Goal: Task Accomplishment & Management: Use online tool/utility

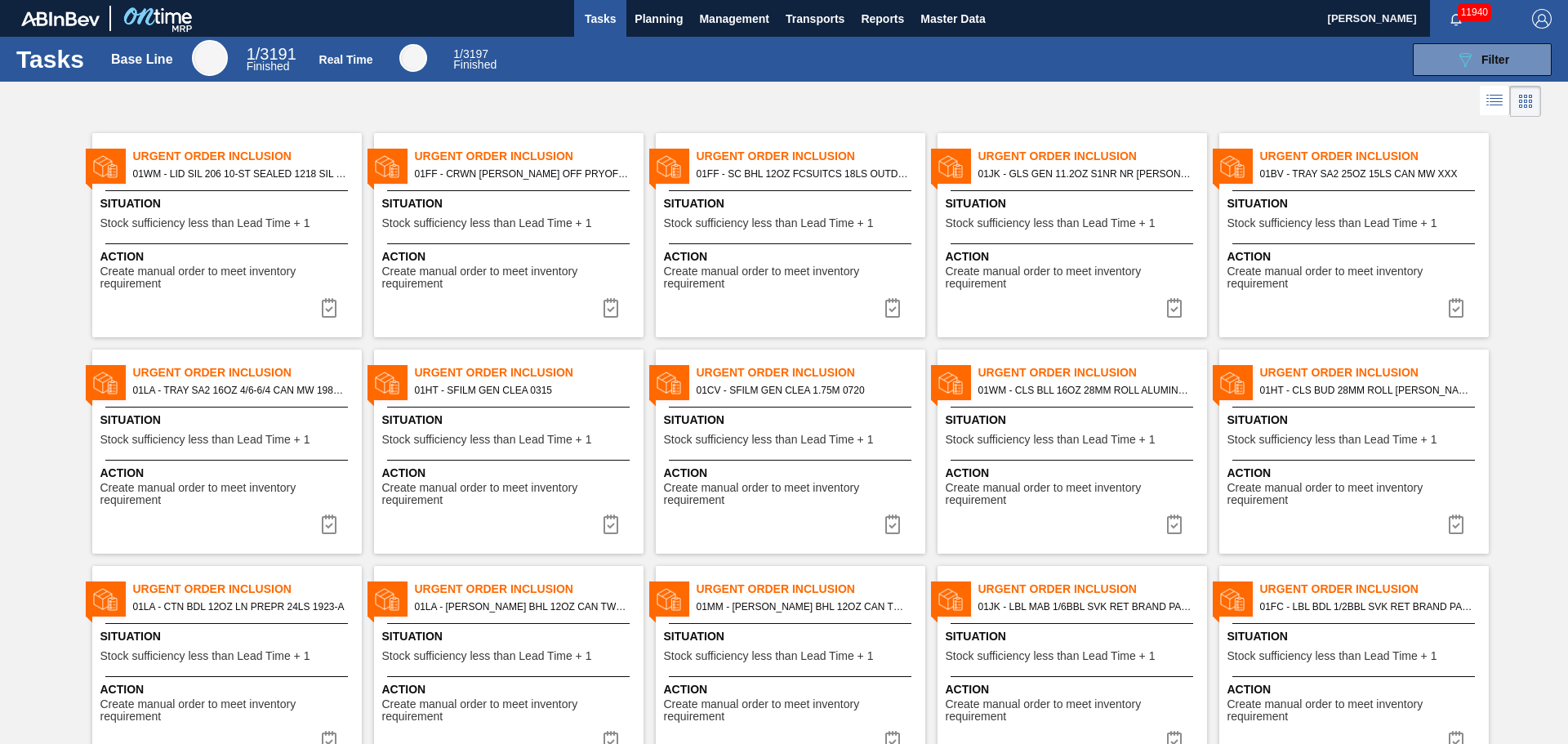
click at [616, 19] on span "Tasks" at bounding box center [600, 19] width 36 height 19
click at [653, 24] on span "Planning" at bounding box center [658, 19] width 48 height 19
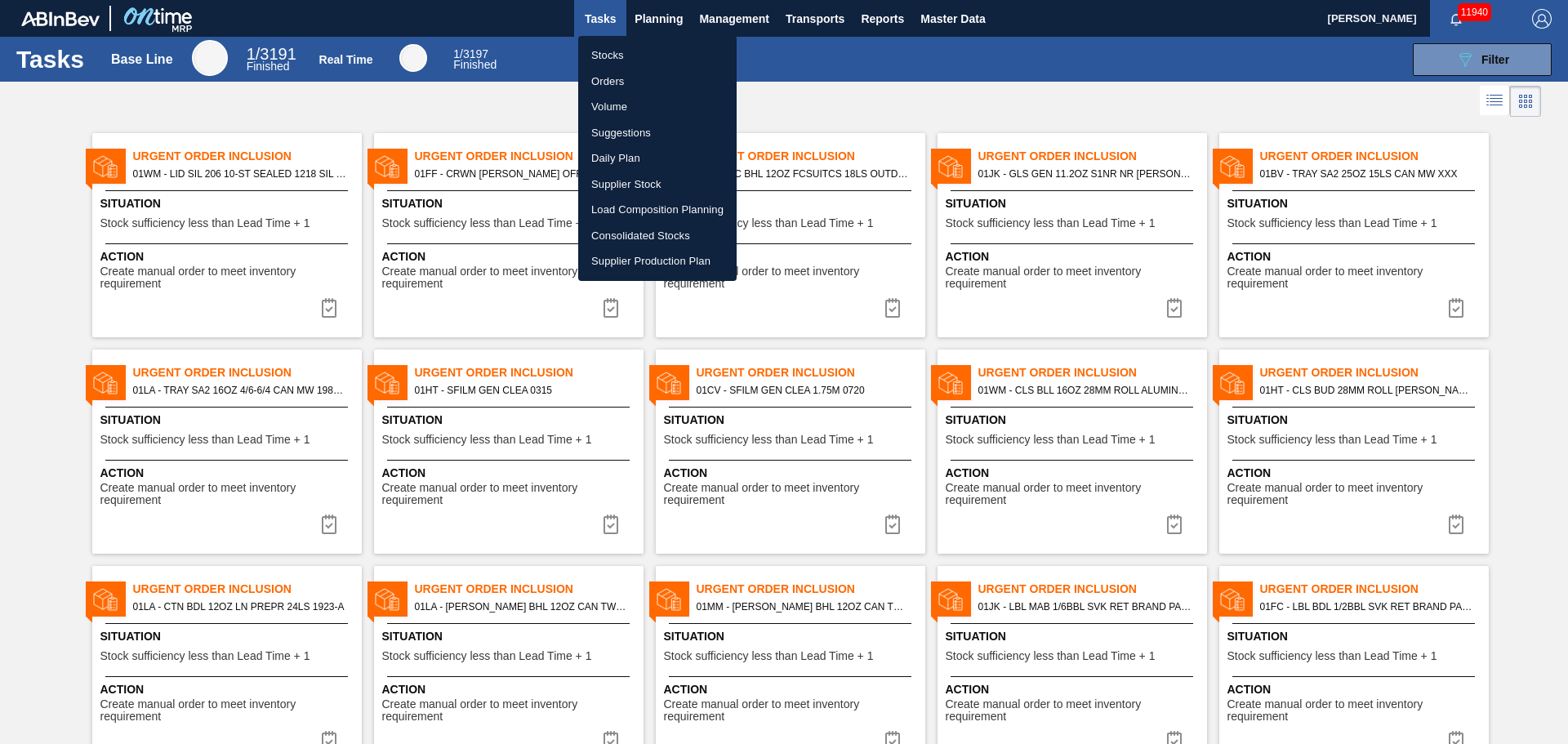
click at [644, 58] on li "Stocks" at bounding box center [657, 55] width 158 height 26
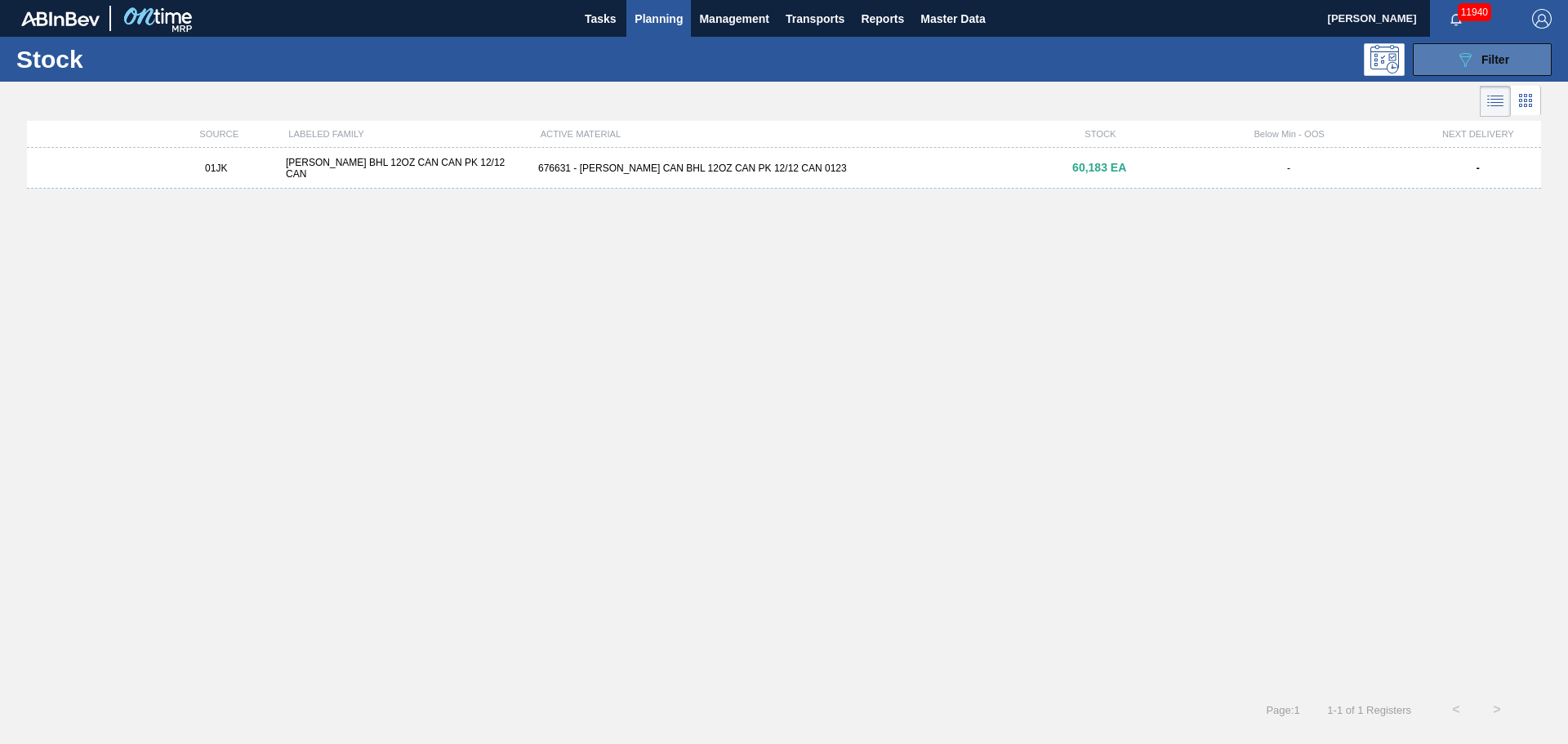
click at [1465, 71] on button "089F7B8B-B2A5-4AFE-B5C0-19BA573D28AC Filter" at bounding box center [1482, 59] width 139 height 33
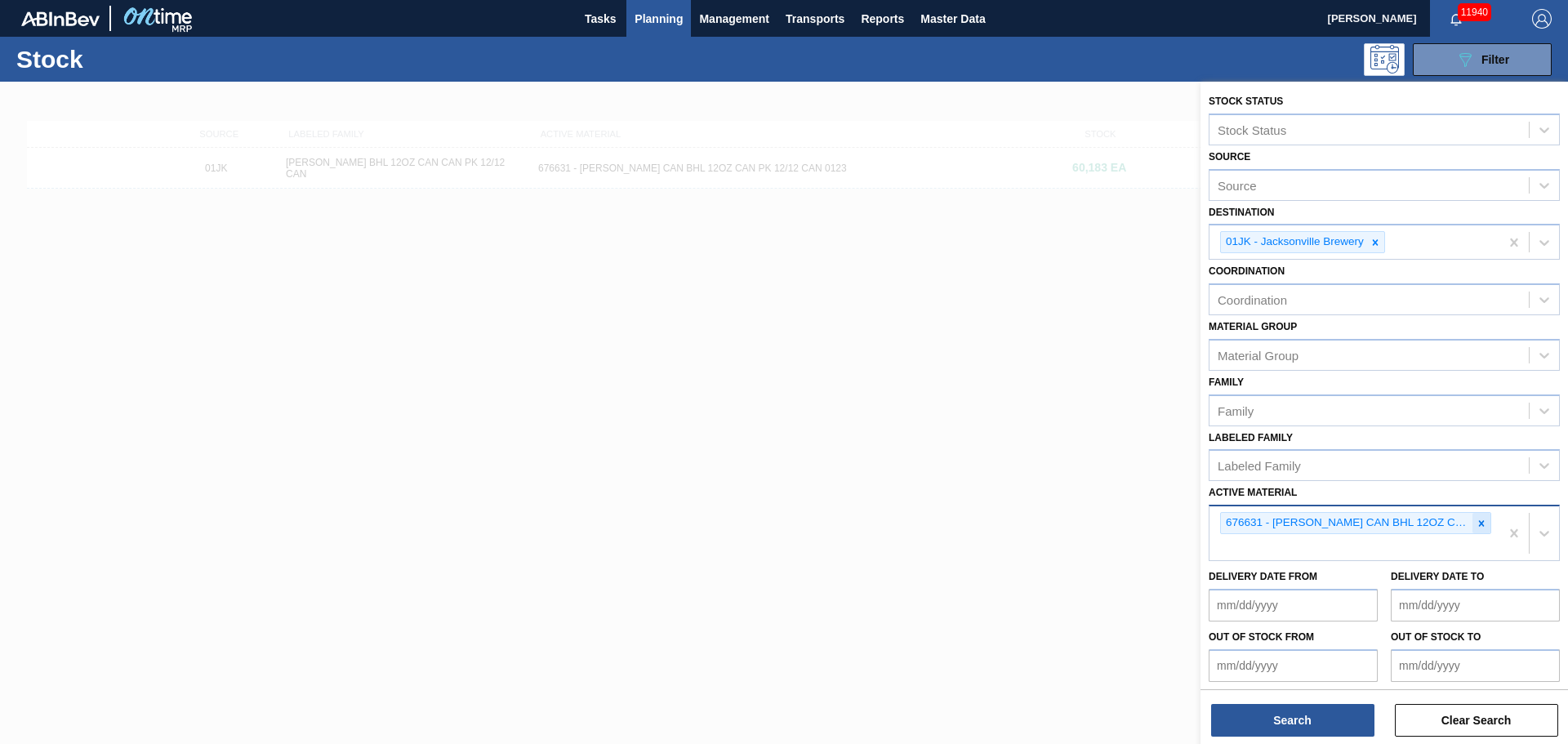
click at [1472, 514] on div at bounding box center [1481, 524] width 18 height 20
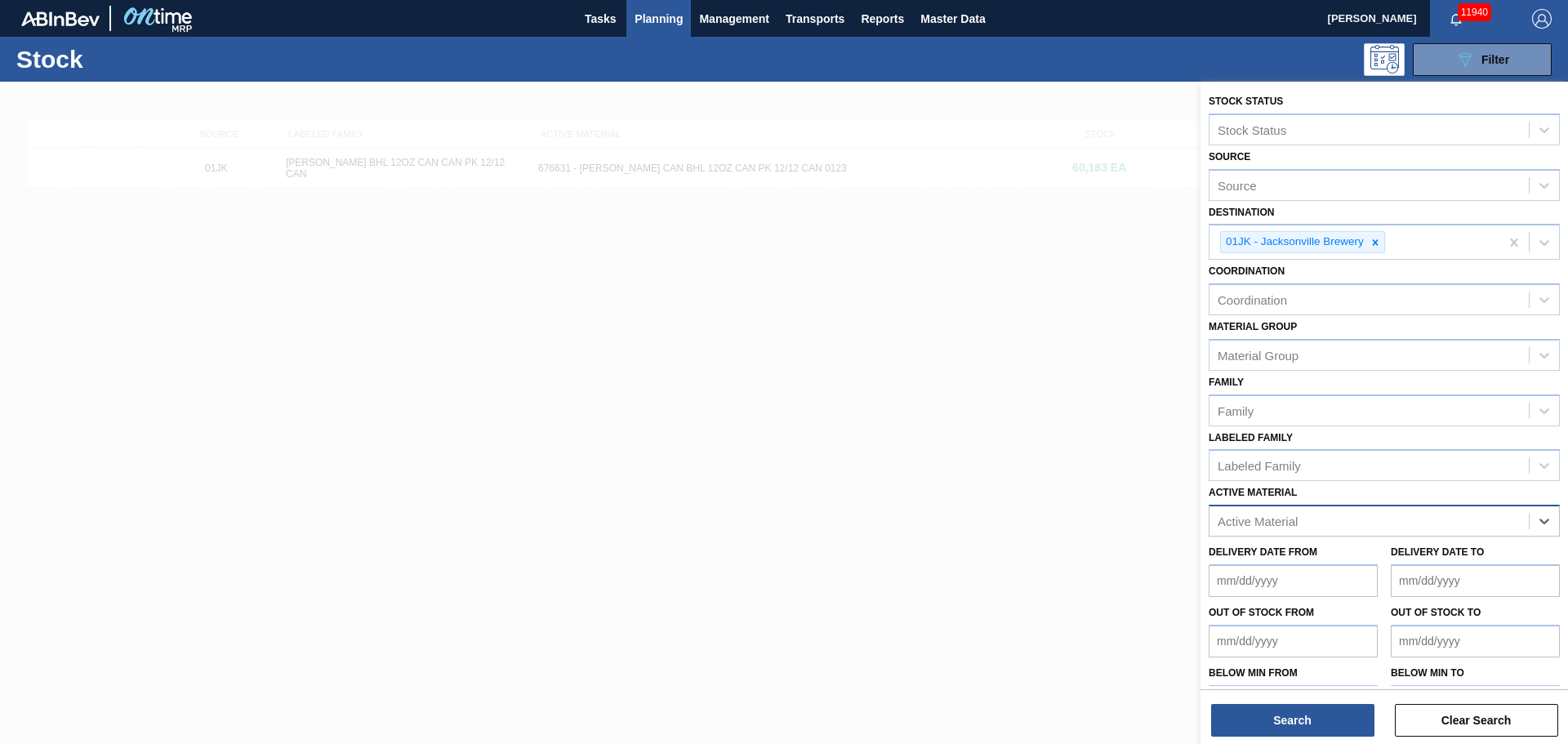
click at [1477, 517] on div "Active Material" at bounding box center [1369, 522] width 319 height 24
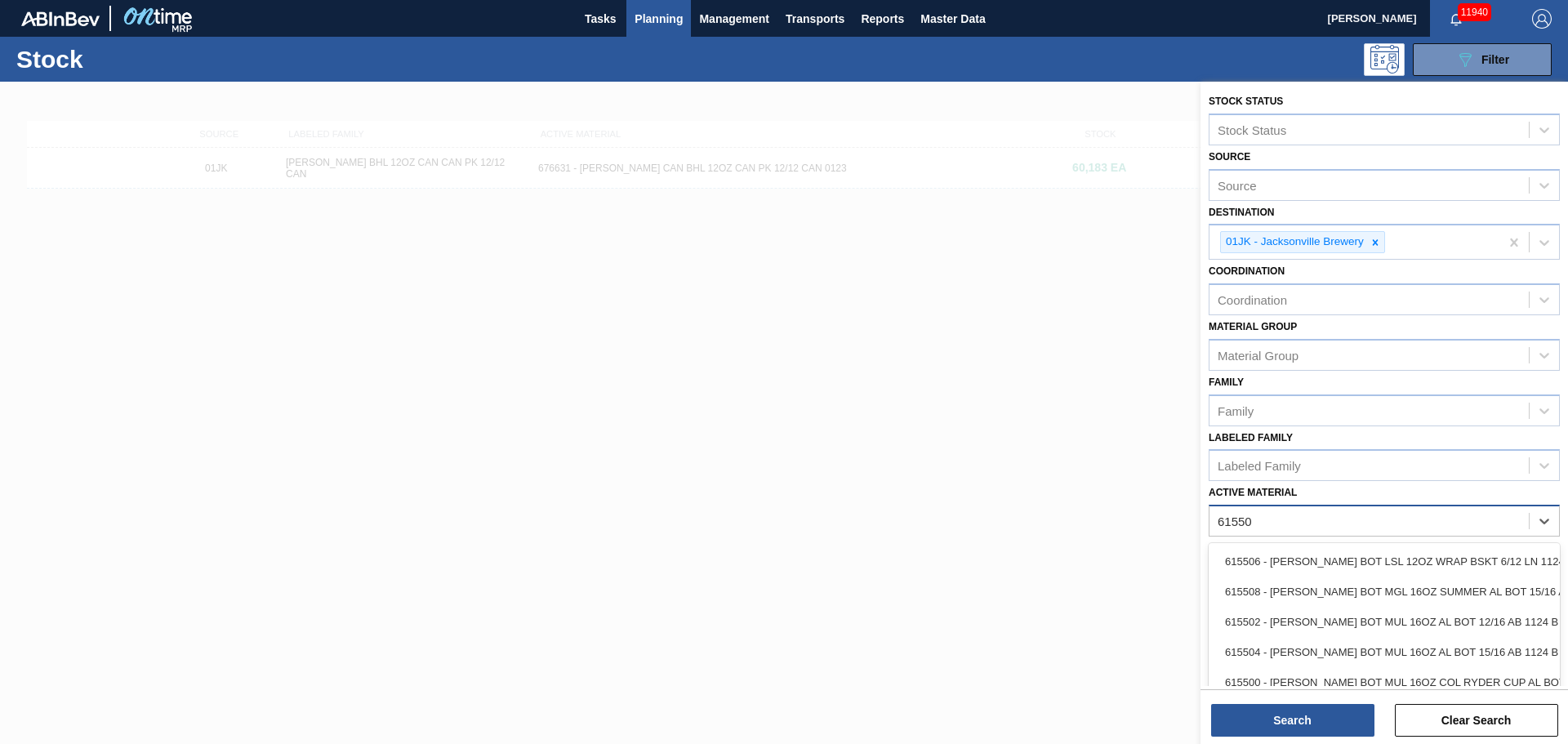
type Material "615505"
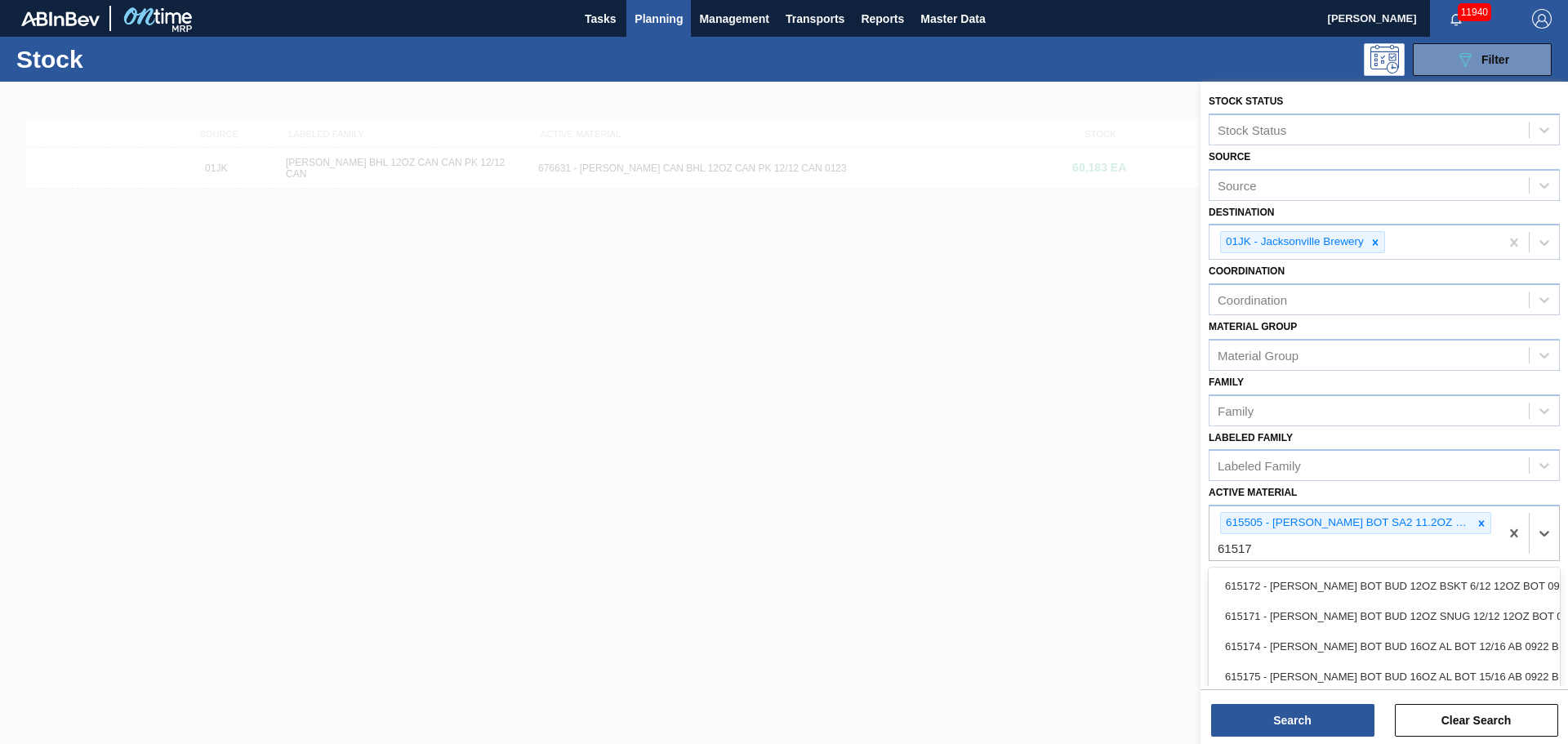
type Material "615171"
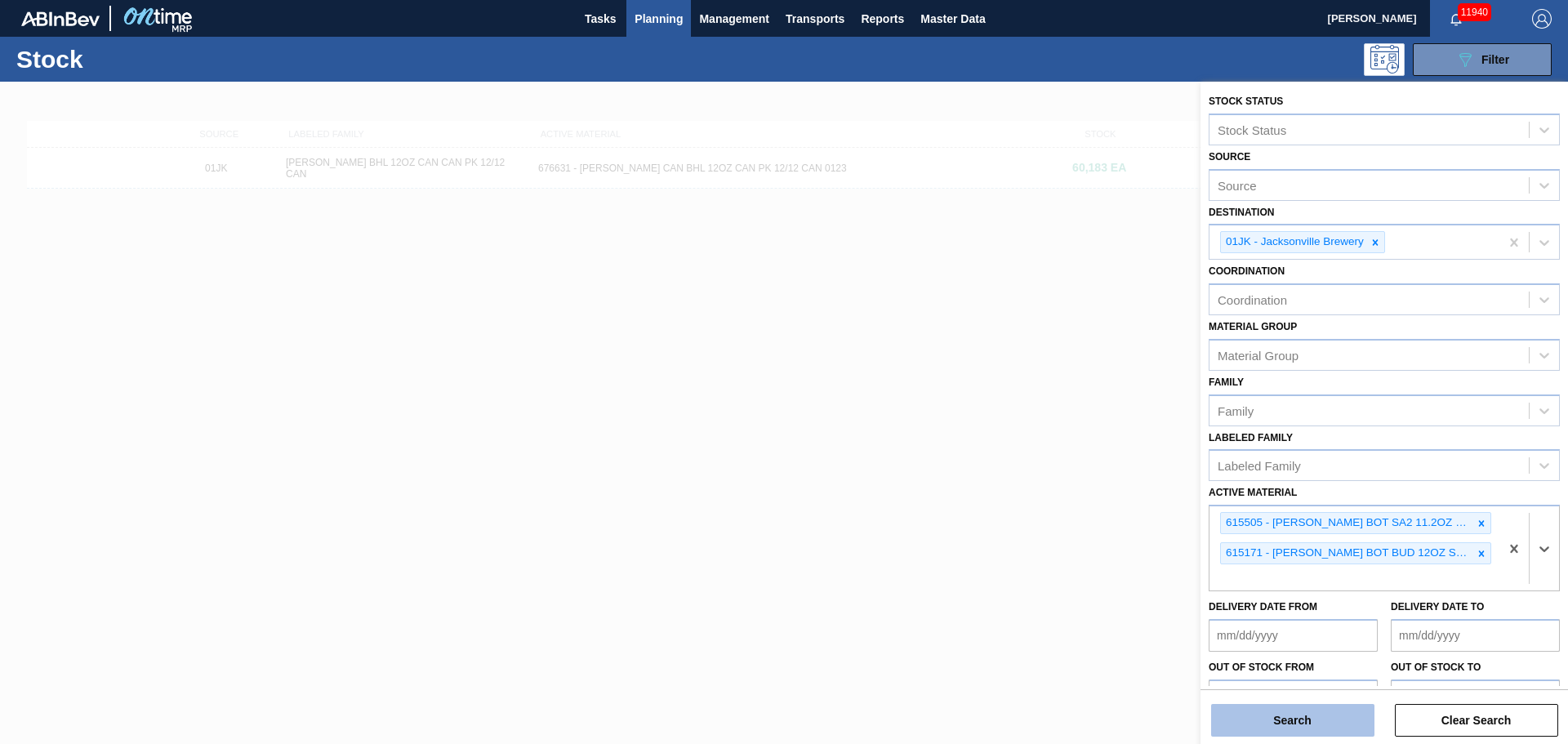
click at [1321, 717] on button "Search" at bounding box center [1293, 720] width 163 height 33
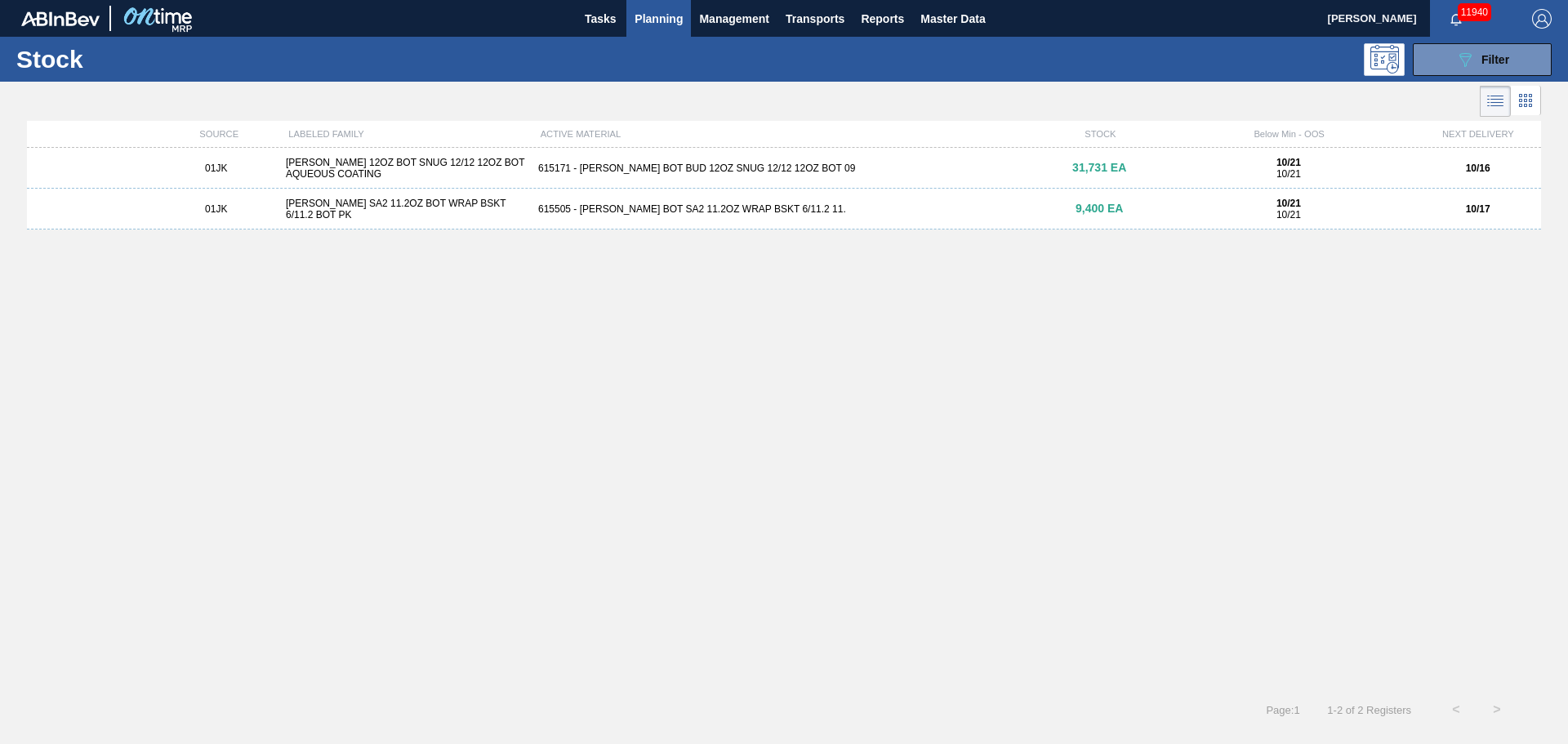
click at [659, 214] on div "615505 - [PERSON_NAME] BOT SA2 11.2OZ WRAP BSKT 6/11.2 11." at bounding box center [784, 208] width 505 height 11
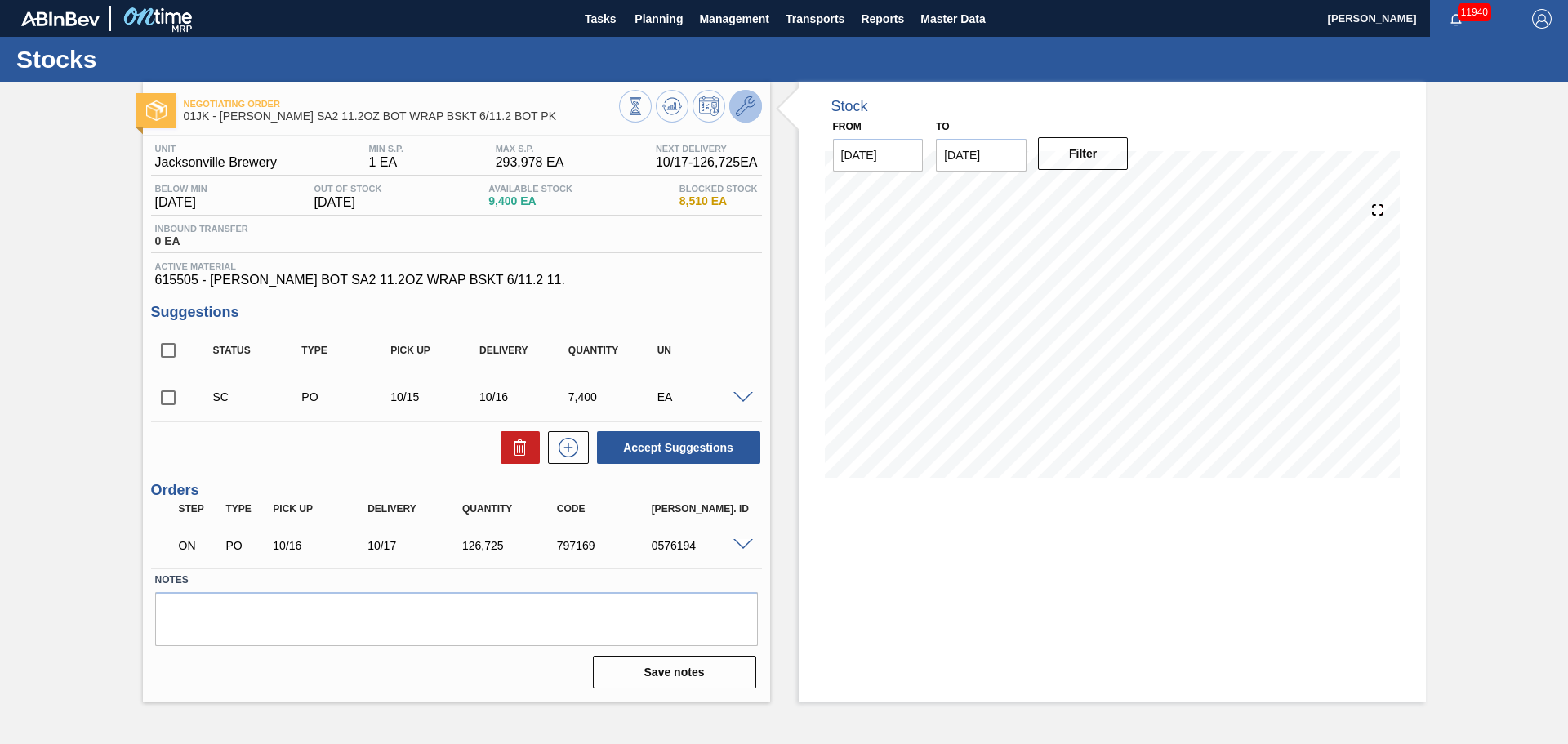
click at [741, 95] on button at bounding box center [745, 106] width 33 height 33
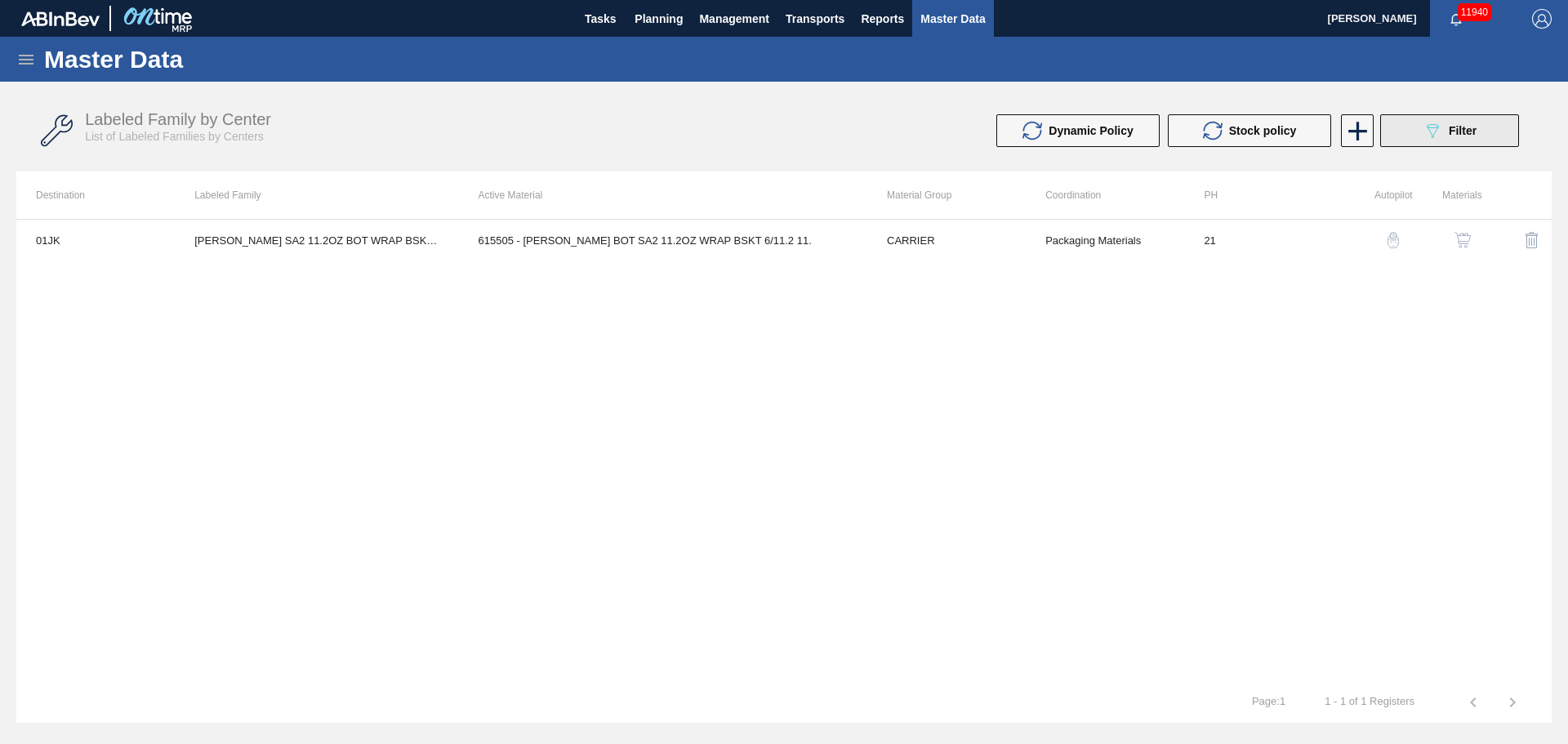
click at [1388, 130] on button "089F7B8B-B2A5-4AFE-B5C0-19BA573D28AC Filter" at bounding box center [1450, 130] width 139 height 33
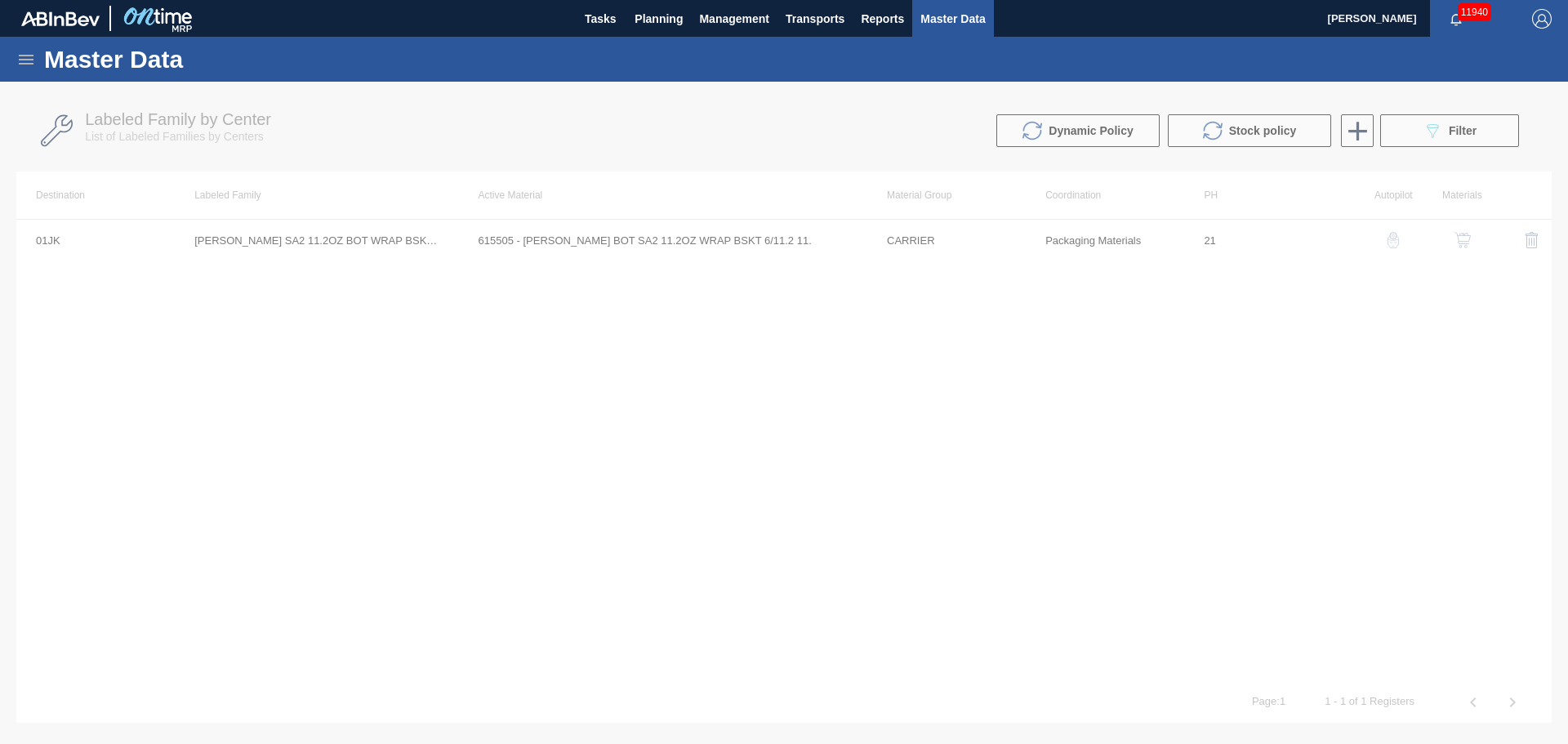
click at [900, 141] on div at bounding box center [784, 413] width 1568 height 663
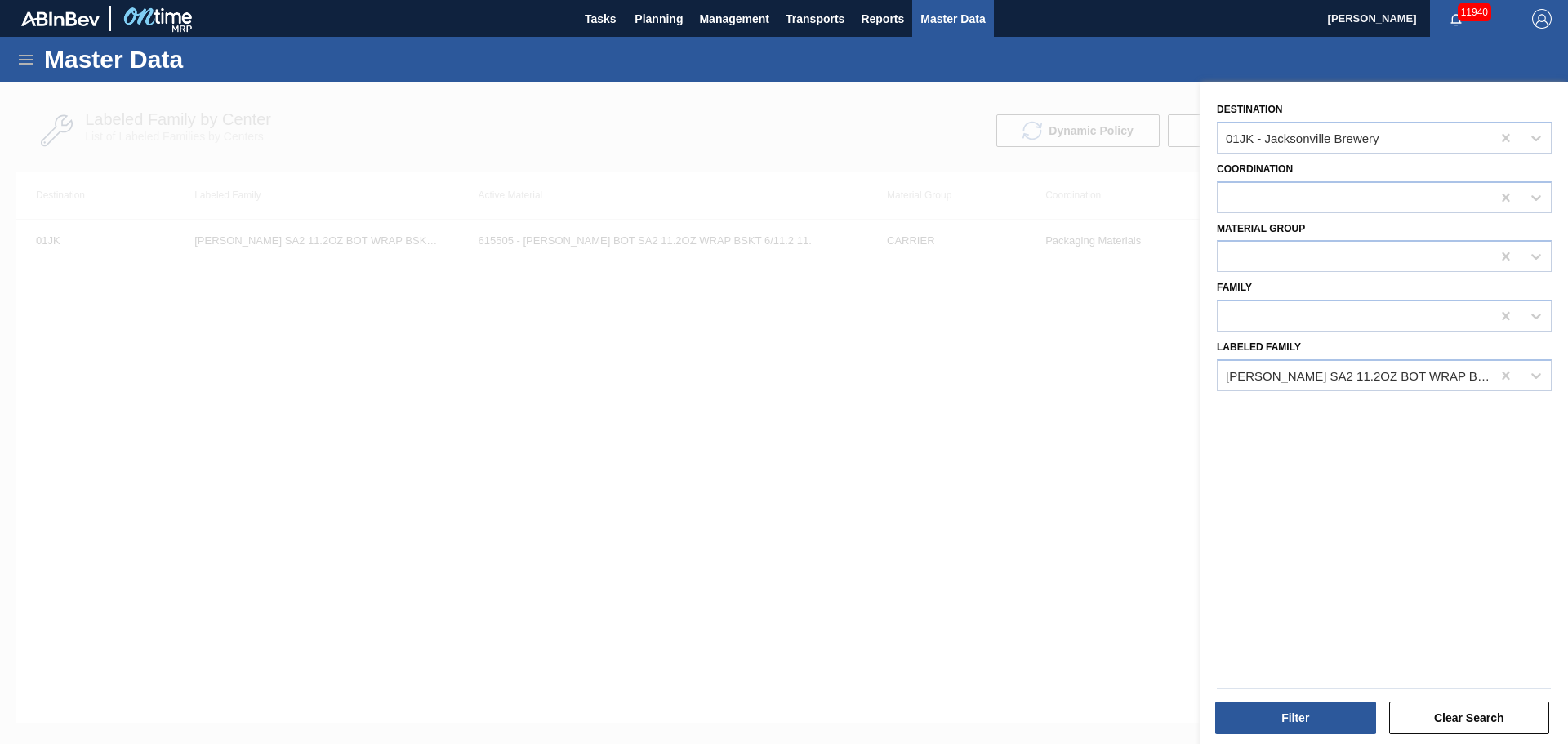
click at [517, 61] on div "Master Data" at bounding box center [784, 58] width 1568 height 45
click at [596, 118] on div at bounding box center [784, 453] width 1568 height 744
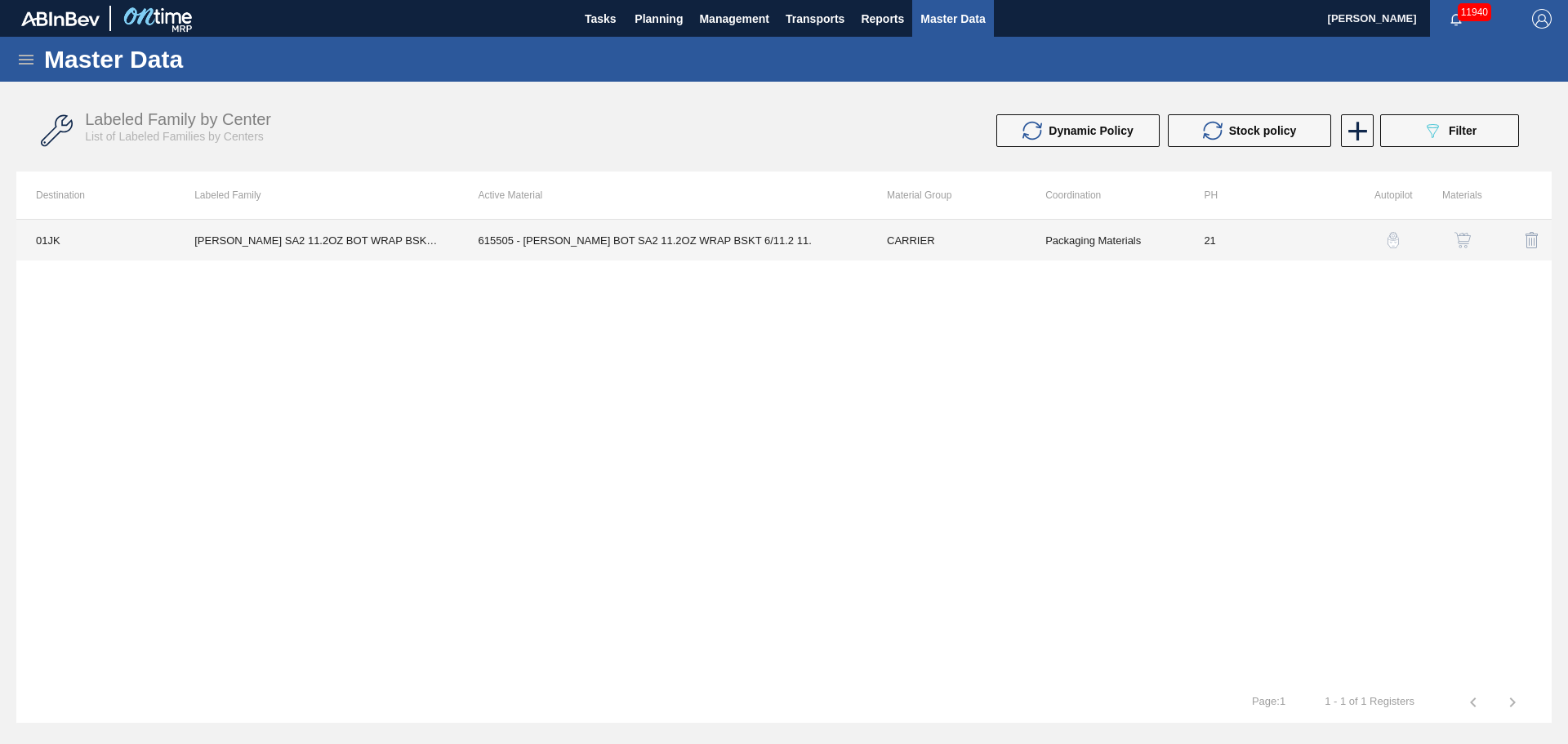
click at [730, 246] on td "615505 - [PERSON_NAME] BOT SA2 11.2OZ WRAP BSKT 6/11.2 11." at bounding box center [663, 240] width 408 height 41
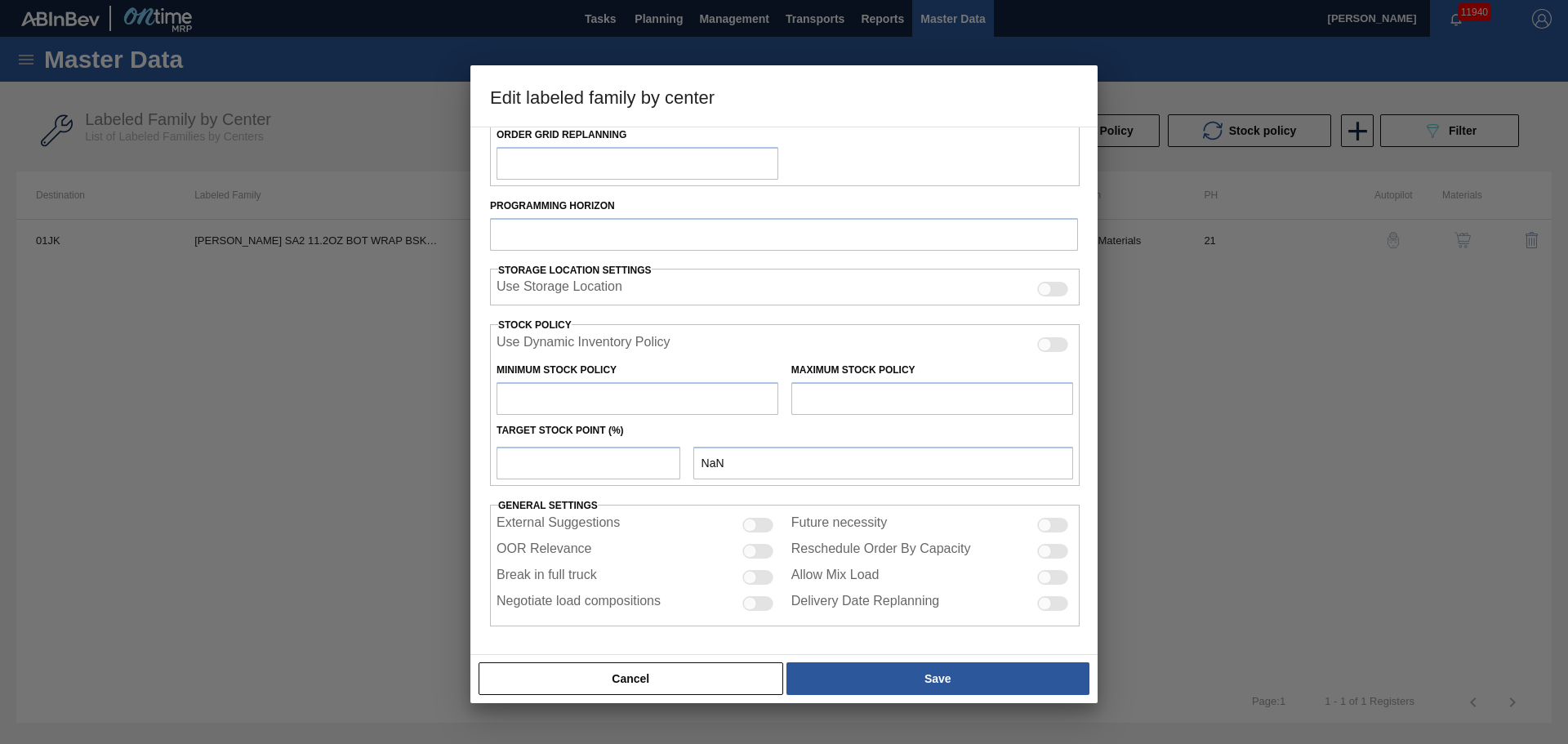
type input "CARRIER"
type input "Bottle Carriers"
type input "[PERSON_NAME] SA2 11.2OZ BOT WRAP BSKT 6/11.2 BOT PK"
type input "01JK - Jacksonville Brewery"
type input "21"
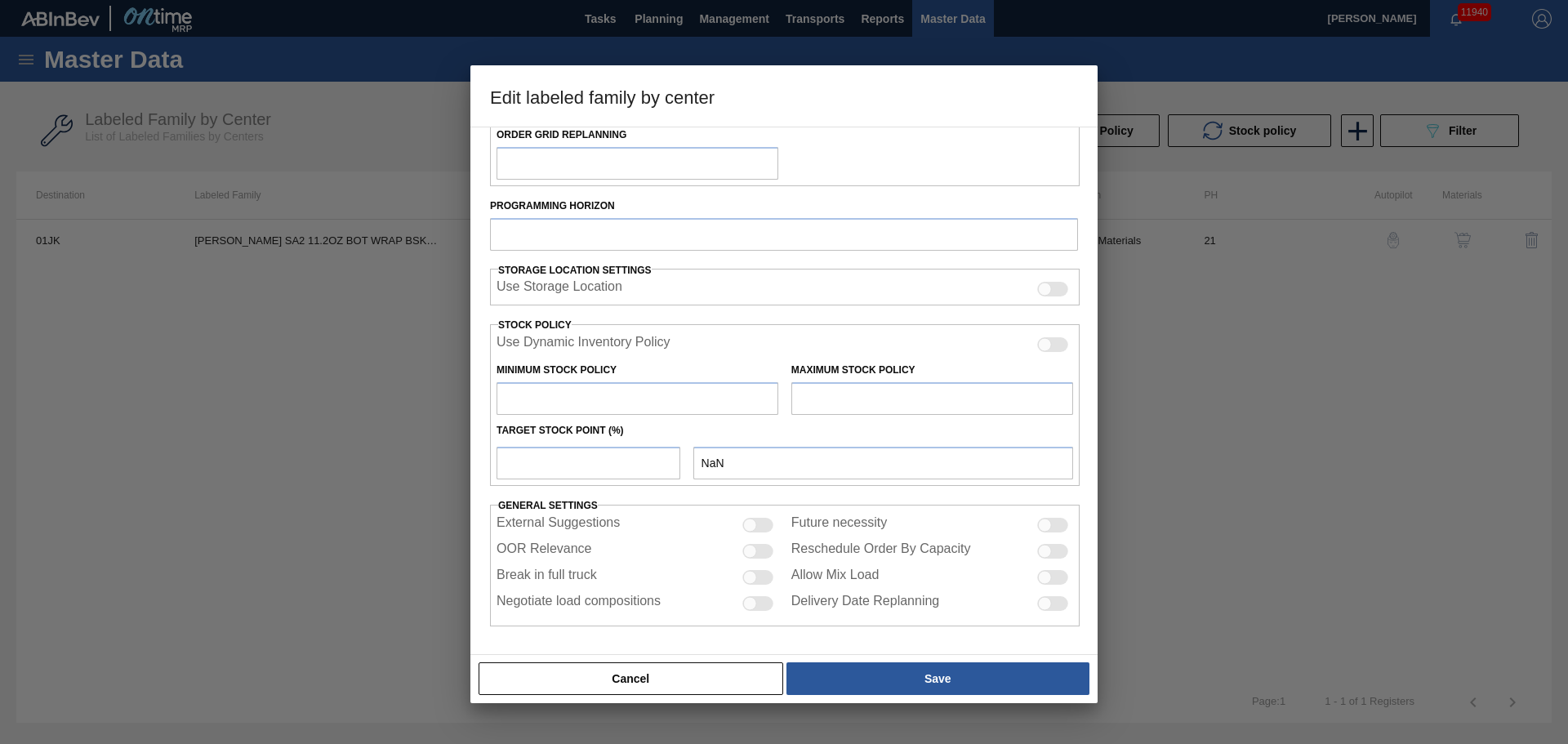
type input "1"
type input "293,978"
type input "0"
type input "1"
checkbox input "true"
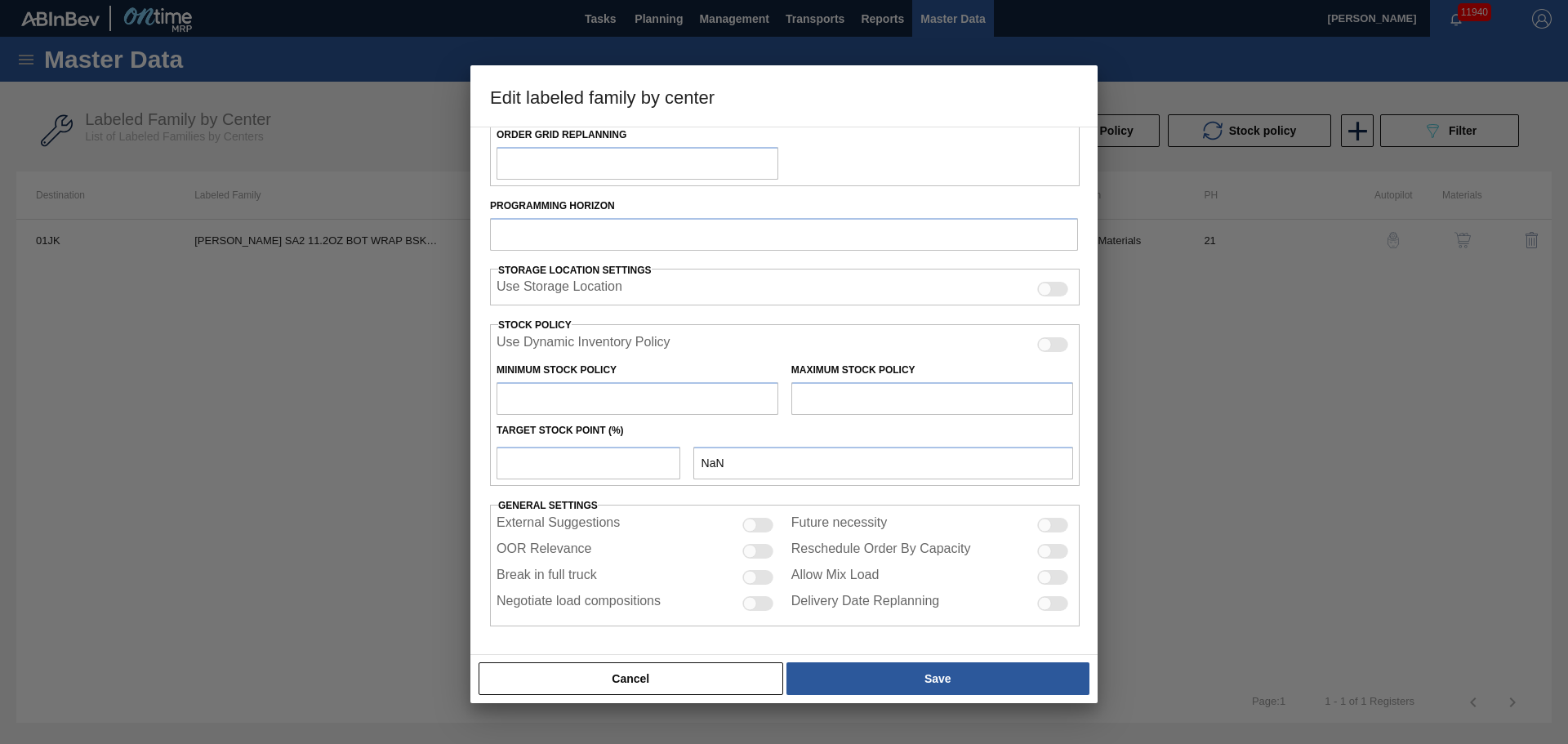
checkbox input "true"
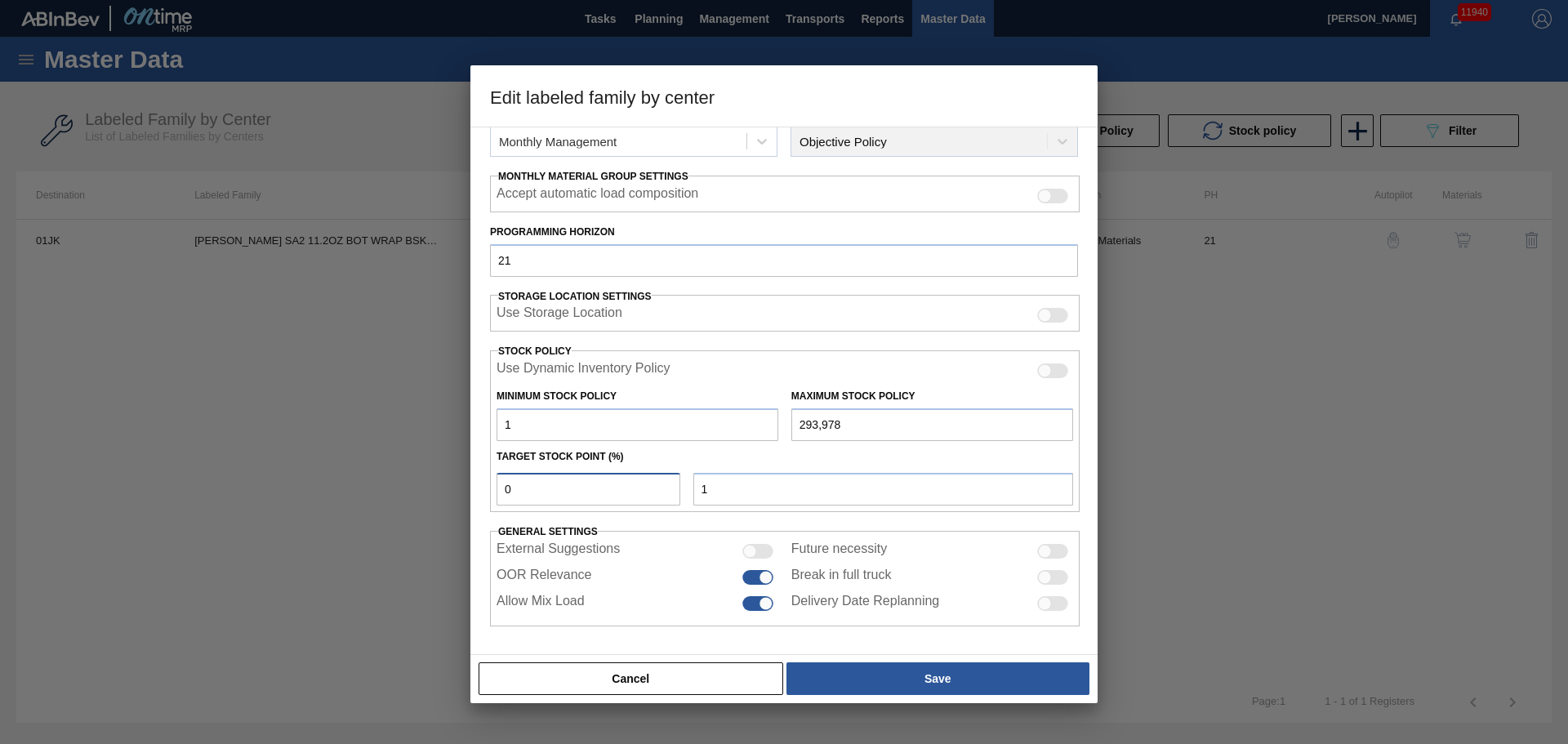
click at [611, 501] on input "0" at bounding box center [588, 489] width 184 height 33
click at [834, 502] on input "1" at bounding box center [884, 489] width 380 height 33
click at [602, 498] on input "0" at bounding box center [588, 489] width 184 height 33
click at [602, 494] on input "0" at bounding box center [588, 489] width 184 height 33
type input "3"
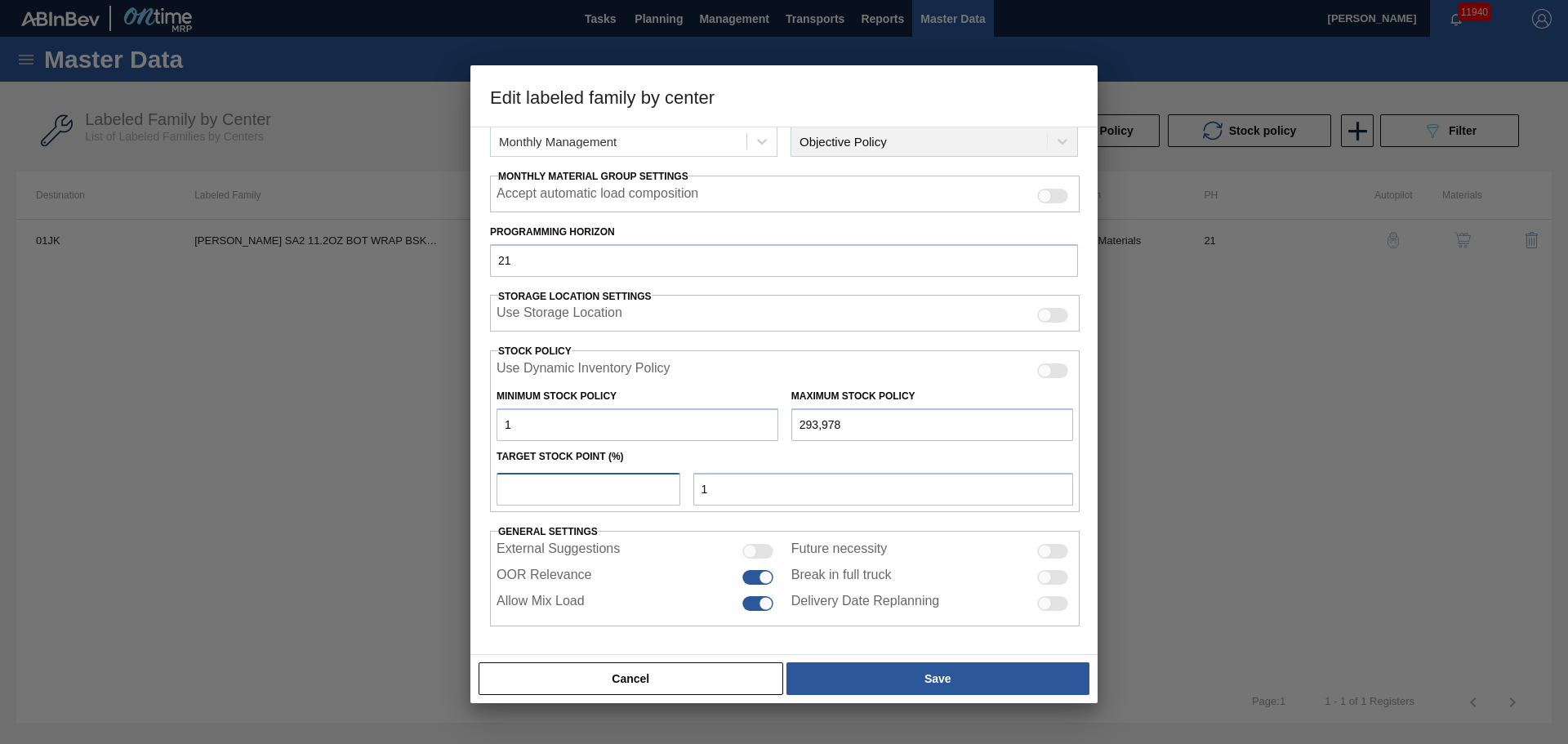
type input "8,820"
type input "3"
type input "1"
type input "2"
type input "5,881"
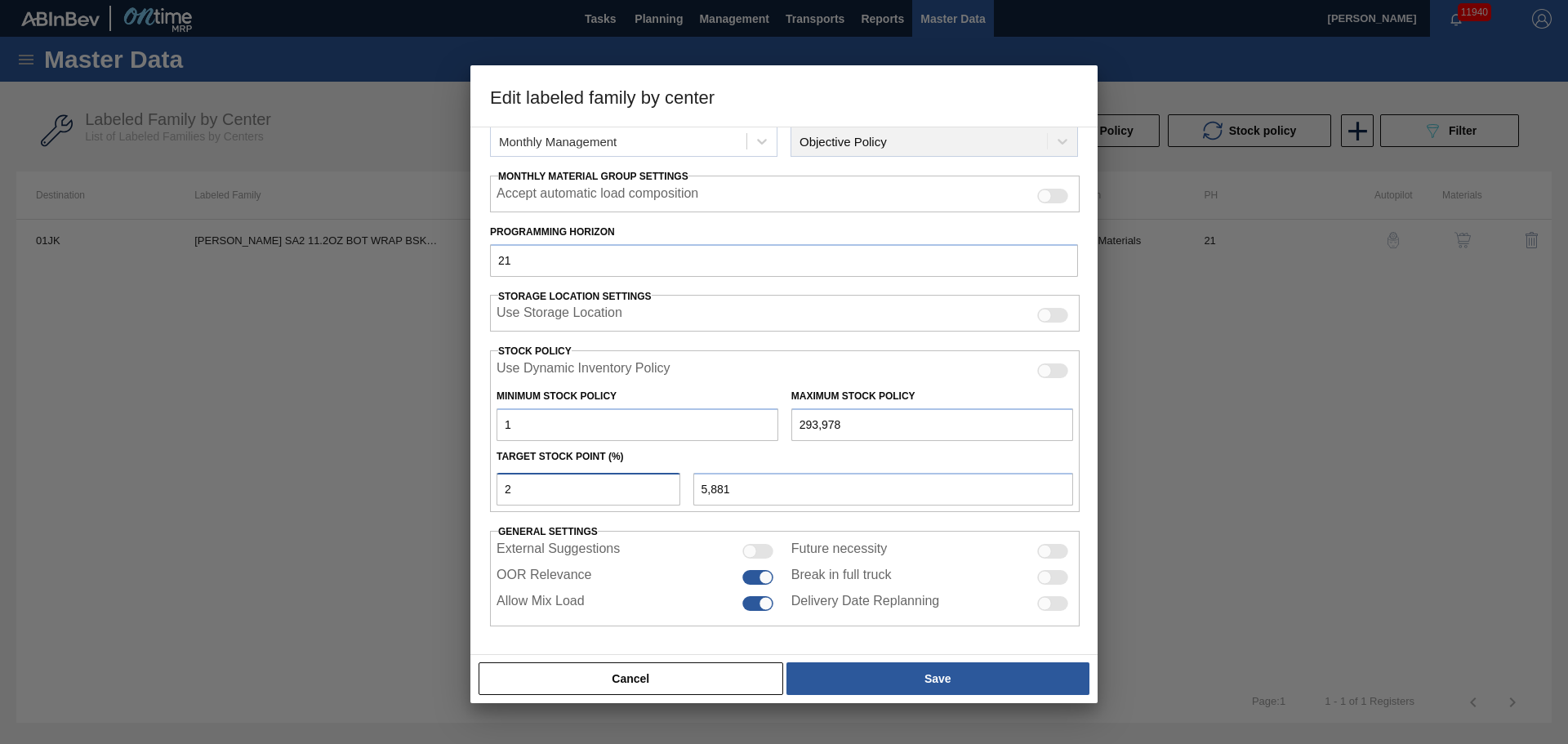
type input "2.5"
type input "7,350"
type input "2"
type input "5,881"
type input "2.8"
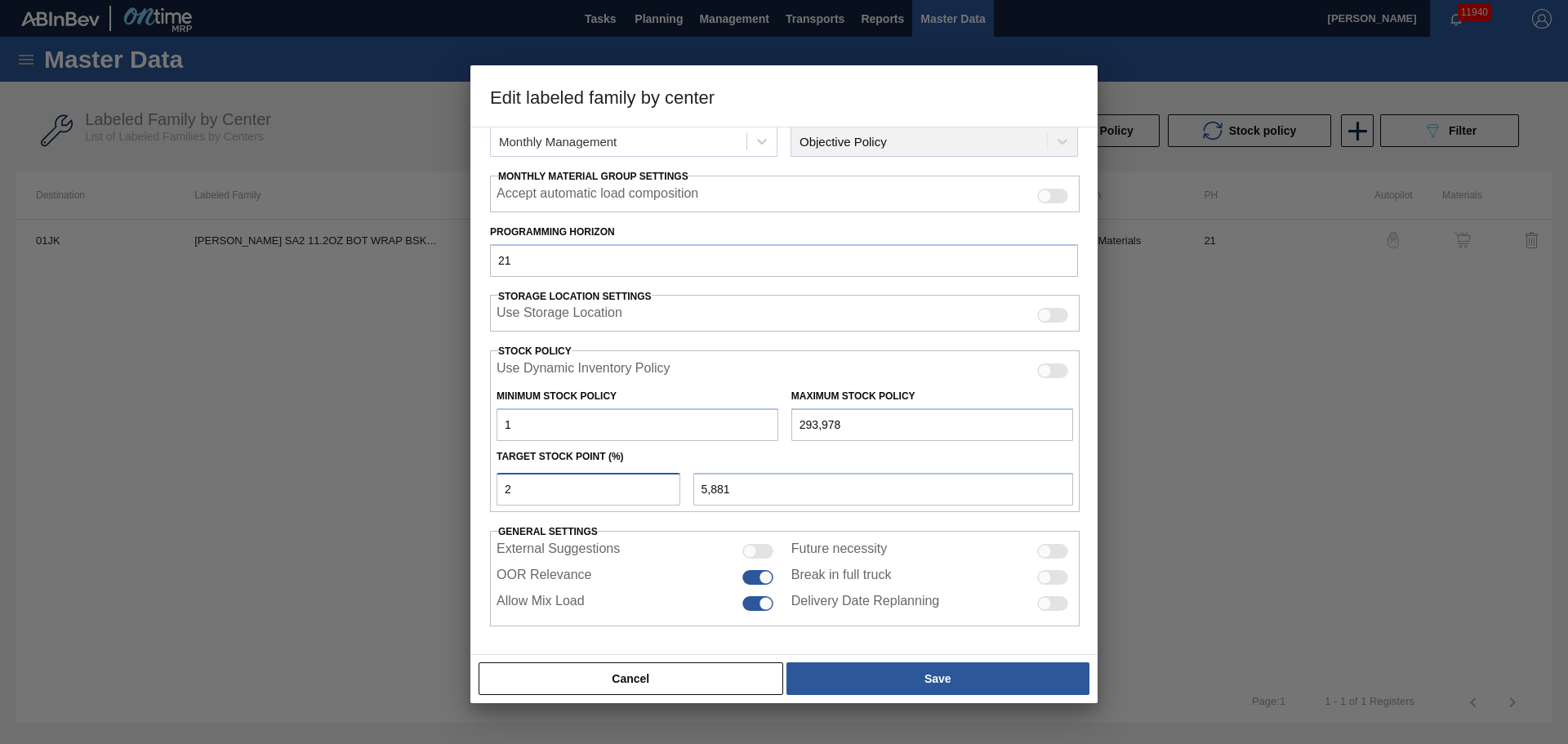
type input "8,232"
type input "2"
type input "5,881"
type input "2.6"
type input "7,644"
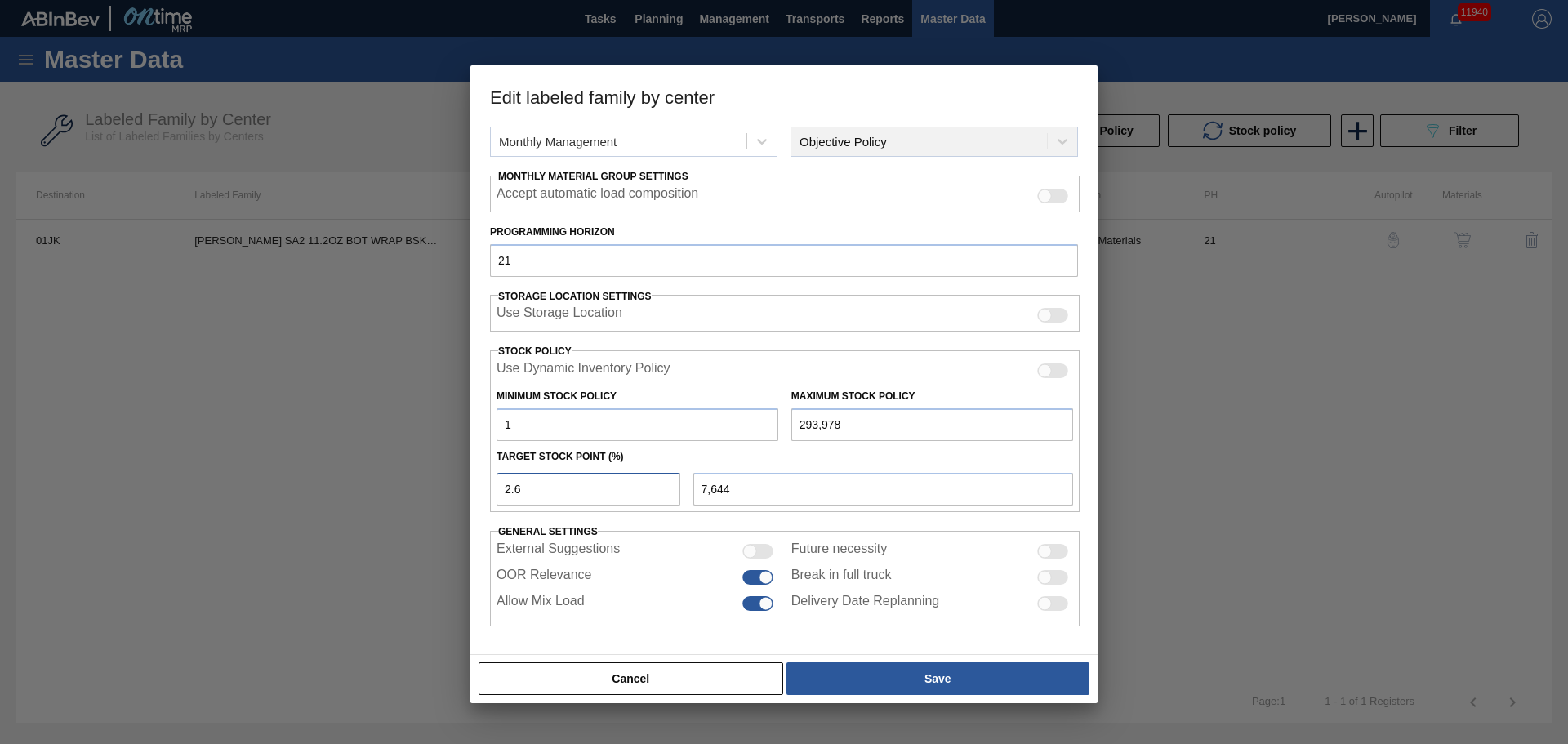
type input "2"
type input "5,881"
type input "2.5"
type input "7,350"
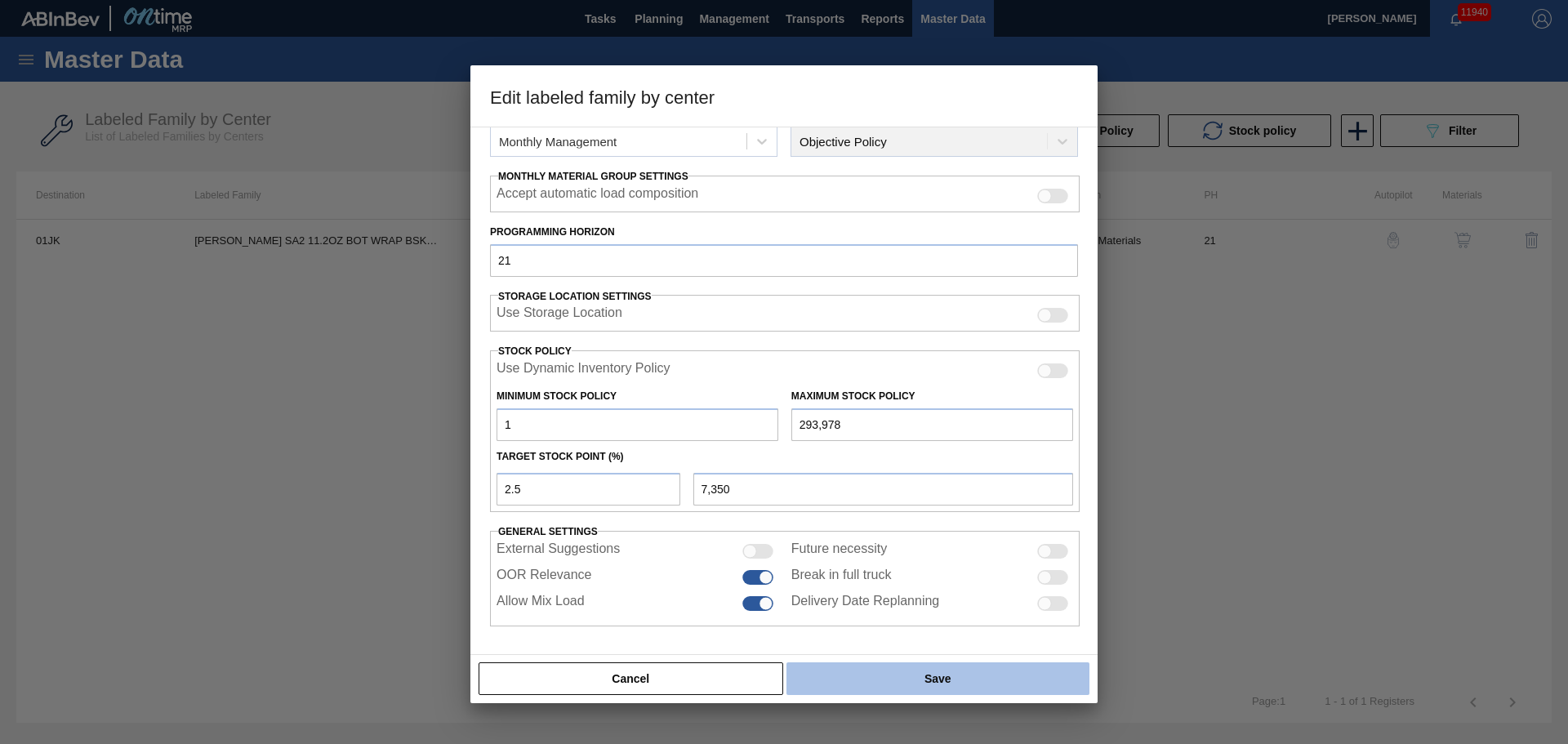
click at [872, 680] on button "Save" at bounding box center [939, 679] width 303 height 33
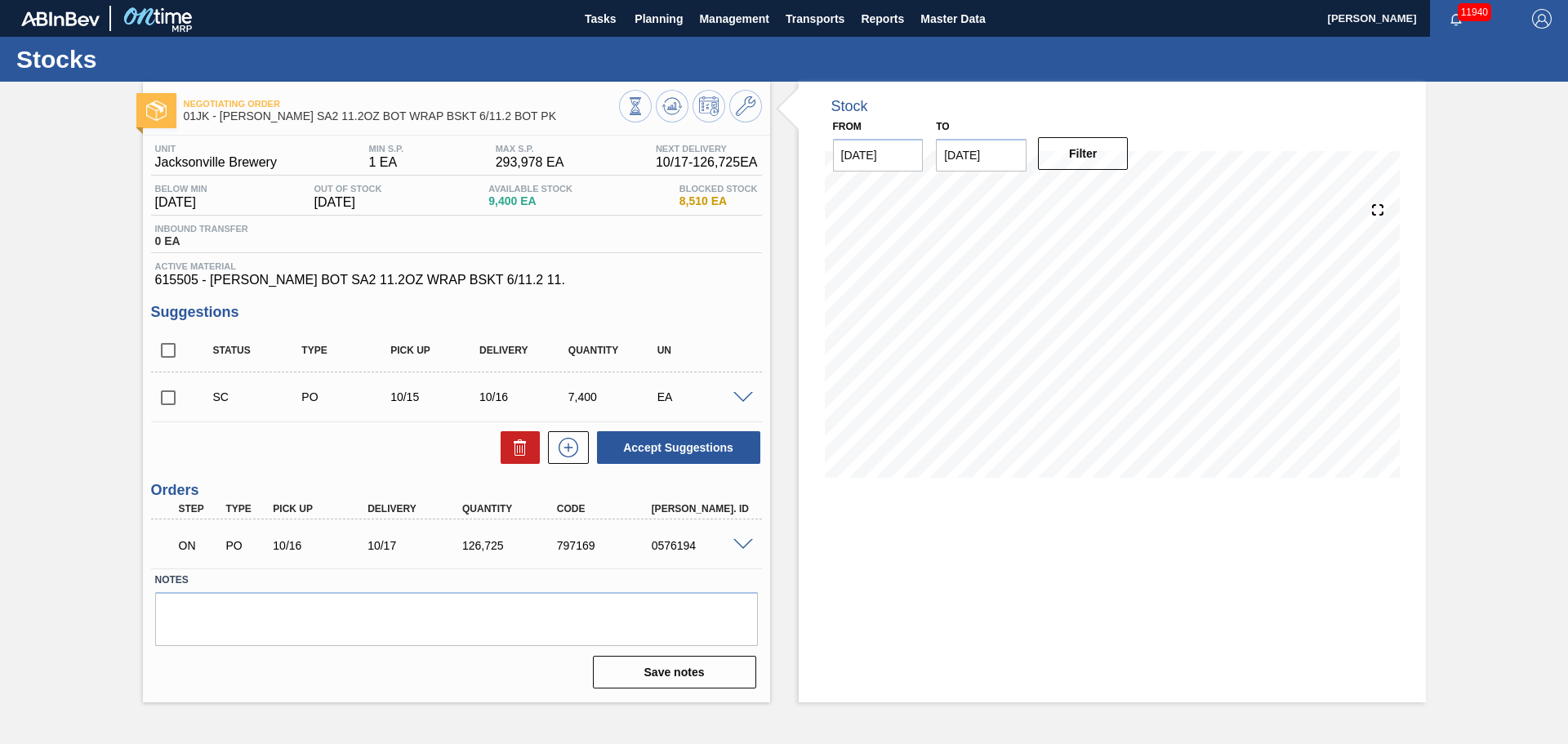
click at [753, 543] on div at bounding box center [745, 543] width 33 height 12
click at [744, 541] on span at bounding box center [743, 545] width 19 height 12
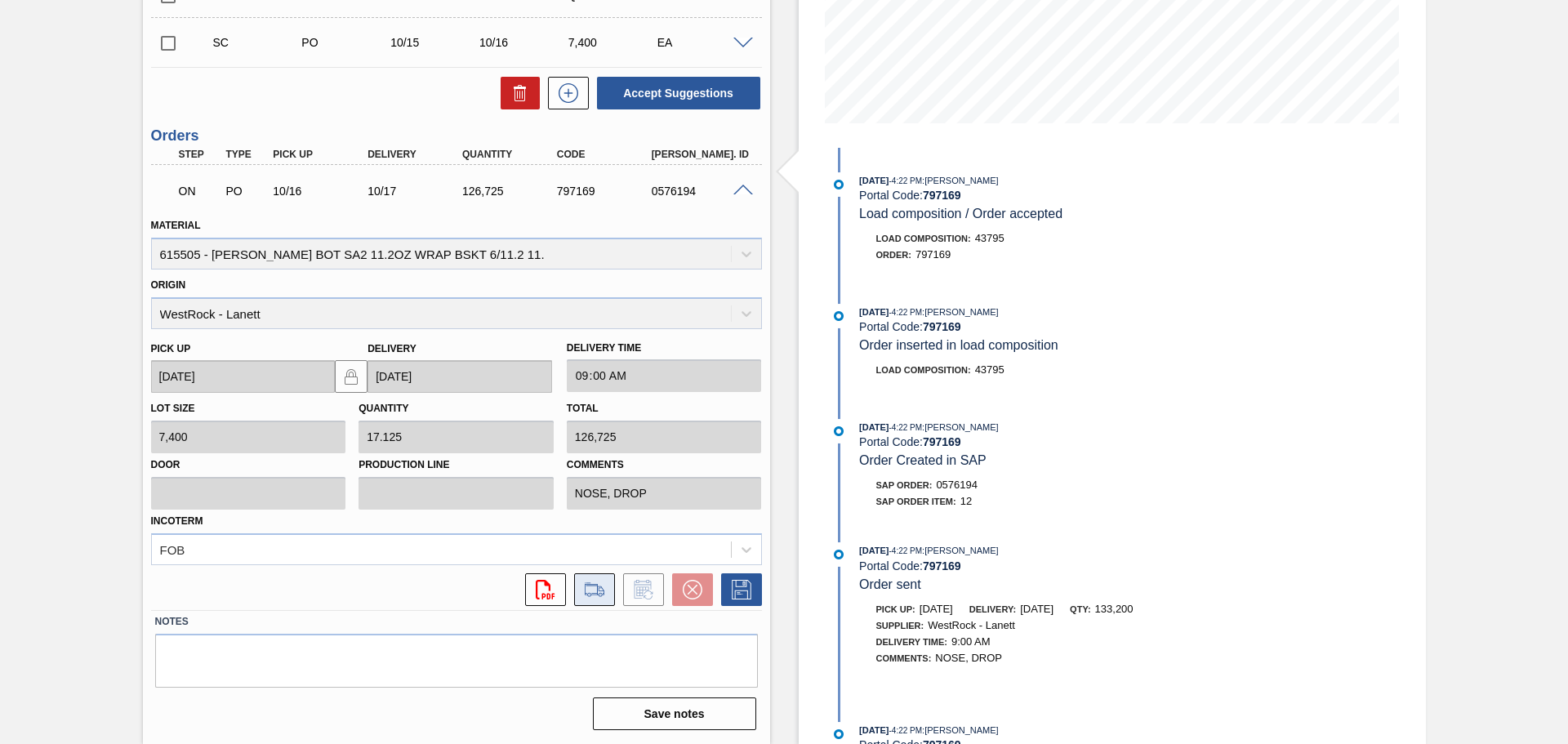
click at [593, 591] on icon at bounding box center [595, 590] width 26 height 19
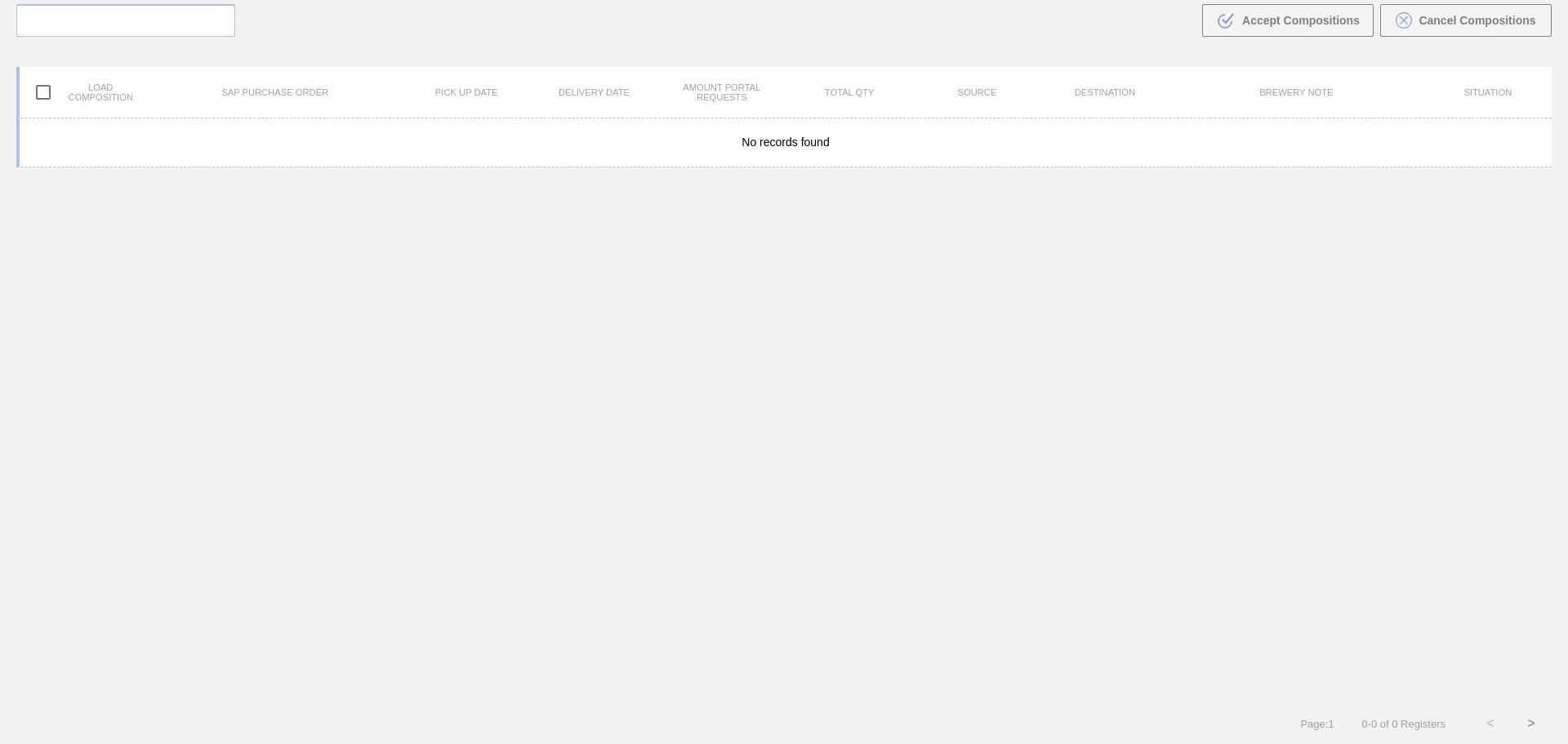
scroll to position [118, 0]
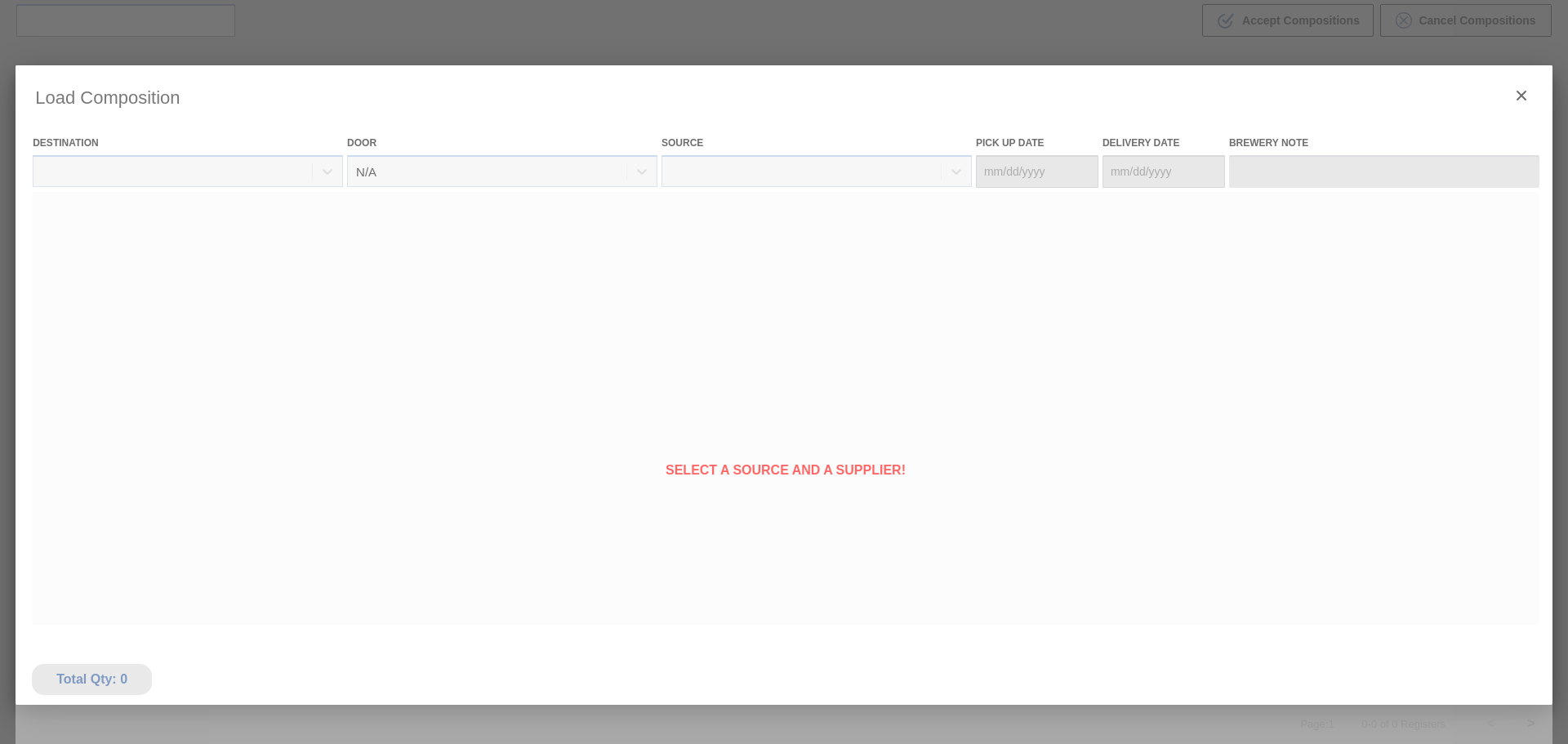
type Date "[DATE]"
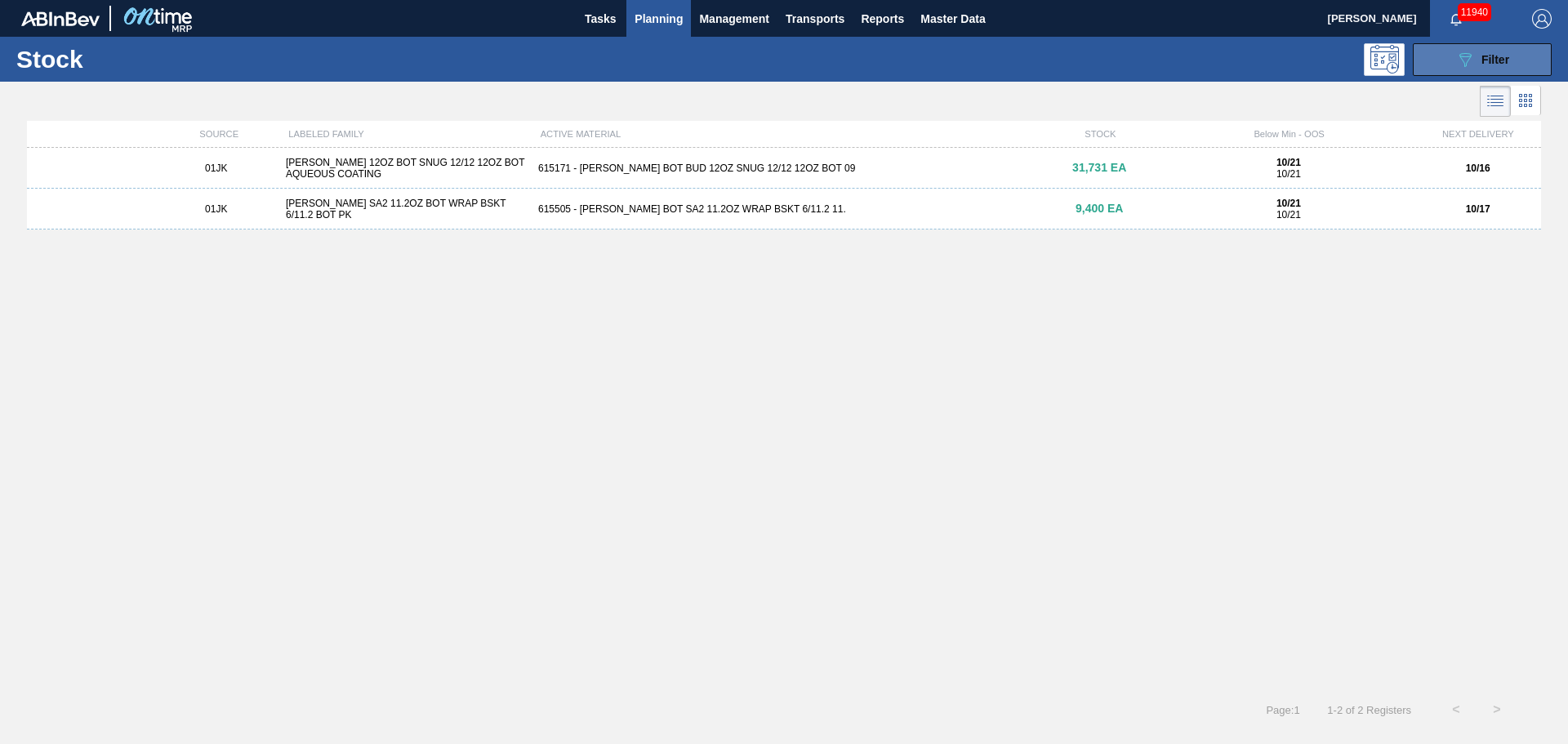
click at [1479, 65] on div "089F7B8B-B2A5-4AFE-B5C0-19BA573D28AC Filter" at bounding box center [1482, 59] width 54 height 19
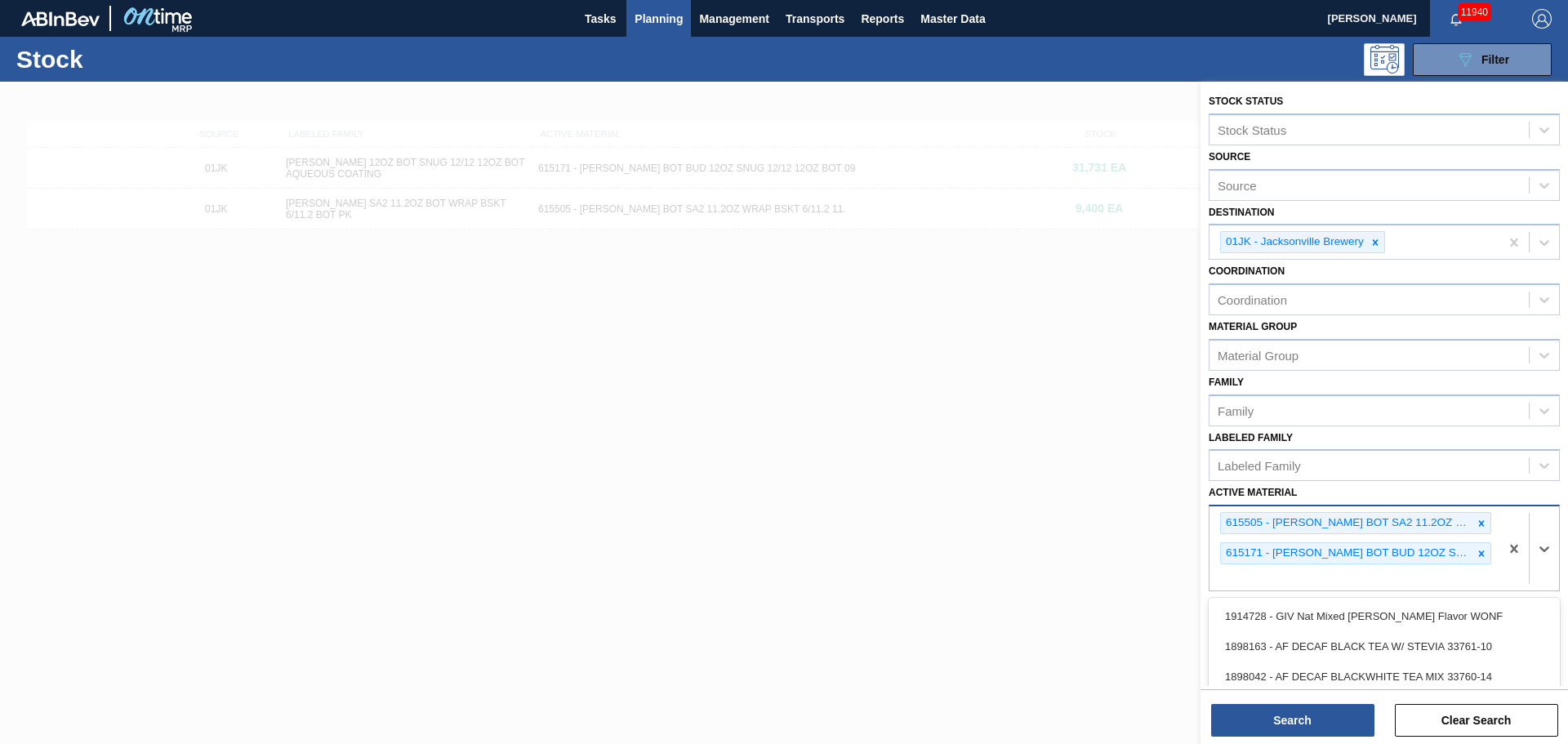
click at [1341, 581] on div "615505 - [PERSON_NAME] BOT SA2 11.2OZ WRAP BSKT 6/11.2 11. 615171 - [PERSON_NAM…" at bounding box center [1355, 548] width 290 height 84
type Material "615358"
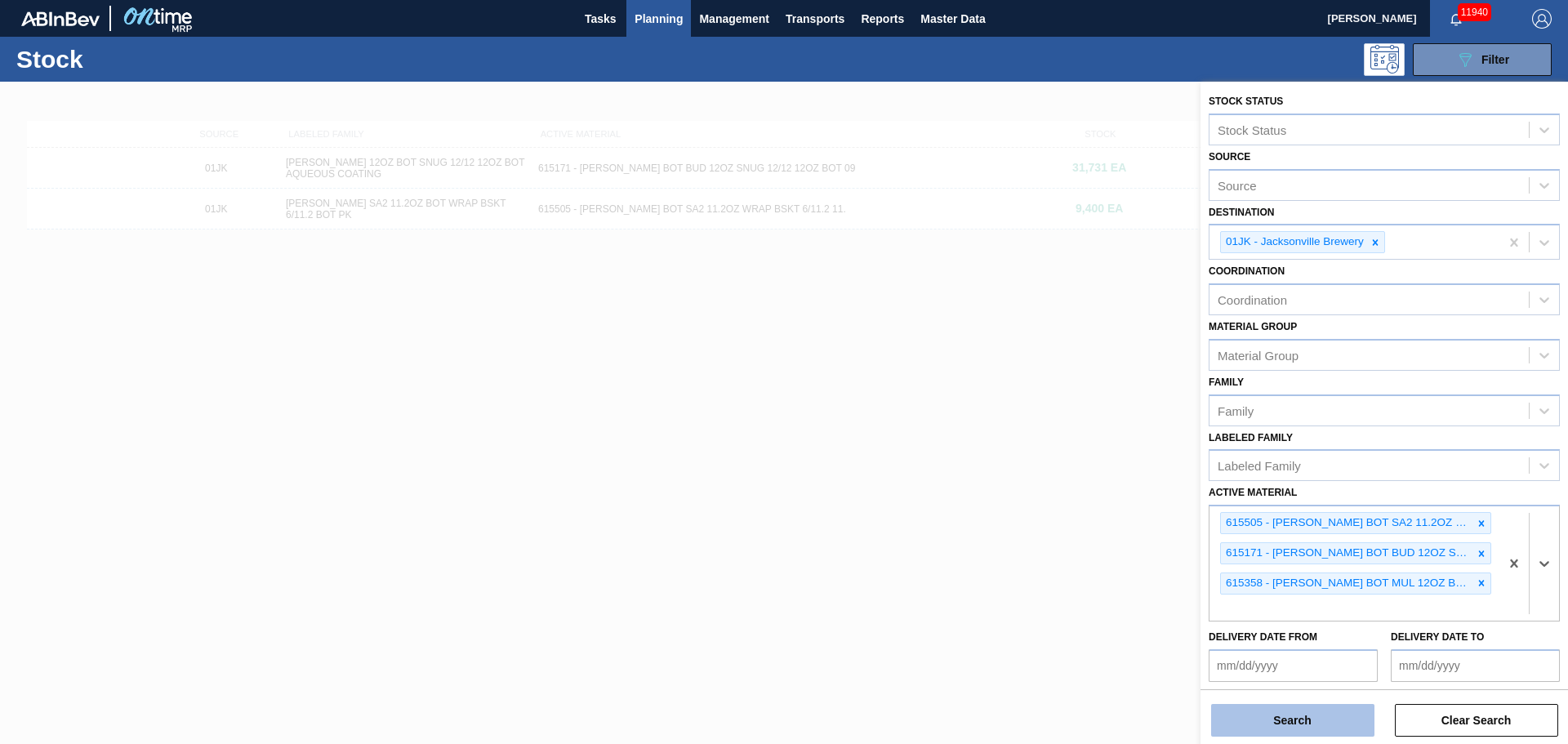
click at [1360, 709] on button "Search" at bounding box center [1293, 720] width 163 height 33
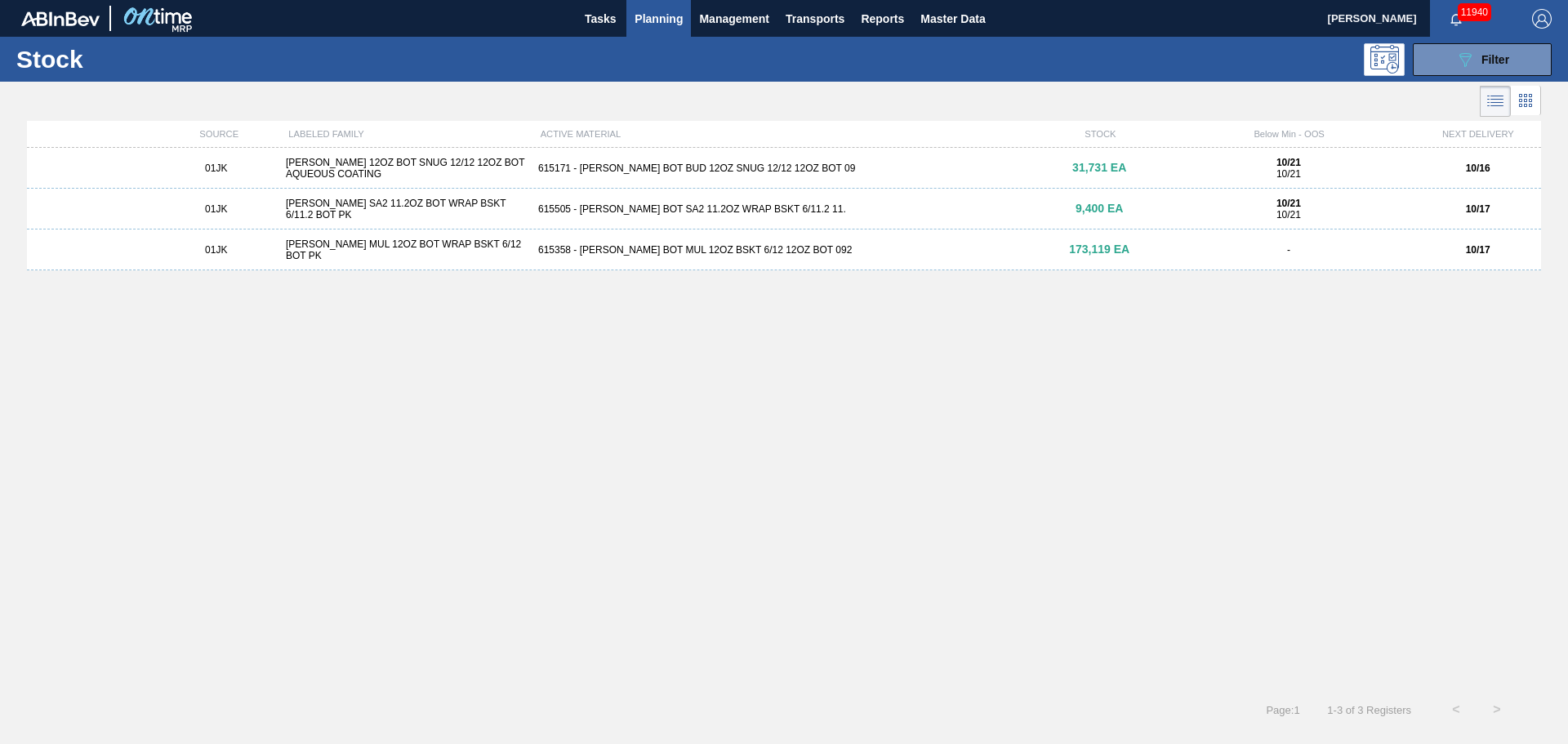
click at [595, 248] on div "615358 - [PERSON_NAME] BOT MUL 12OZ BSKT 6/12 12OZ BOT 092" at bounding box center [784, 249] width 505 height 11
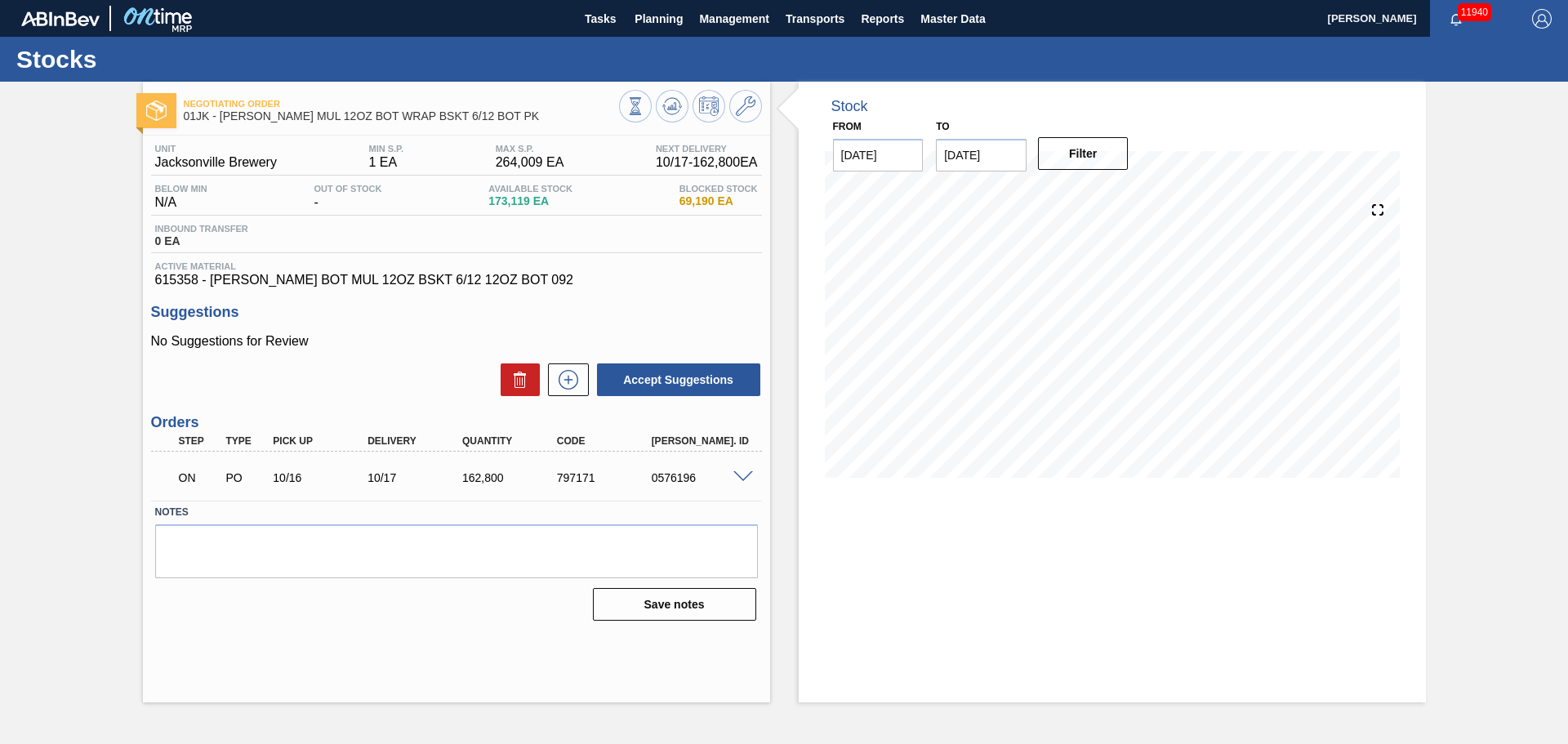
click at [740, 478] on span at bounding box center [743, 477] width 19 height 12
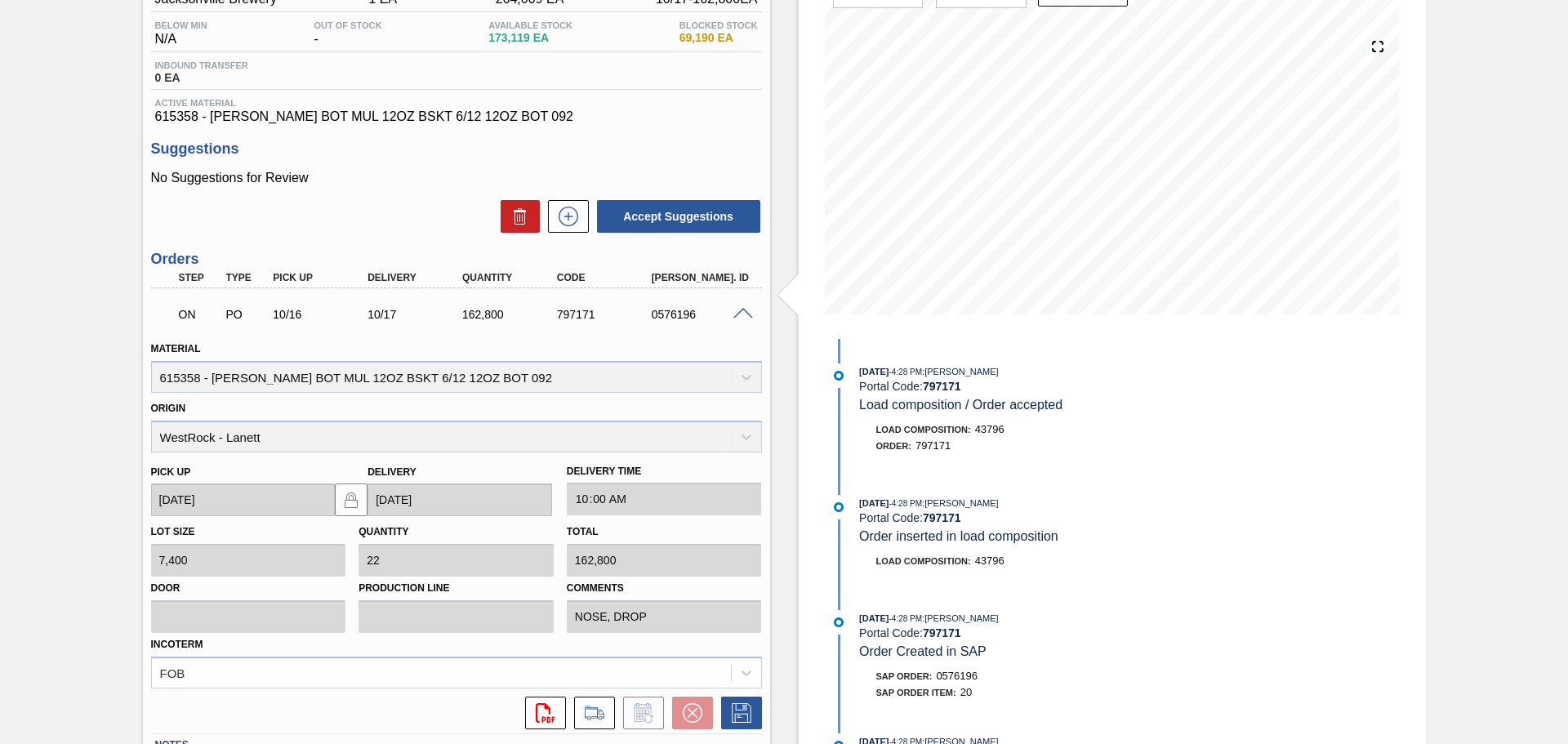
scroll to position [81, 0]
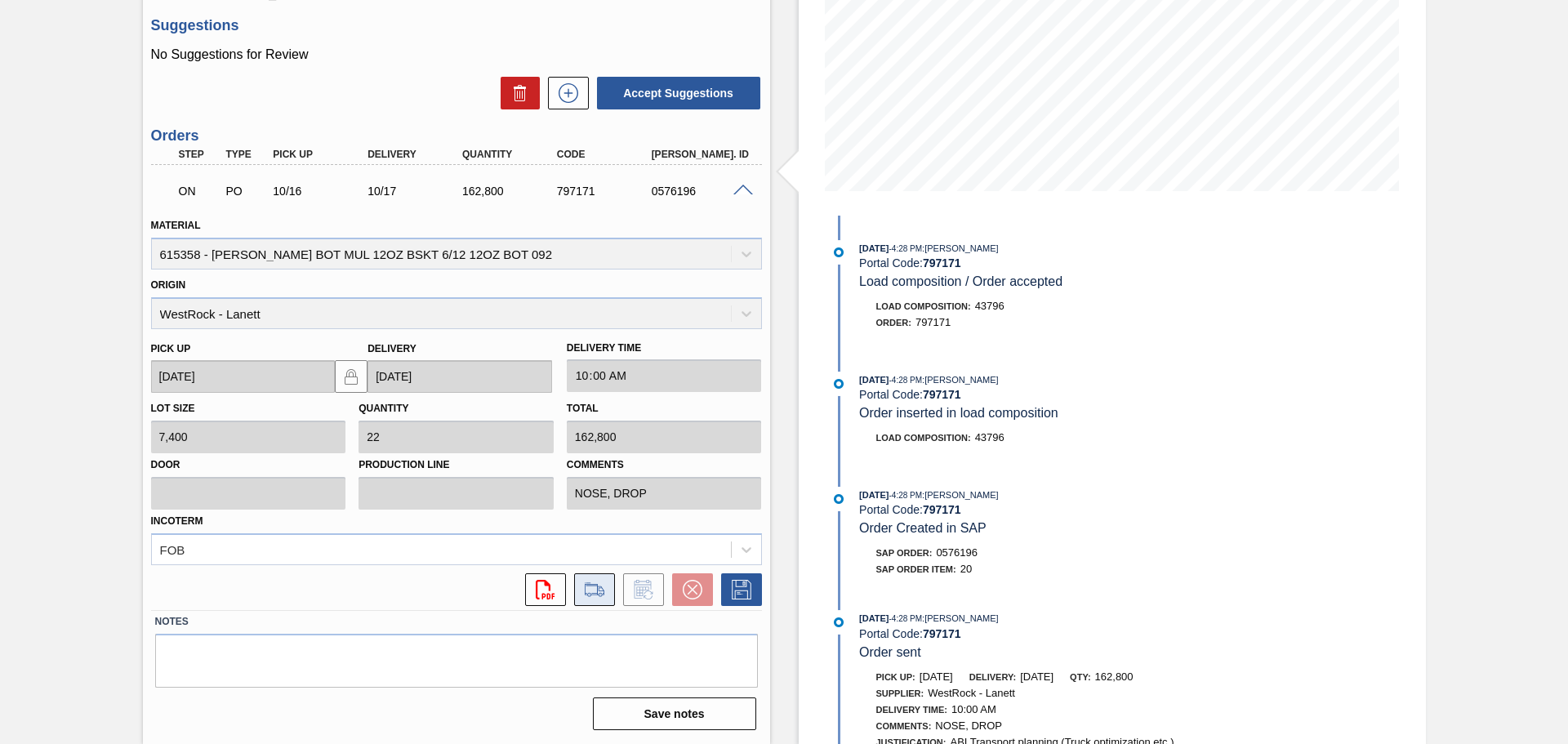
click at [592, 586] on icon at bounding box center [594, 588] width 19 height 12
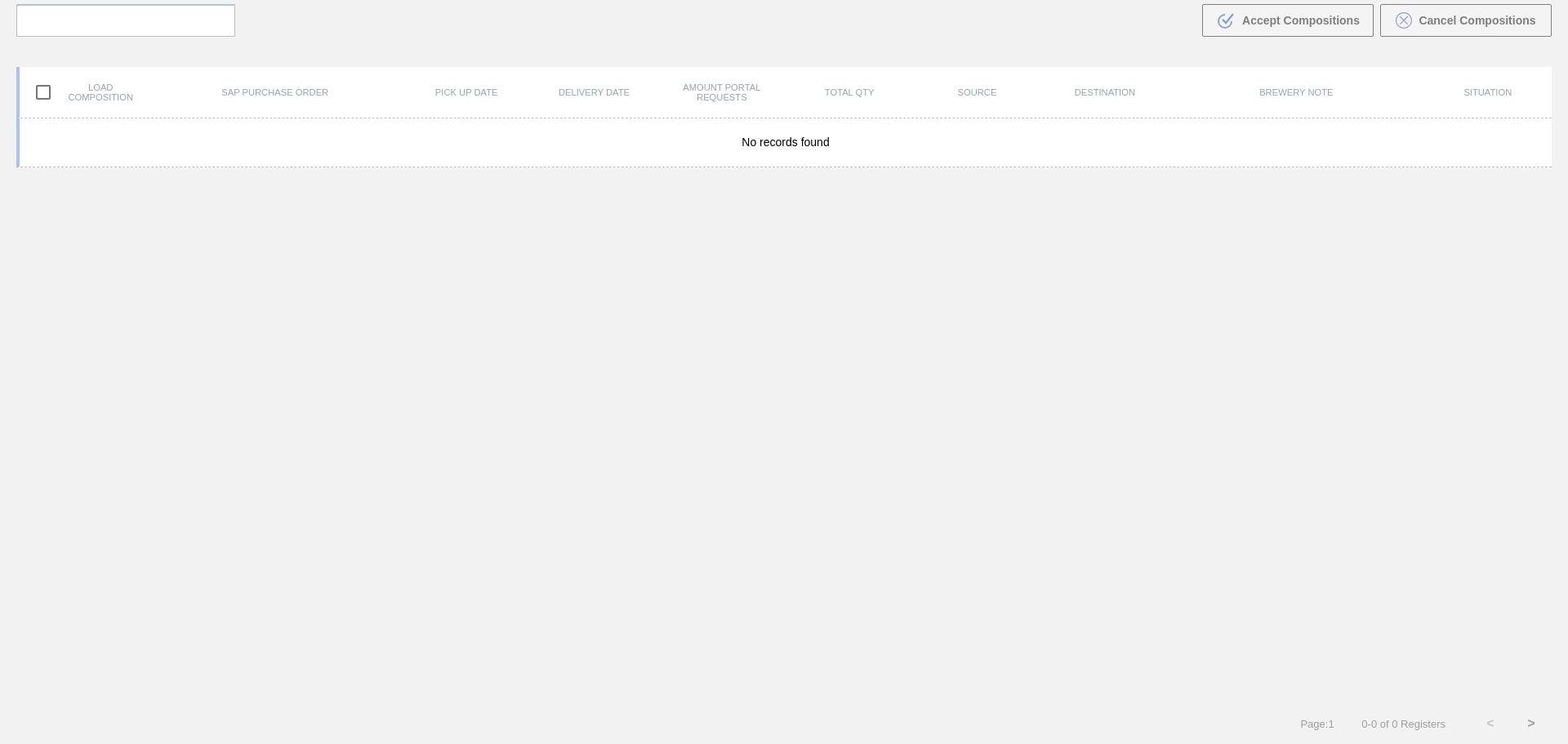
scroll to position [118, 0]
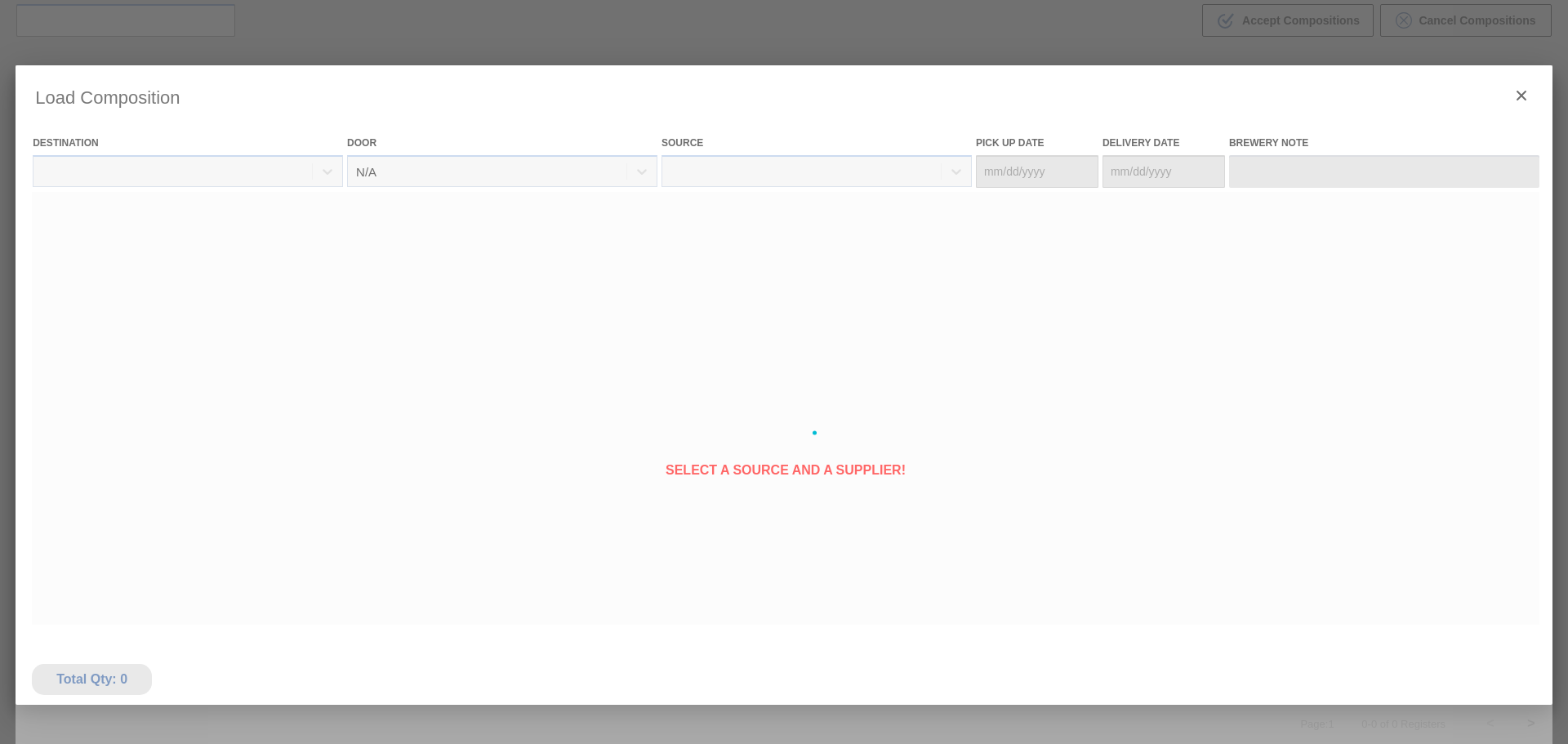
type Date "[DATE]"
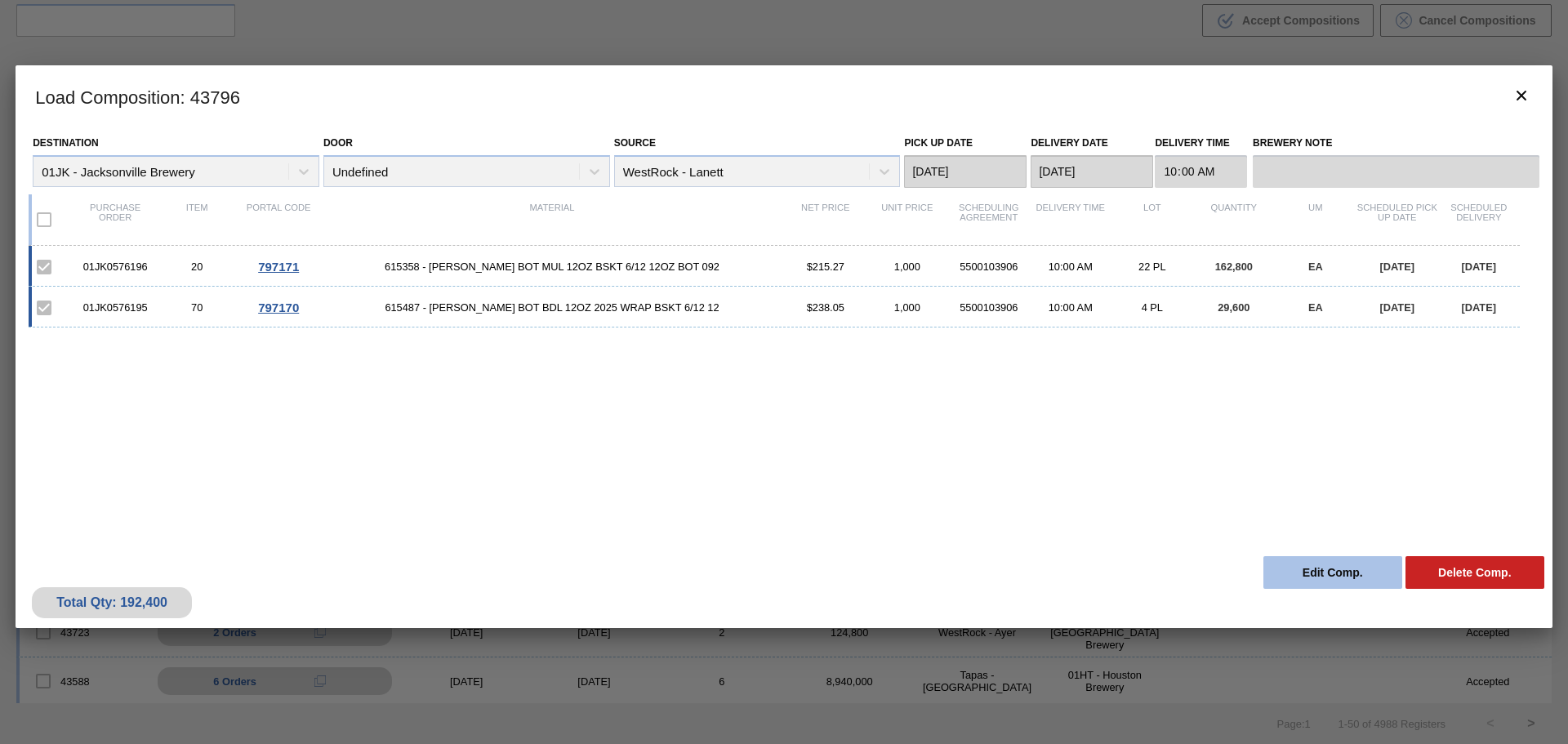
click at [1315, 582] on button "Edit Comp." at bounding box center [1333, 573] width 139 height 33
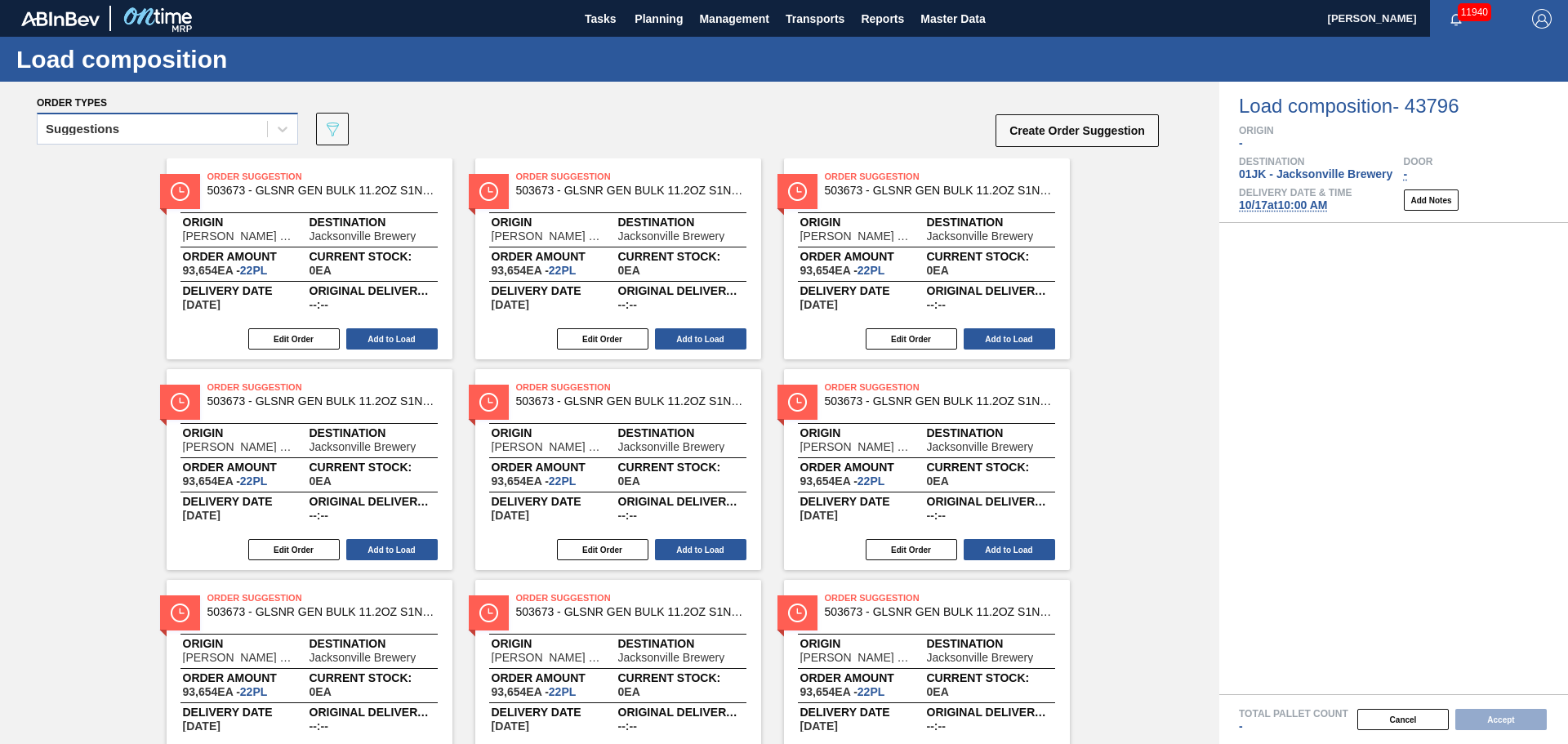
click at [99, 135] on div "Suggestions" at bounding box center [152, 130] width 230 height 24
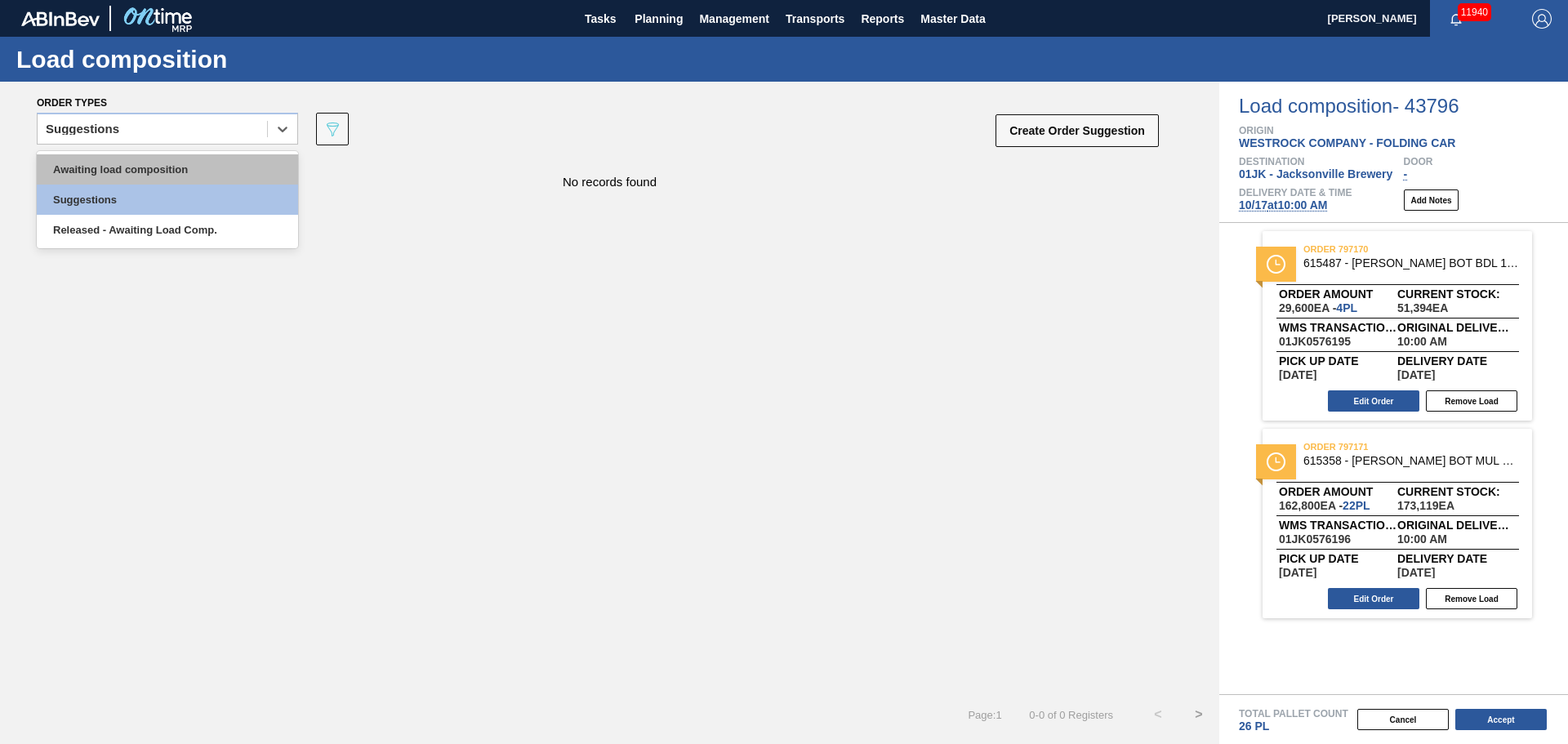
click at [119, 165] on div "Awaiting load composition" at bounding box center [167, 169] width 262 height 31
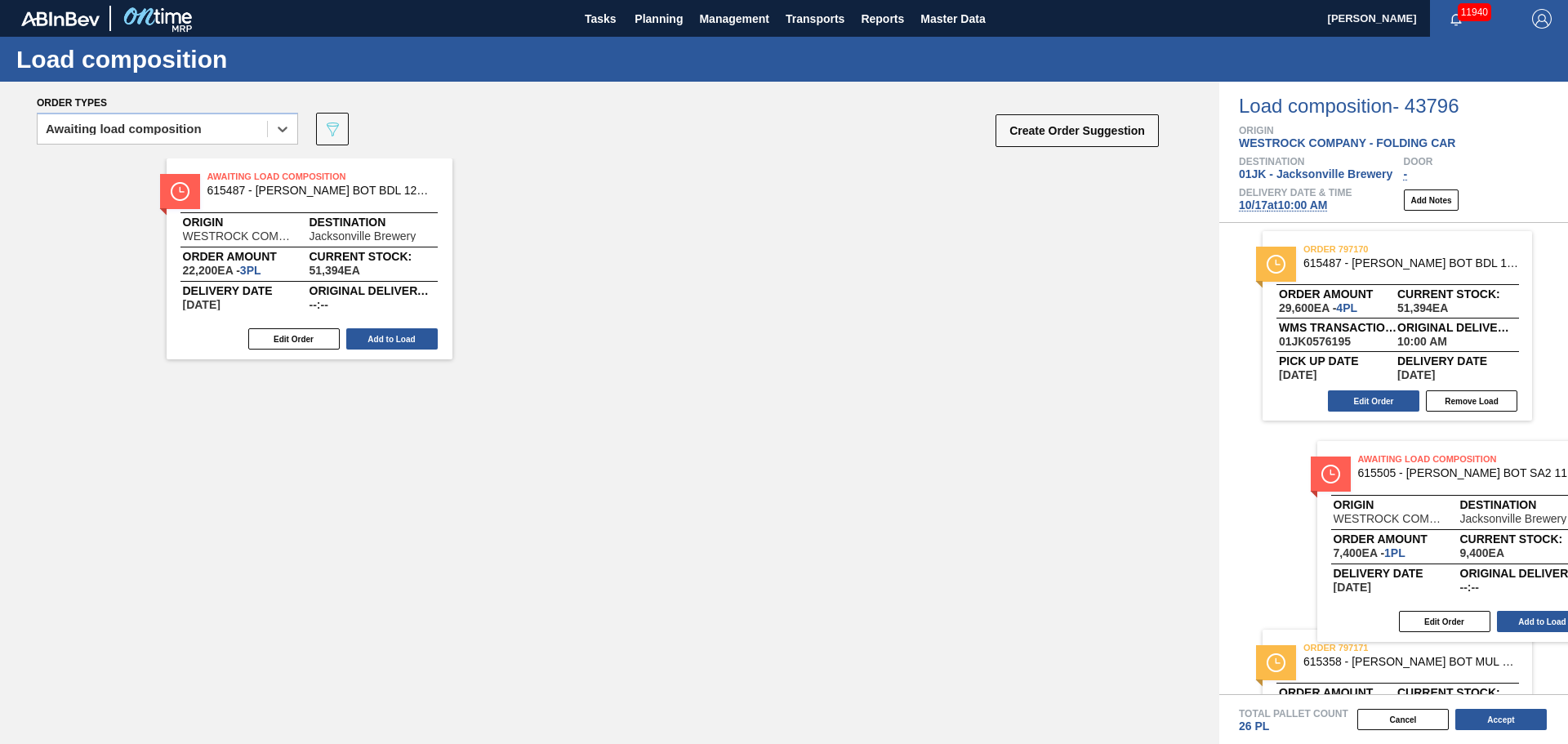
drag, startPoint x: 616, startPoint y: 219, endPoint x: 1474, endPoint y: 486, distance: 898.6
click at [1474, 486] on div "Order types option Awaiting load composition, selected. Select is focused ,type…" at bounding box center [784, 413] width 1568 height 663
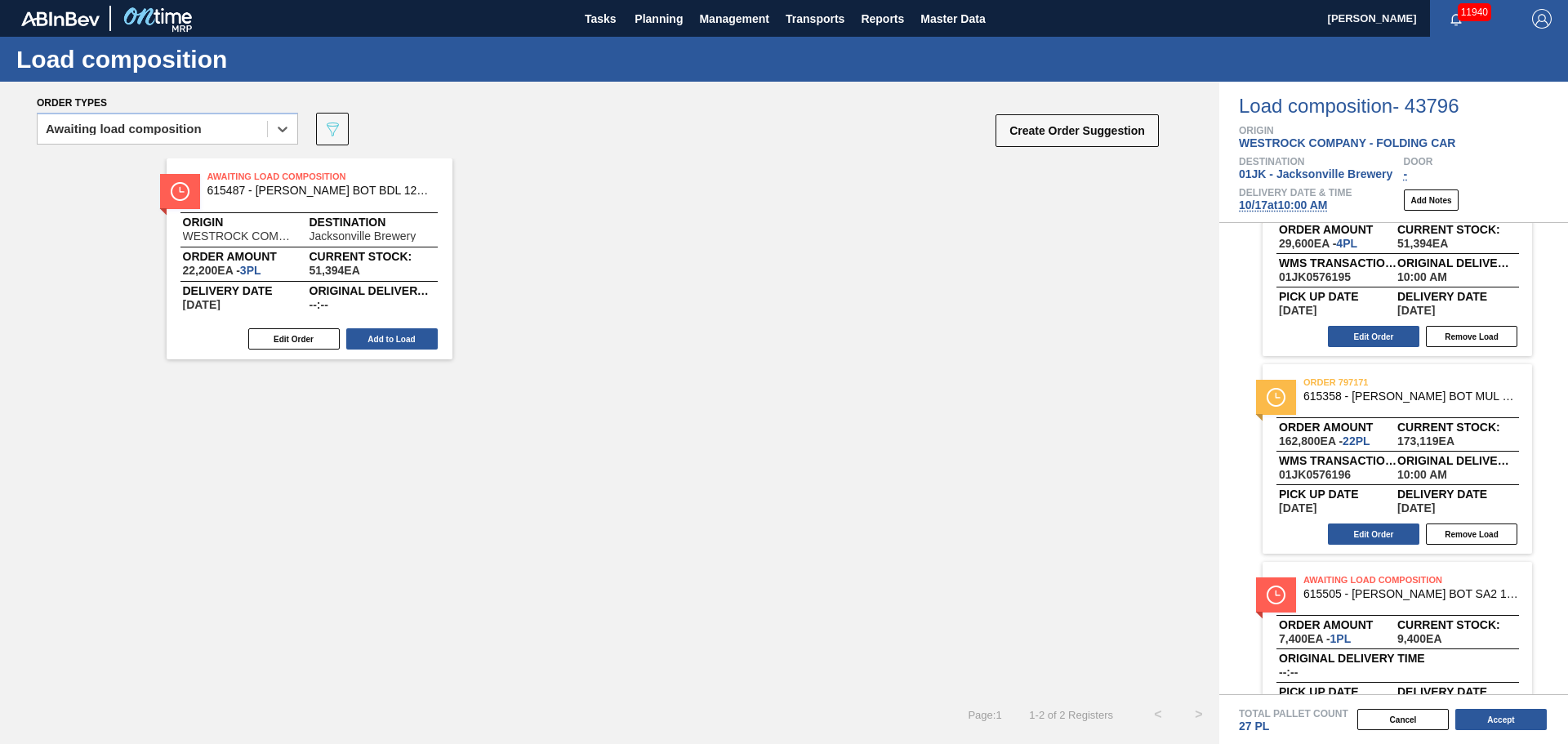
scroll to position [130, 0]
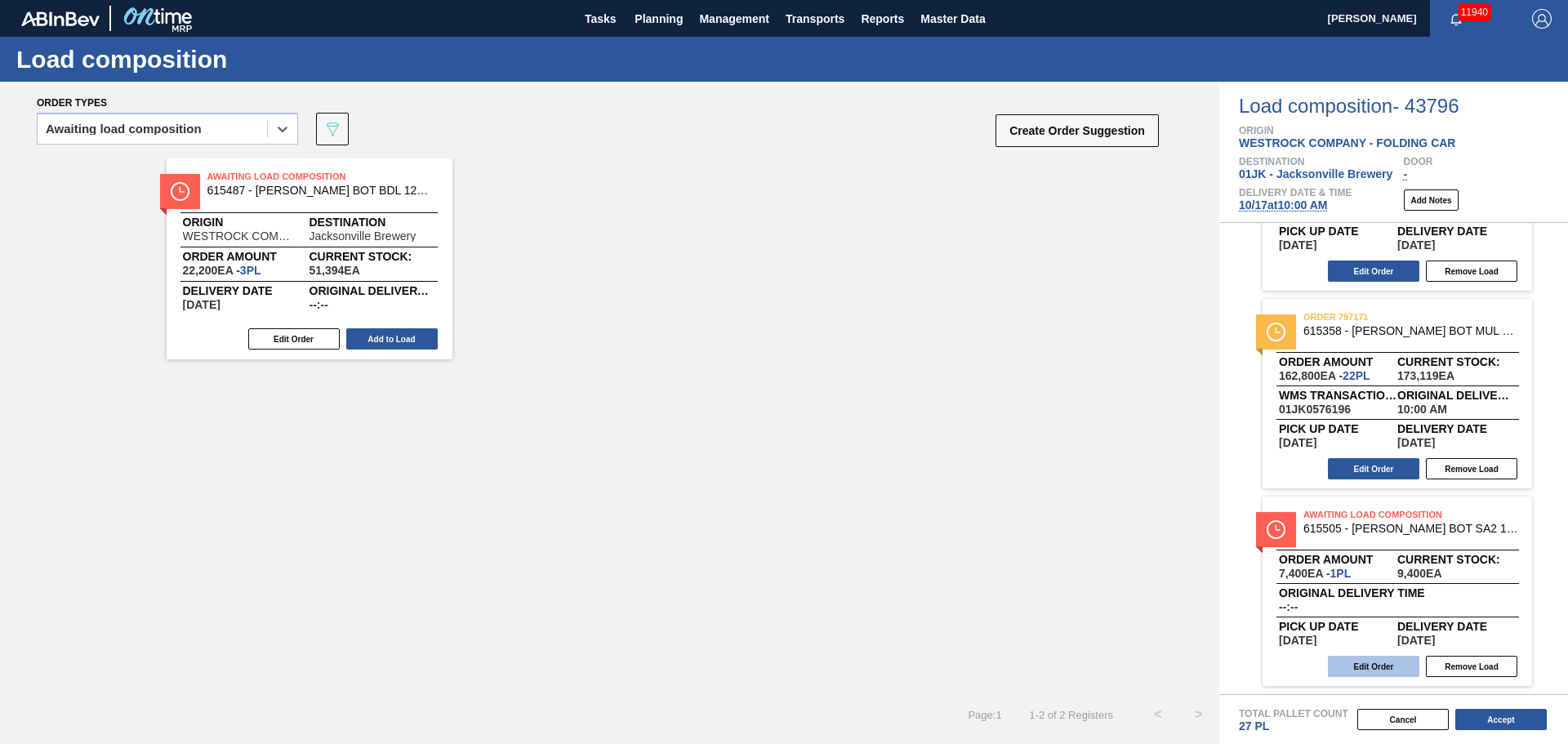
click at [1363, 668] on button "Edit Order" at bounding box center [1374, 666] width 91 height 21
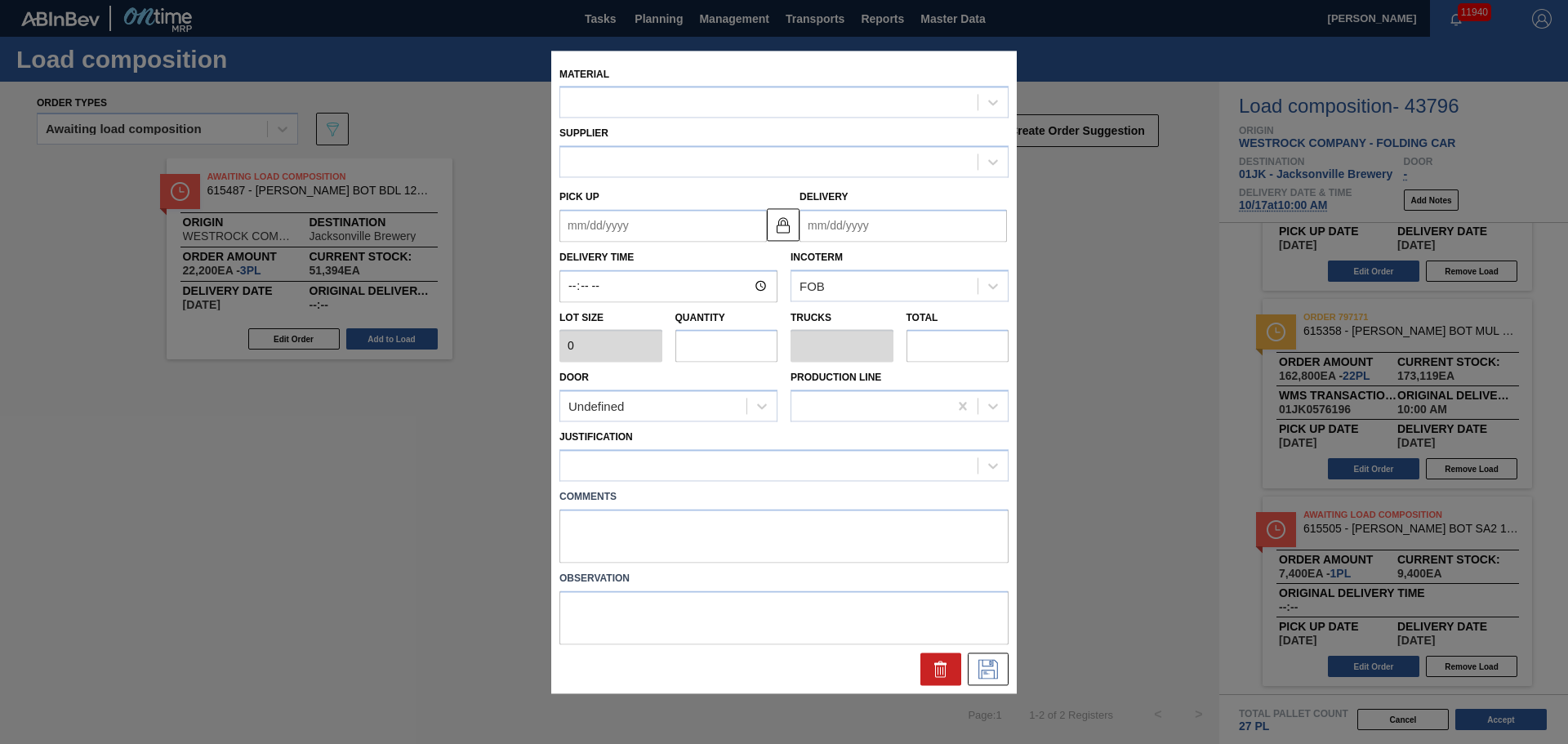
type input "7,400"
type input "1"
type input "0.038"
type input "7,400"
type up "[DATE]"
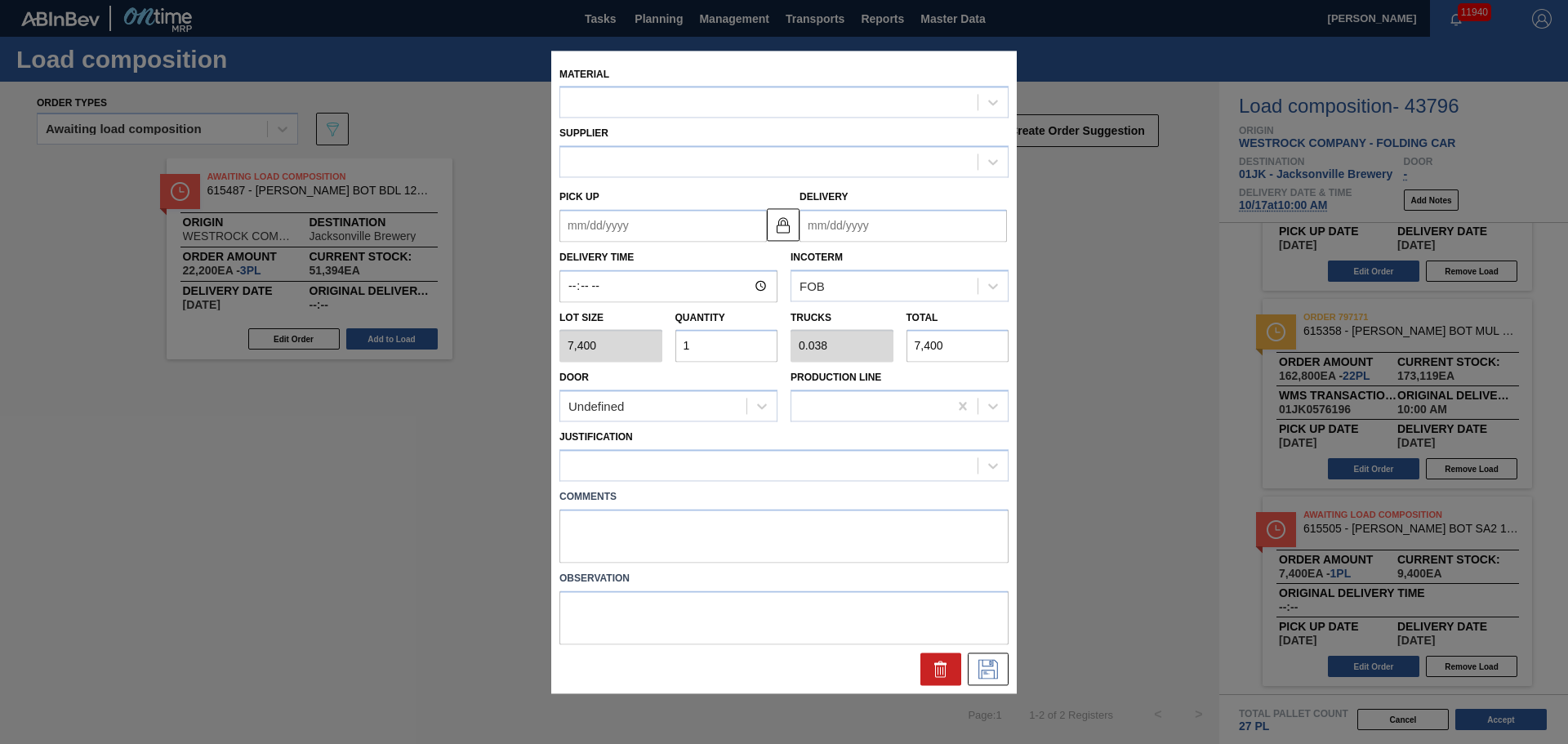
type input "[DATE]"
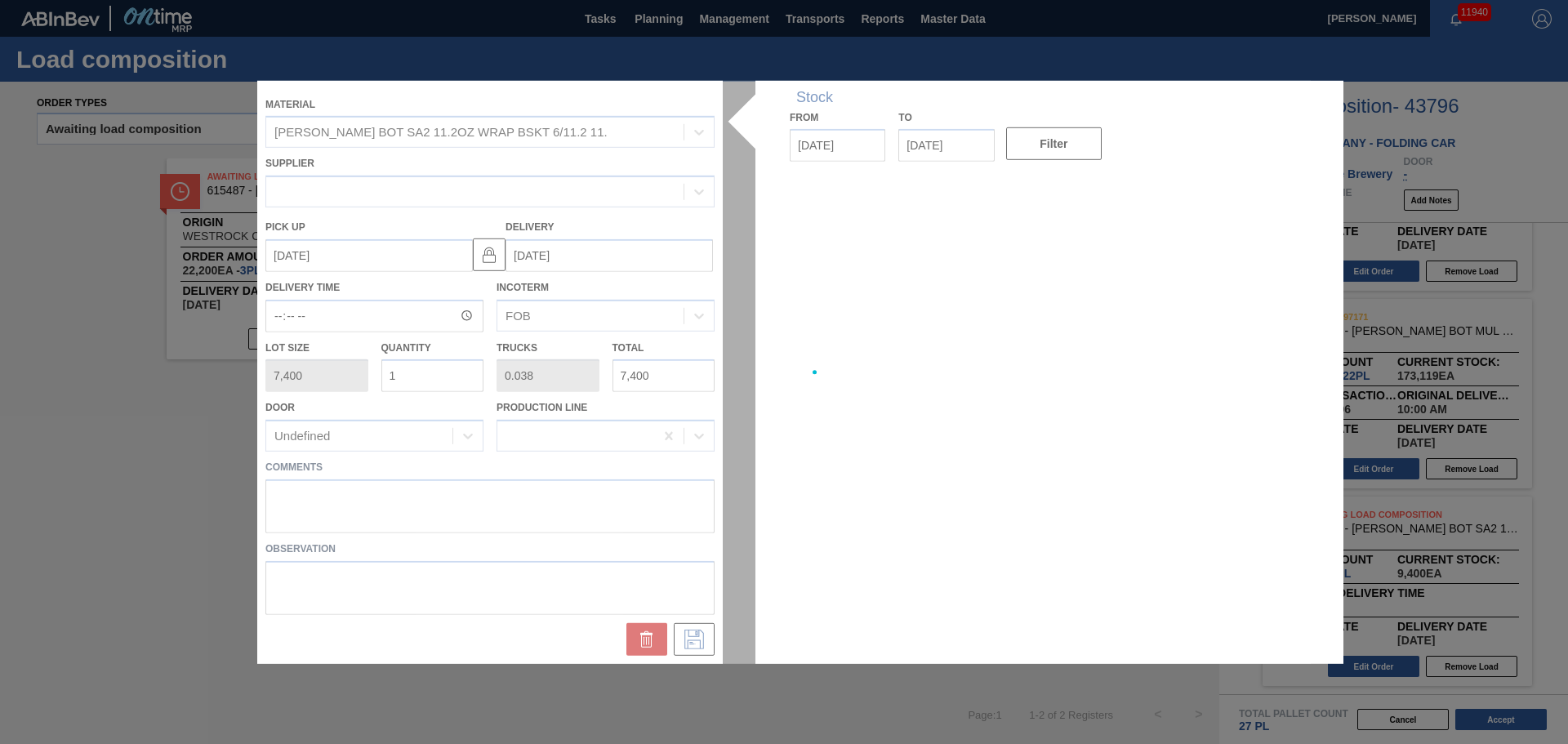
click at [721, 355] on div "Material [PERSON_NAME] BOT SA2 11.2OZ WRAP BSKT 6/11.2 11. Supplier Pick up [DA…" at bounding box center [784, 371] width 1054 height 583
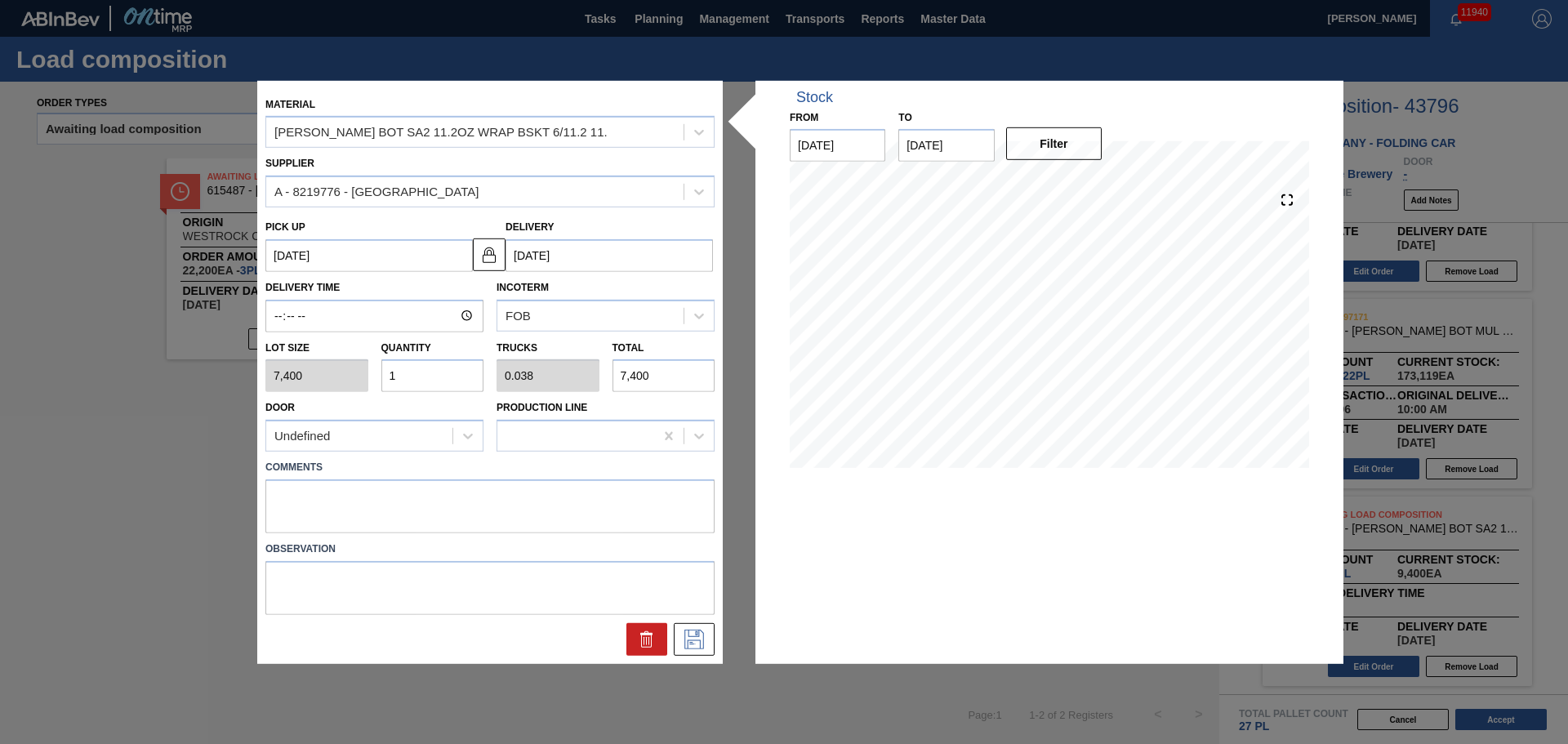
type input "0"
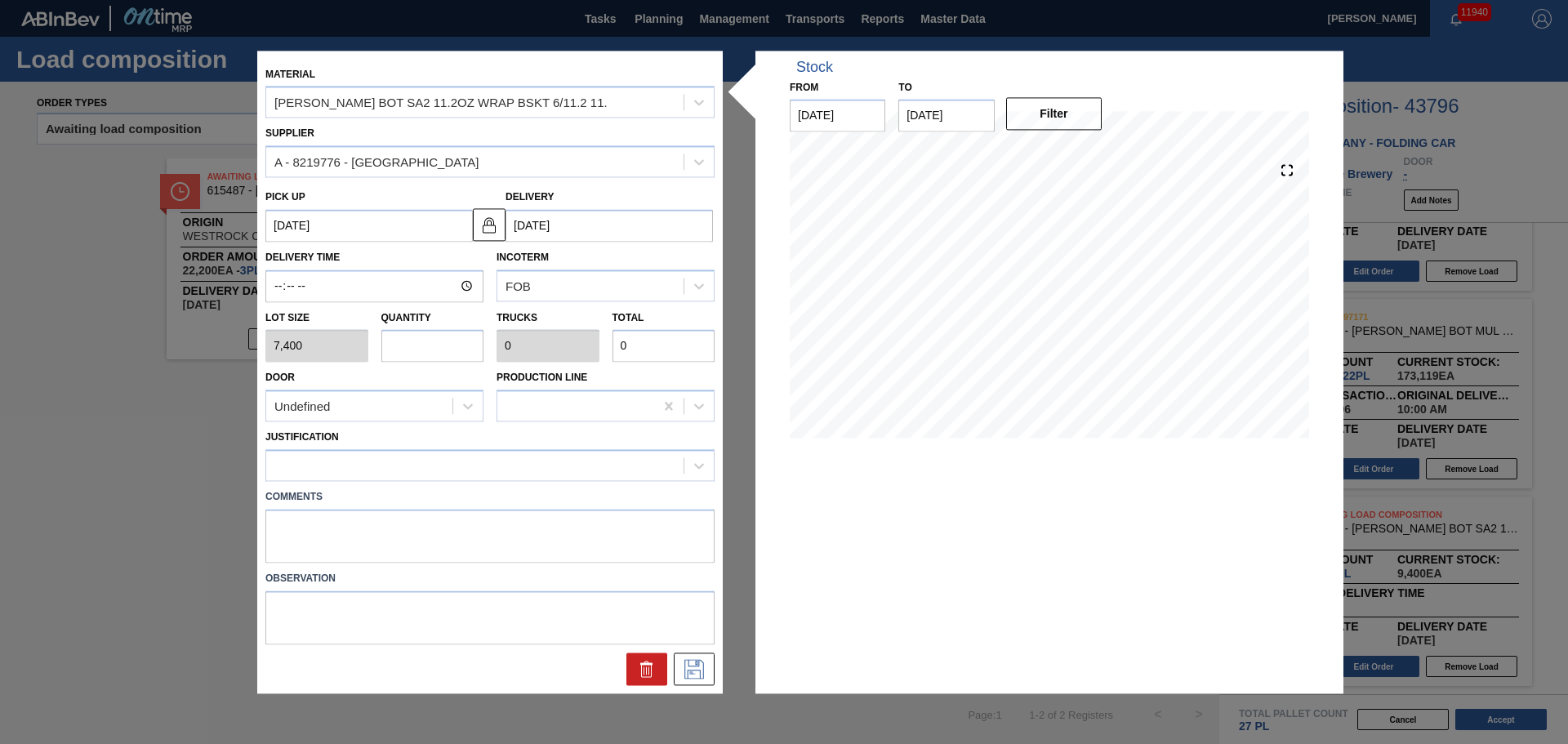
type input "2"
type input "0.077"
type input "14,800"
type input "2"
click at [435, 456] on div at bounding box center [474, 466] width 418 height 24
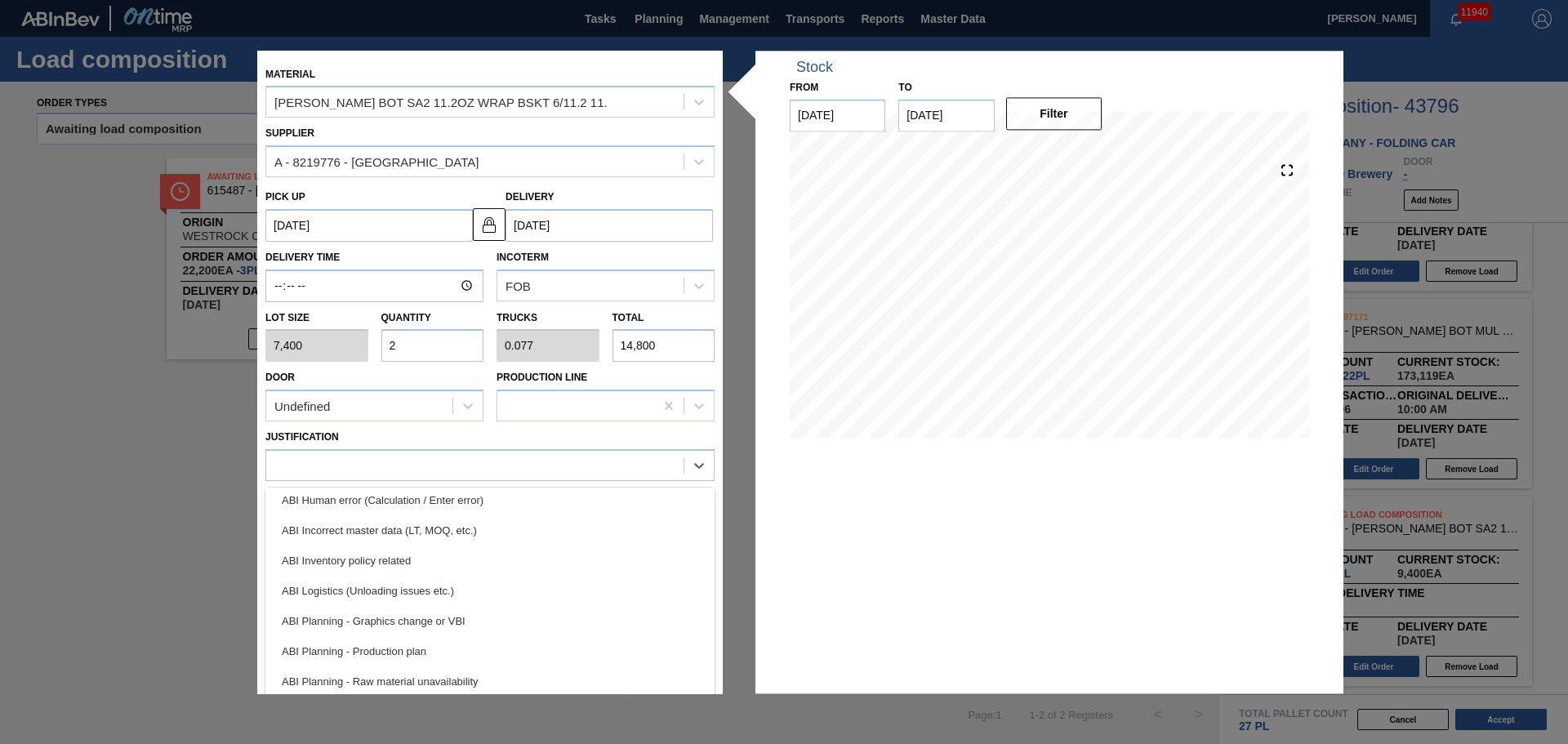
scroll to position [0, 0]
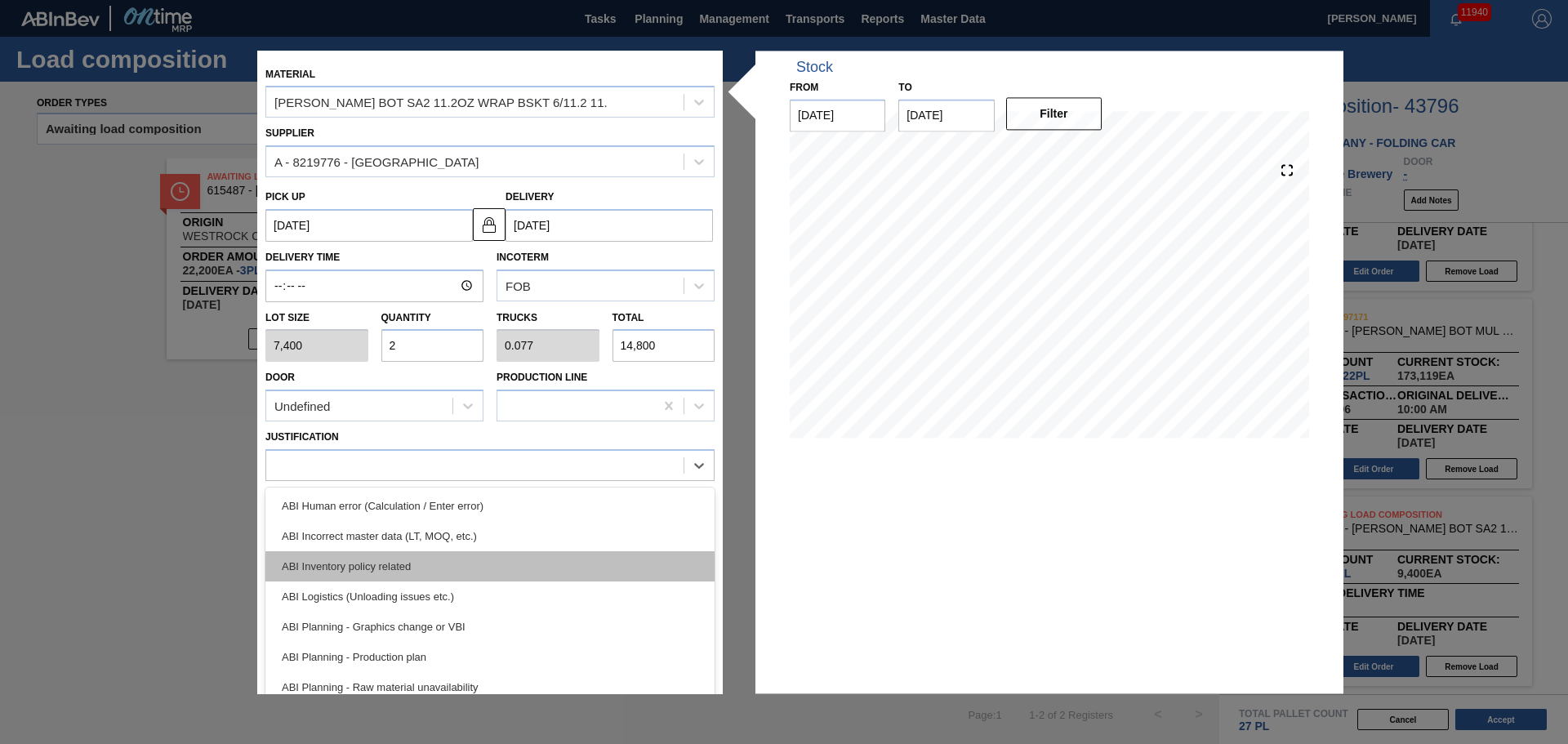
click at [401, 573] on div "ABI Inventory policy related" at bounding box center [490, 567] width 449 height 31
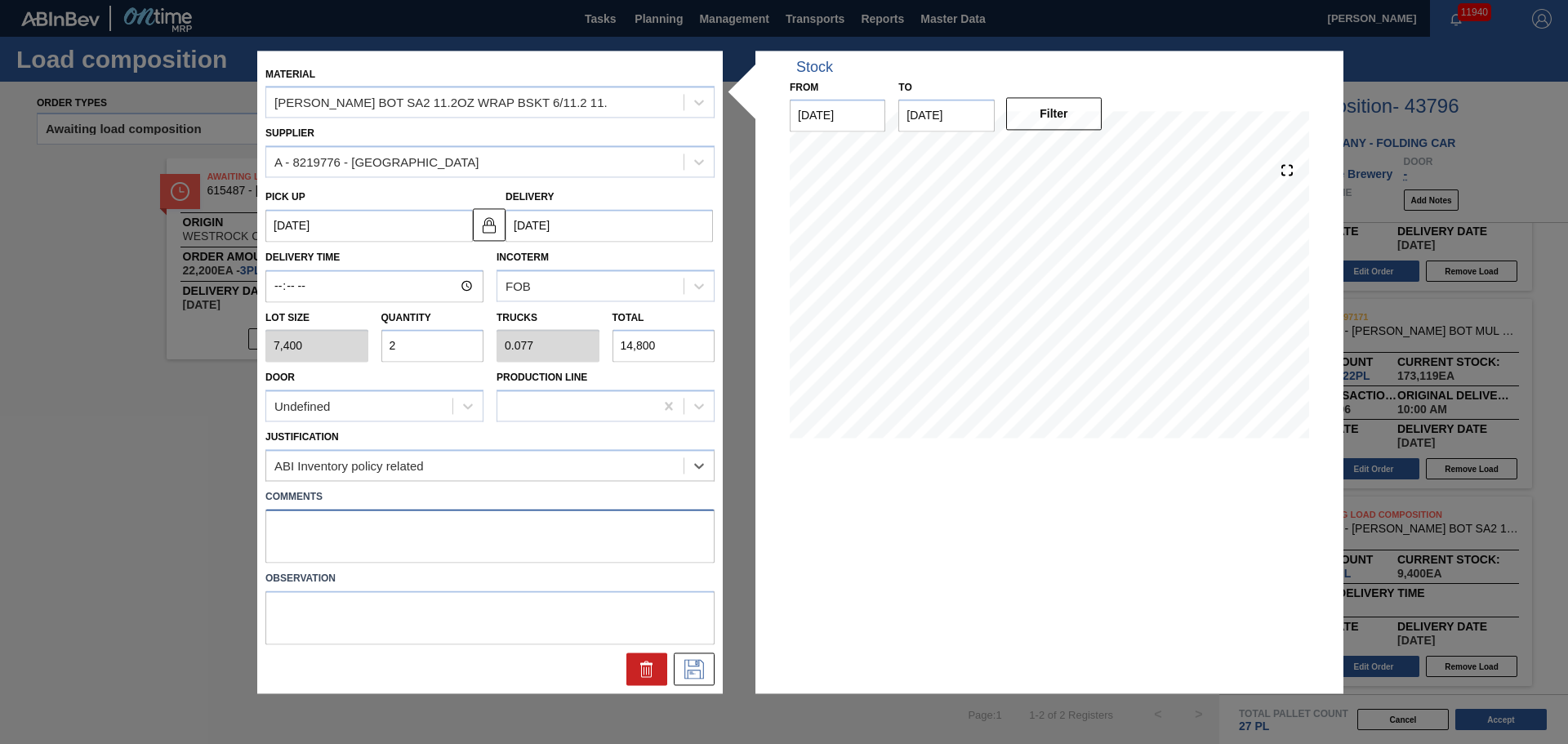
click at [445, 543] on textarea at bounding box center [490, 536] width 449 height 54
type textarea "TAIL, DROP"
click at [696, 665] on icon at bounding box center [694, 669] width 26 height 19
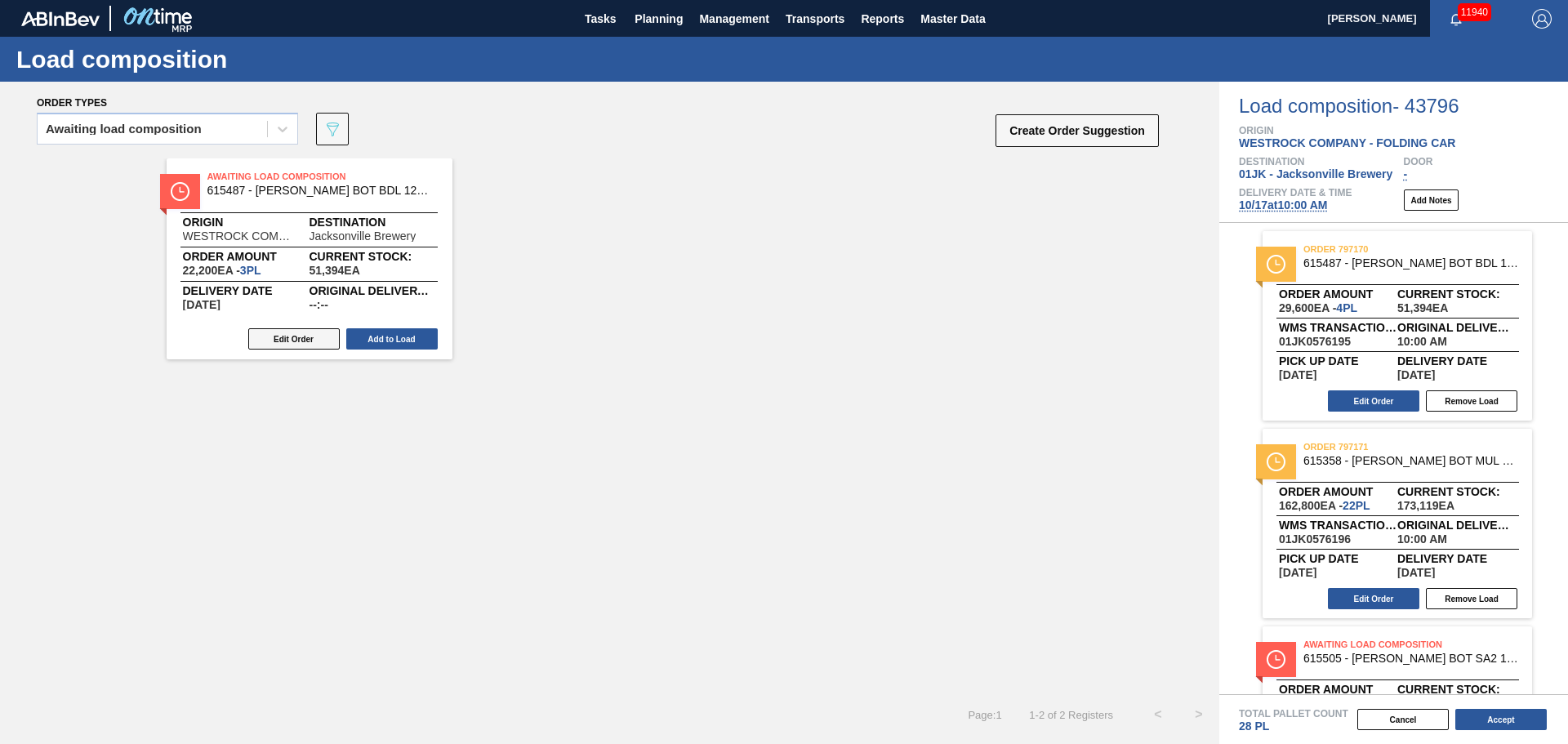
click at [303, 330] on button "Edit Order" at bounding box center [294, 339] width 91 height 21
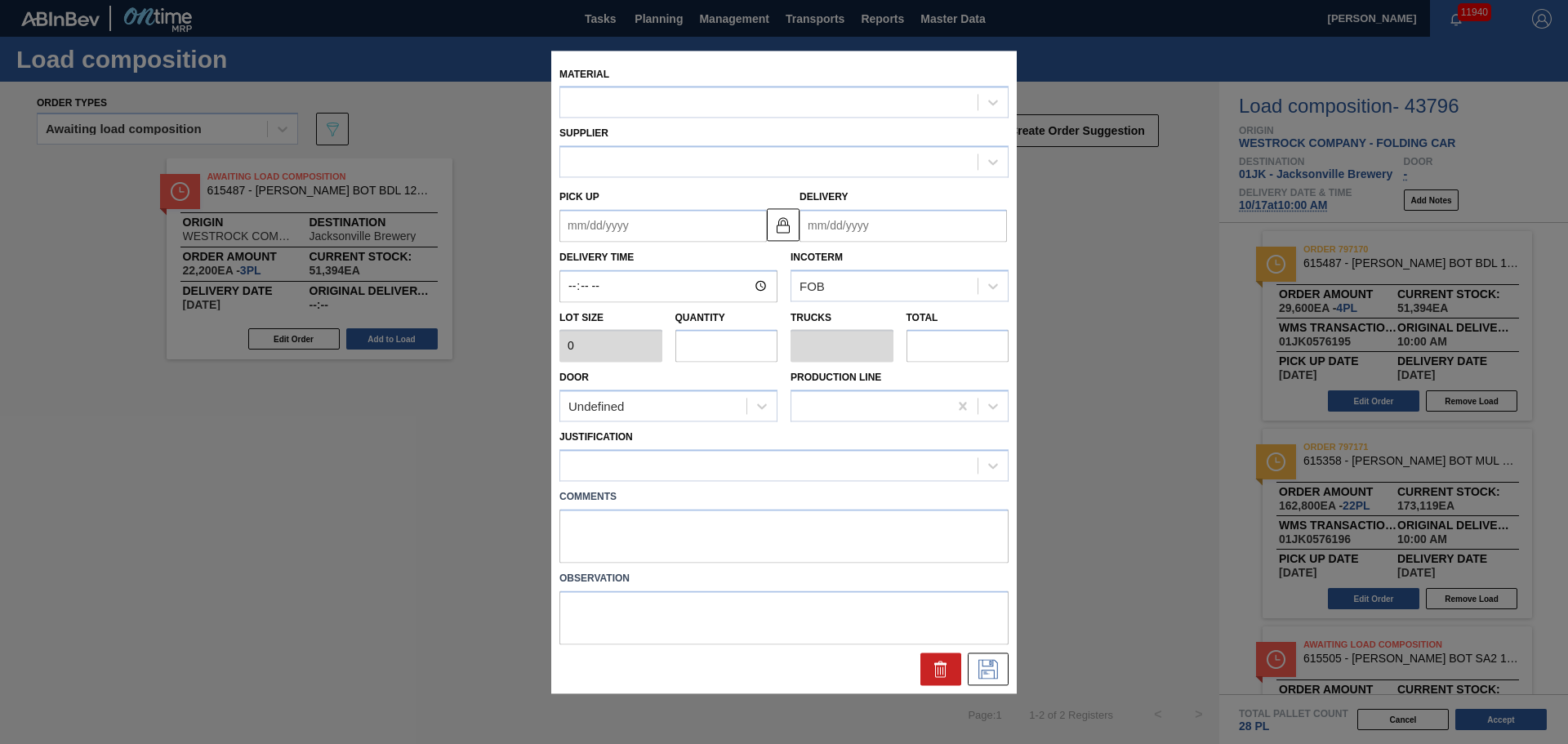
type input "7,400"
type input "3"
type input "0.097"
type input "22,200"
type up "[DATE]"
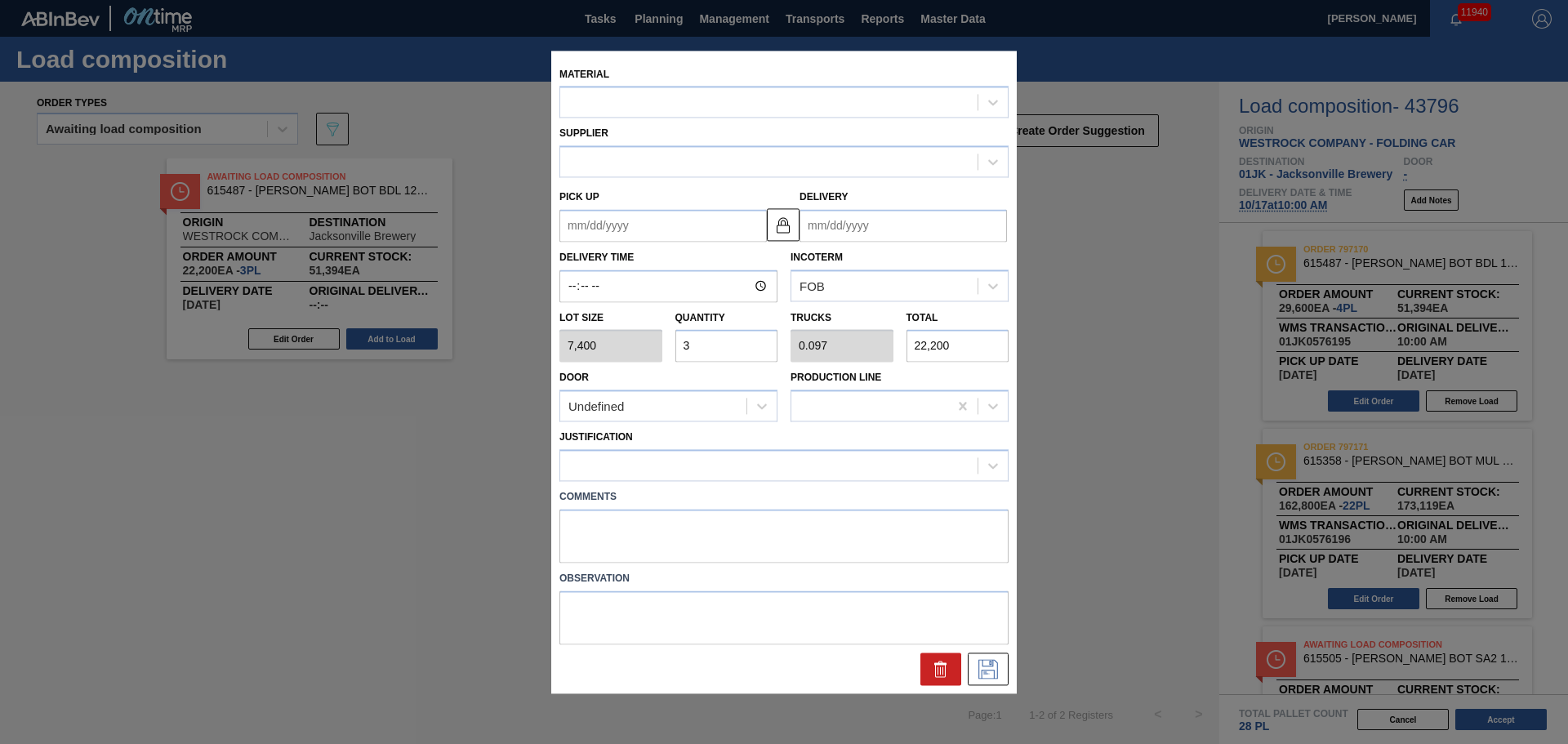
type input "[DATE]"
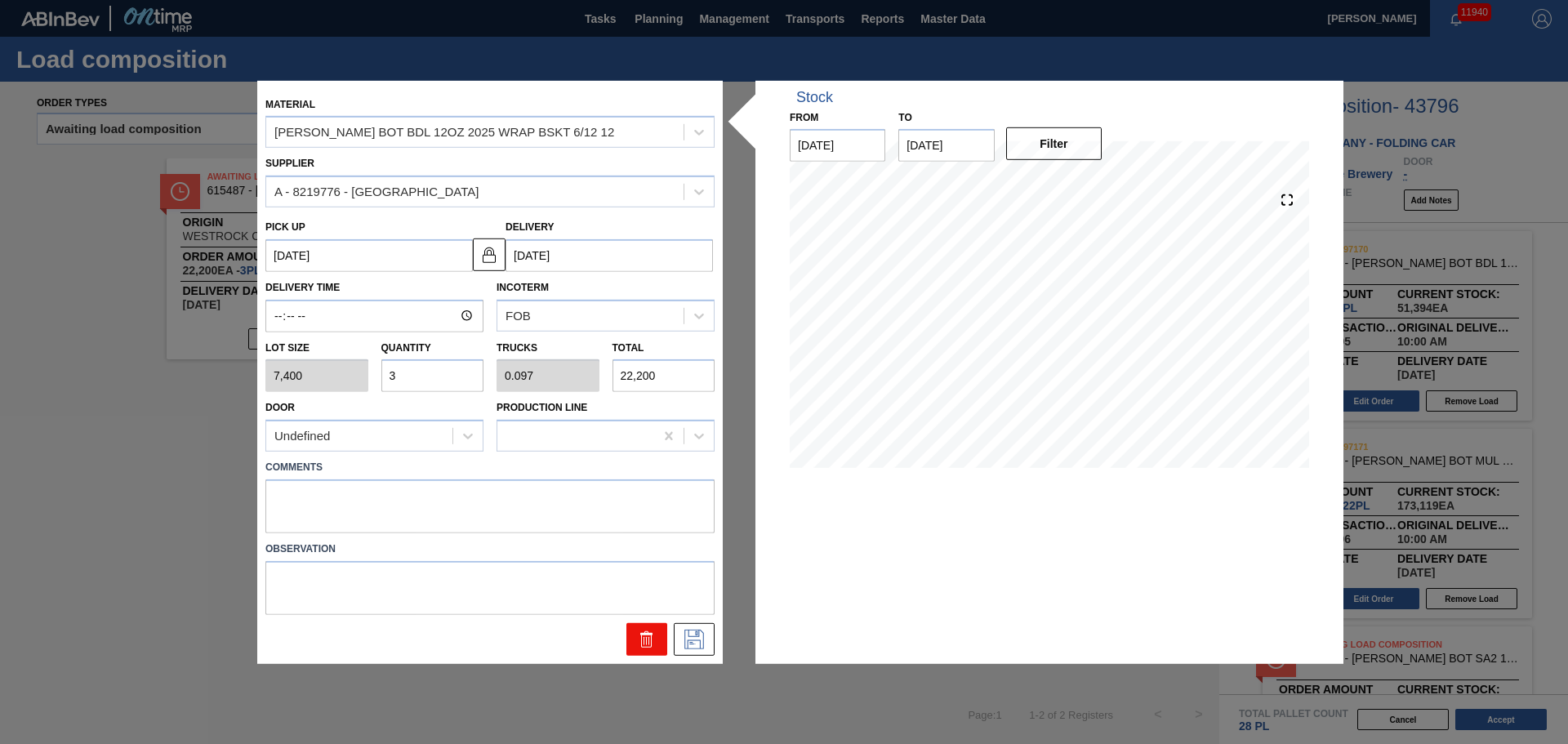
click at [649, 635] on icon at bounding box center [646, 634] width 12 height 3
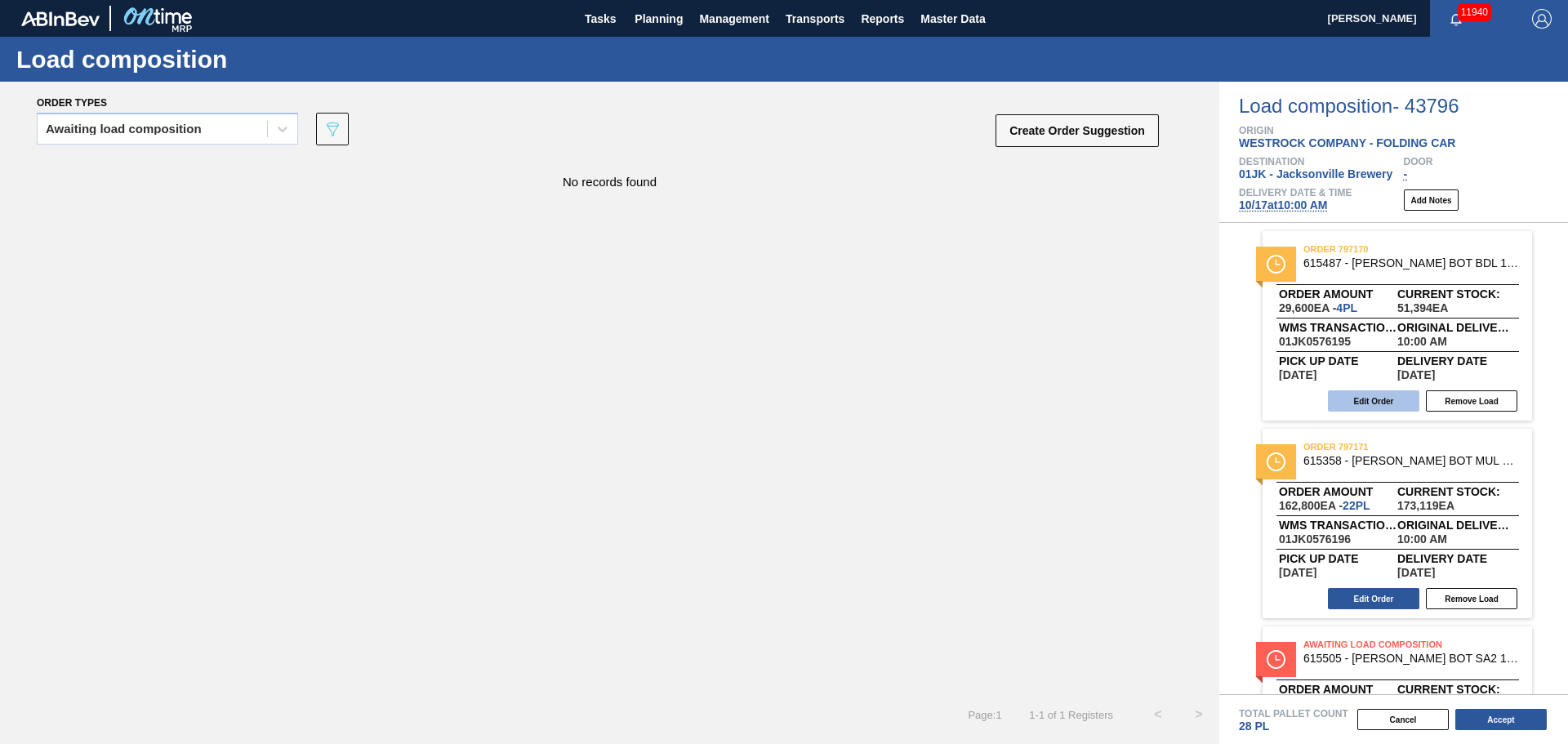
click at [1382, 408] on button "Edit Order" at bounding box center [1374, 401] width 91 height 21
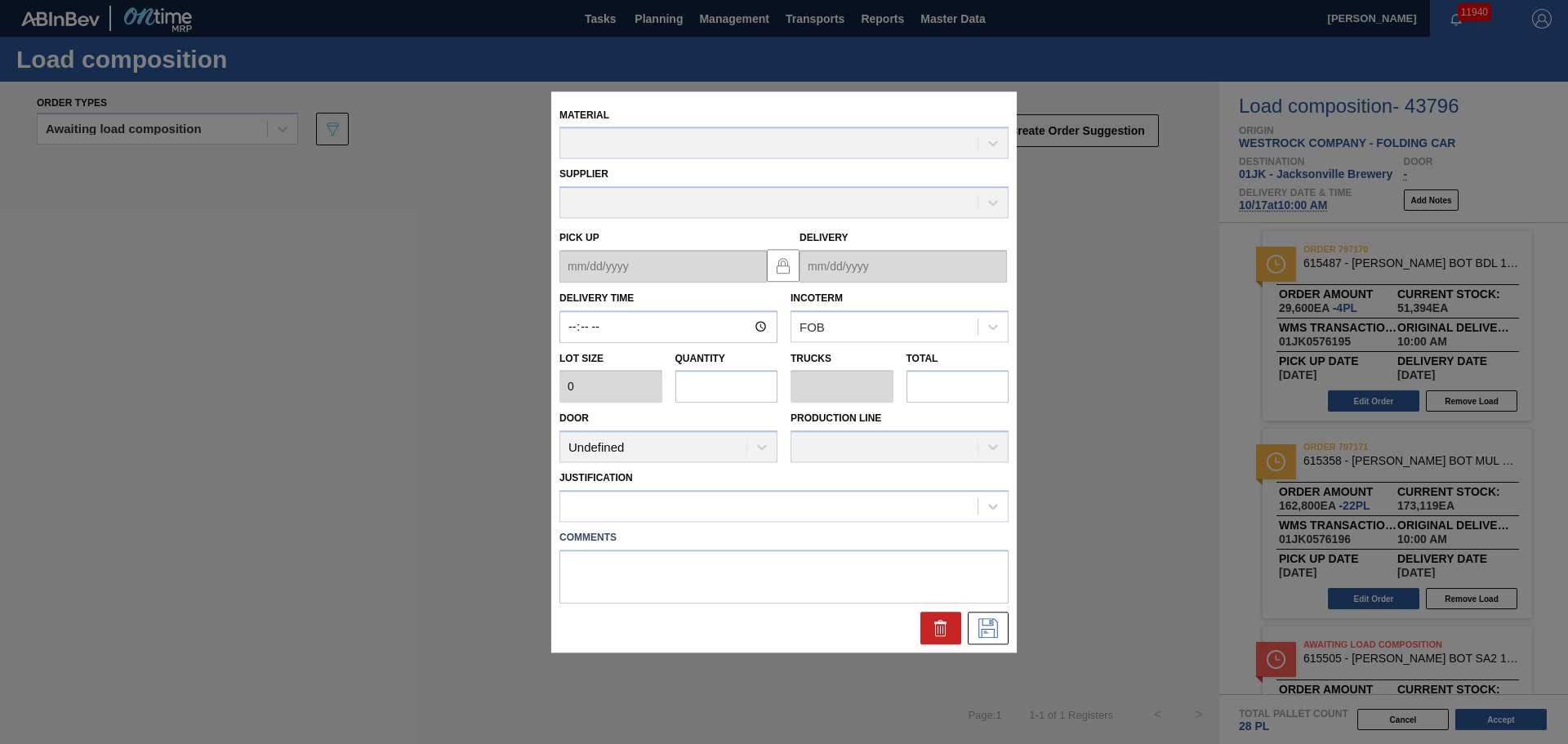
type input "10:00:00"
type input "7,400"
type input "4"
type input "0.129"
type input "29,600"
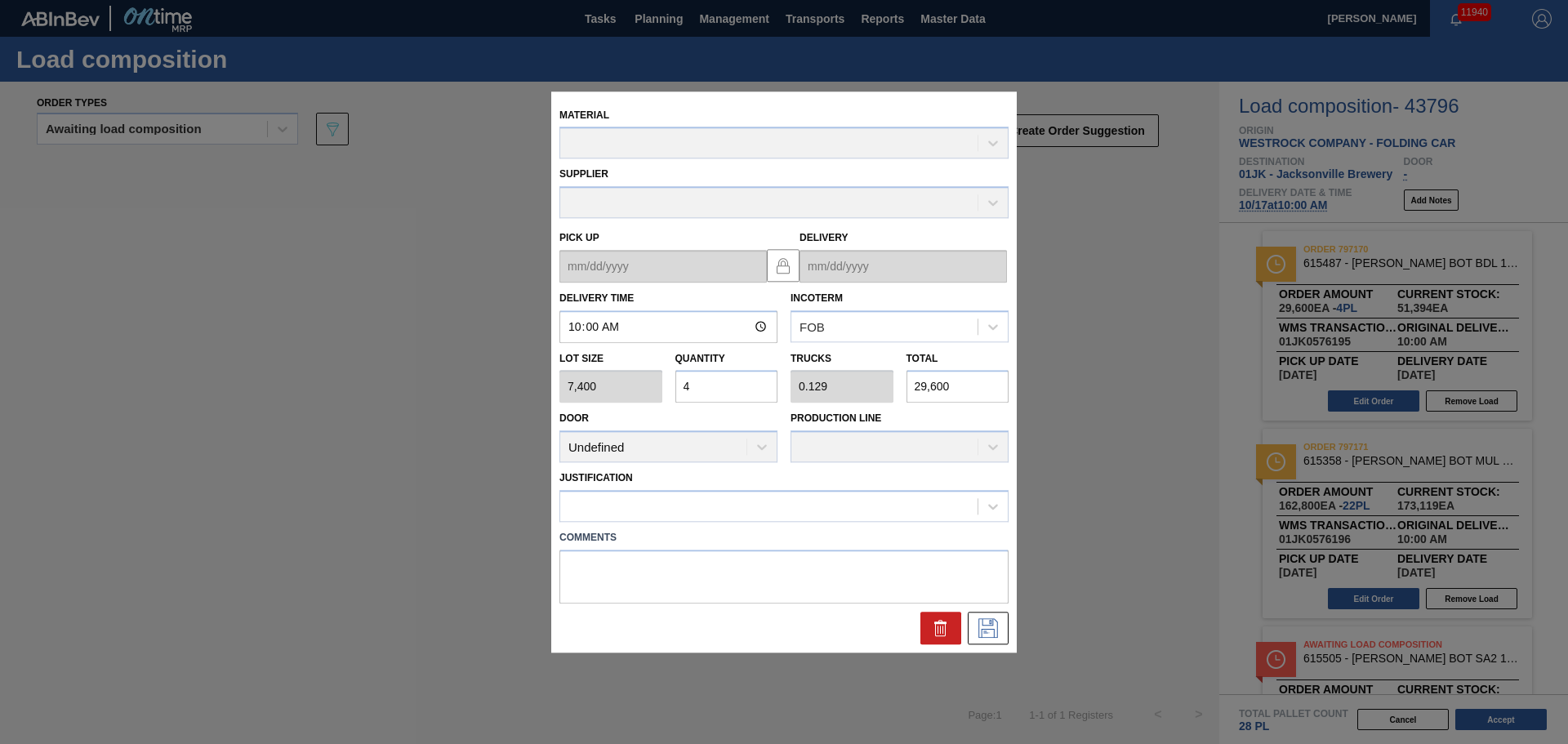
type up "[DATE]"
type input "[DATE]"
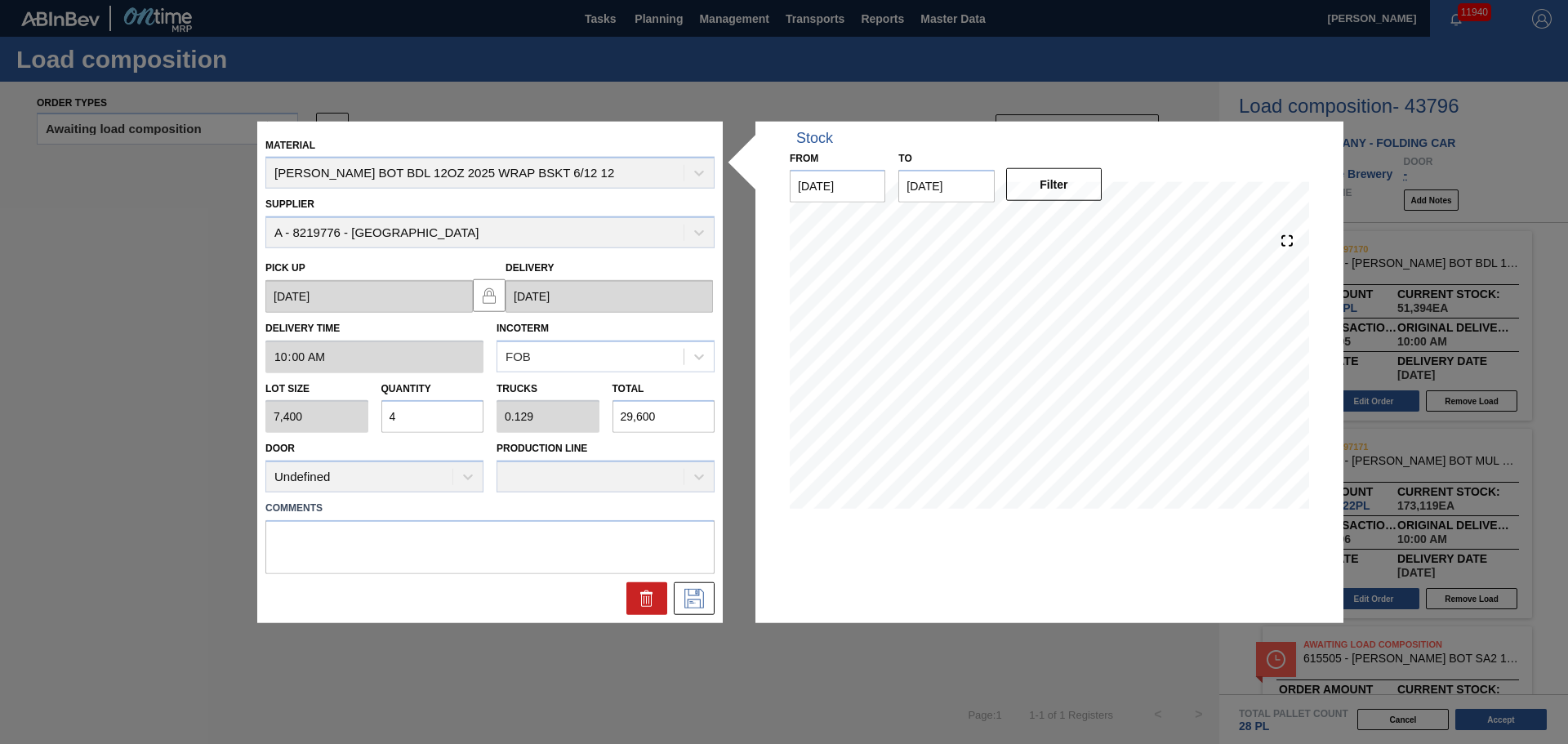
click at [459, 414] on input "4" at bounding box center [432, 416] width 103 height 33
type input "0"
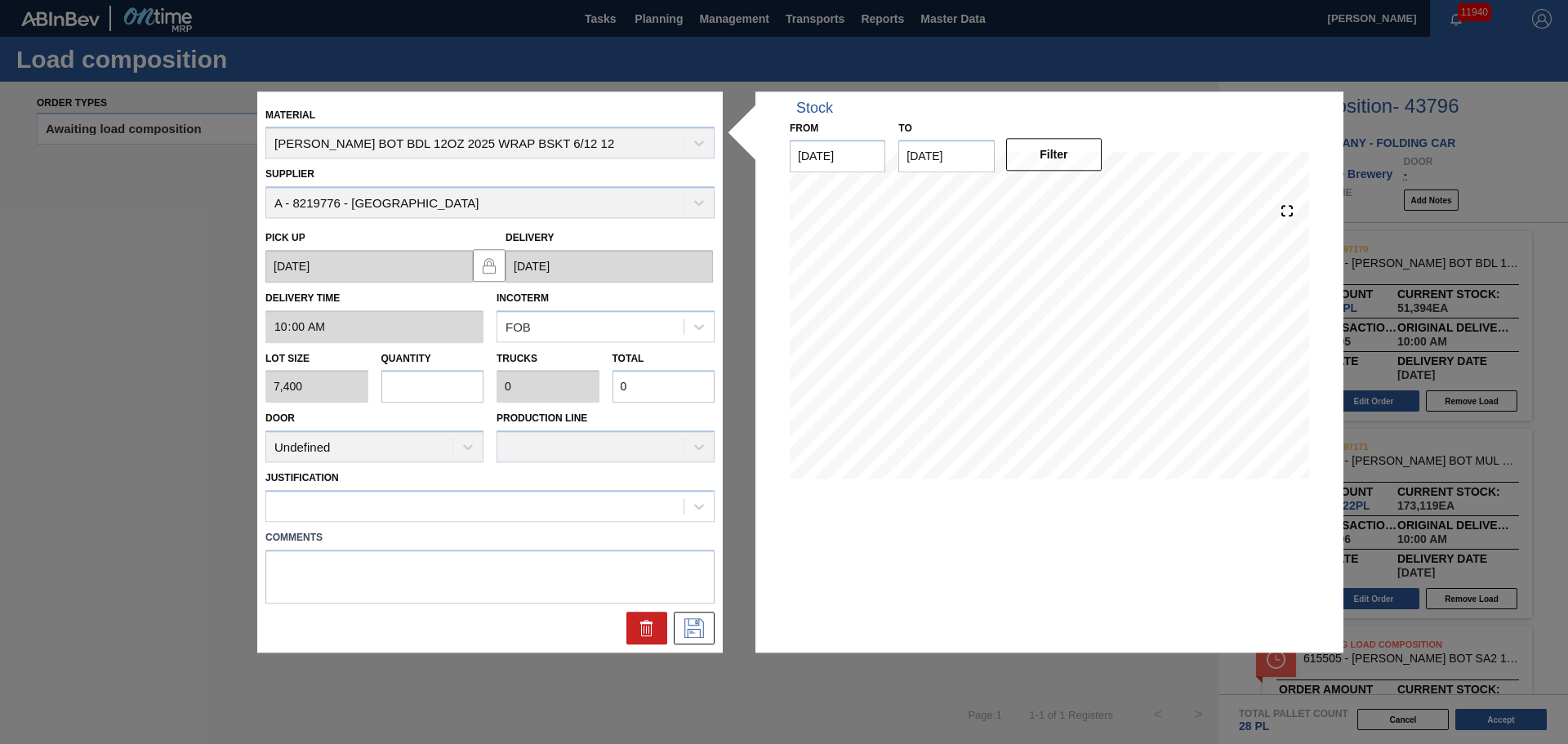
type input "5"
type input "0.162"
type input "37,000"
type input "5"
click at [583, 514] on div at bounding box center [474, 507] width 418 height 24
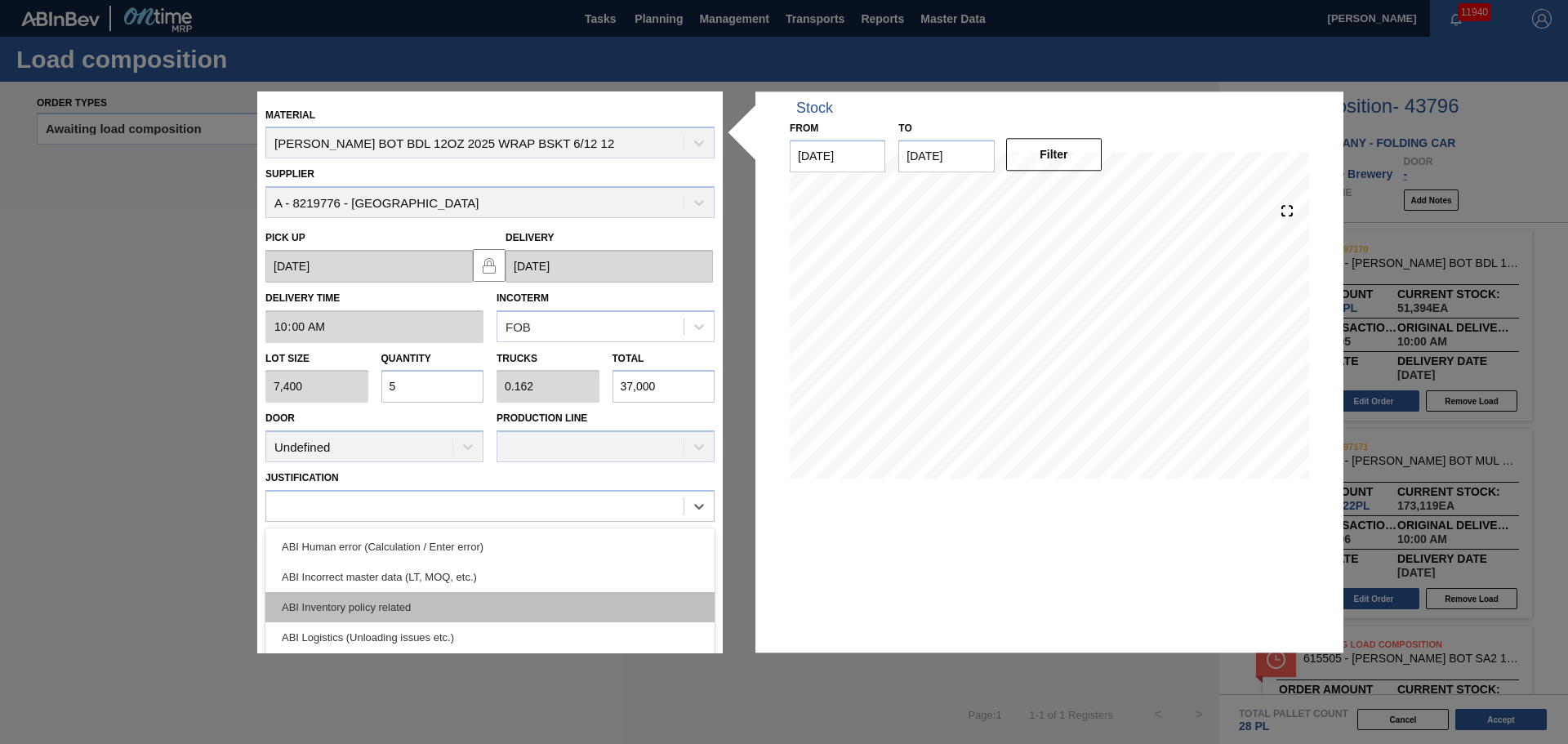
click at [414, 610] on div "ABI Inventory policy related" at bounding box center [490, 608] width 449 height 31
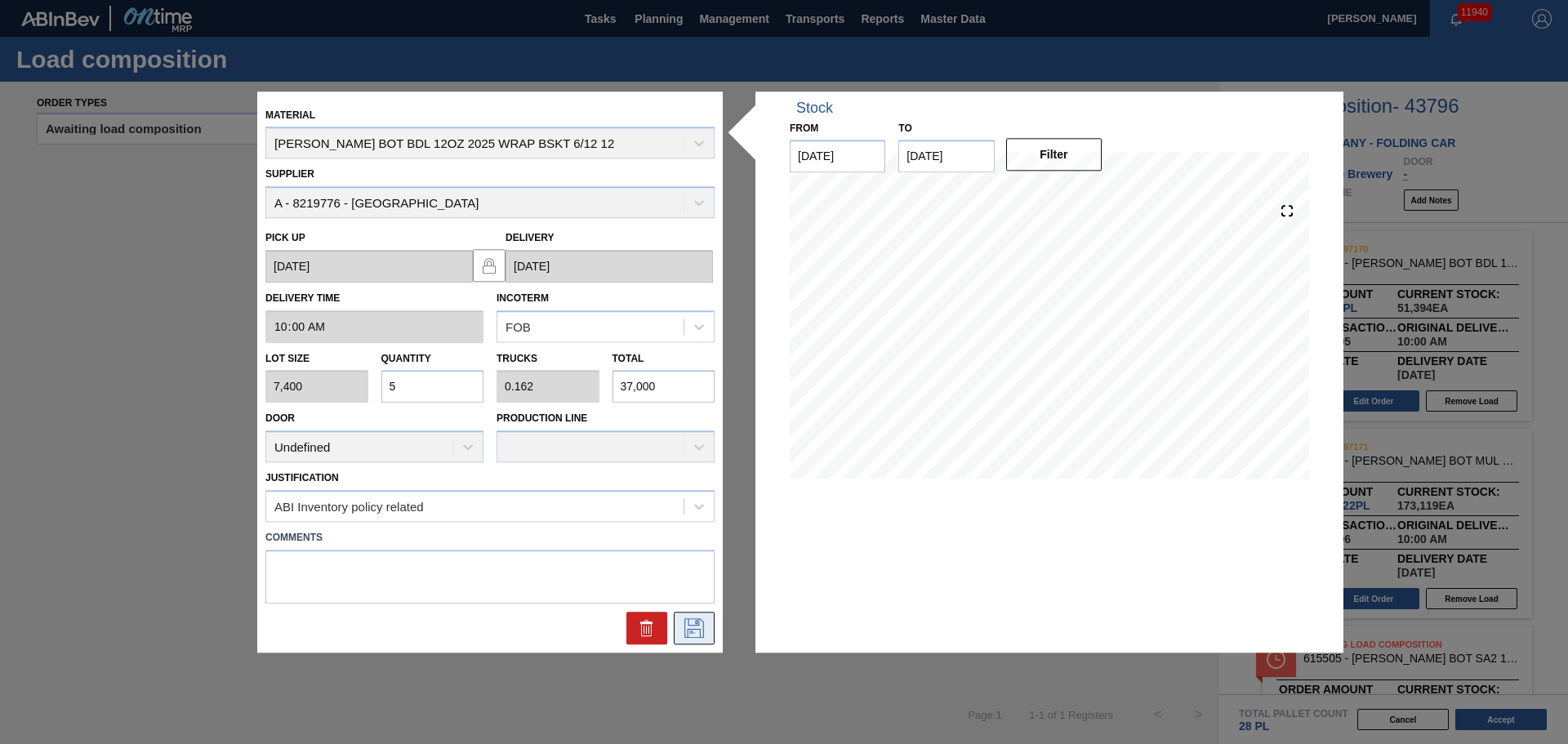
click at [684, 637] on icon at bounding box center [694, 628] width 26 height 19
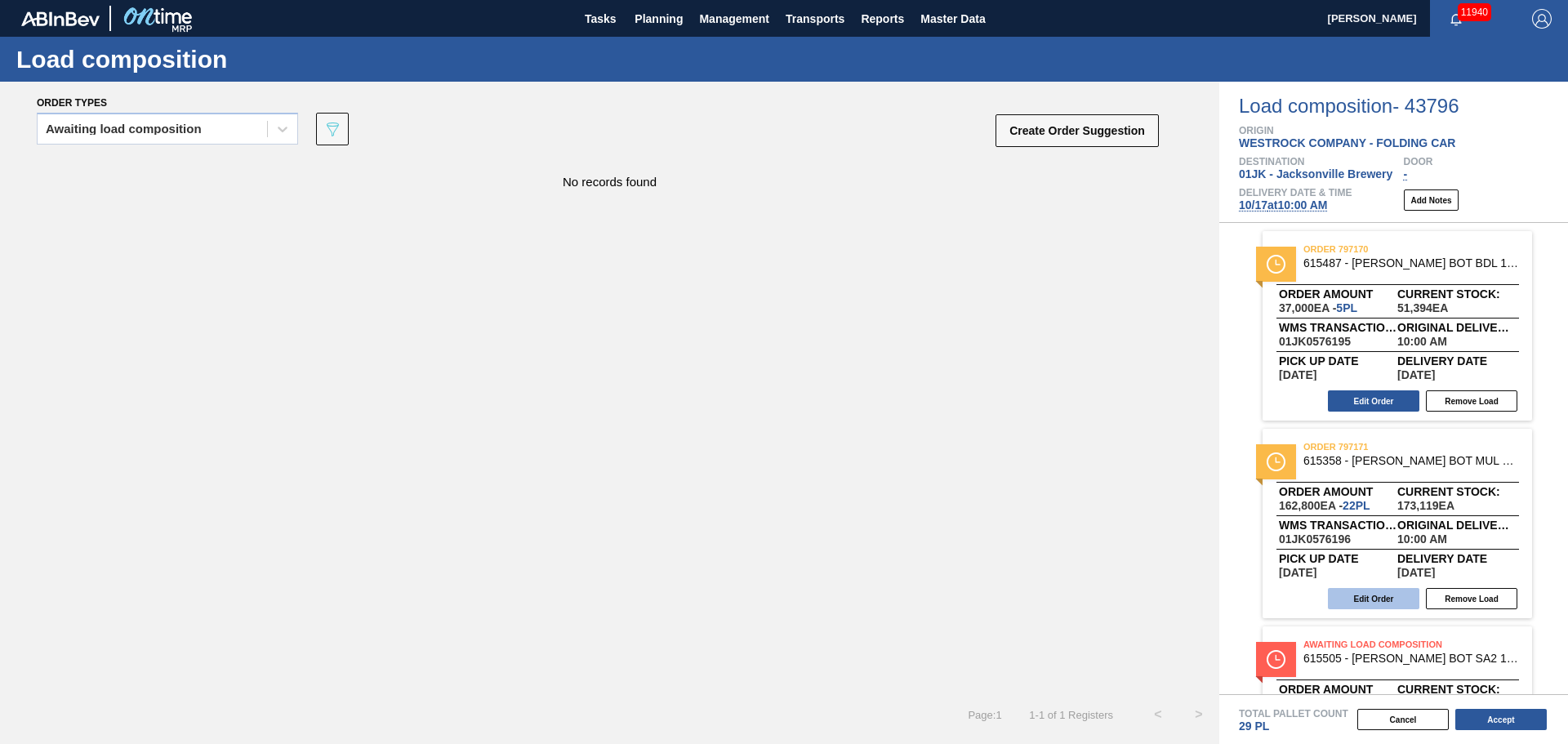
click at [1383, 593] on button "Edit Order" at bounding box center [1374, 598] width 91 height 21
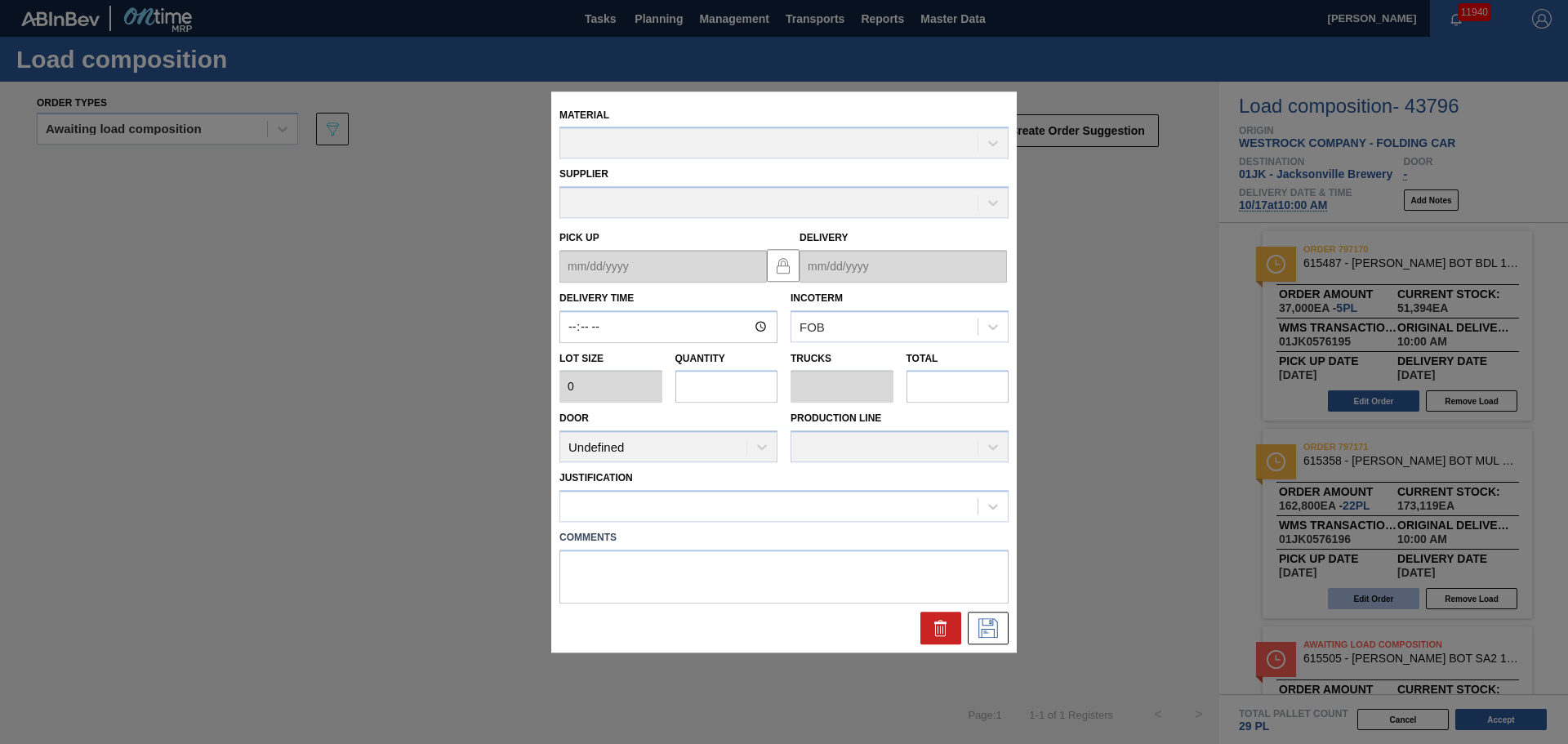
type input "10:00:00"
type input "7,400"
type input "22"
type input "0.846"
type input "162,800"
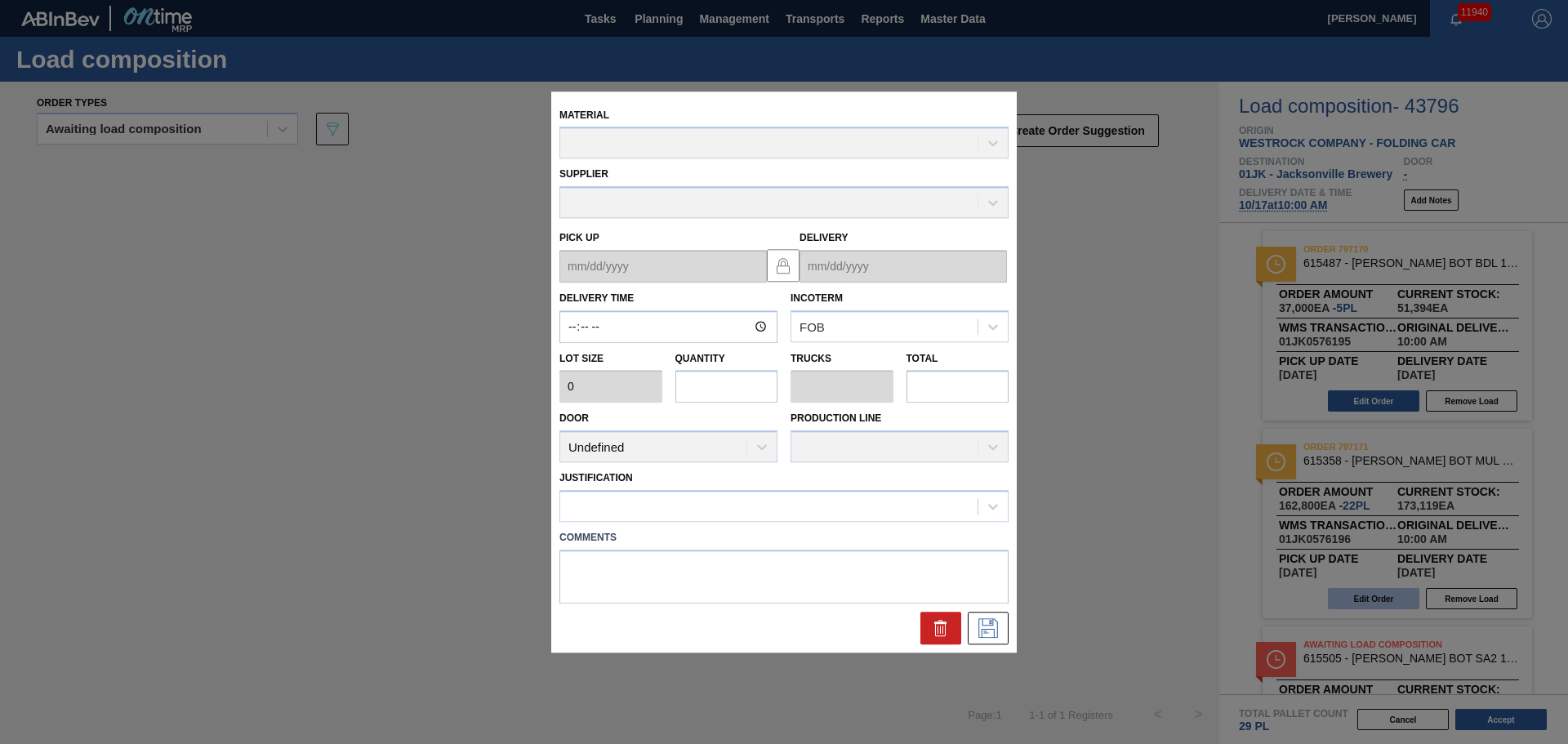
type textarea "NOSE, DROP"
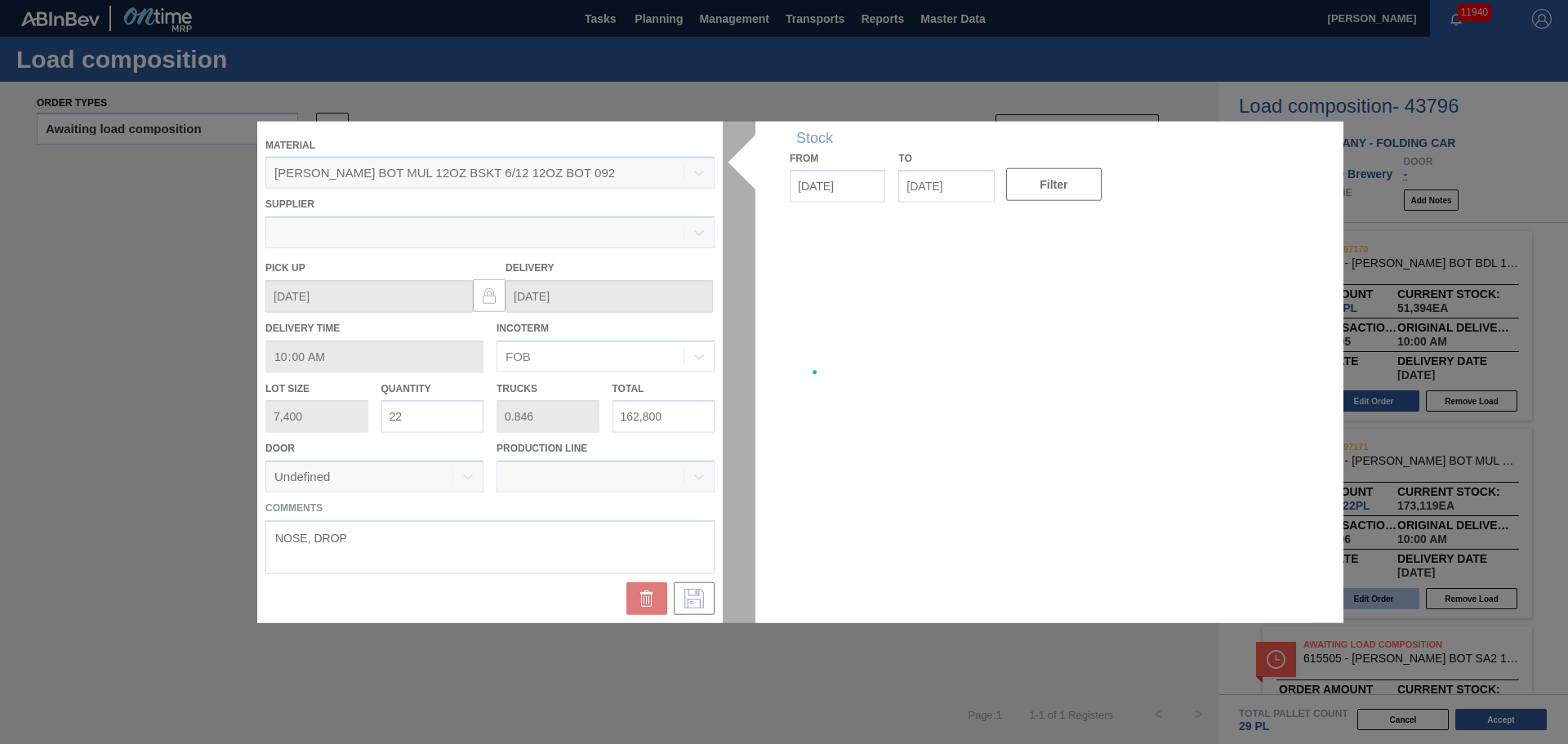
type up "[DATE]"
type input "[DATE]"
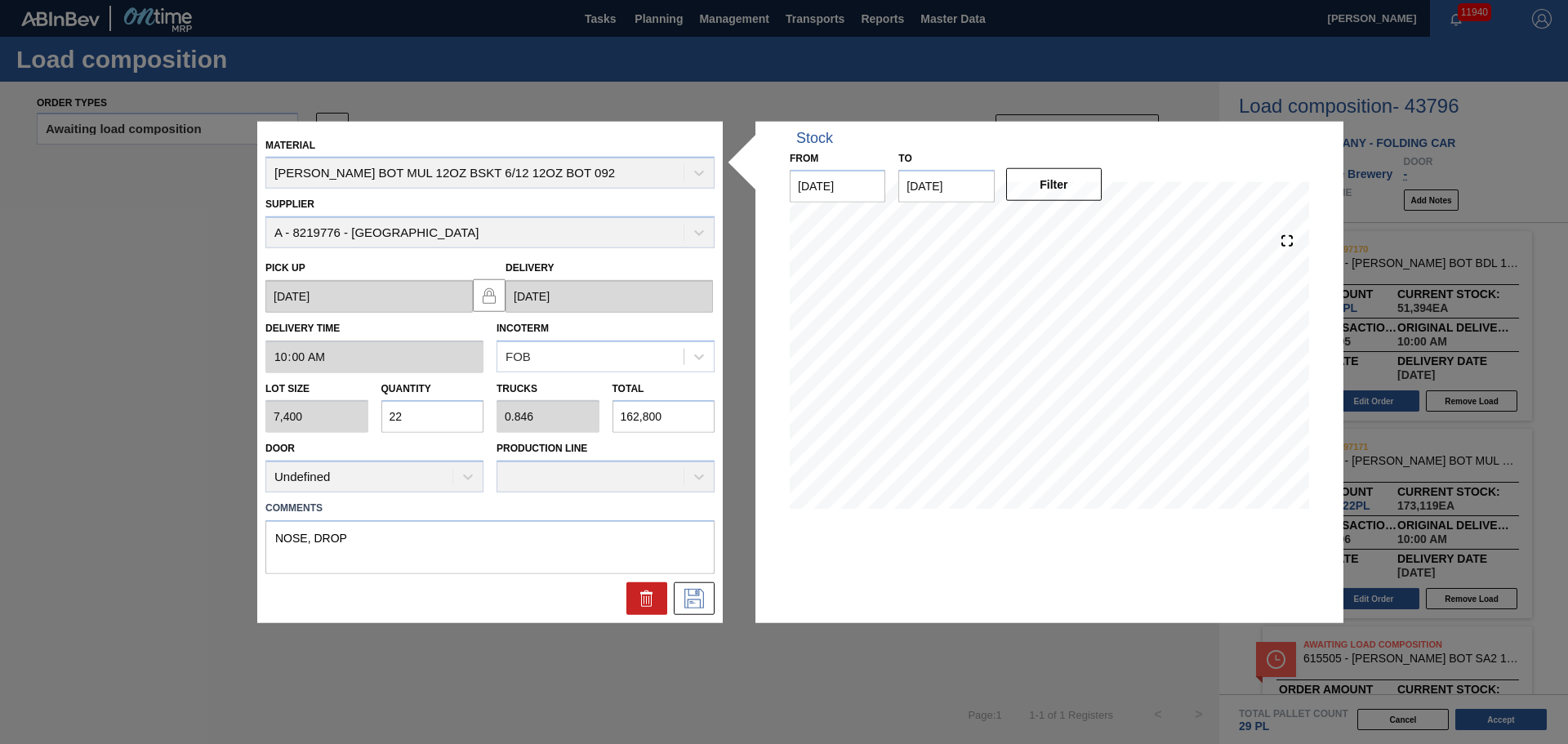
click at [460, 404] on input "22" at bounding box center [432, 416] width 103 height 33
type input "1"
type input "0.038"
type input "7,400"
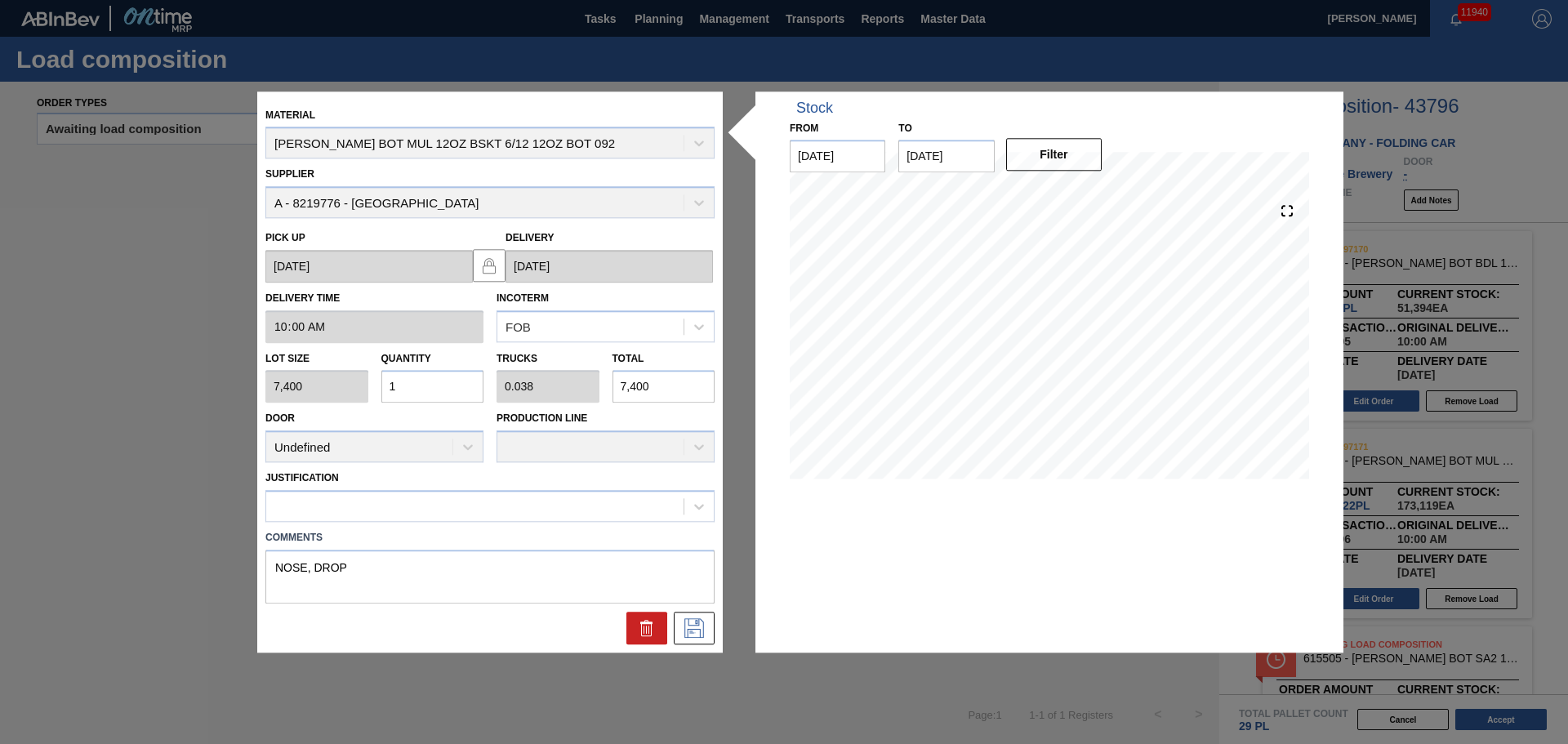
type input "19"
type input "0.731"
type input "140,600"
type input "19"
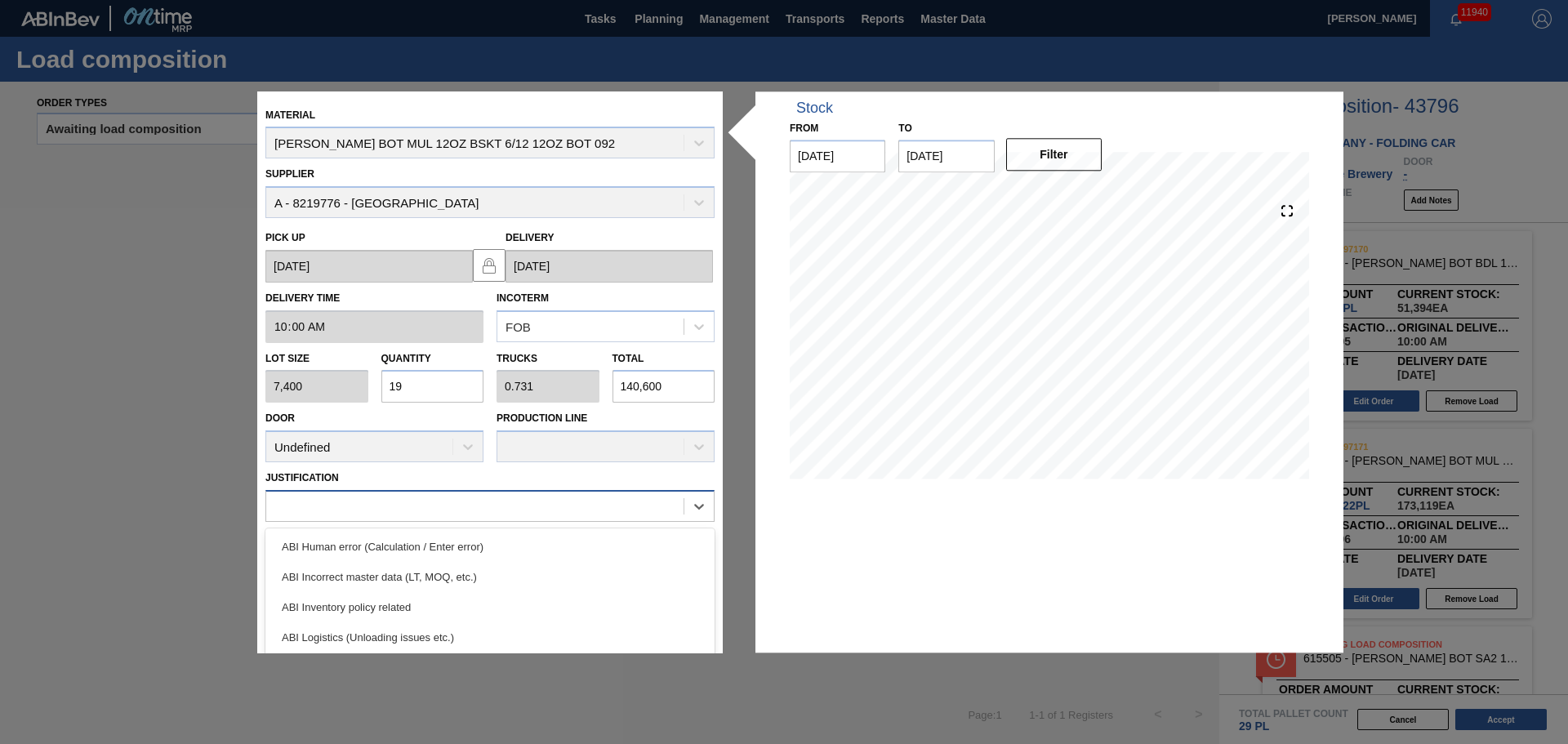
click at [507, 493] on div at bounding box center [490, 507] width 449 height 32
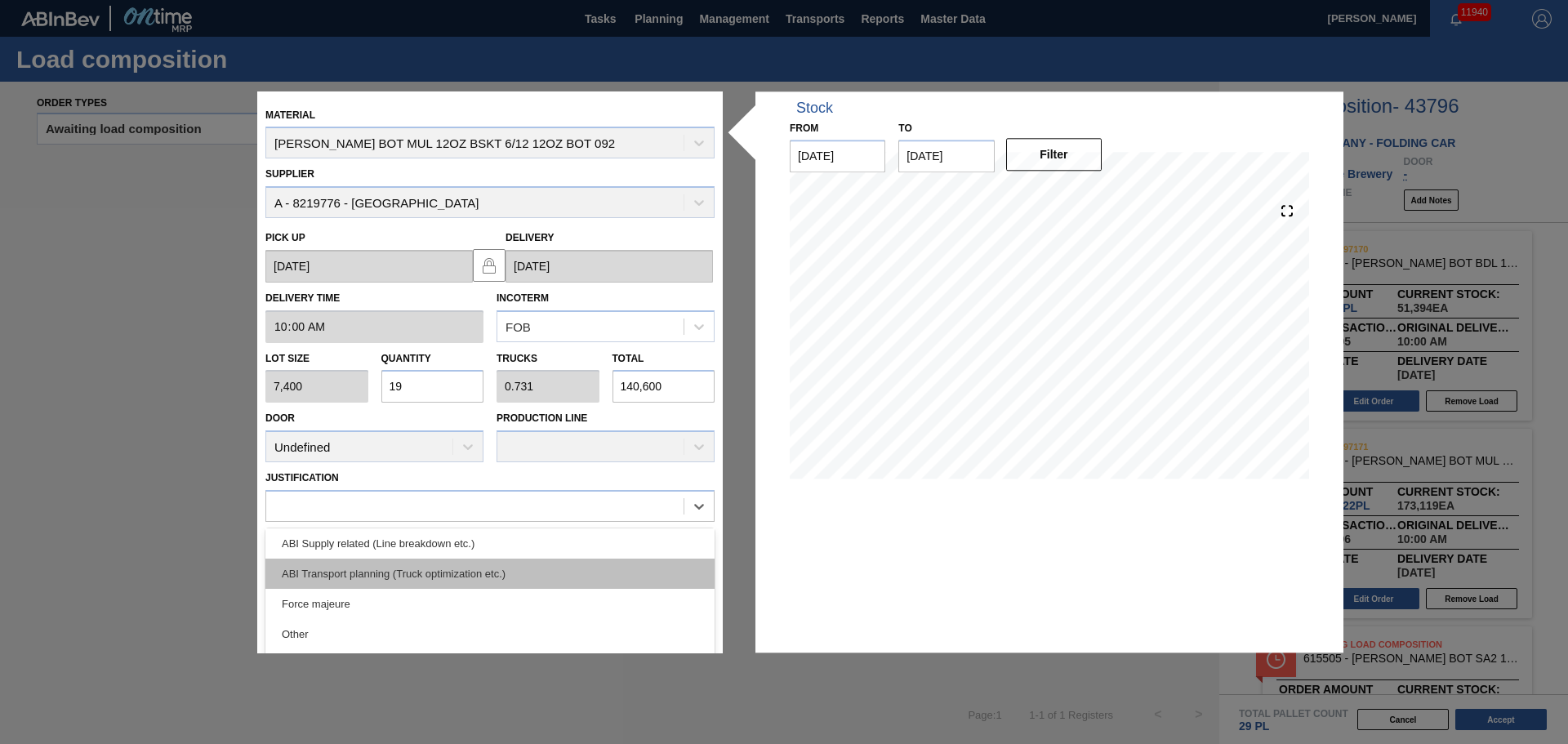
click at [464, 578] on div "ABI Transport planning (Truck optimization etc.)" at bounding box center [490, 575] width 449 height 31
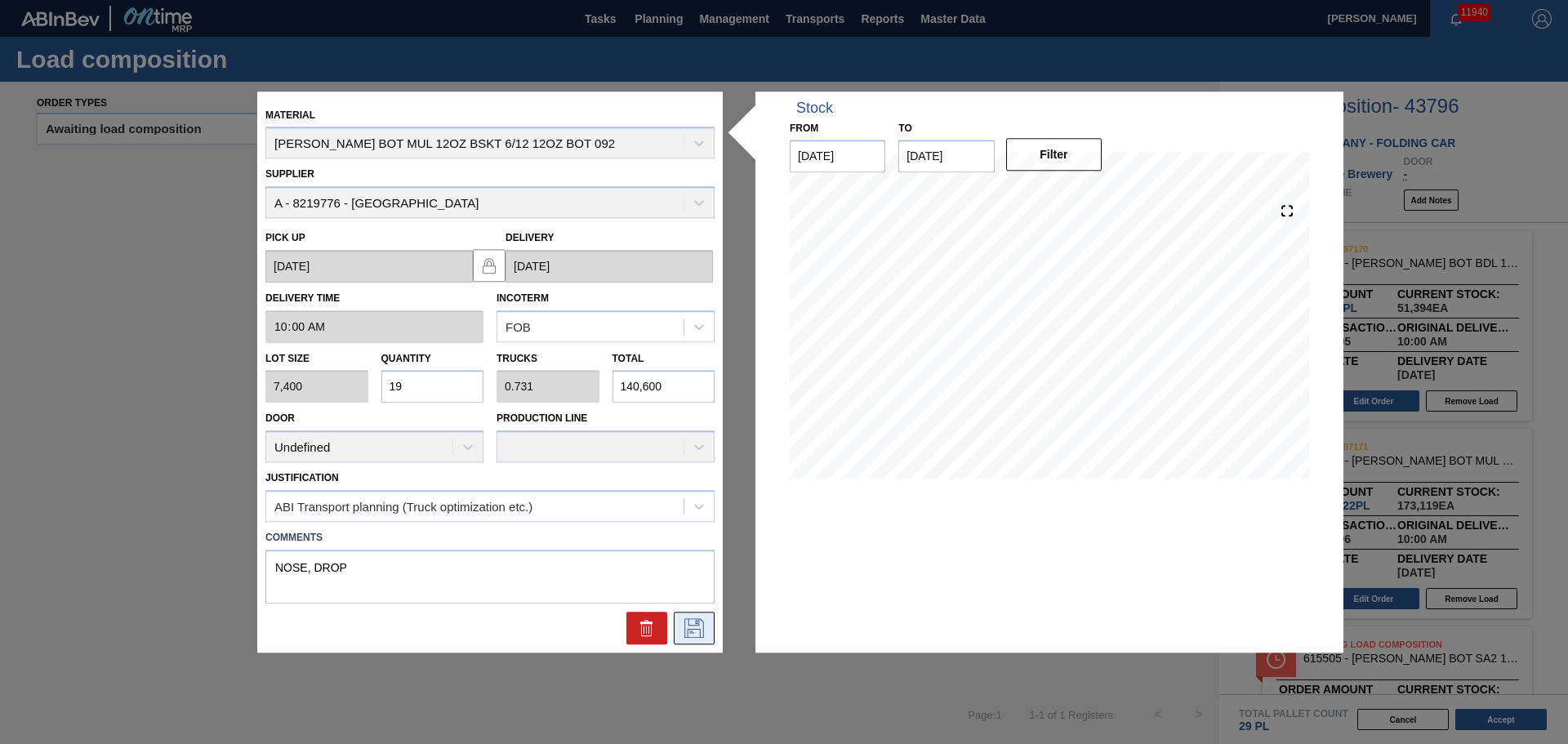
click at [685, 626] on icon at bounding box center [694, 628] width 19 height 19
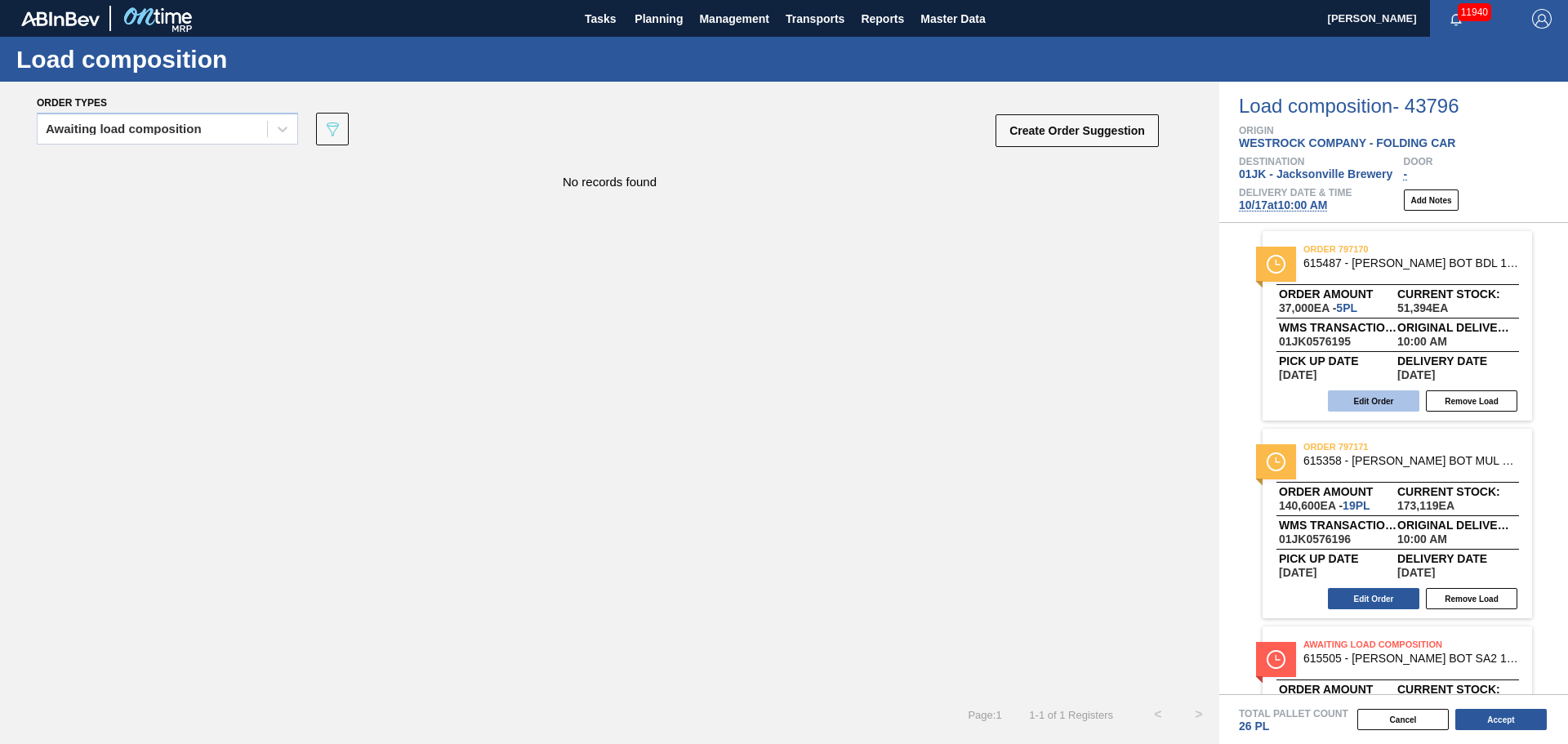
click at [1380, 399] on button "Edit Order" at bounding box center [1374, 401] width 91 height 21
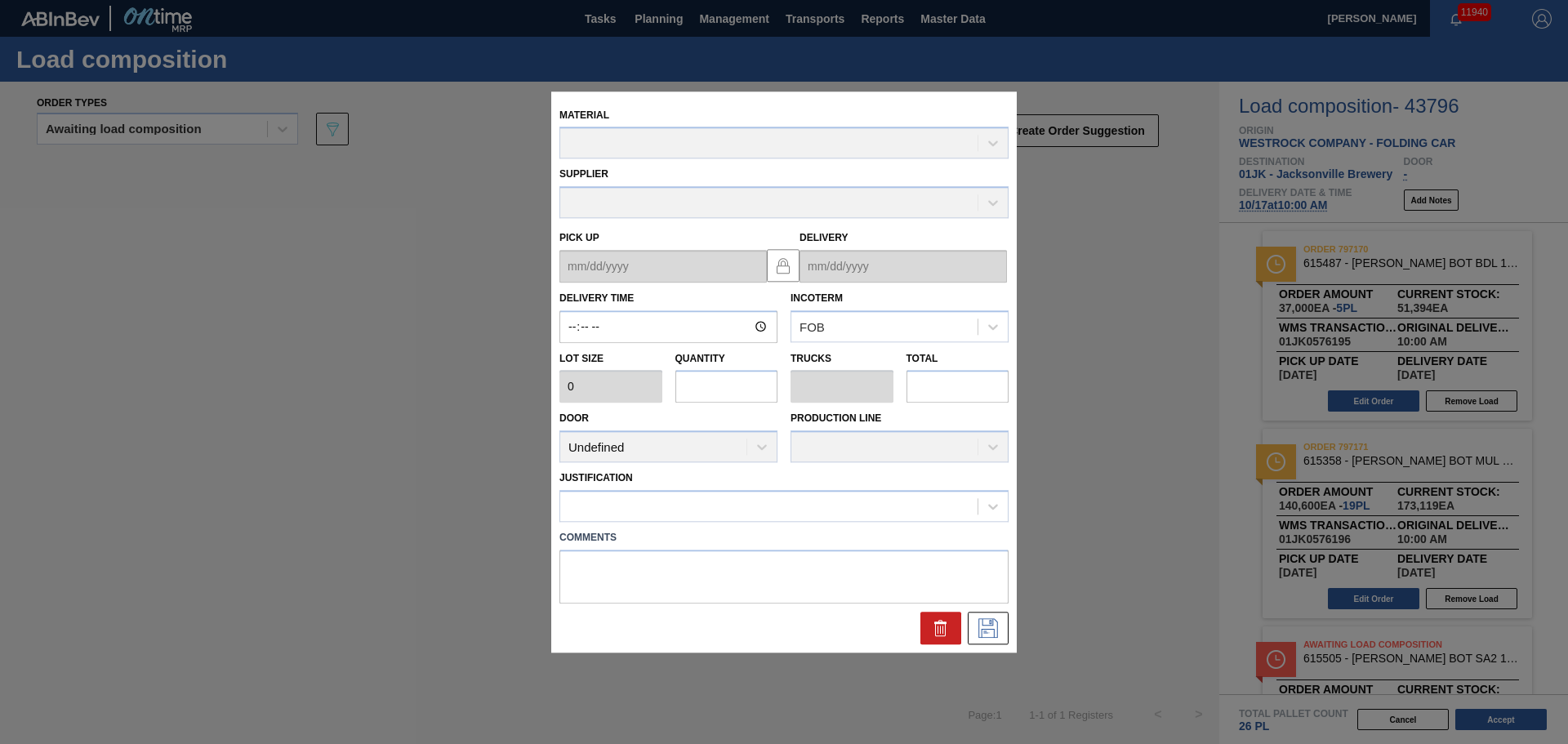
type input "10:00:00"
type input "7,400"
type input "5"
type input "0.162"
type input "37,000"
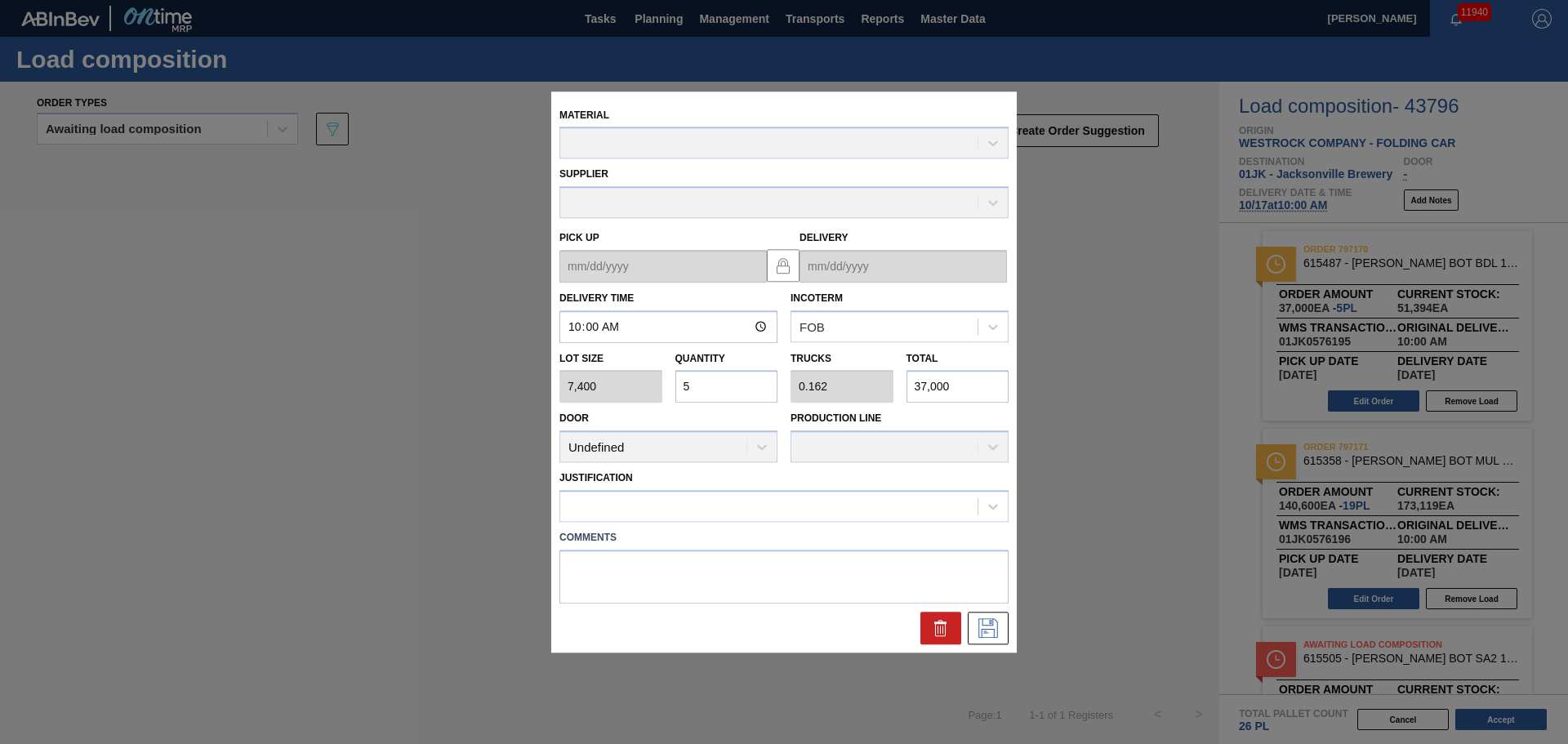
type up "[DATE]"
type input "[DATE]"
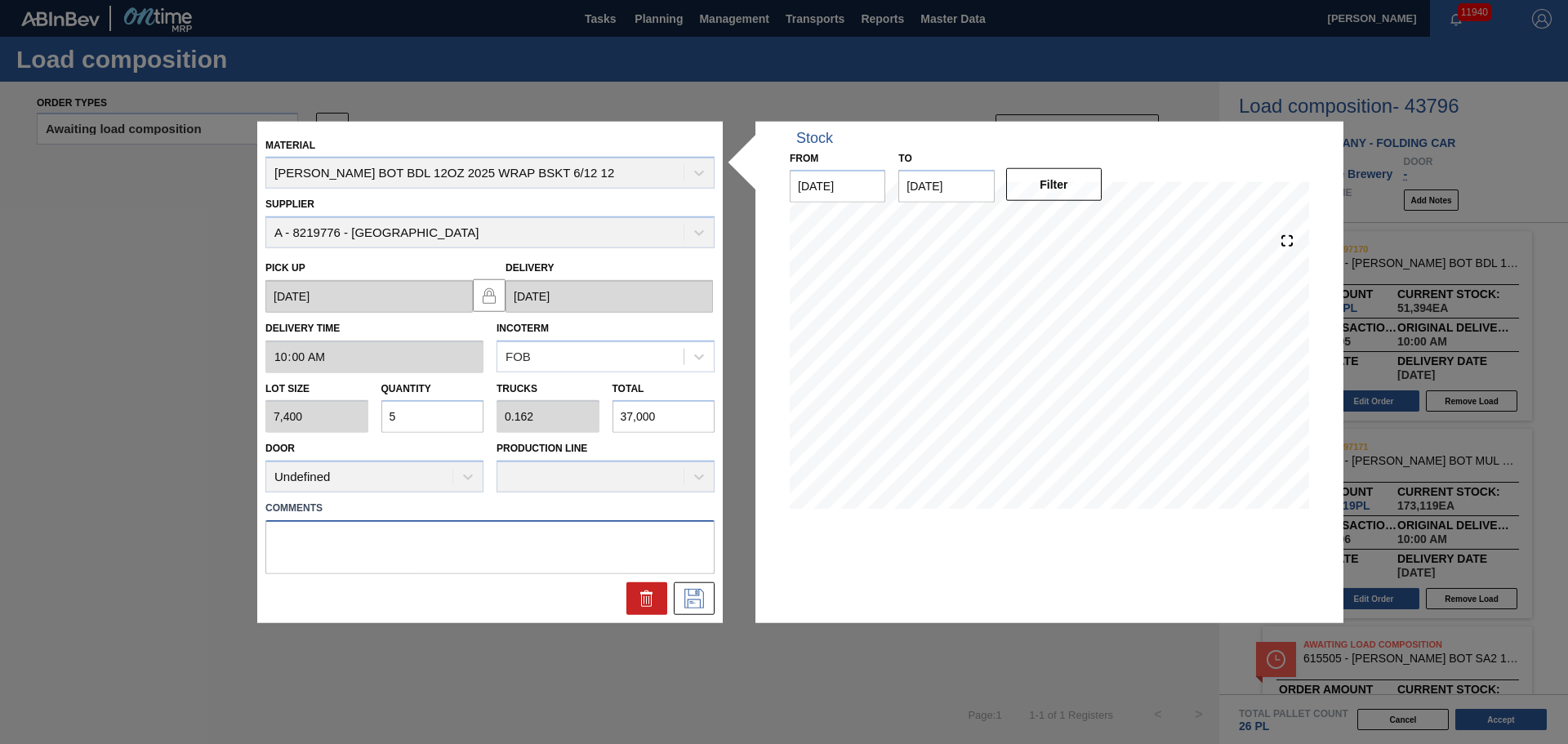
click at [304, 536] on textarea at bounding box center [490, 547] width 449 height 54
type textarea "MID, DROP"
click at [711, 597] on button at bounding box center [694, 598] width 41 height 33
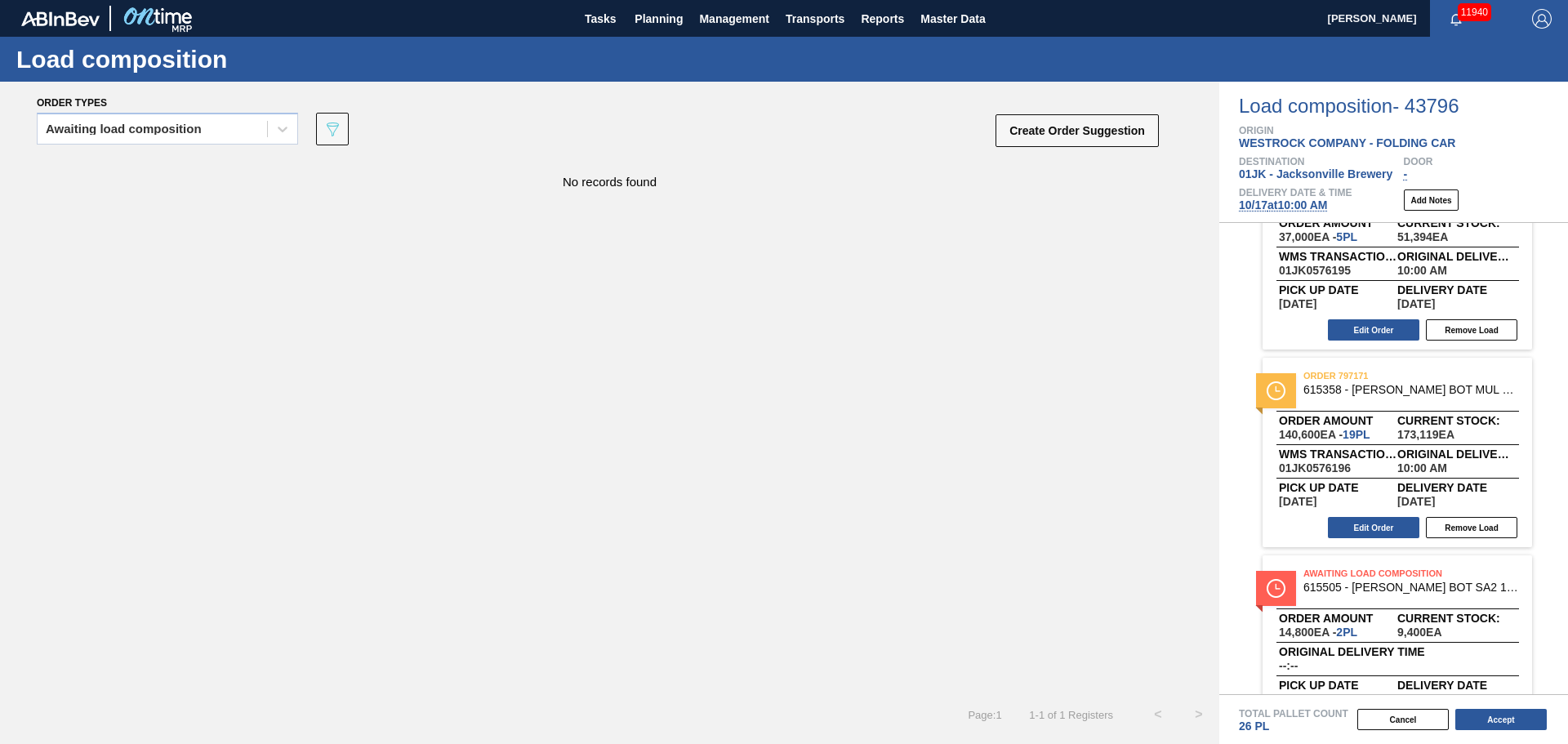
scroll to position [130, 0]
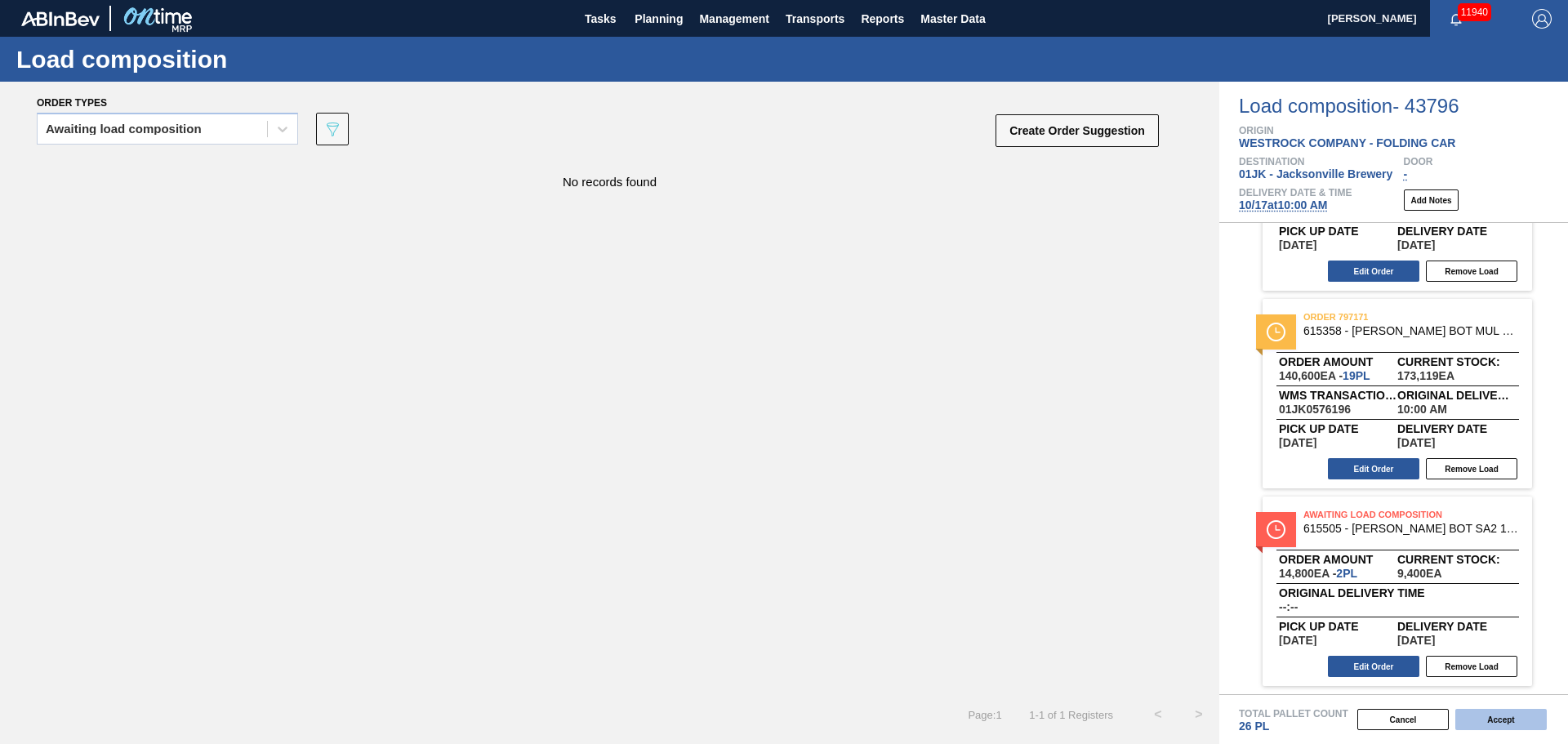
click at [1514, 725] on button "Accept" at bounding box center [1501, 719] width 91 height 21
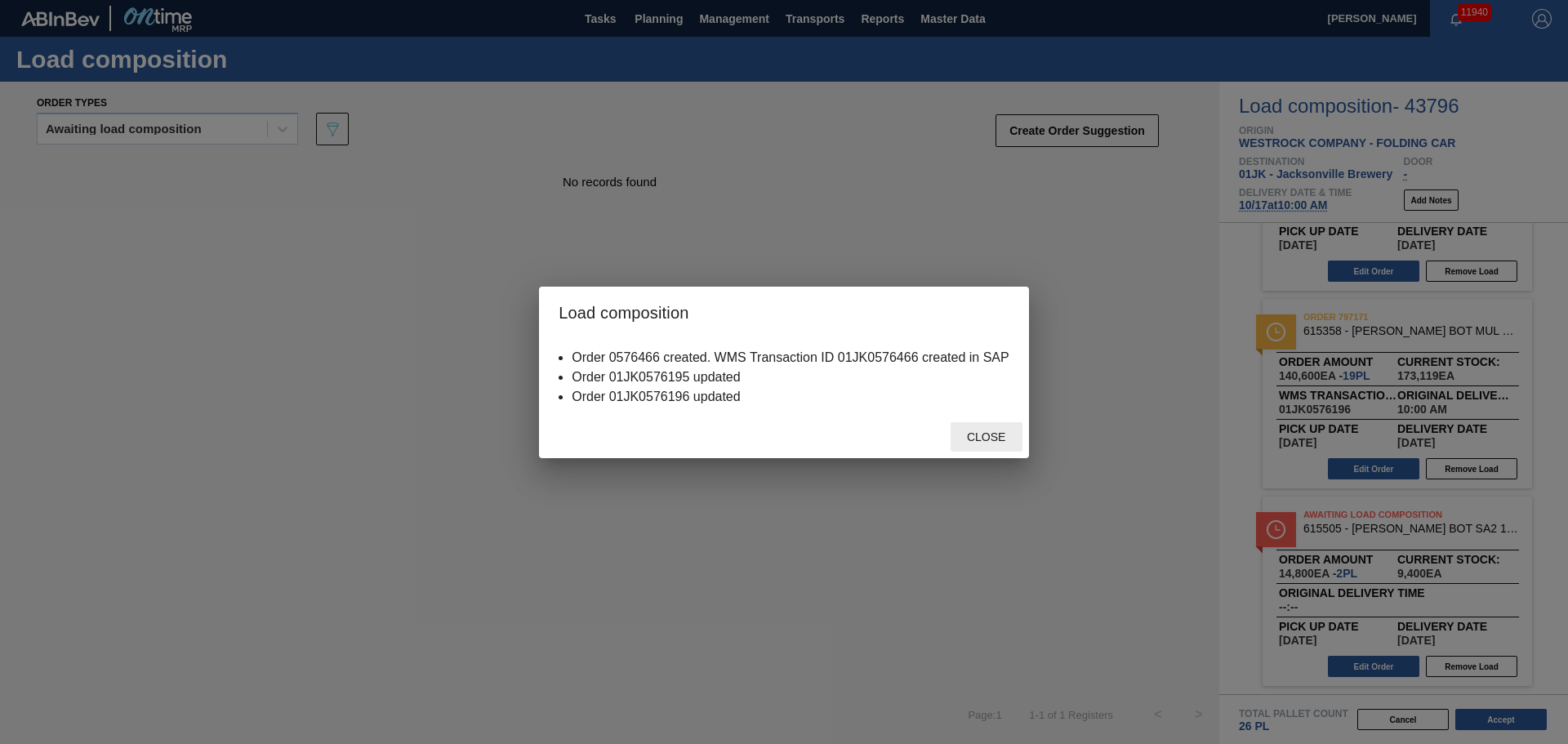
click at [990, 446] on div "Close" at bounding box center [986, 437] width 72 height 31
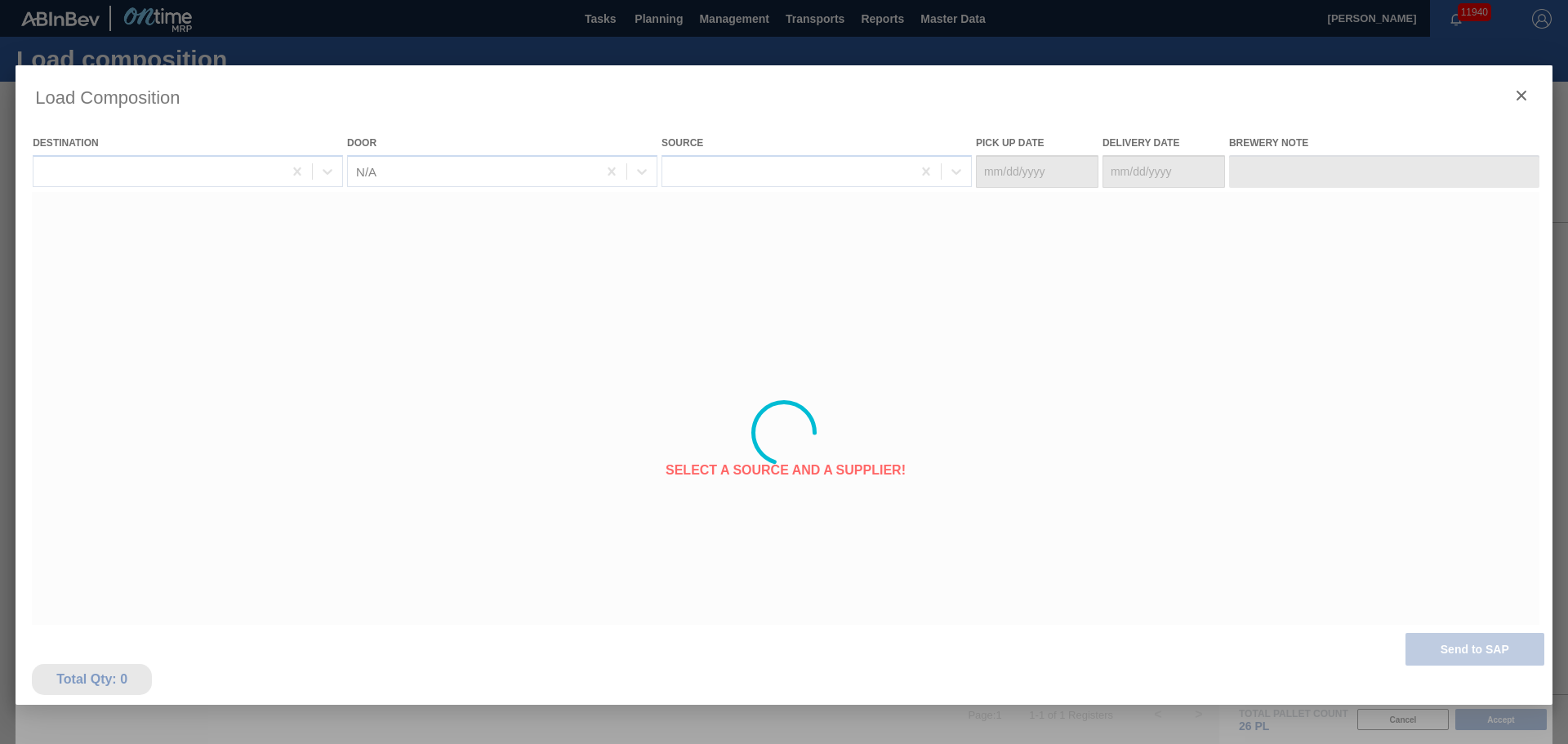
type Date "[DATE]"
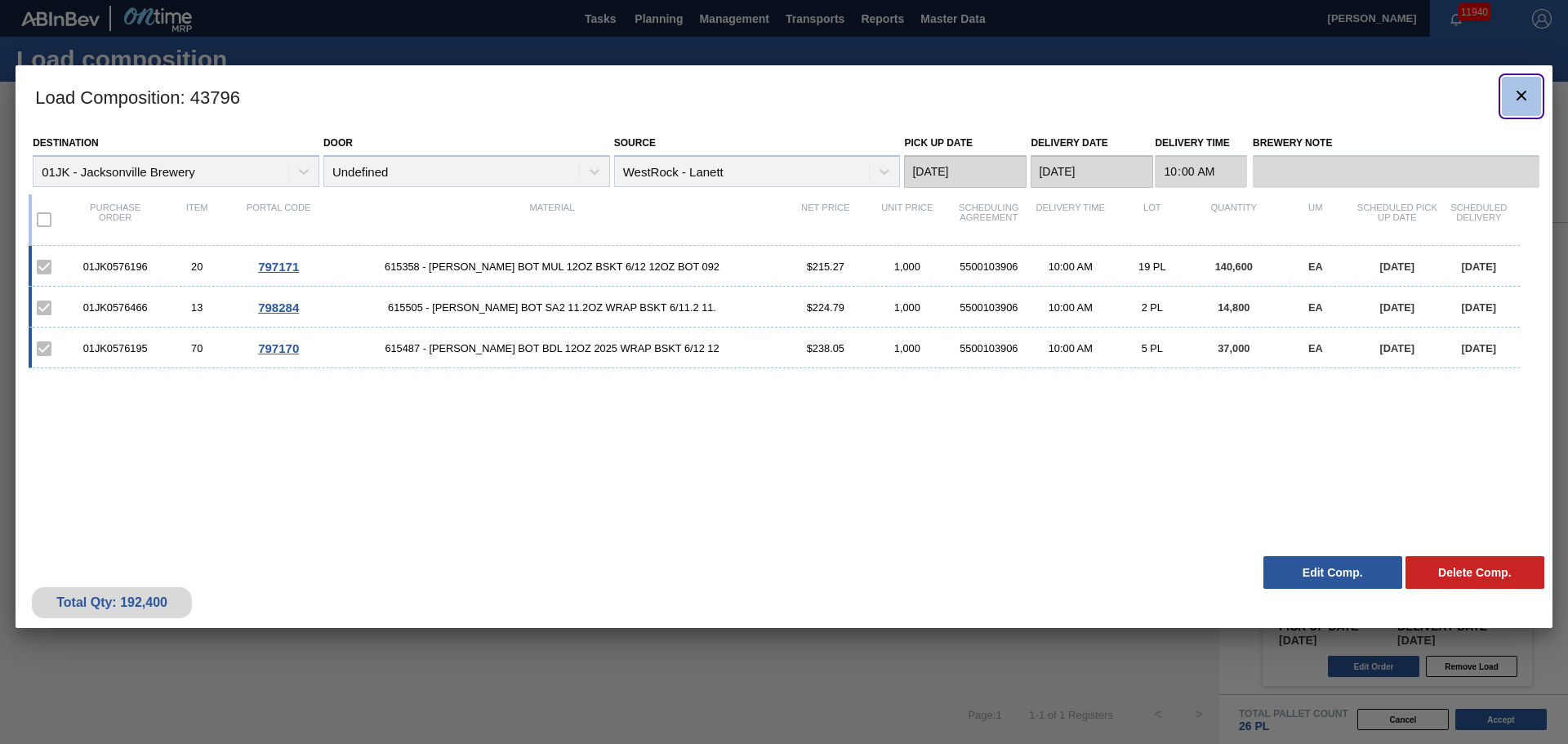
click at [1516, 100] on icon "botão de ícone" at bounding box center [1521, 95] width 19 height 19
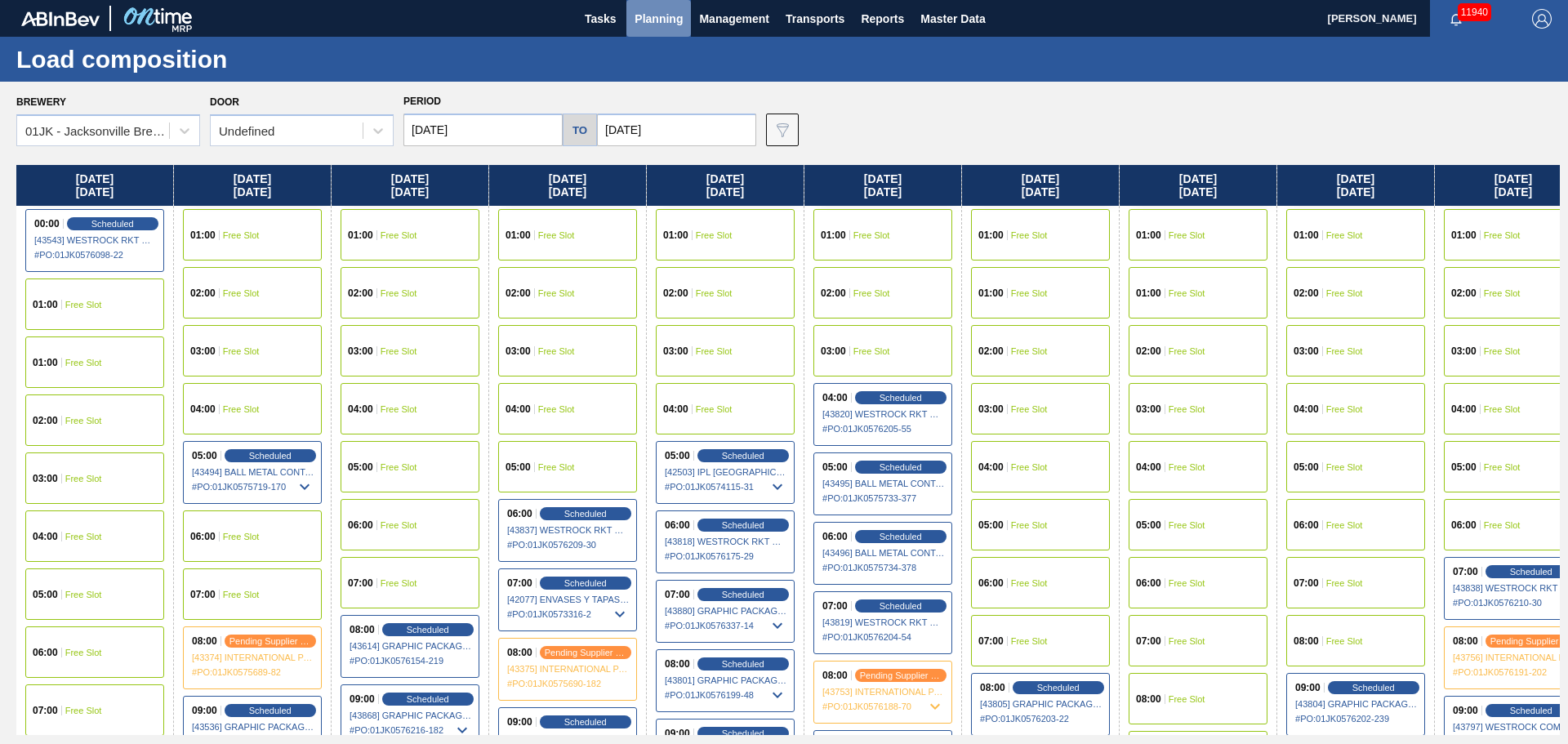
click at [672, 20] on span "Planning" at bounding box center [658, 19] width 48 height 19
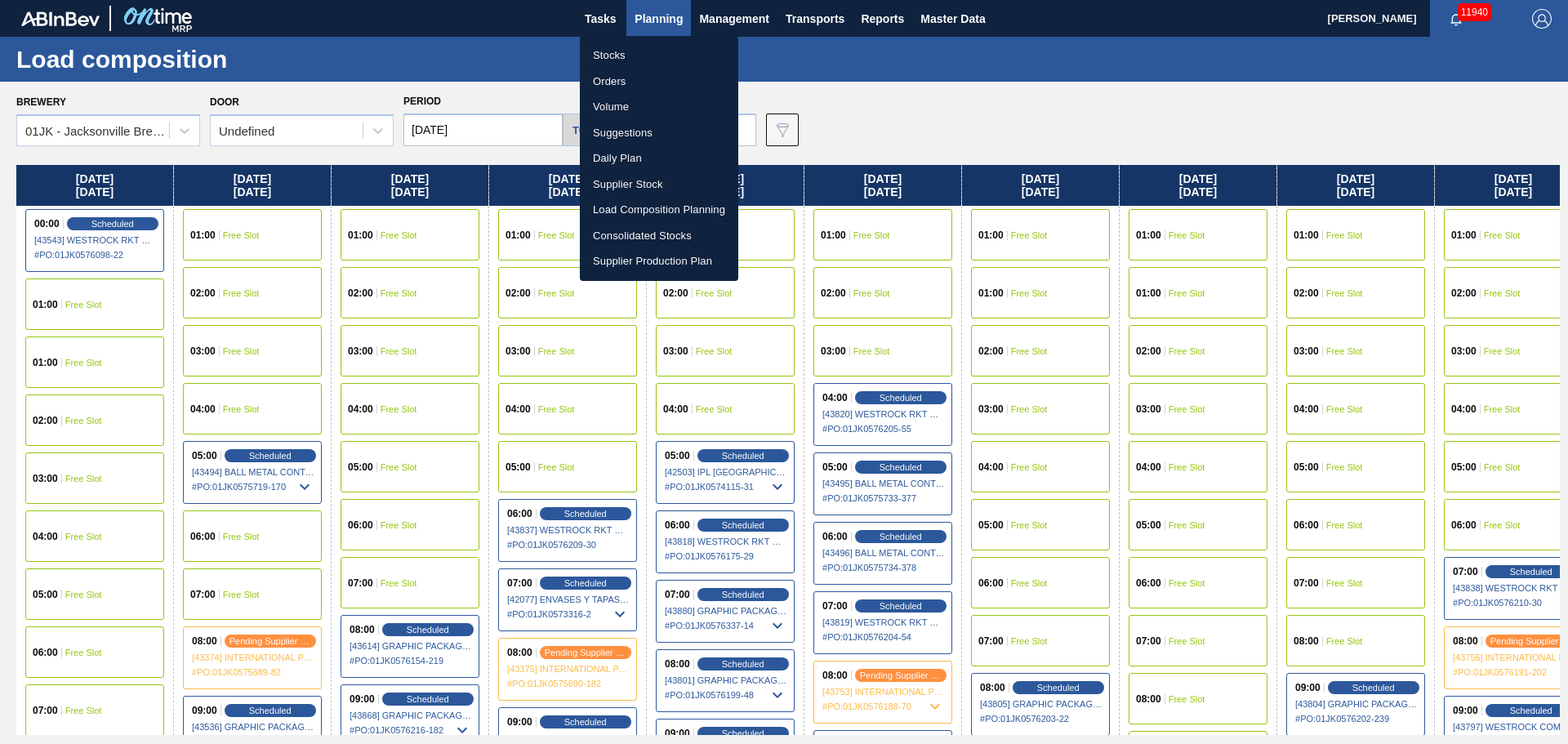
drag, startPoint x: 629, startPoint y: 127, endPoint x: 1563, endPoint y: 295, distance: 949.0
click at [629, 127] on li "Suggestions" at bounding box center [659, 133] width 158 height 26
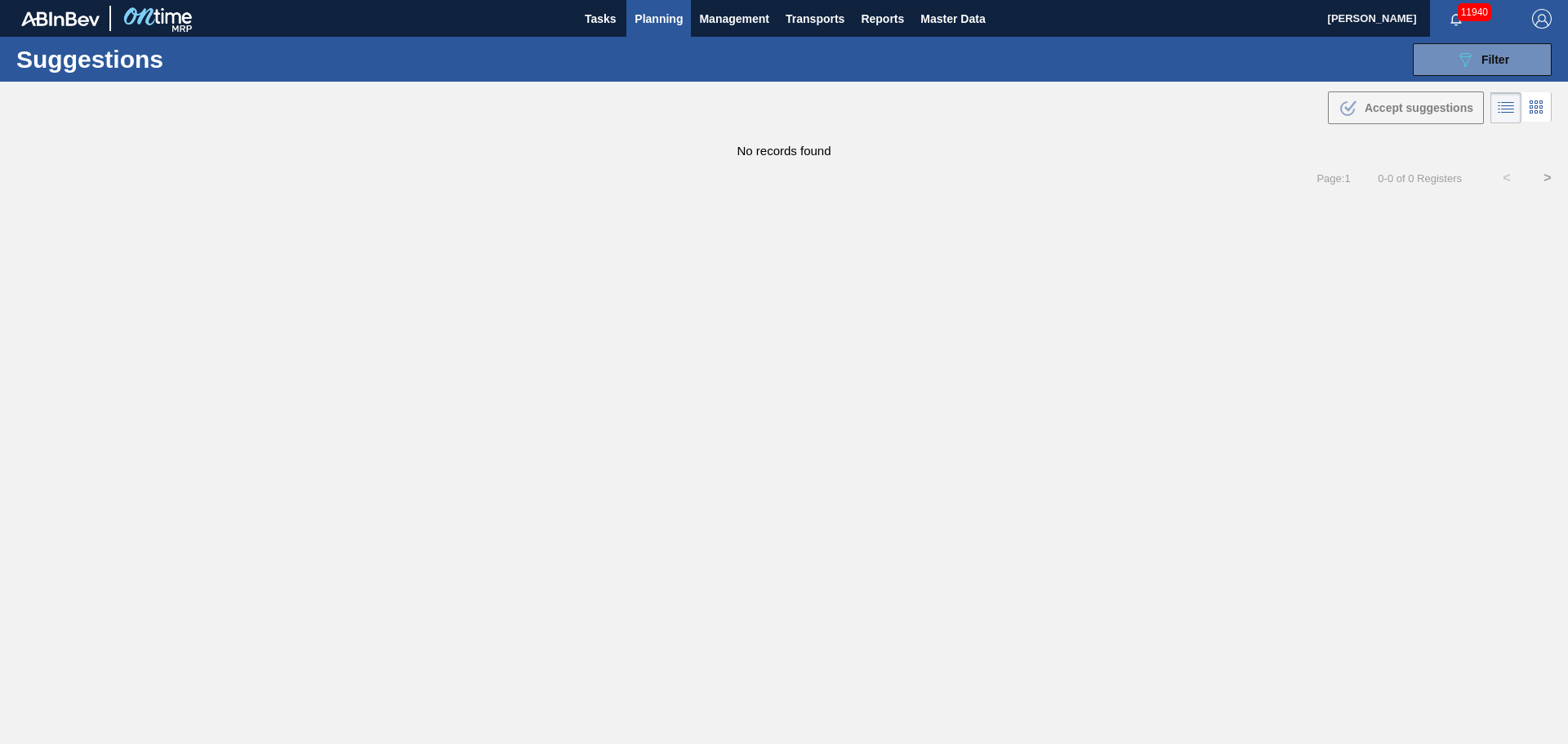
click at [1405, 48] on div "Suggestions 089F7B8B-B2A5-4AFE-B5C0-19BA573D28AC Filter Step Step Source Source…" at bounding box center [784, 58] width 1568 height 45
click at [1429, 55] on button "089F7B8B-B2A5-4AFE-B5C0-19BA573D28AC Filter" at bounding box center [1482, 59] width 139 height 33
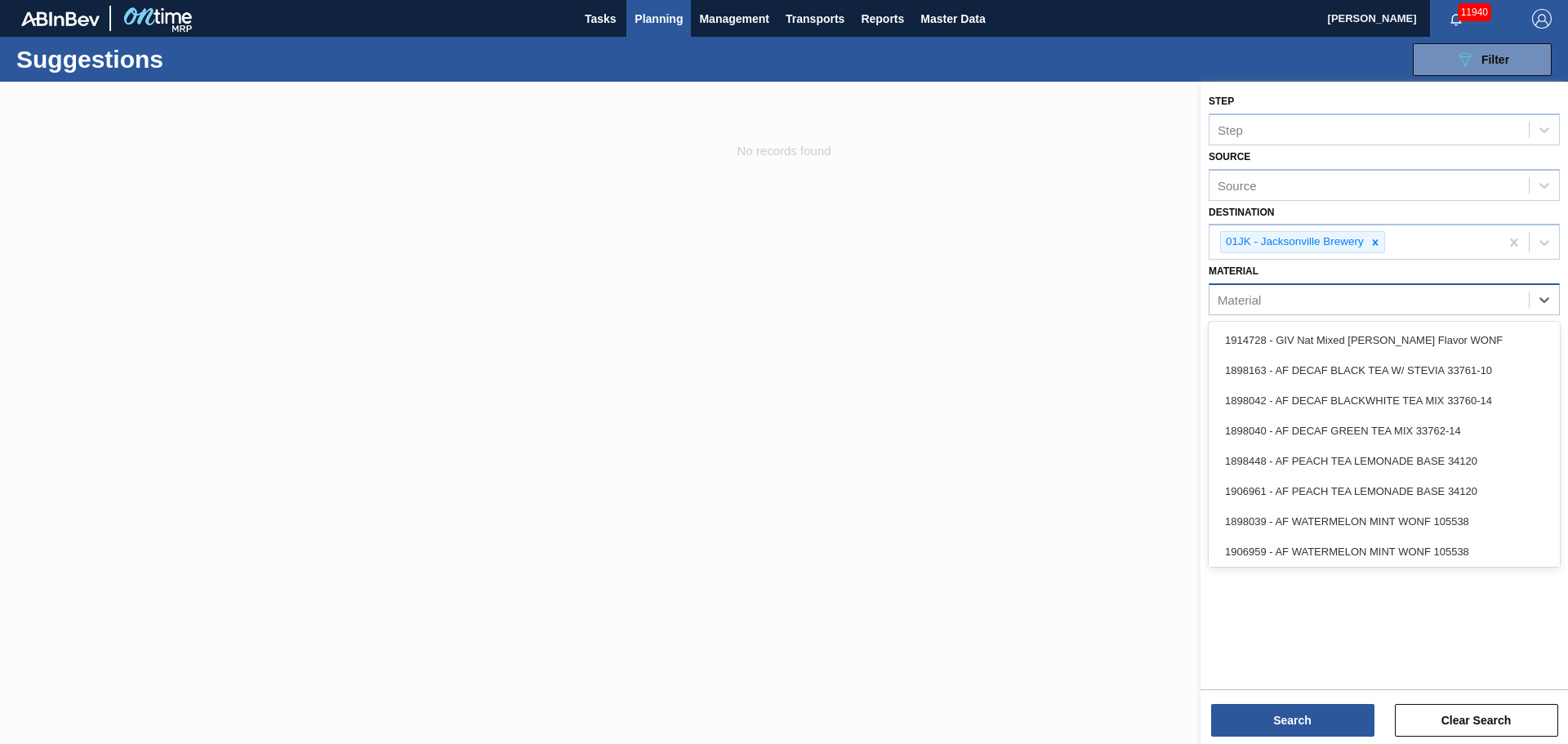
click at [1477, 308] on div "Material" at bounding box center [1369, 300] width 319 height 24
type input "615171"
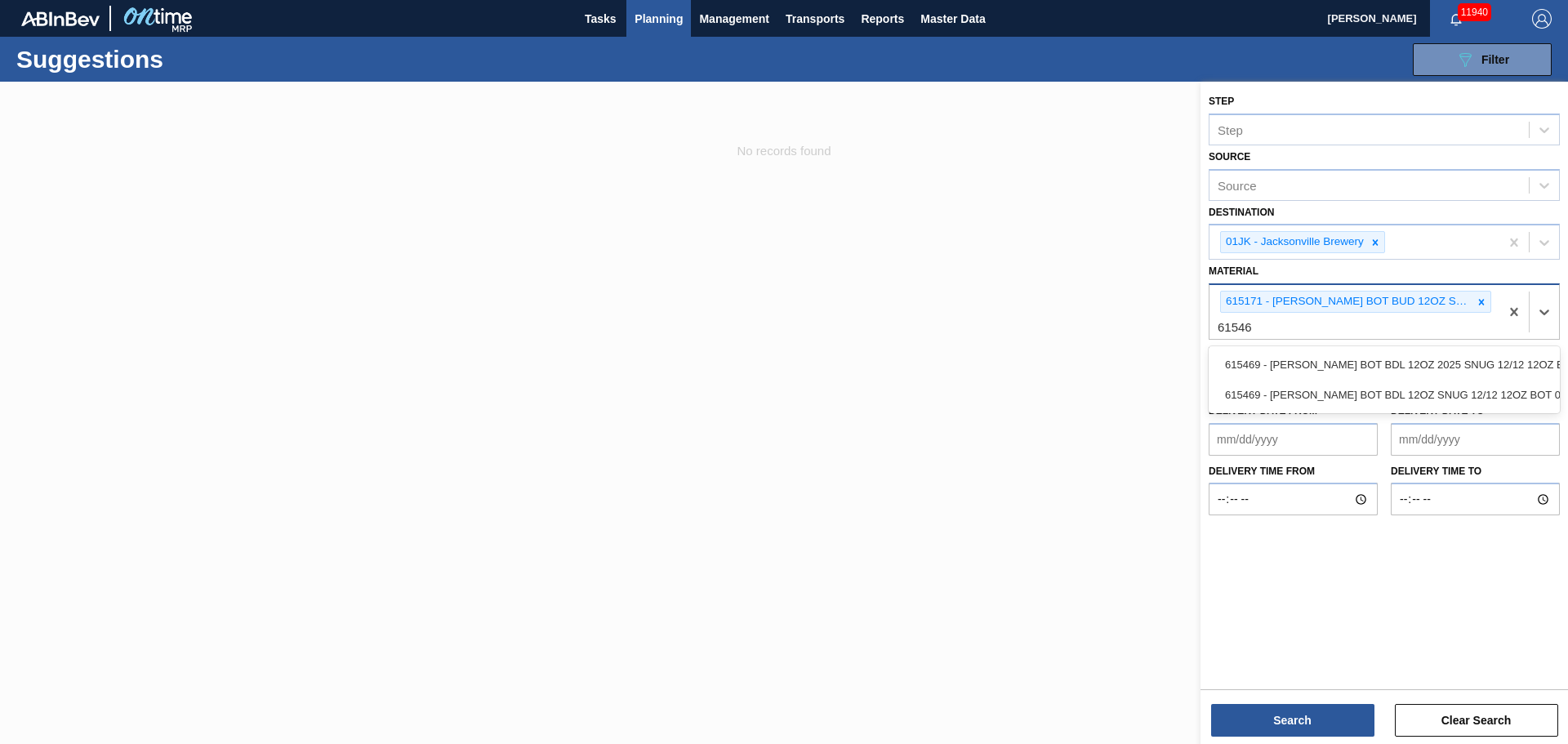
type input "615469"
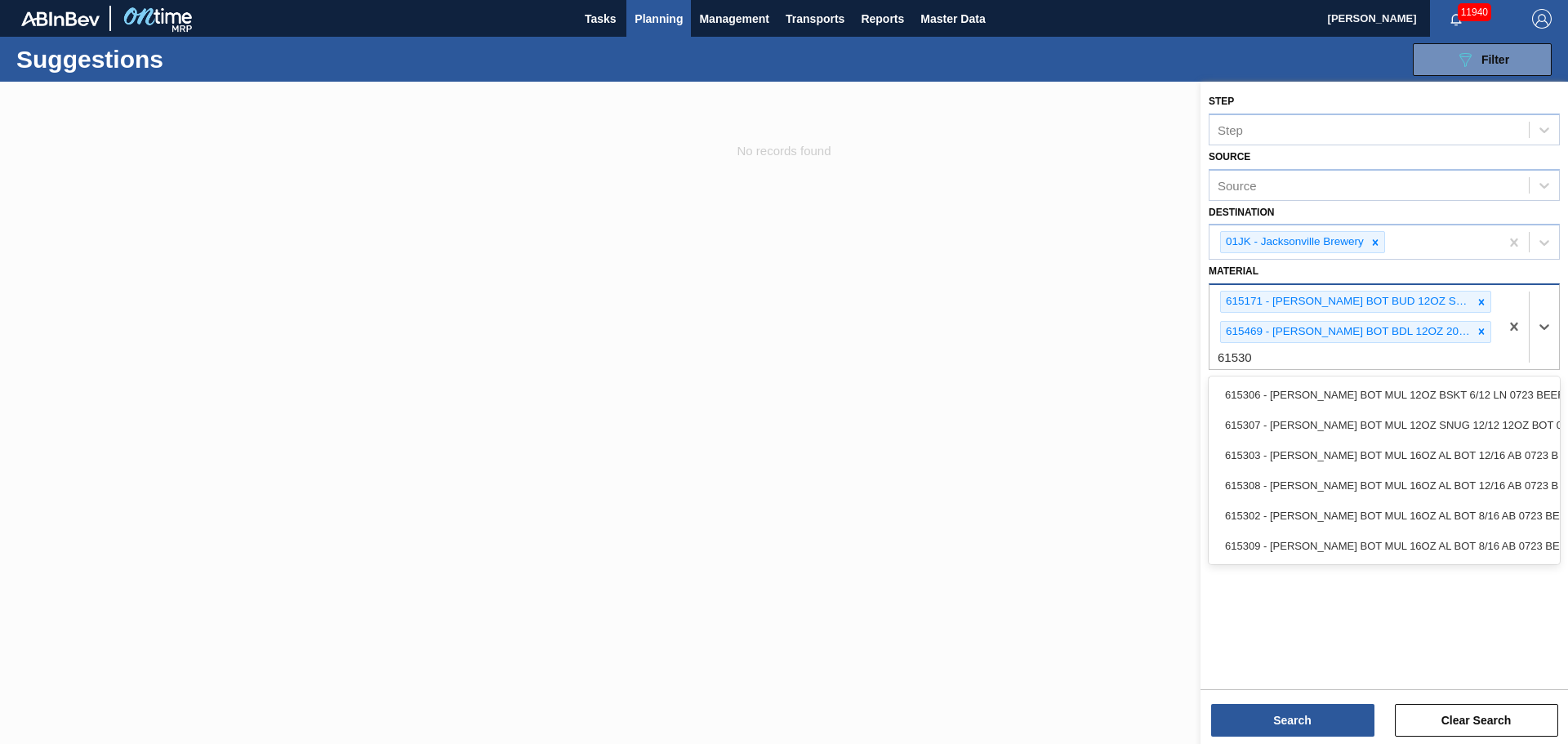
type input "615307"
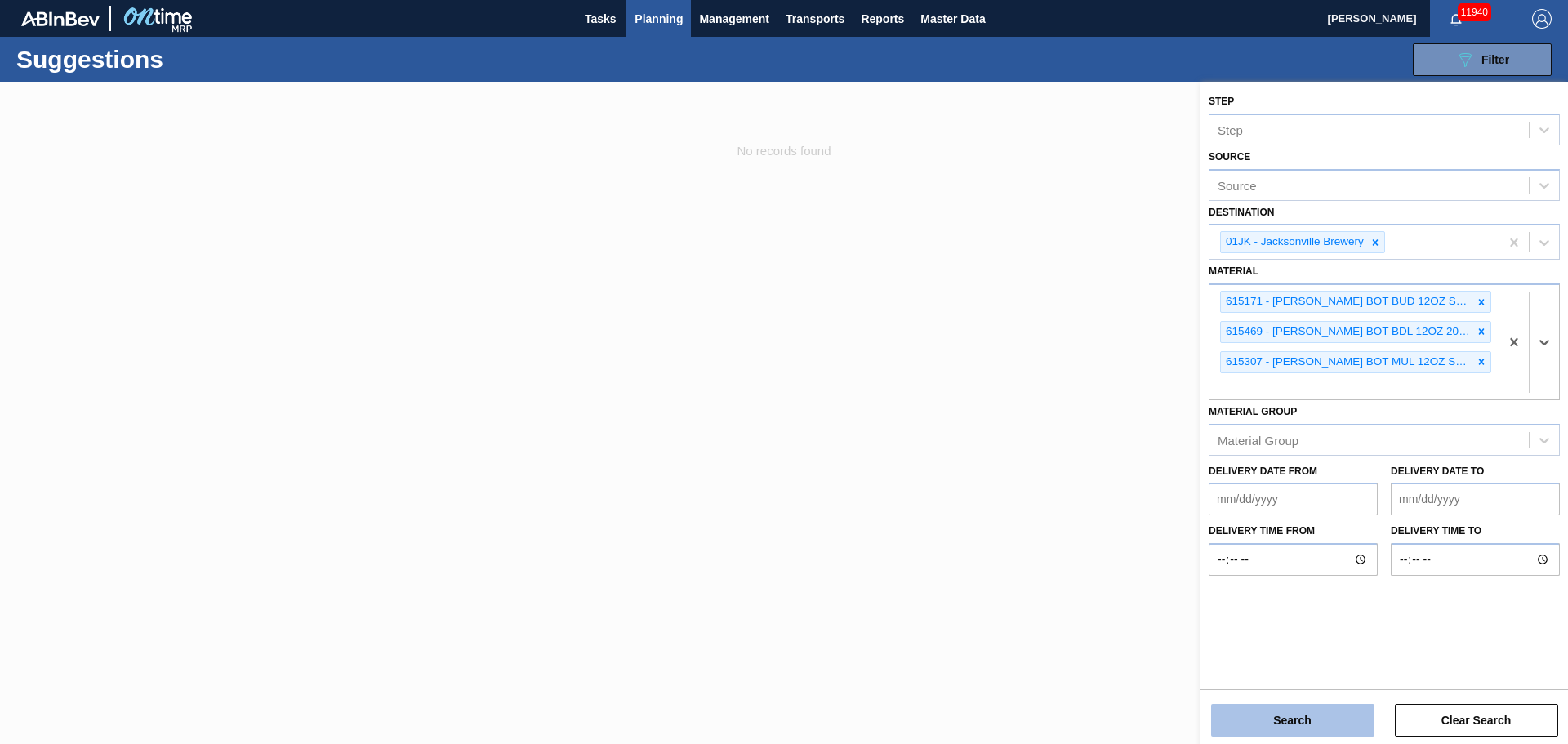
click at [1344, 710] on button "Search" at bounding box center [1293, 720] width 163 height 33
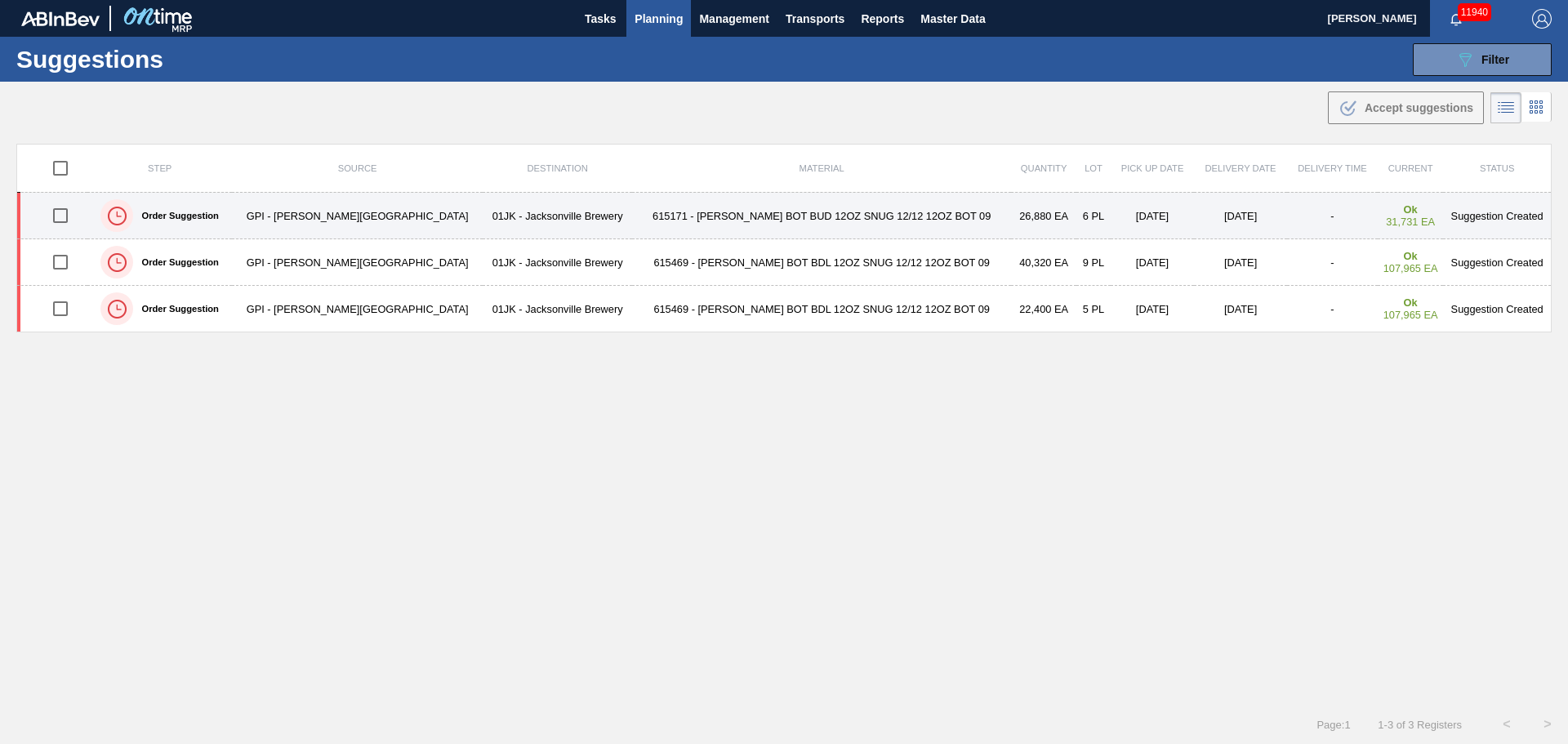
click at [66, 224] on input "checkbox" at bounding box center [60, 215] width 34 height 34
checkbox input "true"
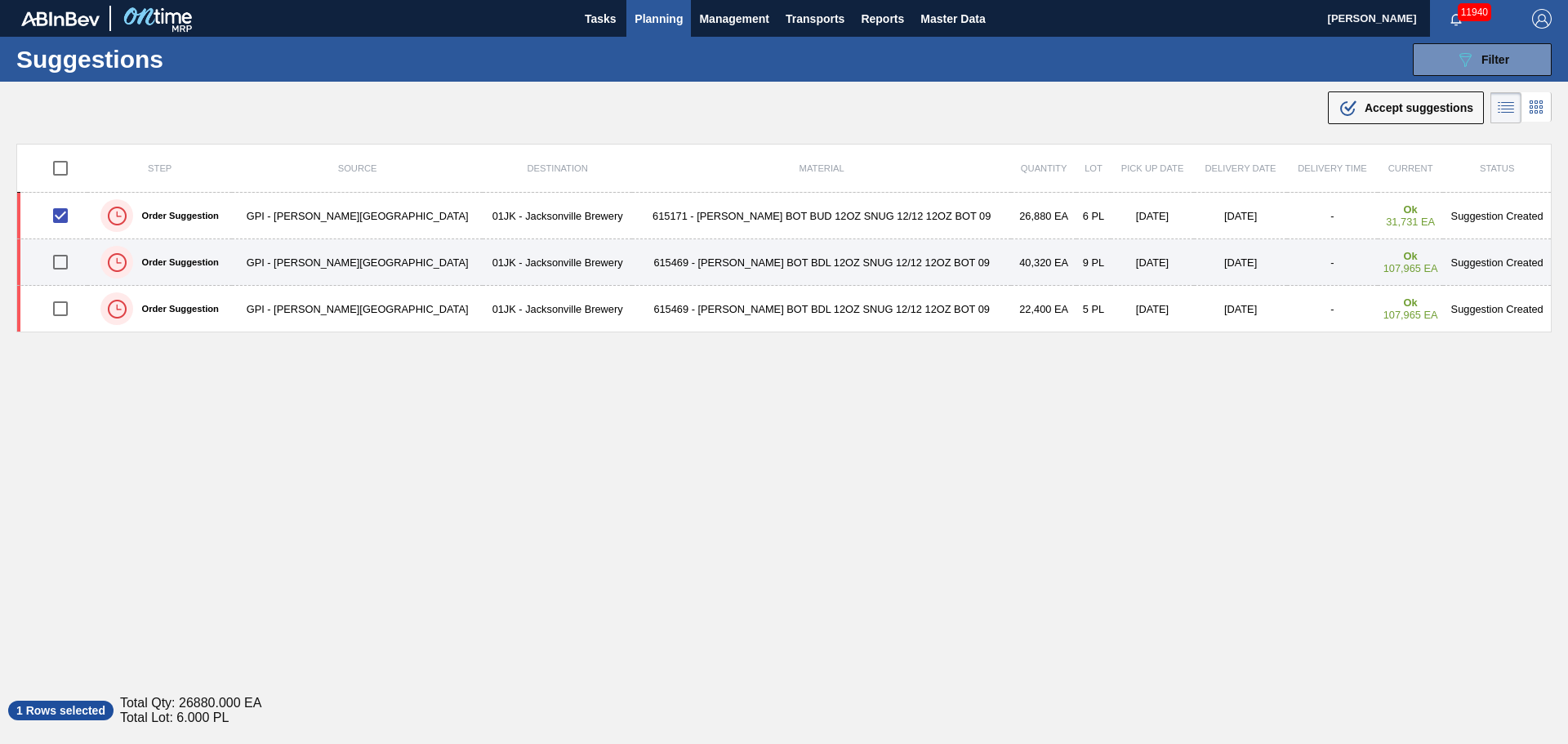
click at [67, 252] on input "checkbox" at bounding box center [60, 262] width 34 height 34
checkbox input "true"
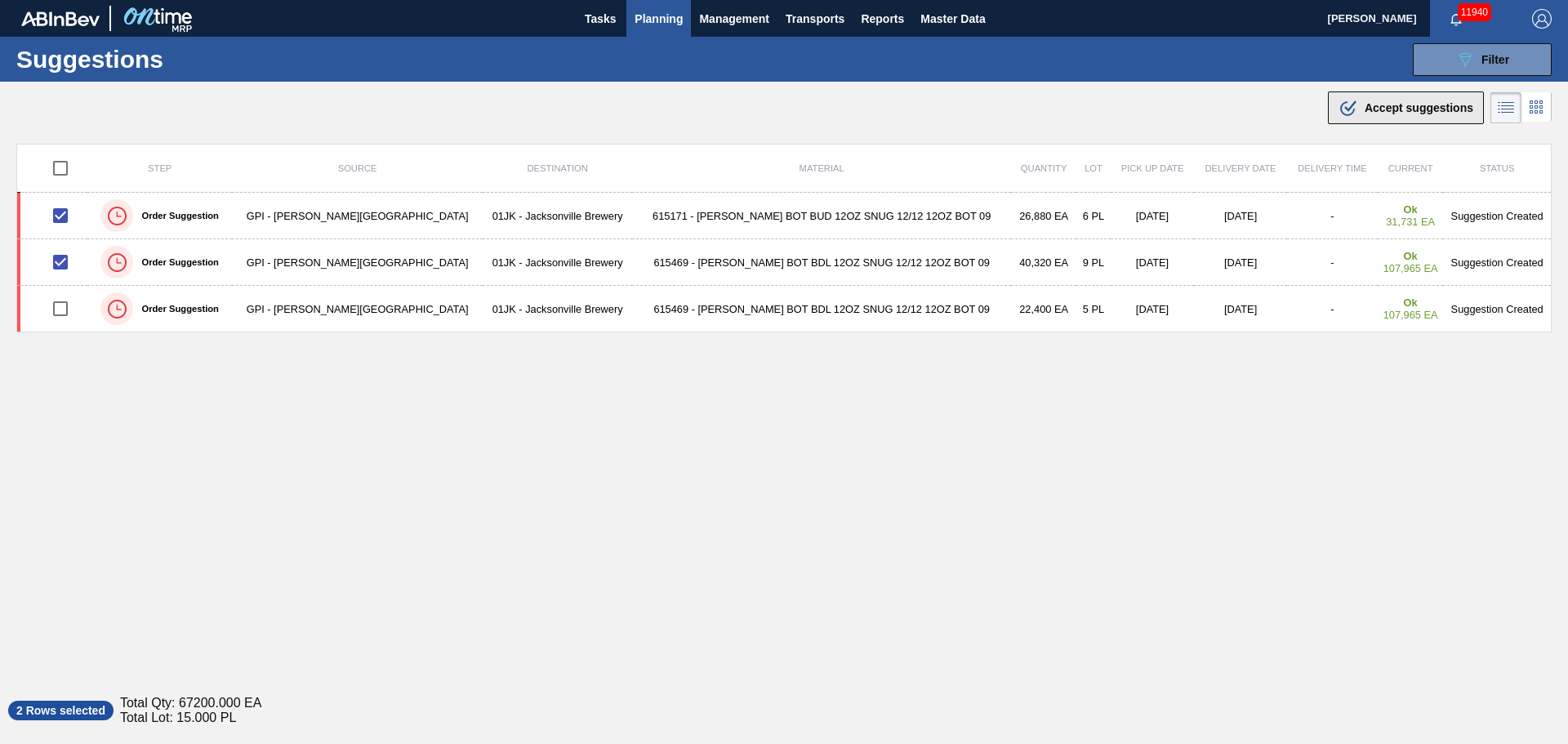
click at [1437, 118] on button ".b{fill:var(--color-action-default)} Accept suggestions" at bounding box center [1406, 108] width 156 height 33
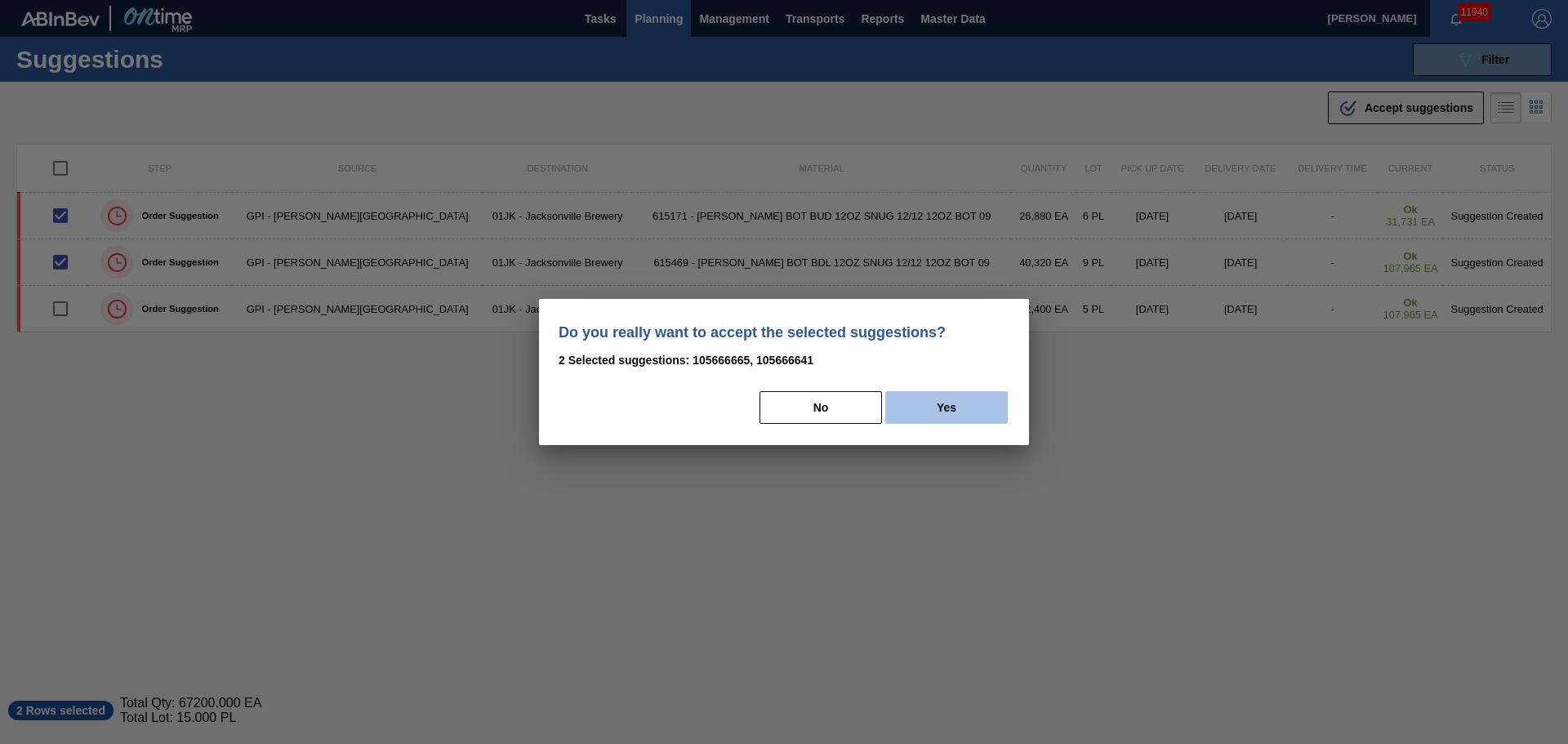
click at [923, 411] on button "Yes" at bounding box center [946, 408] width 123 height 33
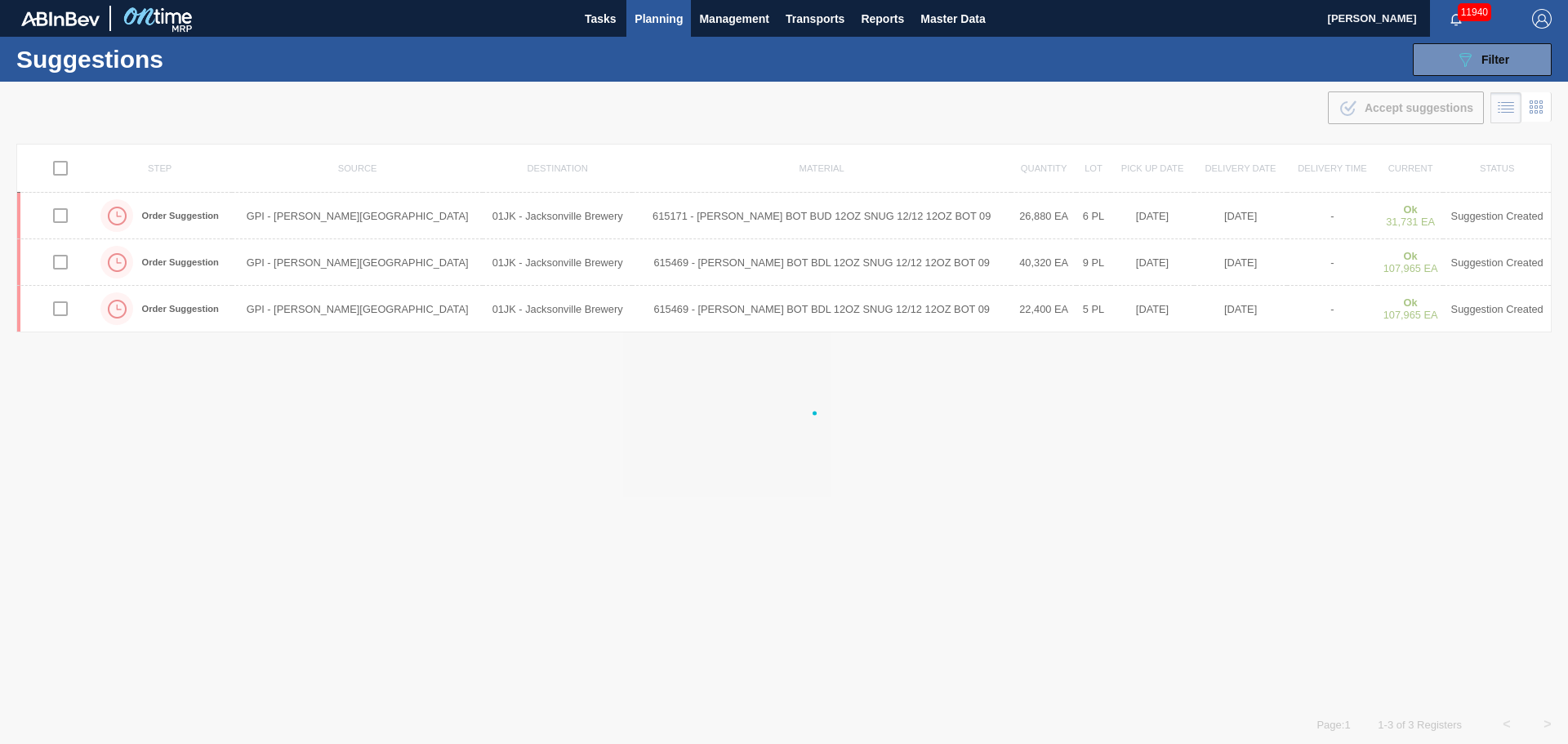
checkbox input "false"
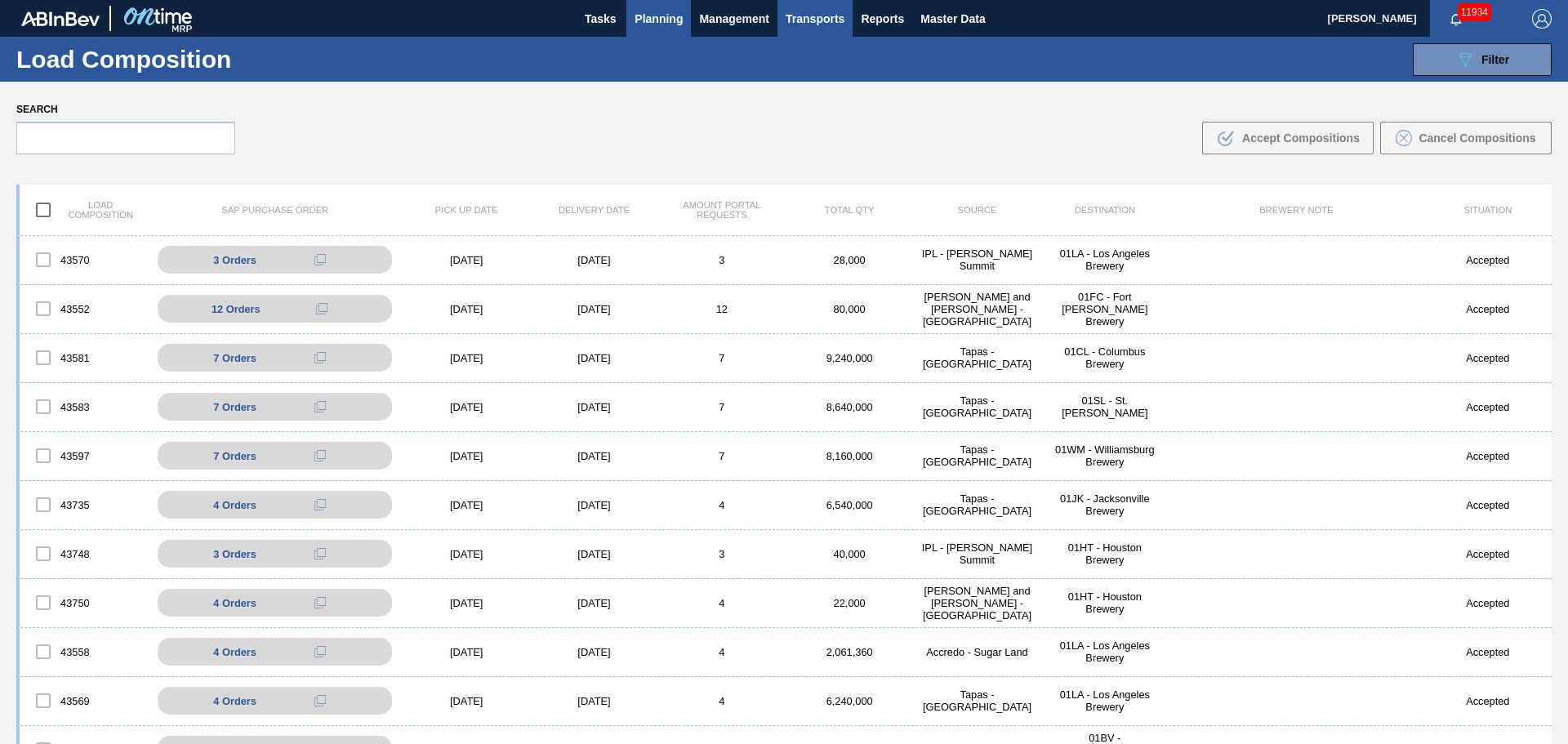
click at [651, 21] on span "Planning" at bounding box center [658, 19] width 48 height 19
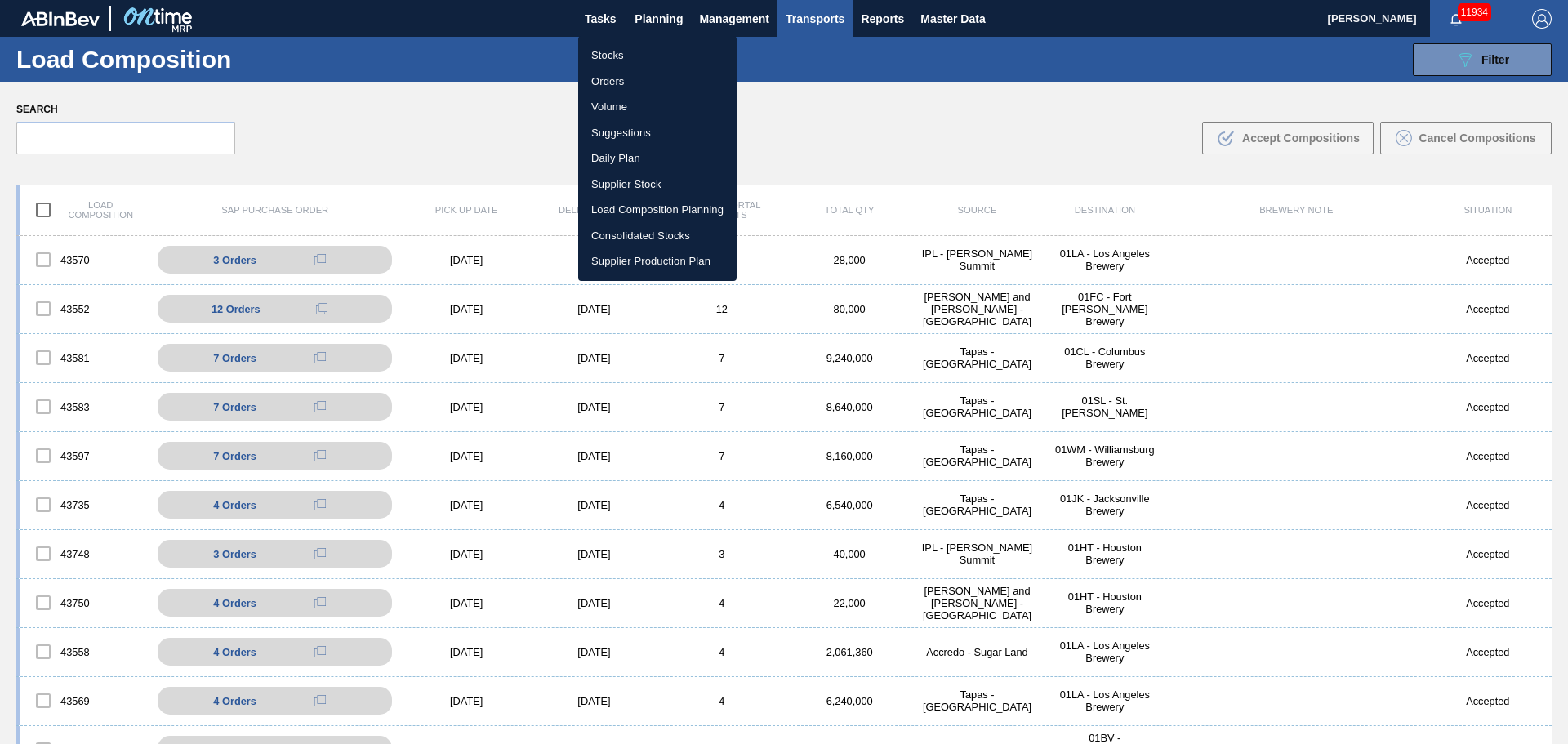
drag, startPoint x: 619, startPoint y: 130, endPoint x: 1122, endPoint y: 215, distance: 510.1
click at [619, 130] on li "Suggestions" at bounding box center [657, 133] width 158 height 26
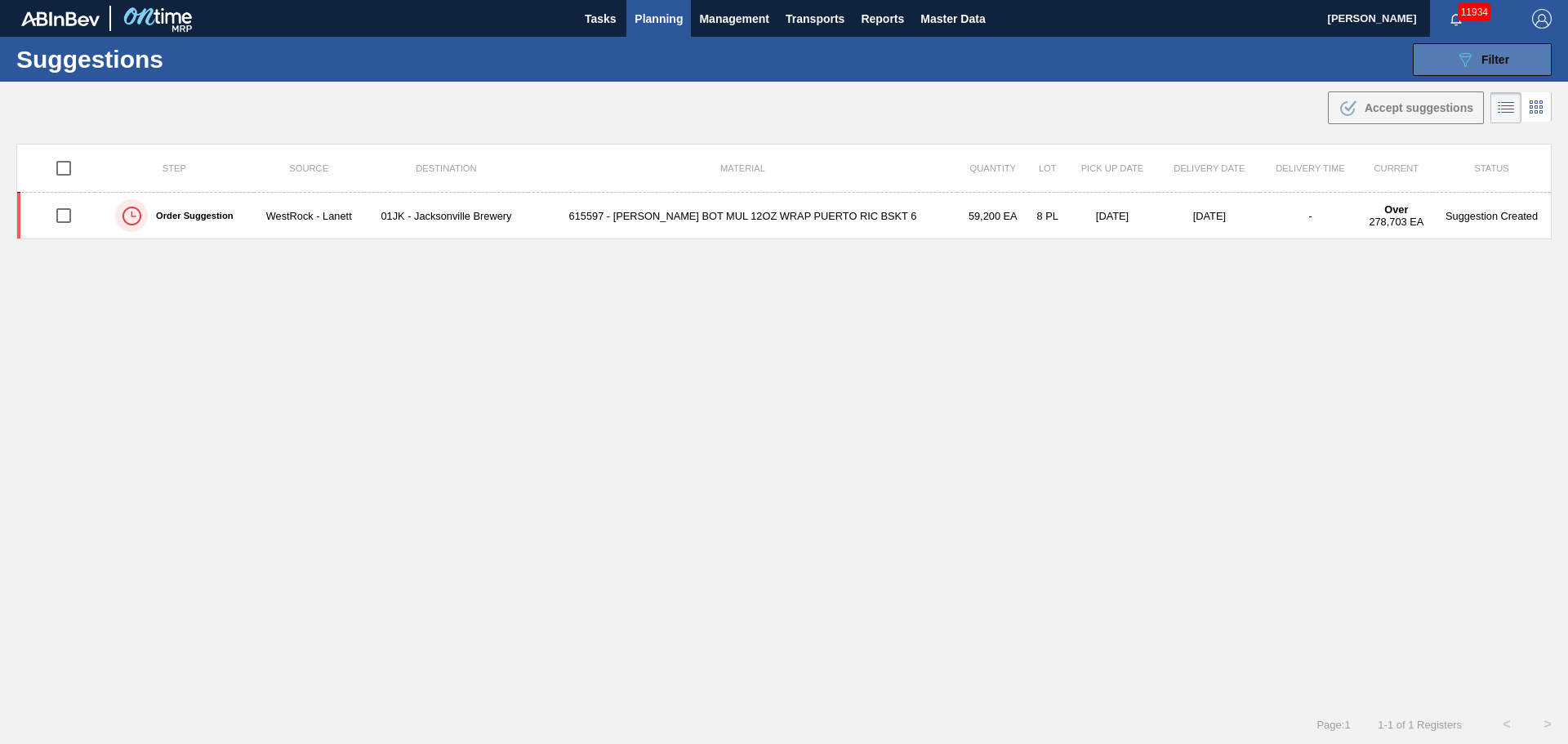
click at [1471, 61] on icon "089F7B8B-B2A5-4AFE-B5C0-19BA573D28AC" at bounding box center [1465, 59] width 19 height 19
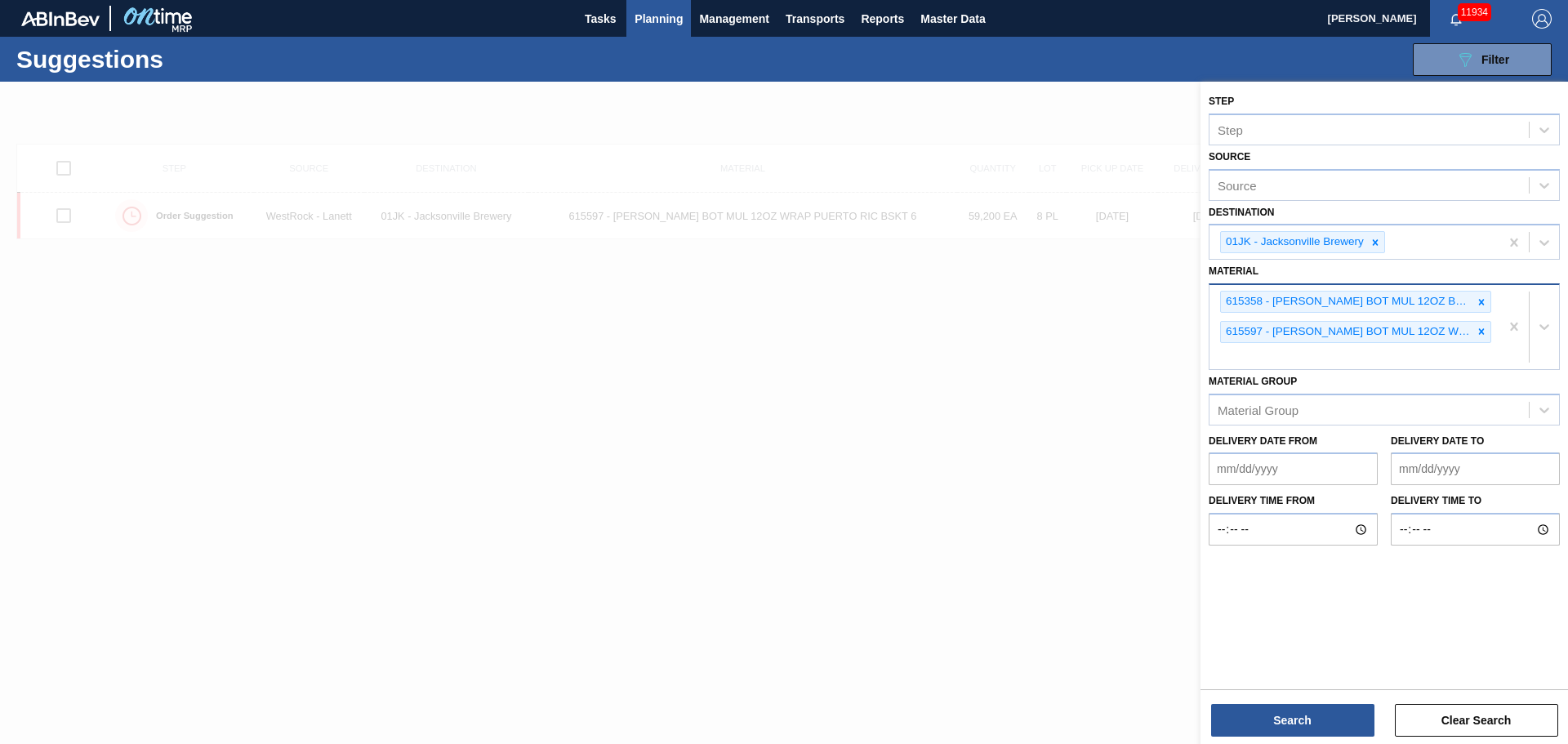
click at [1504, 355] on div at bounding box center [1529, 327] width 59 height 84
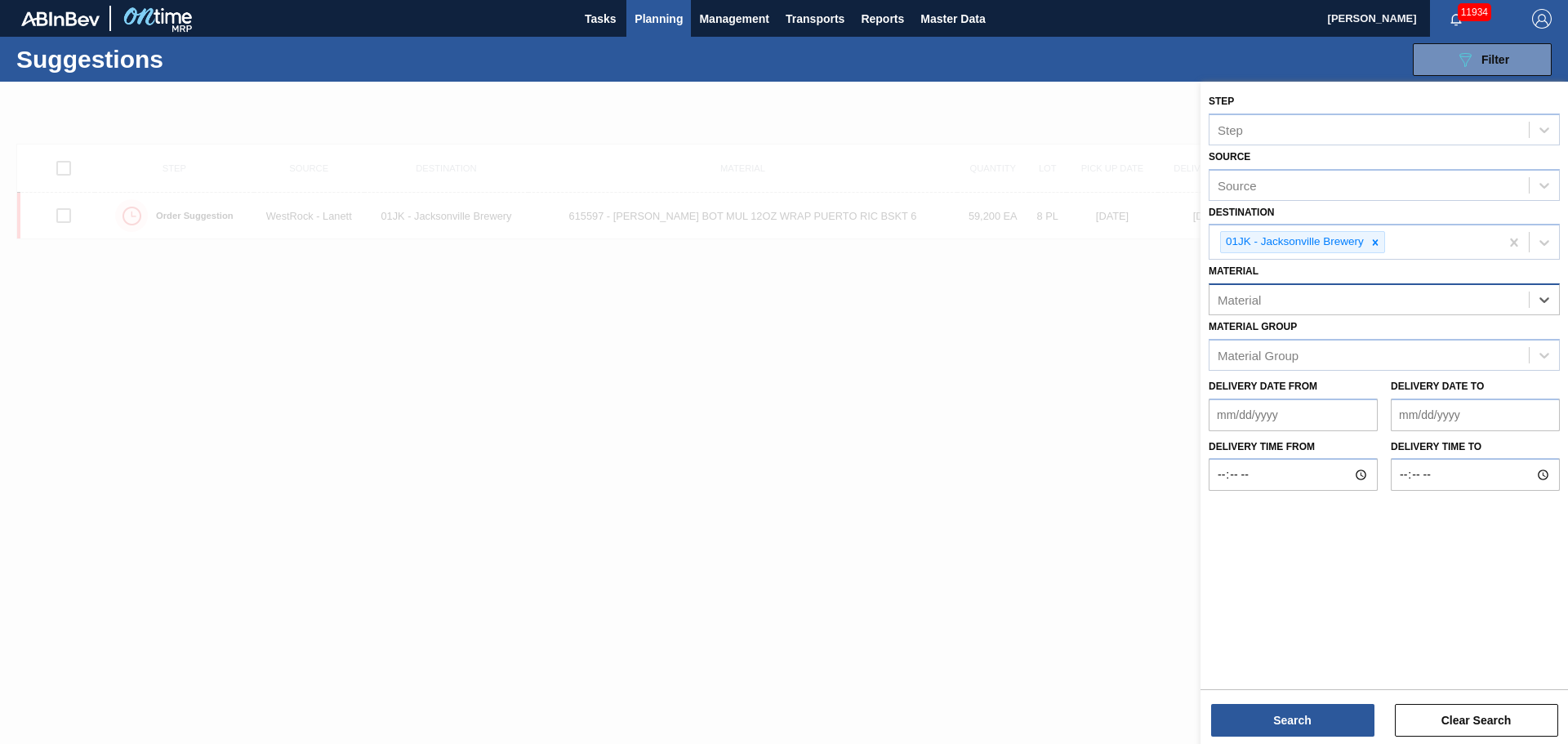
click at [1467, 290] on div "Material" at bounding box center [1369, 300] width 319 height 24
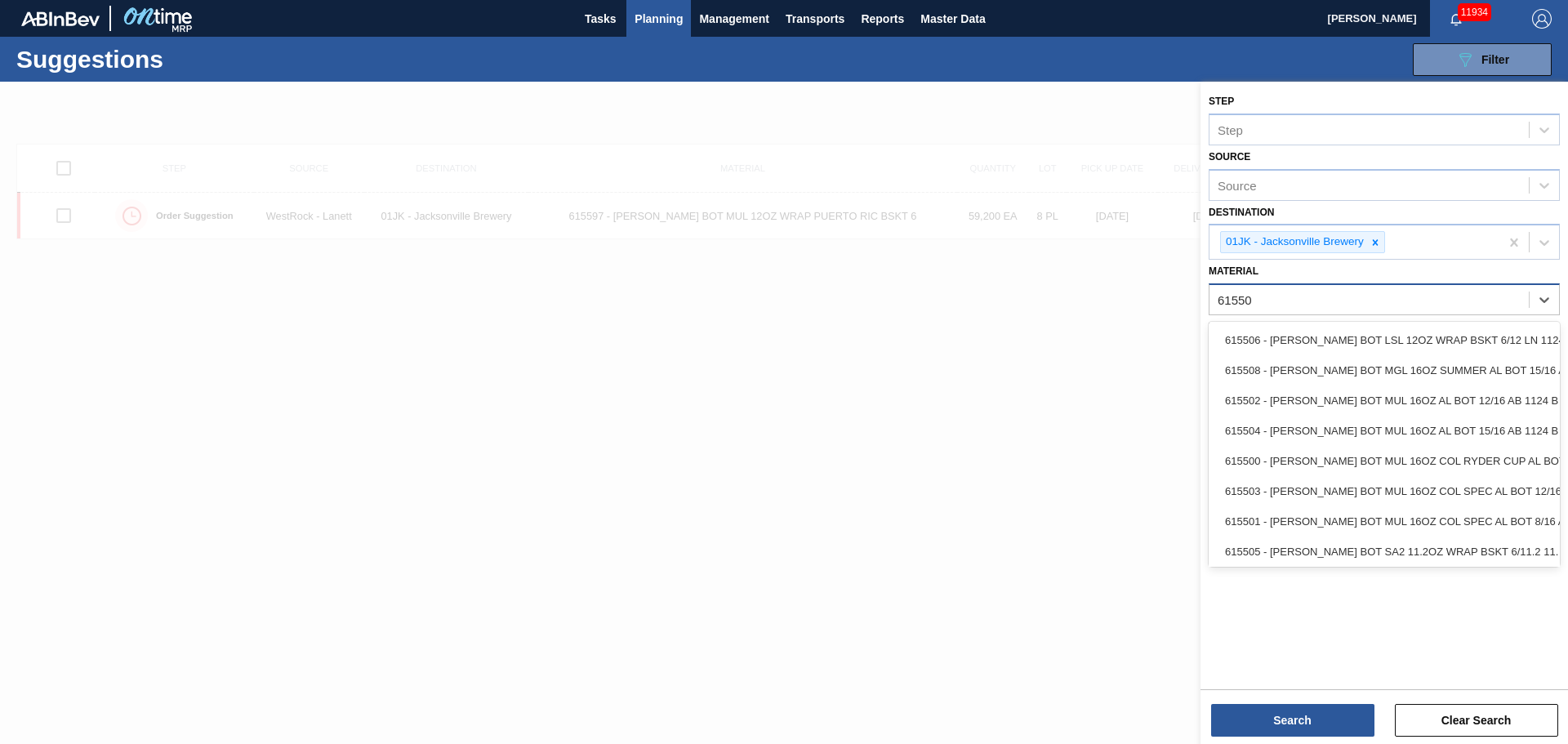
type input "615505"
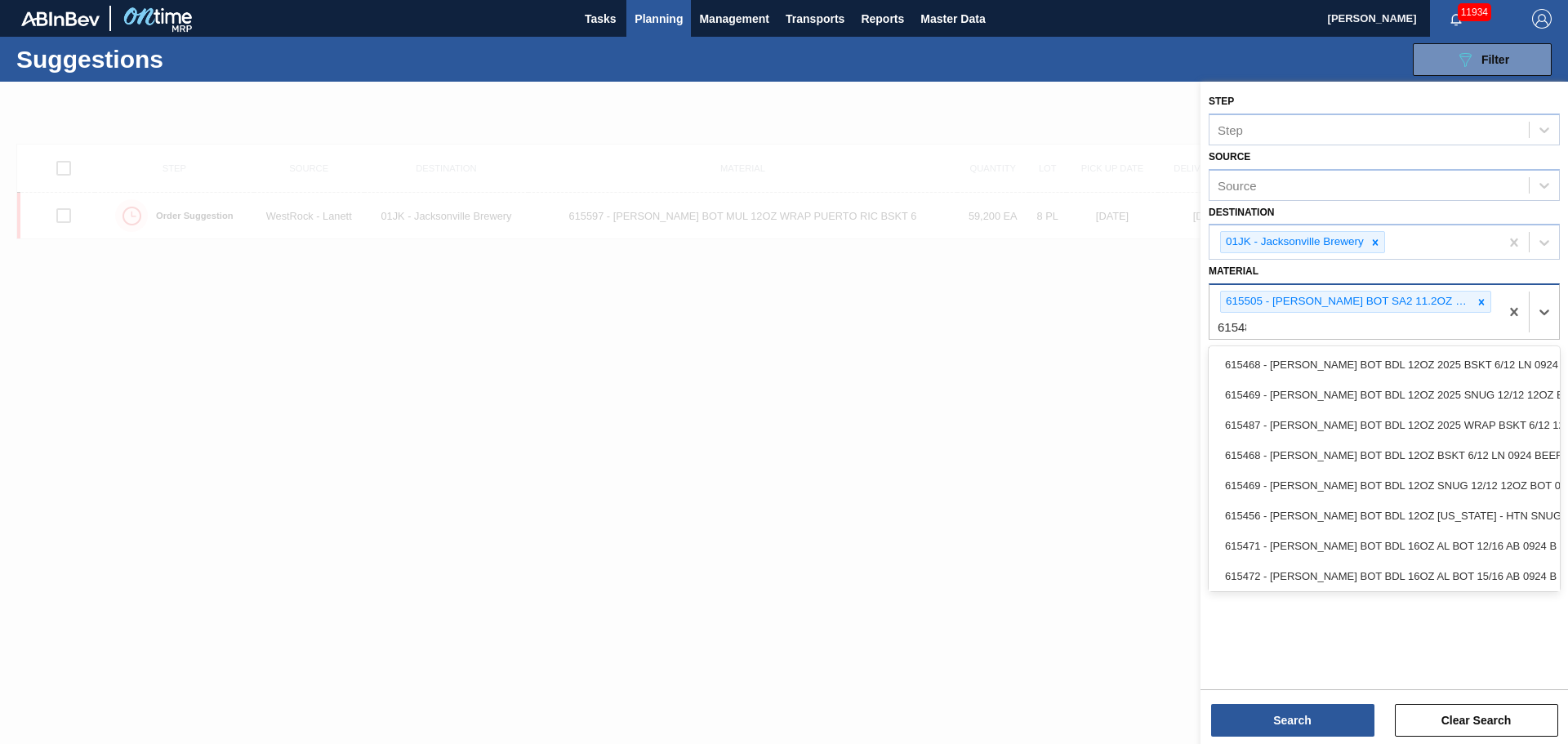
type input "615487"
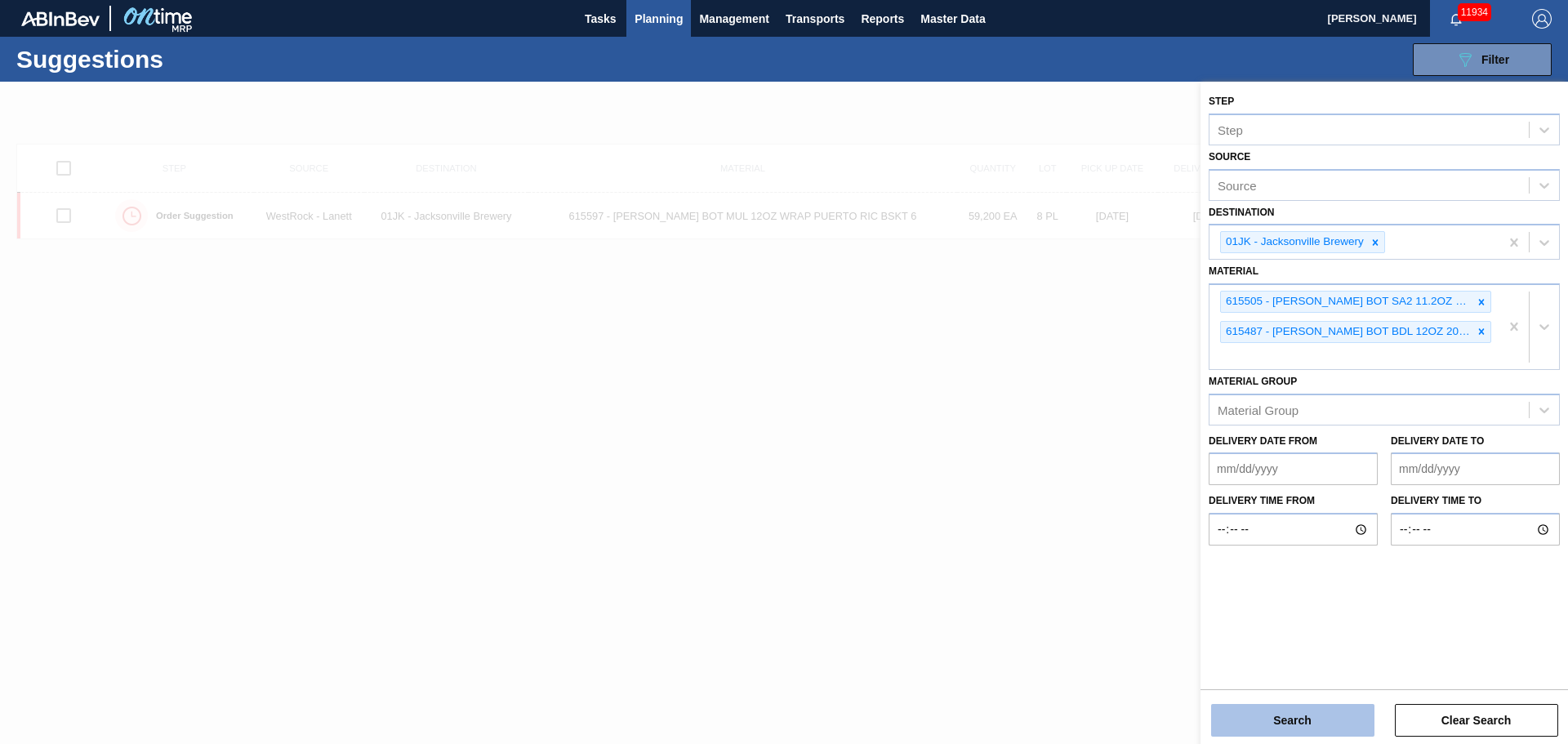
click at [1277, 713] on button "Search" at bounding box center [1293, 720] width 163 height 33
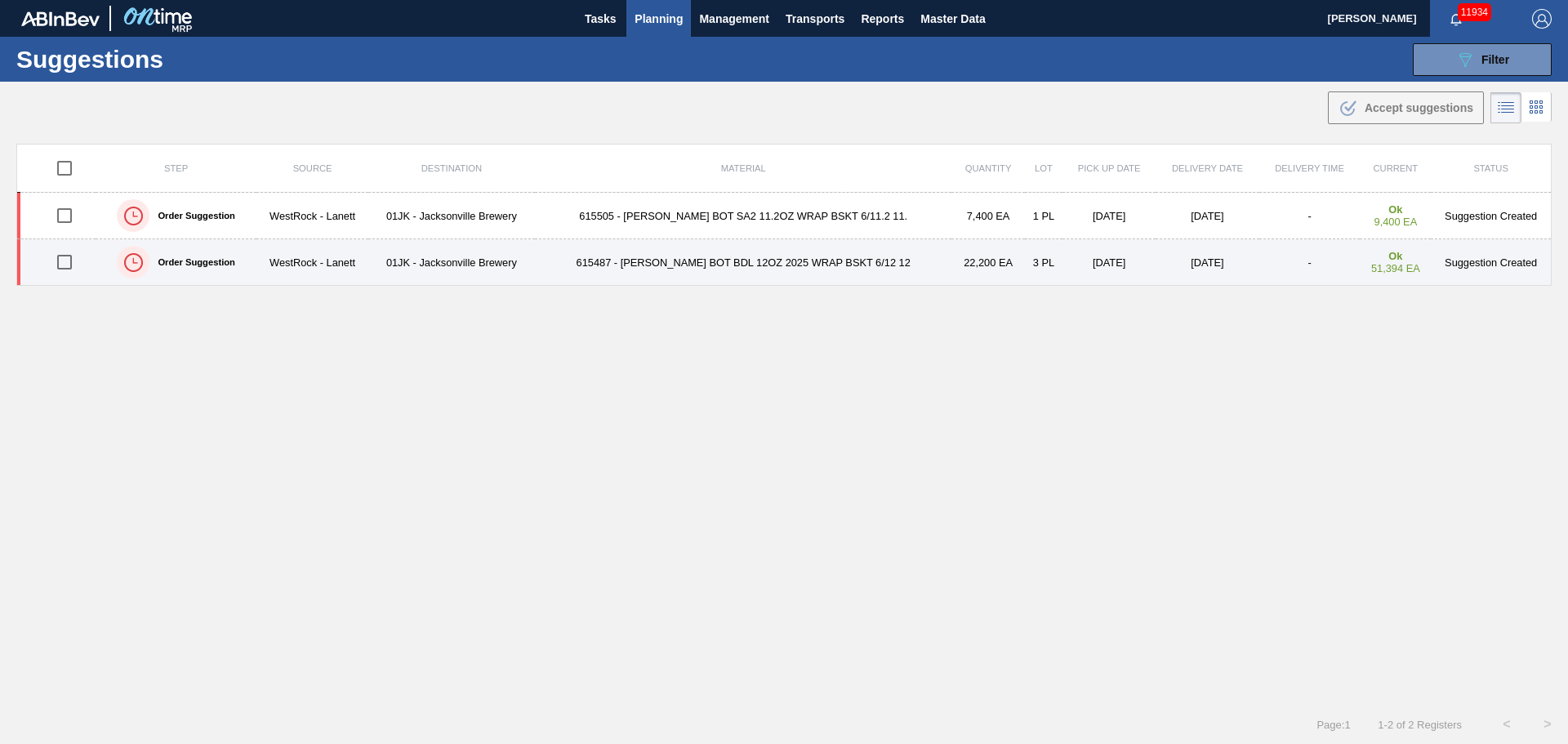
drag, startPoint x: 68, startPoint y: 217, endPoint x: 68, endPoint y: 239, distance: 22.0
click at [68, 217] on input "checkbox" at bounding box center [64, 215] width 34 height 34
checkbox input "true"
click at [68, 258] on input "checkbox" at bounding box center [64, 262] width 34 height 34
checkbox input "true"
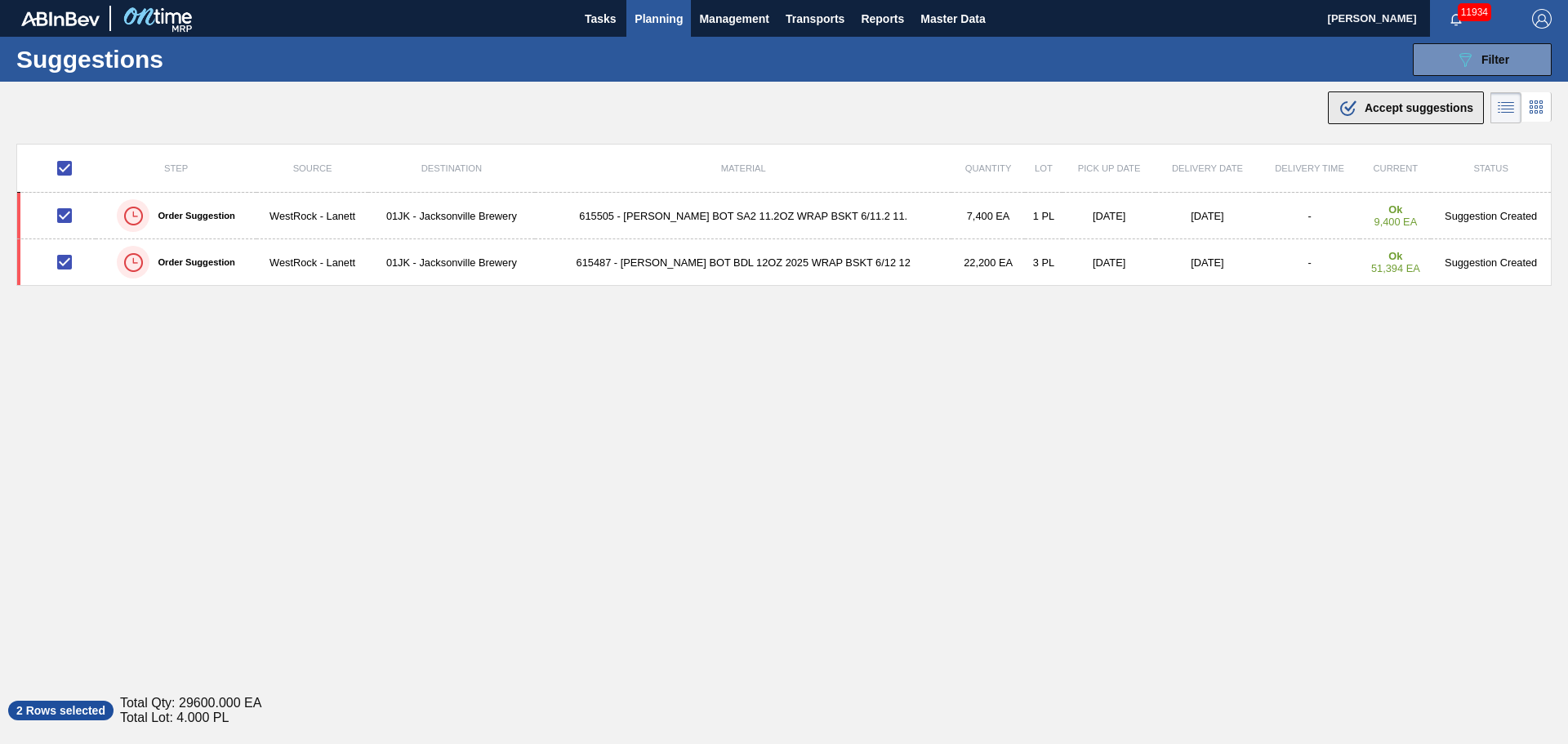
click at [1370, 112] on span "Accept suggestions" at bounding box center [1419, 108] width 108 height 13
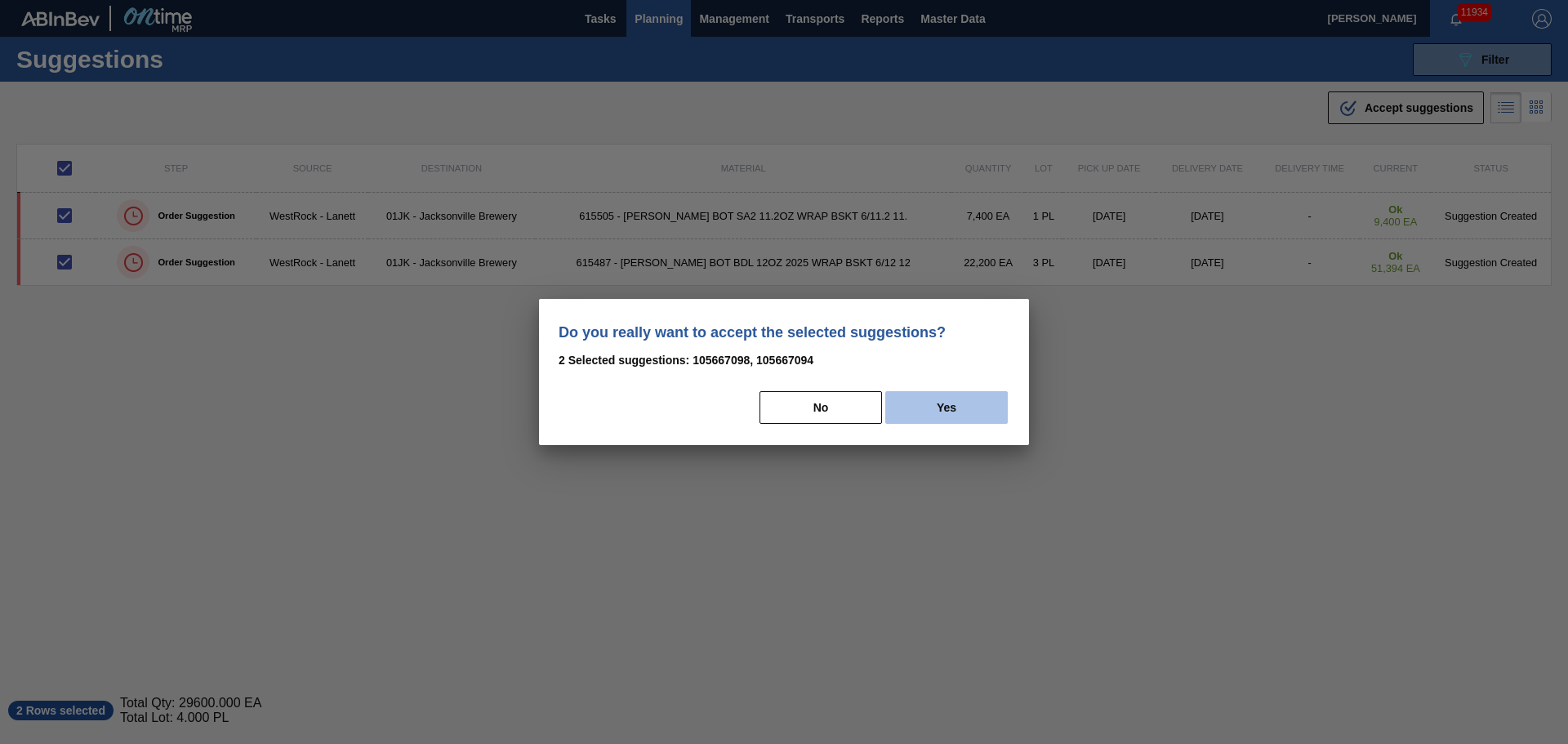
click at [942, 415] on button "Yes" at bounding box center [946, 408] width 123 height 33
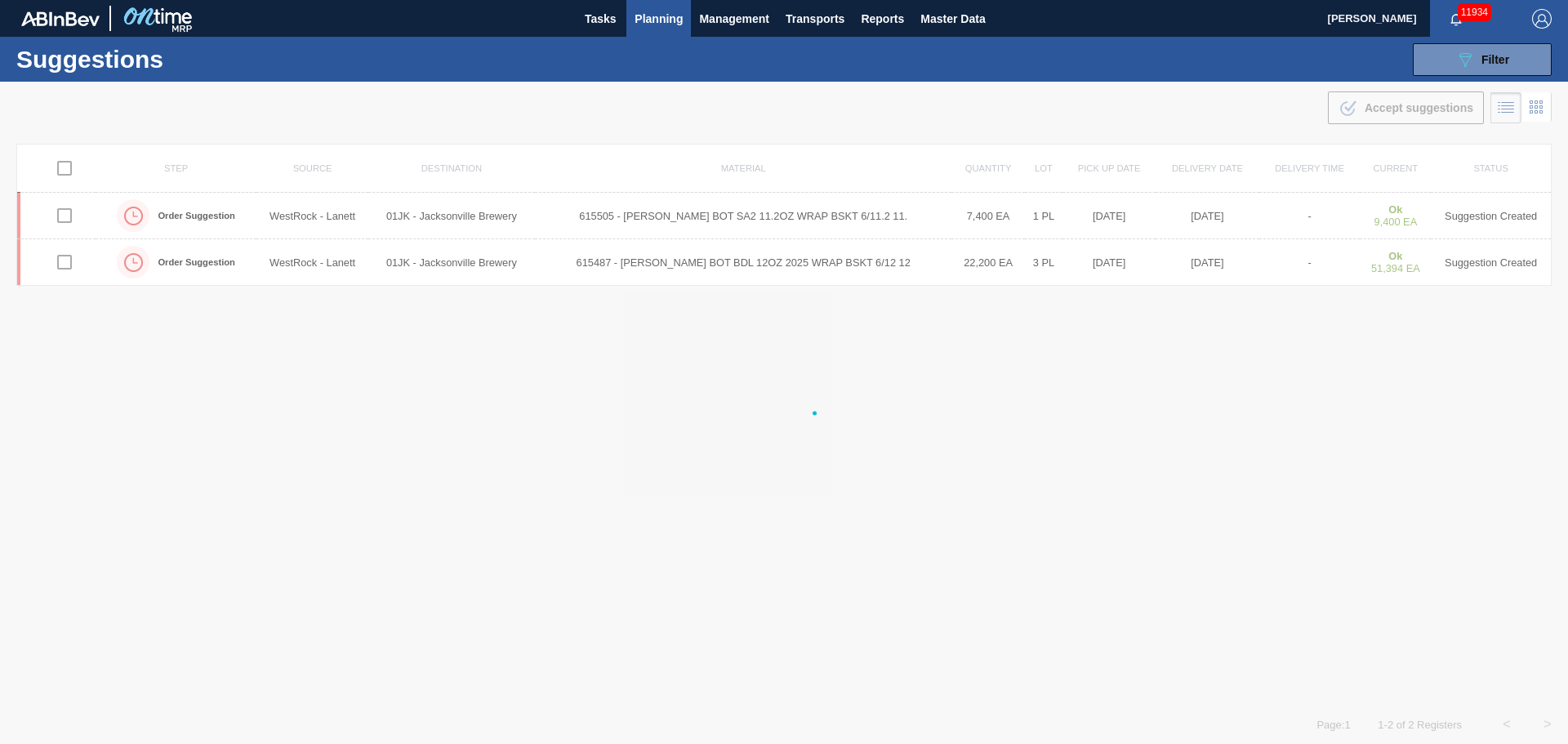
checkbox input "false"
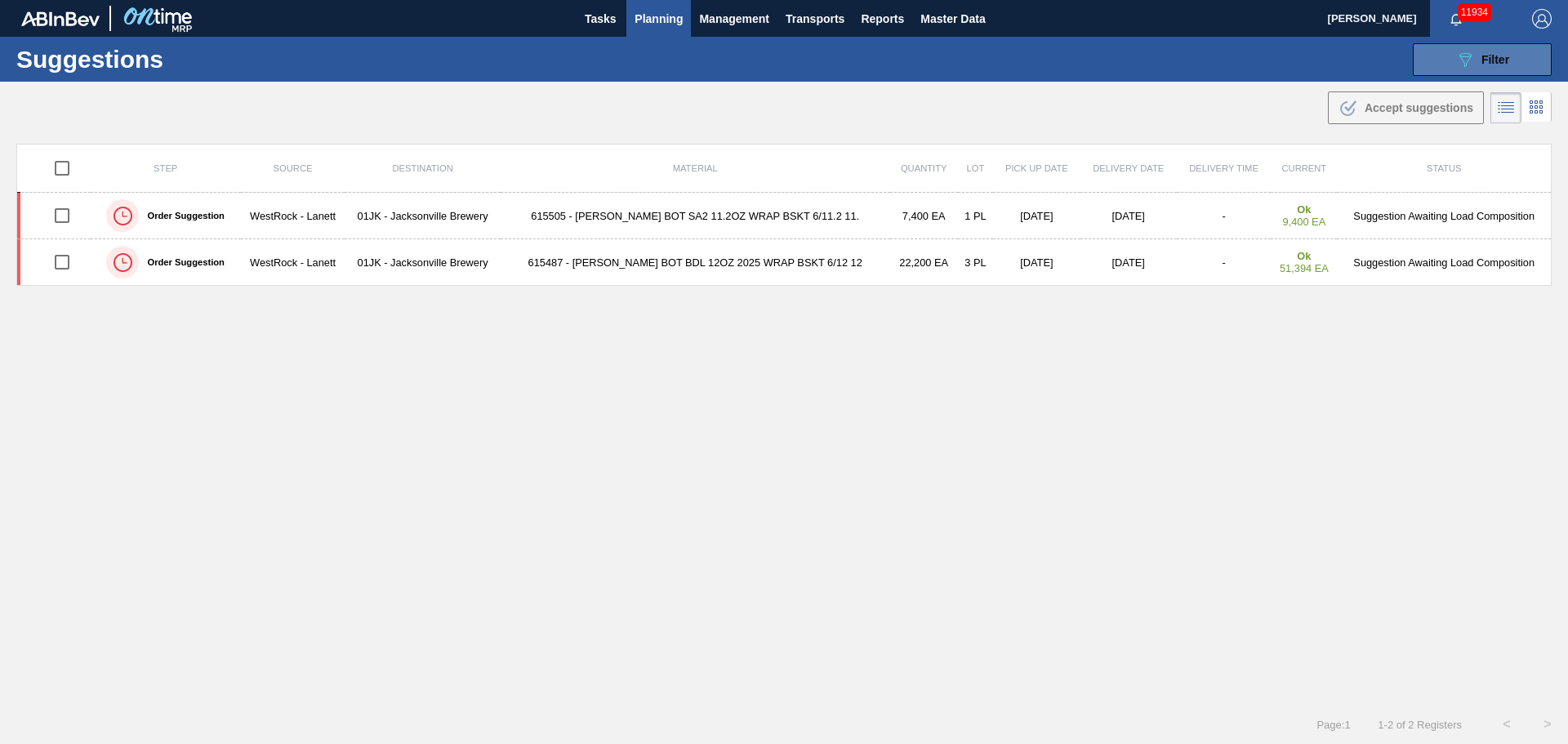
click at [1515, 56] on button "089F7B8B-B2A5-4AFE-B5C0-19BA573D28AC Filter" at bounding box center [1482, 59] width 139 height 33
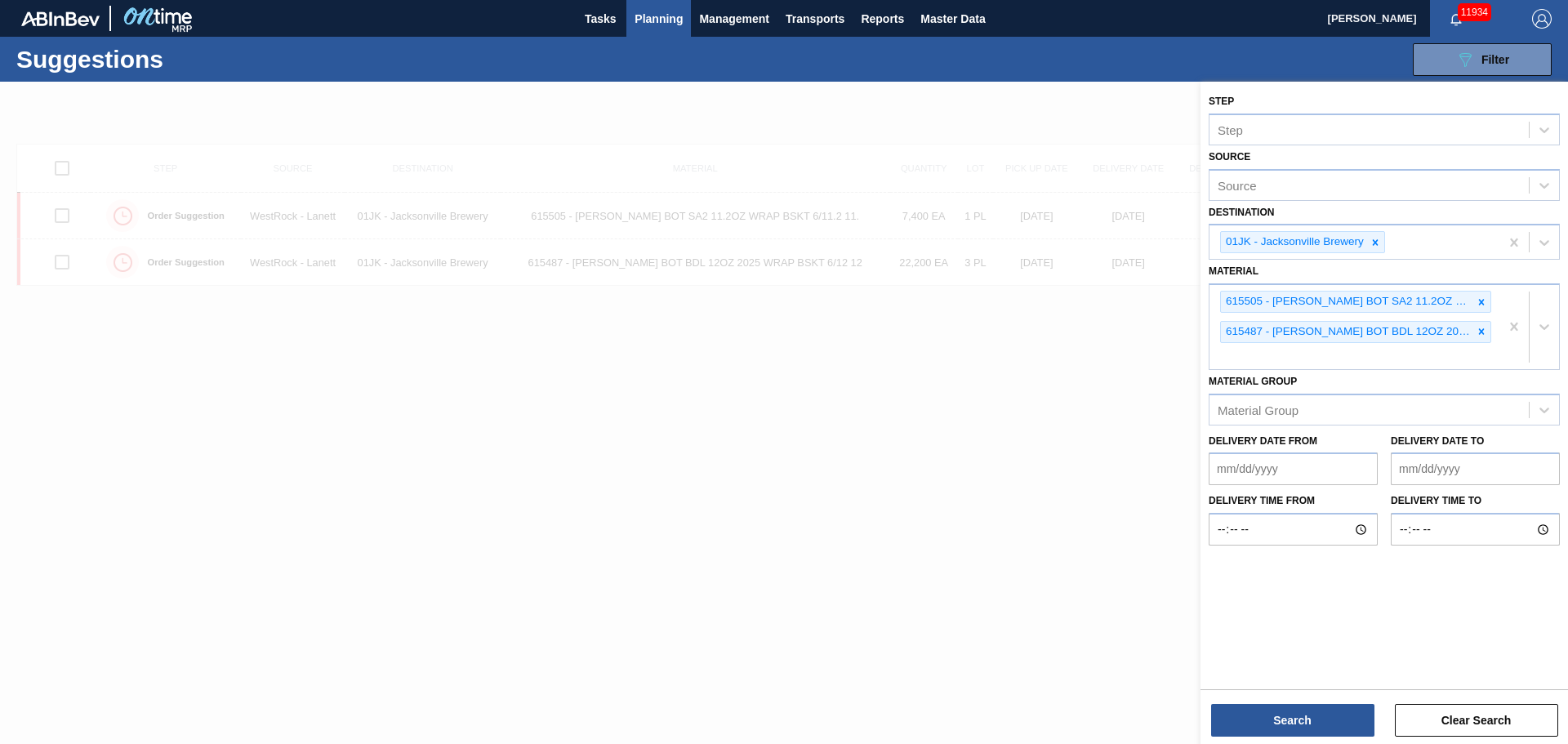
drag, startPoint x: 739, startPoint y: 110, endPoint x: 677, endPoint y: 44, distance: 90.6
click at [737, 108] on div at bounding box center [784, 453] width 1568 height 744
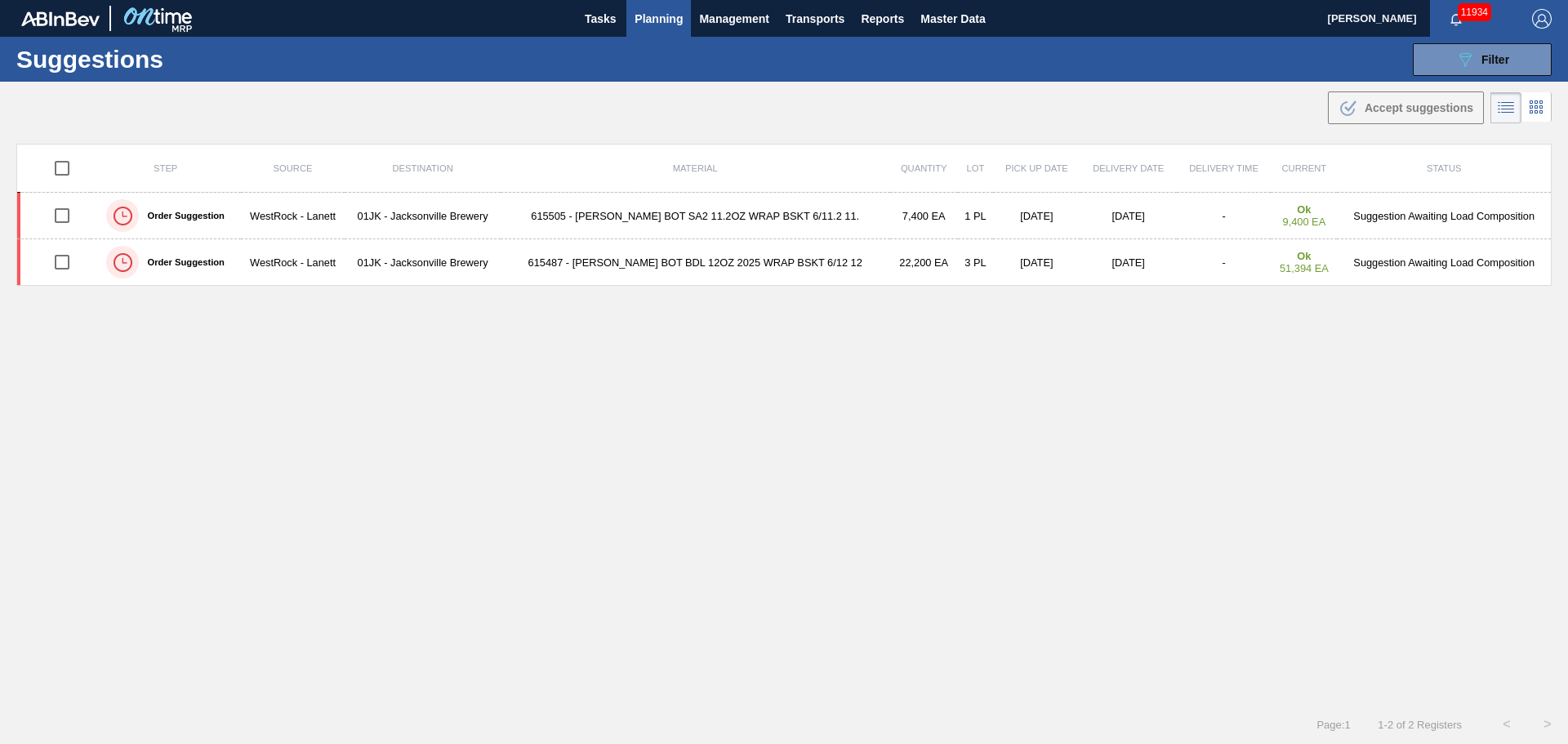
click at [670, 32] on button "Planning" at bounding box center [659, 18] width 64 height 36
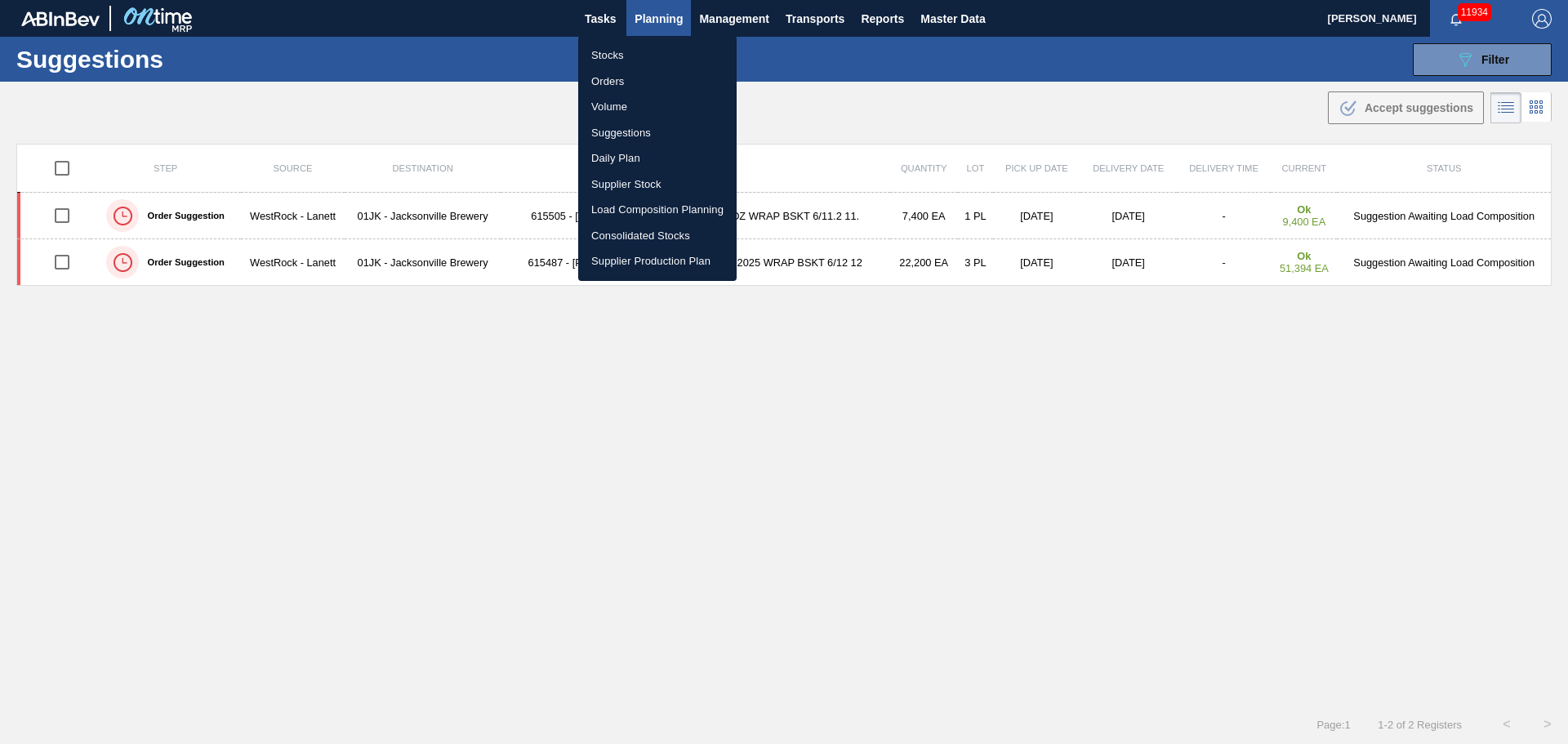
drag, startPoint x: 607, startPoint y: 59, endPoint x: 669, endPoint y: 58, distance: 62.0
click at [607, 59] on li "Stocks" at bounding box center [657, 55] width 158 height 26
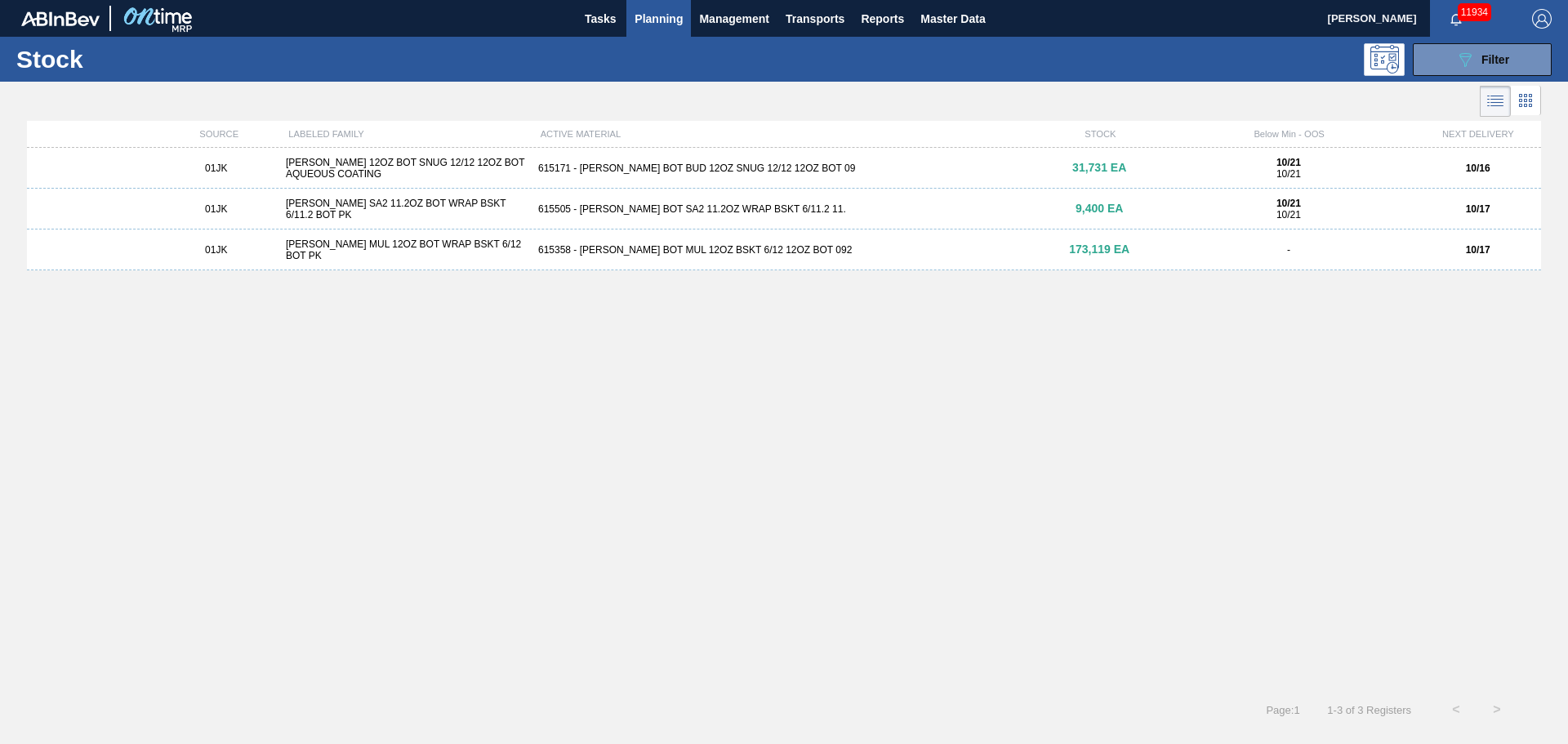
click at [672, 183] on div "01JK CARR BUD 12OZ BOT SNUG 12/12 12OZ BOT AQUEOUS COATING 615171 - CARR BOT BU…" at bounding box center [784, 169] width 1515 height 41
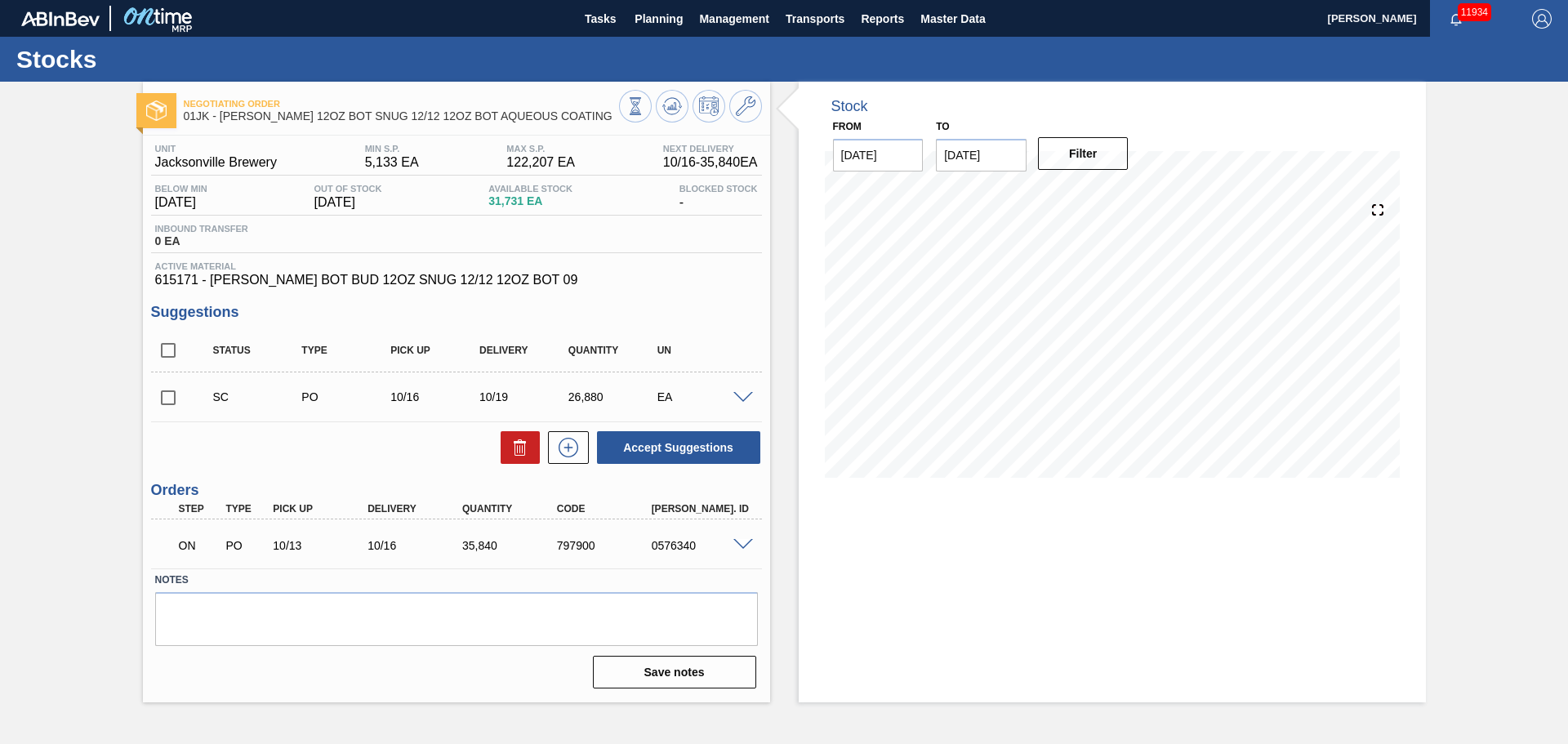
click at [740, 391] on div at bounding box center [745, 397] width 33 height 12
click at [740, 393] on span at bounding box center [743, 398] width 19 height 12
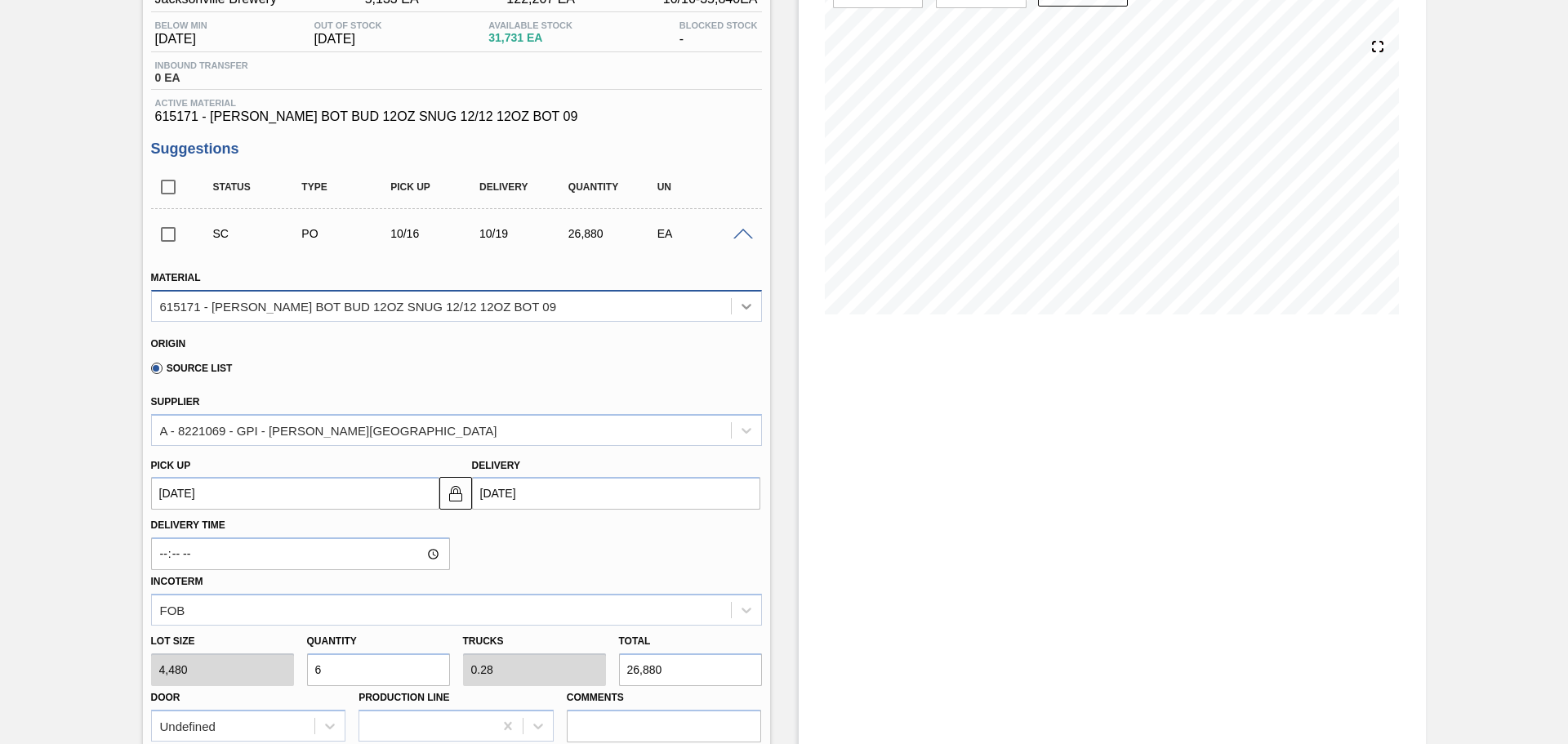
scroll to position [81, 0]
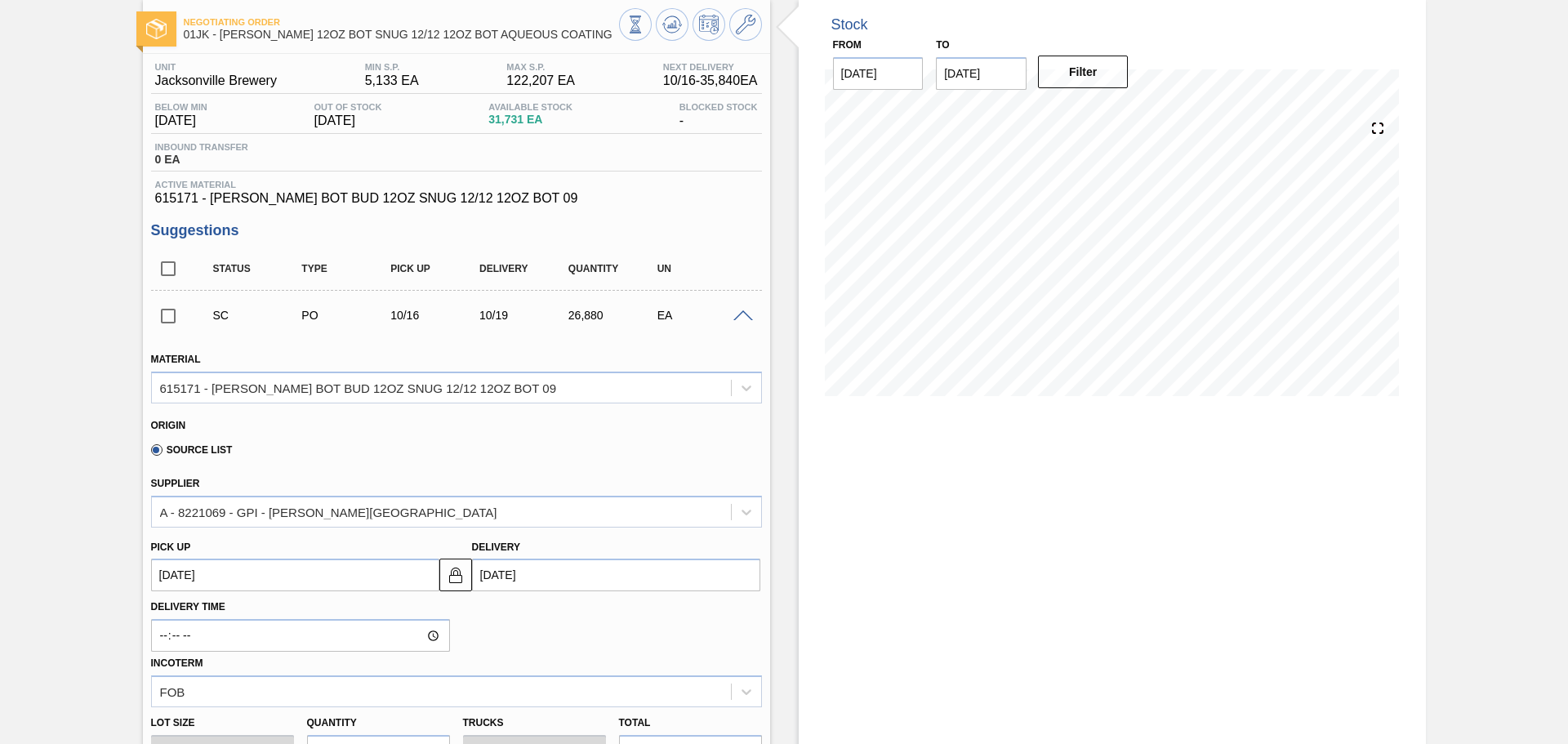
click at [746, 318] on span at bounding box center [743, 316] width 19 height 12
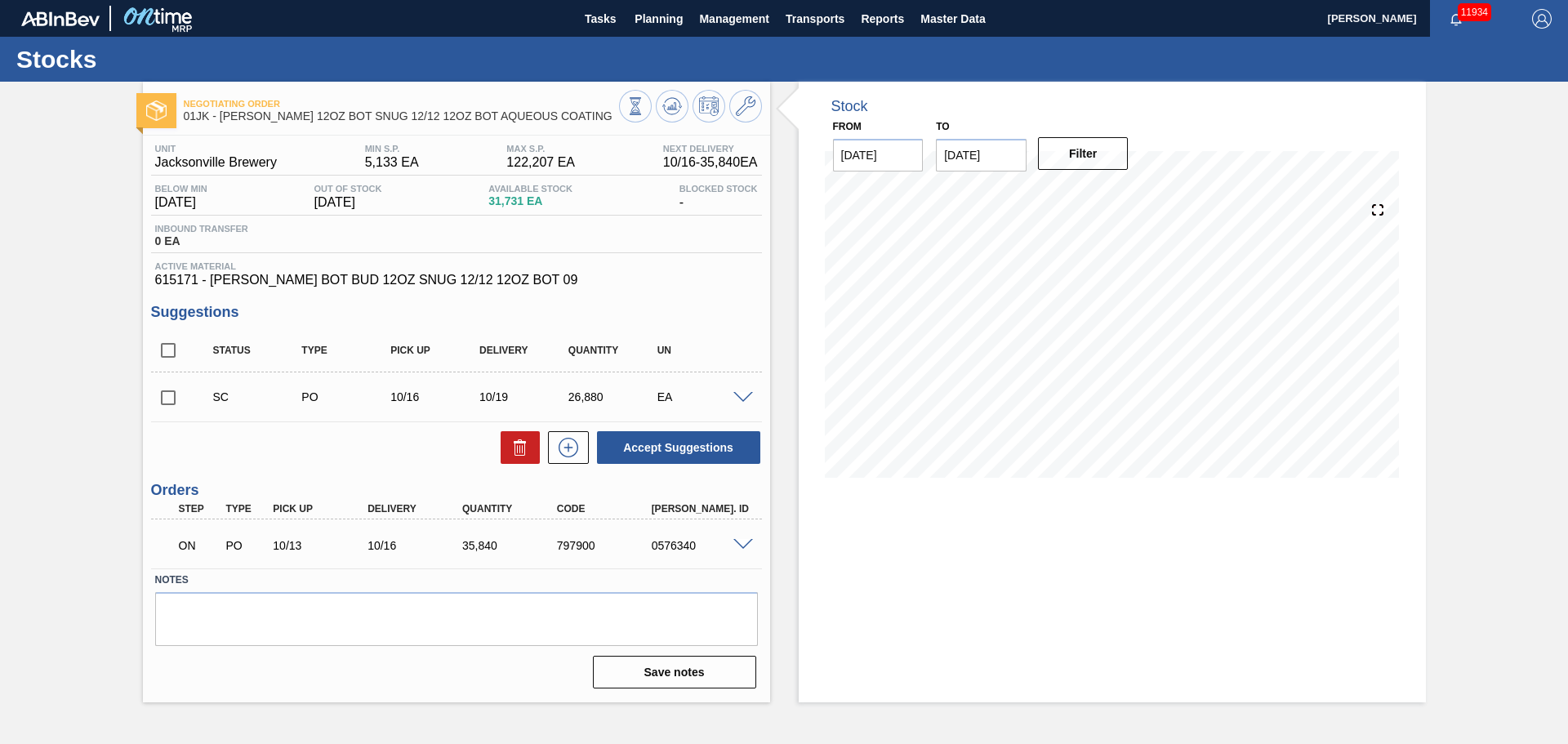
scroll to position [0, 0]
click at [738, 541] on span at bounding box center [743, 545] width 19 height 12
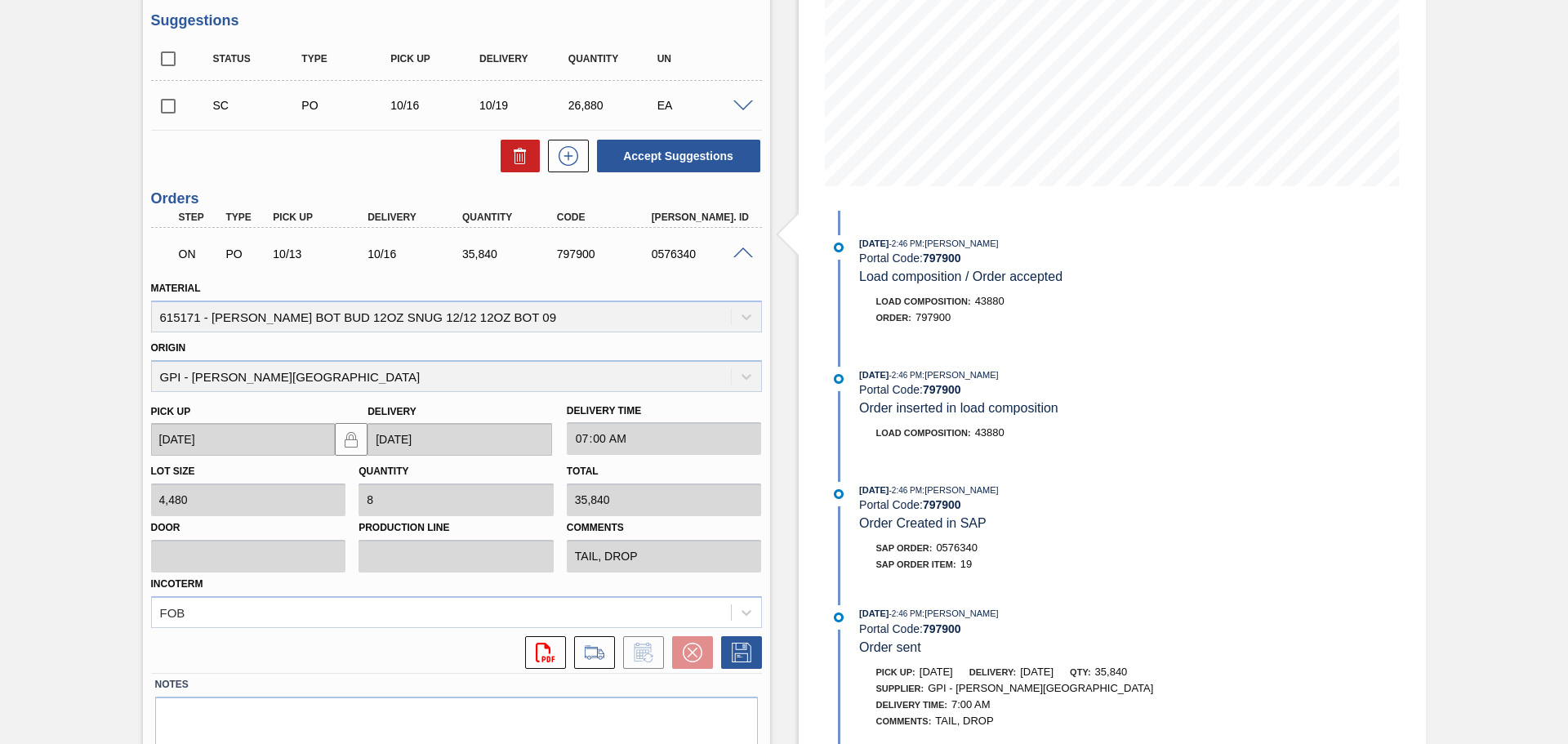
scroll to position [327, 0]
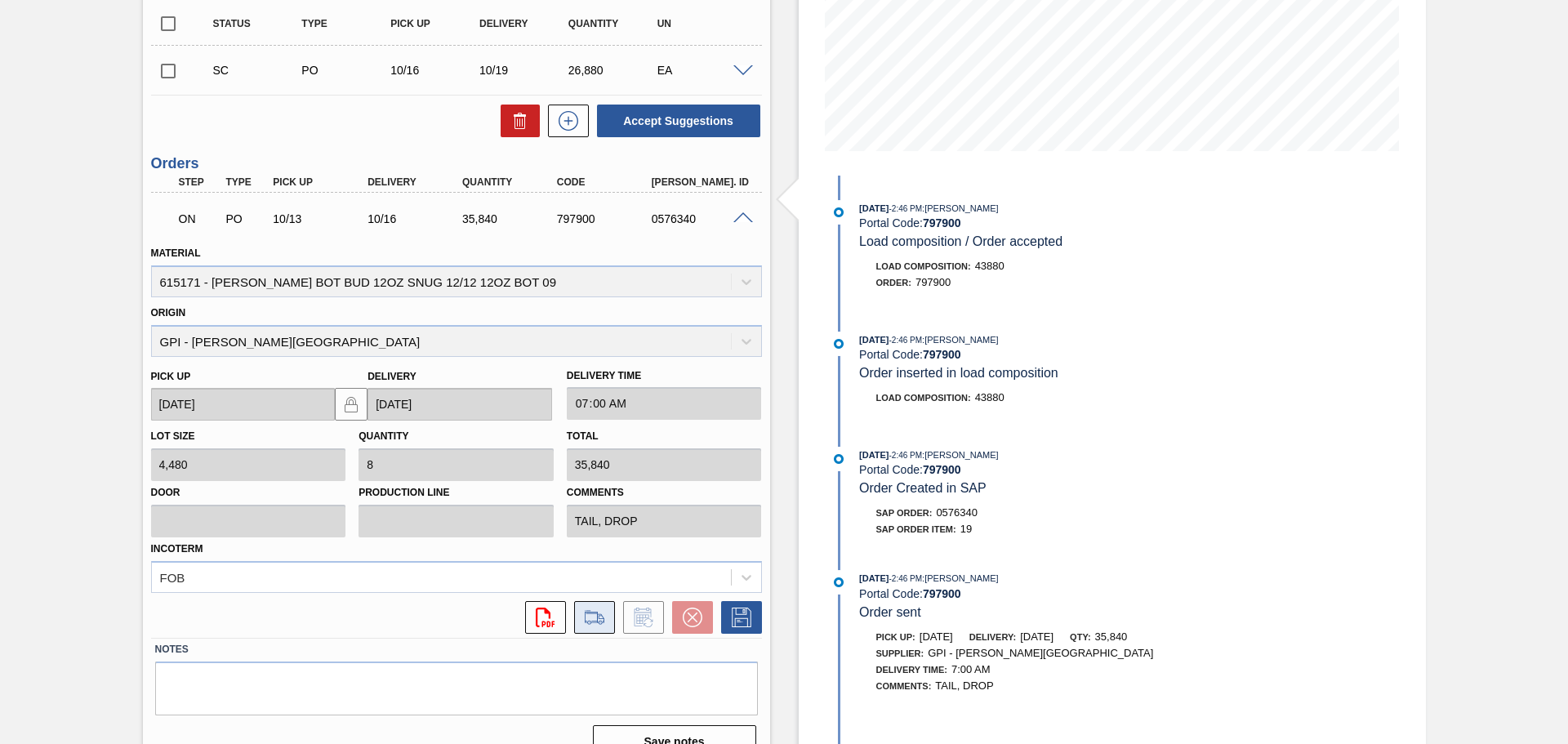
click at [579, 621] on button at bounding box center [595, 618] width 41 height 33
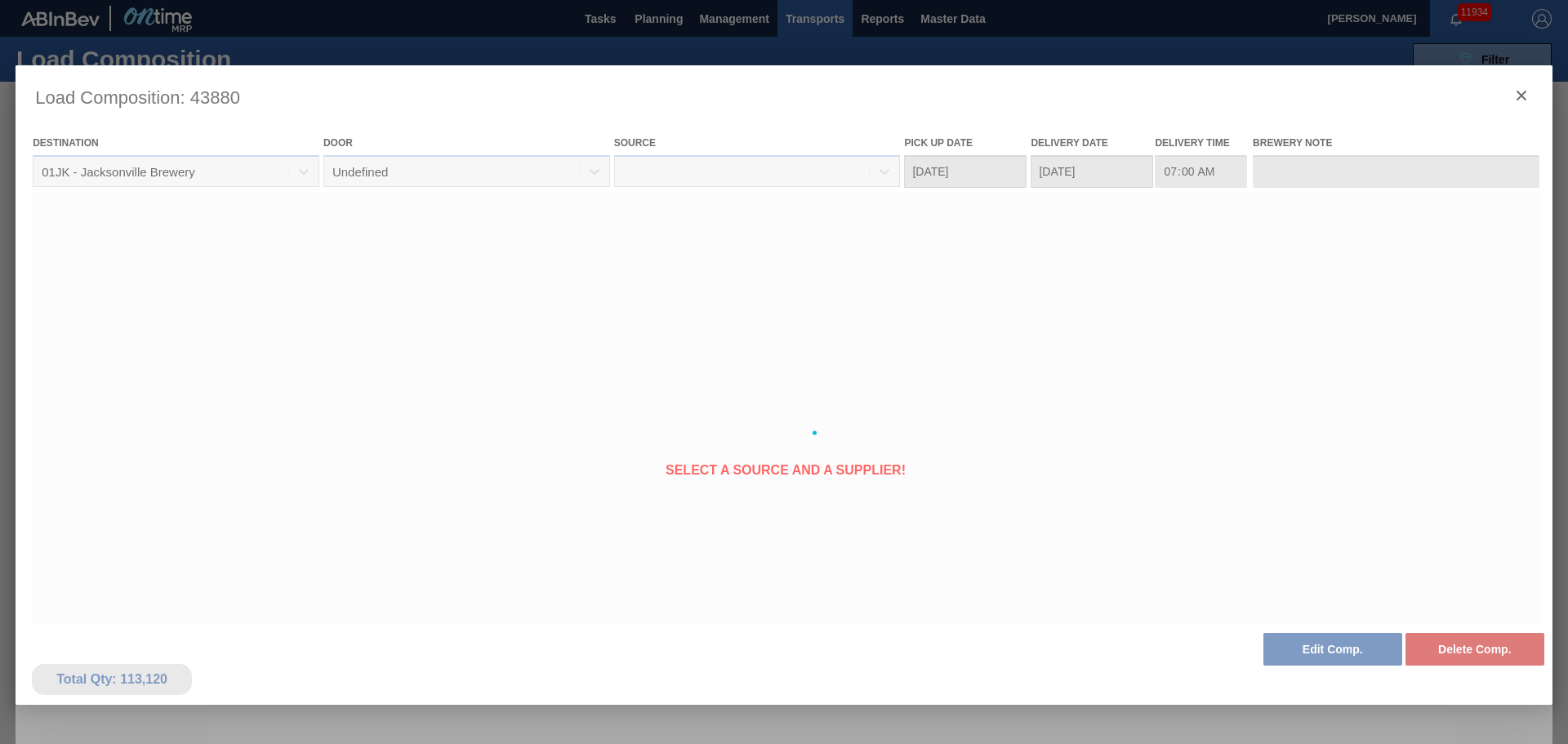
type Date "[DATE]"
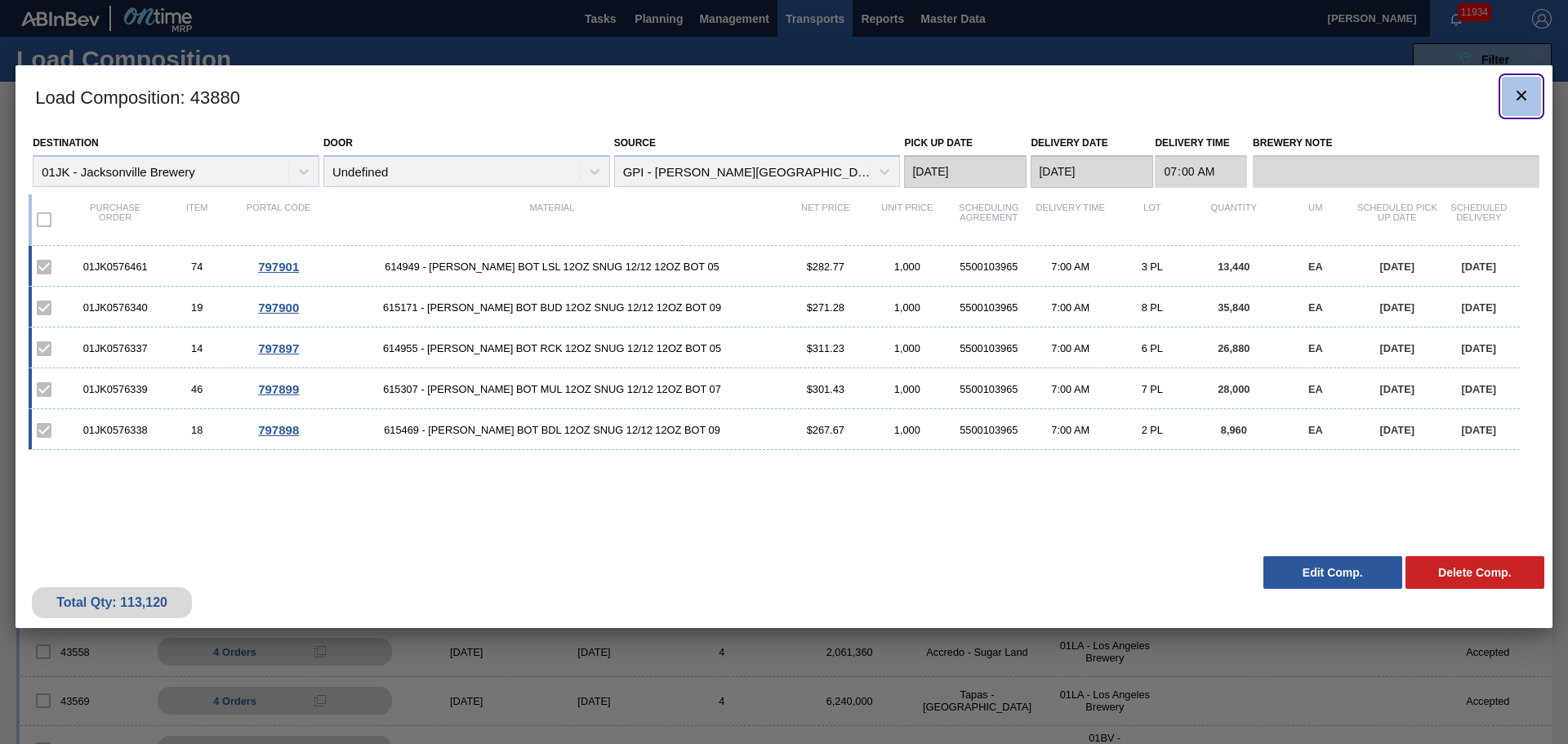
click at [1526, 92] on icon "botão de ícone" at bounding box center [1521, 95] width 19 height 19
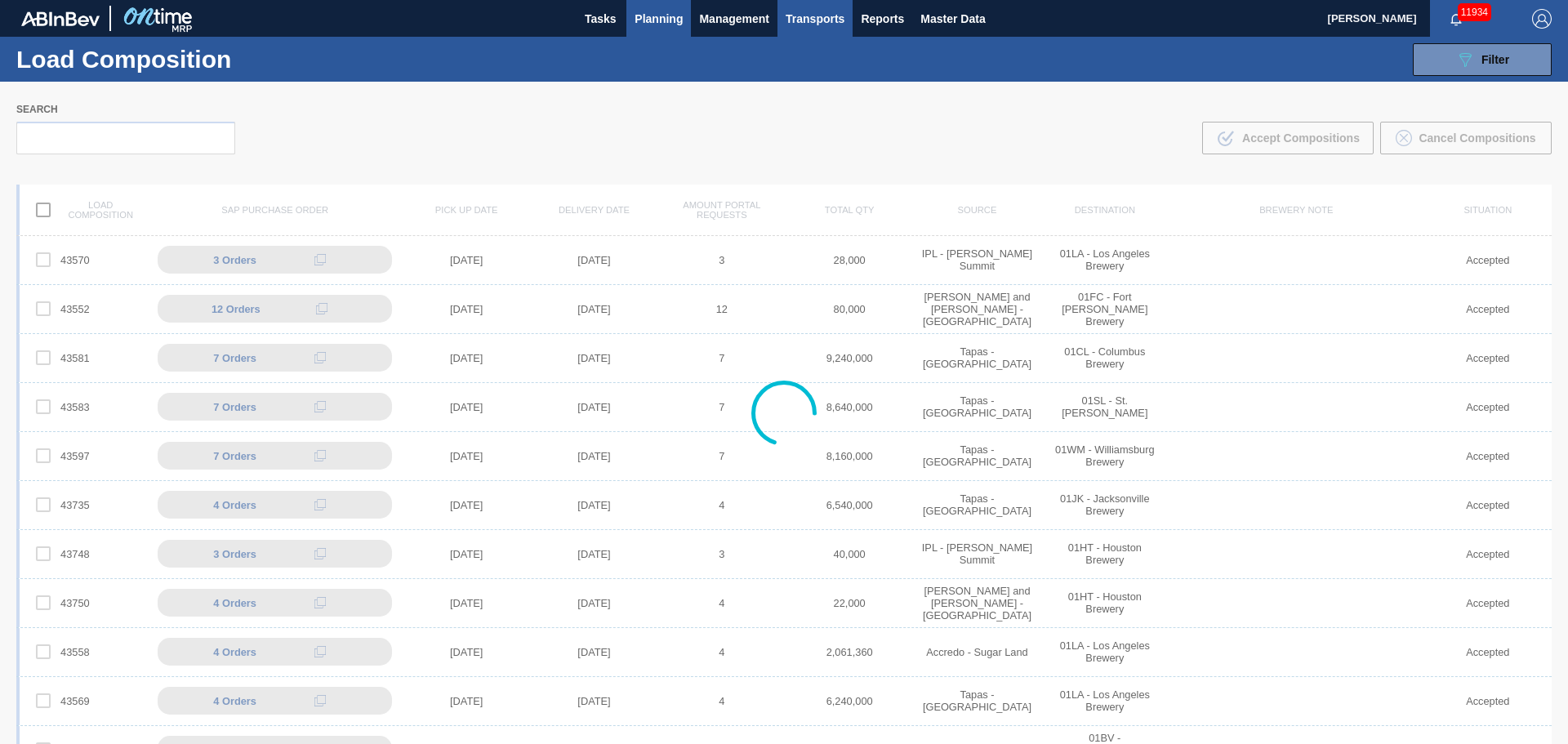
click at [638, 26] on span "Planning" at bounding box center [658, 19] width 48 height 19
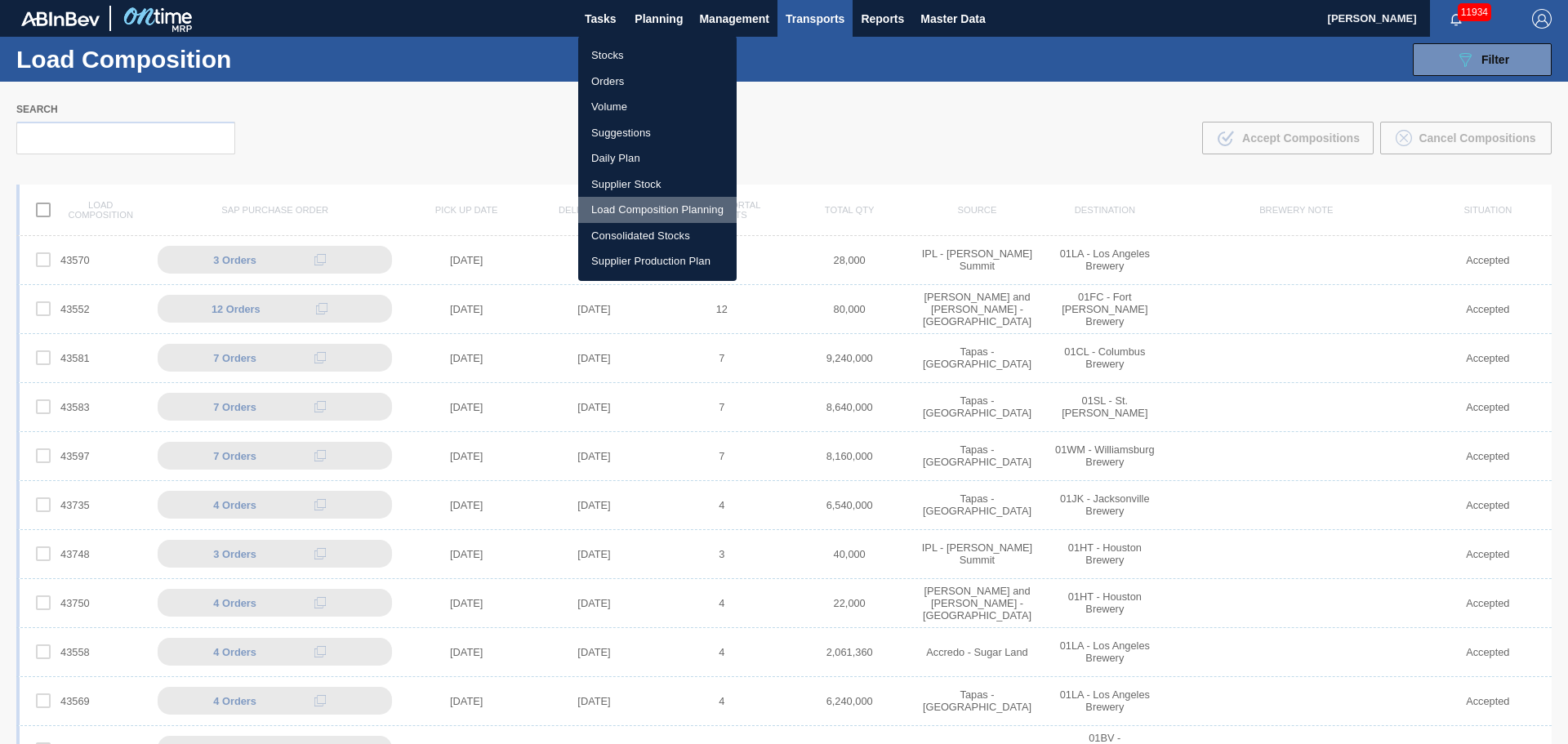
click at [658, 207] on li "Load Composition Planning" at bounding box center [657, 209] width 158 height 26
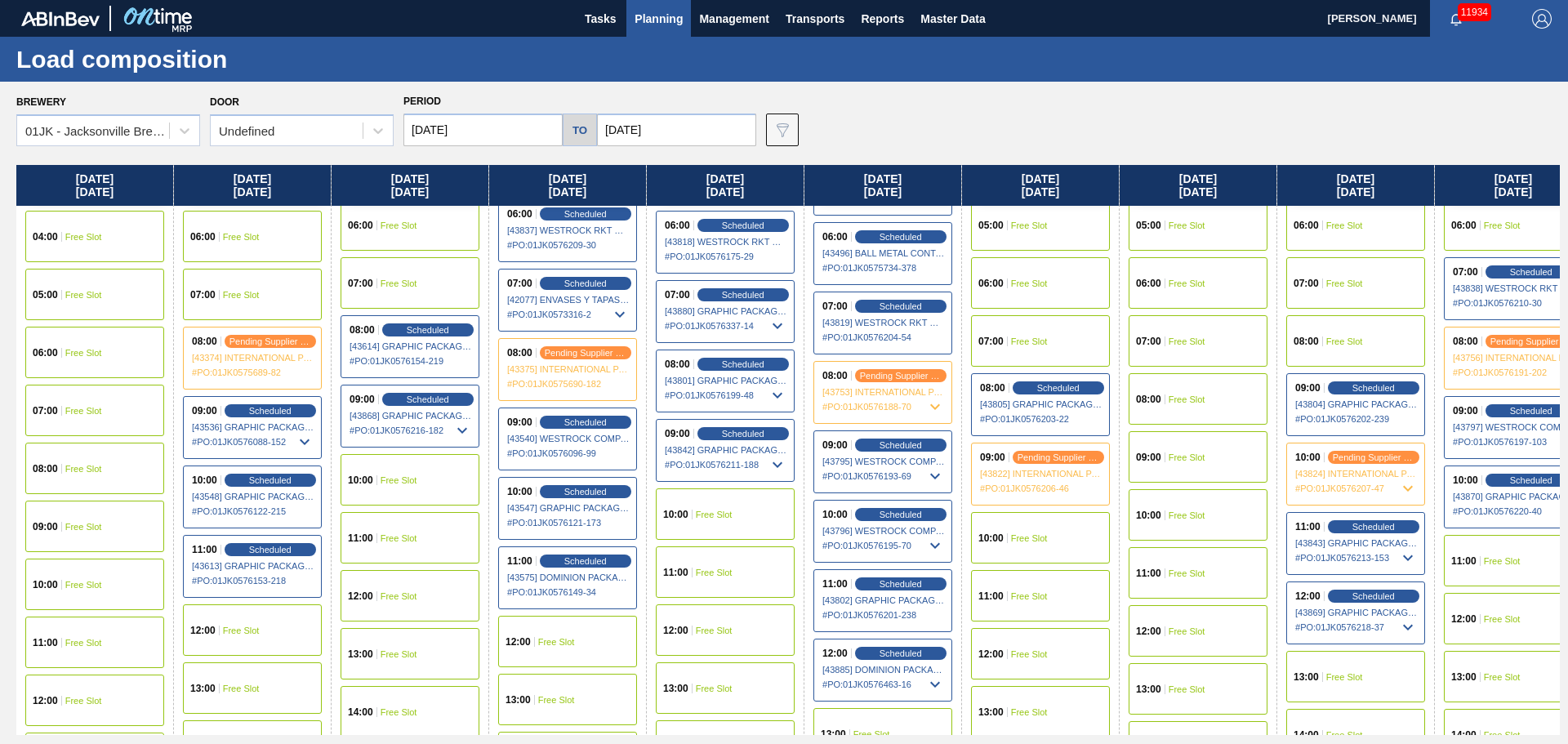
scroll to position [327, 0]
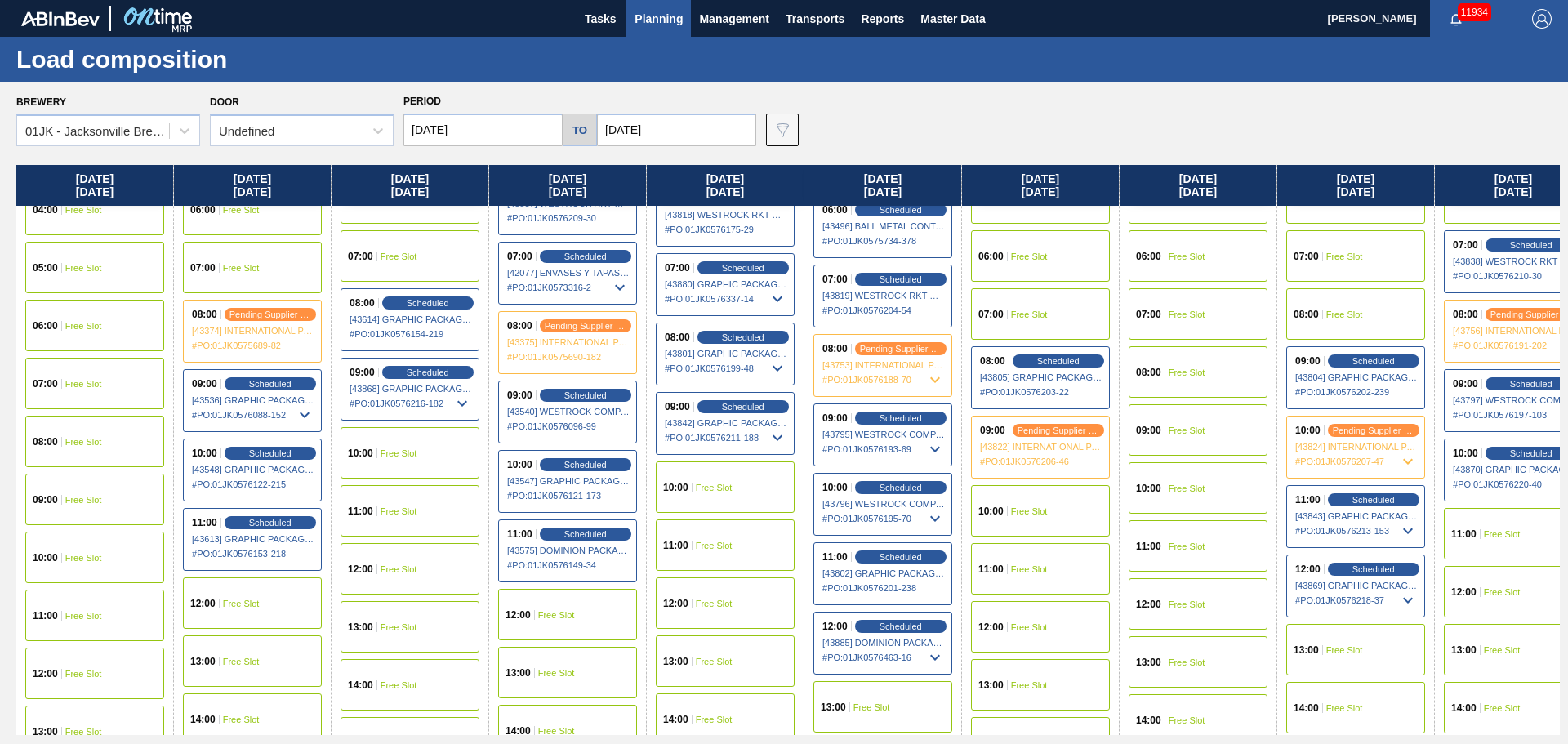
click at [1056, 511] on div "10:00 Free Slot" at bounding box center [1040, 511] width 139 height 52
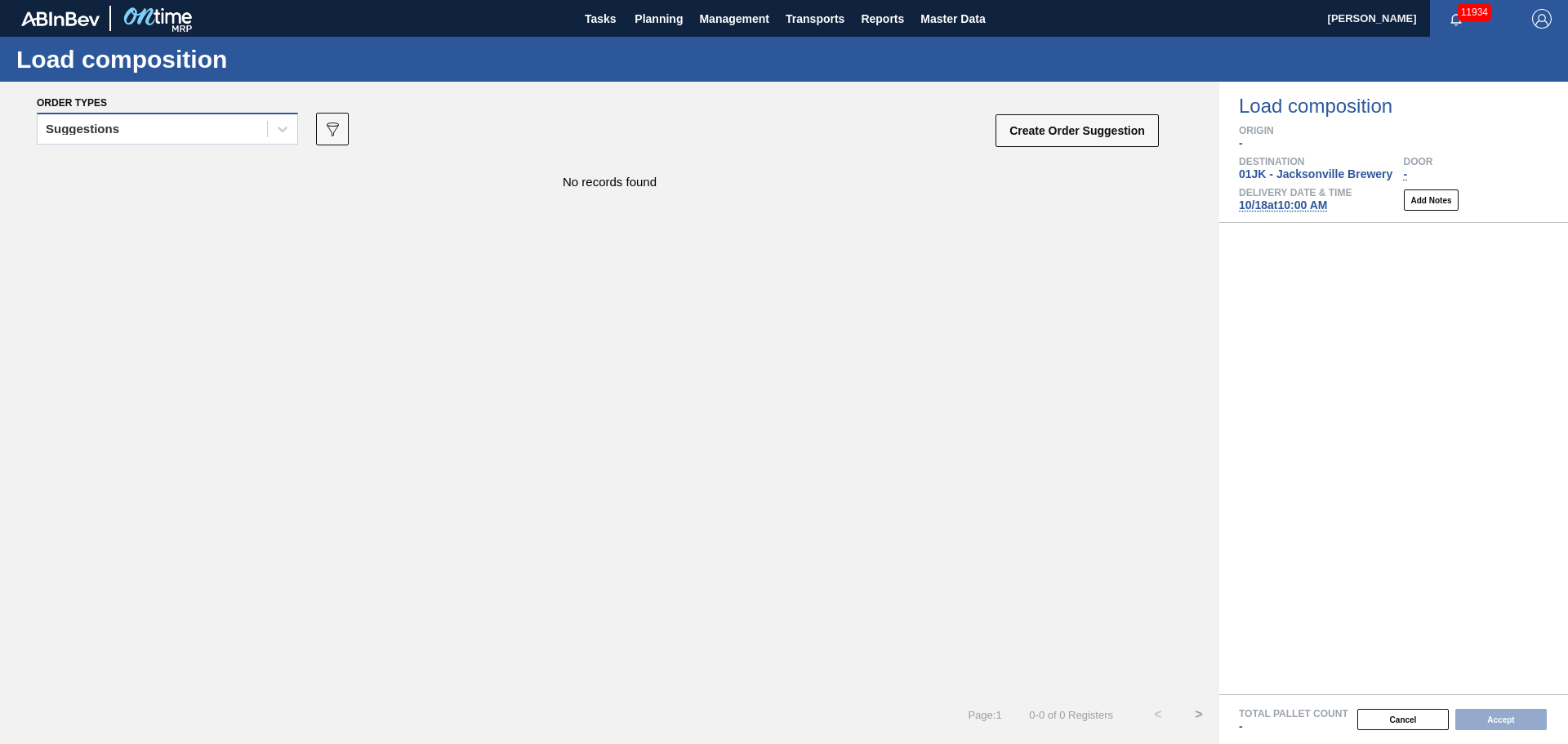
drag, startPoint x: 125, startPoint y: 120, endPoint x: 126, endPoint y: 130, distance: 10.0
click at [126, 130] on div "Suggestions" at bounding box center [152, 130] width 230 height 24
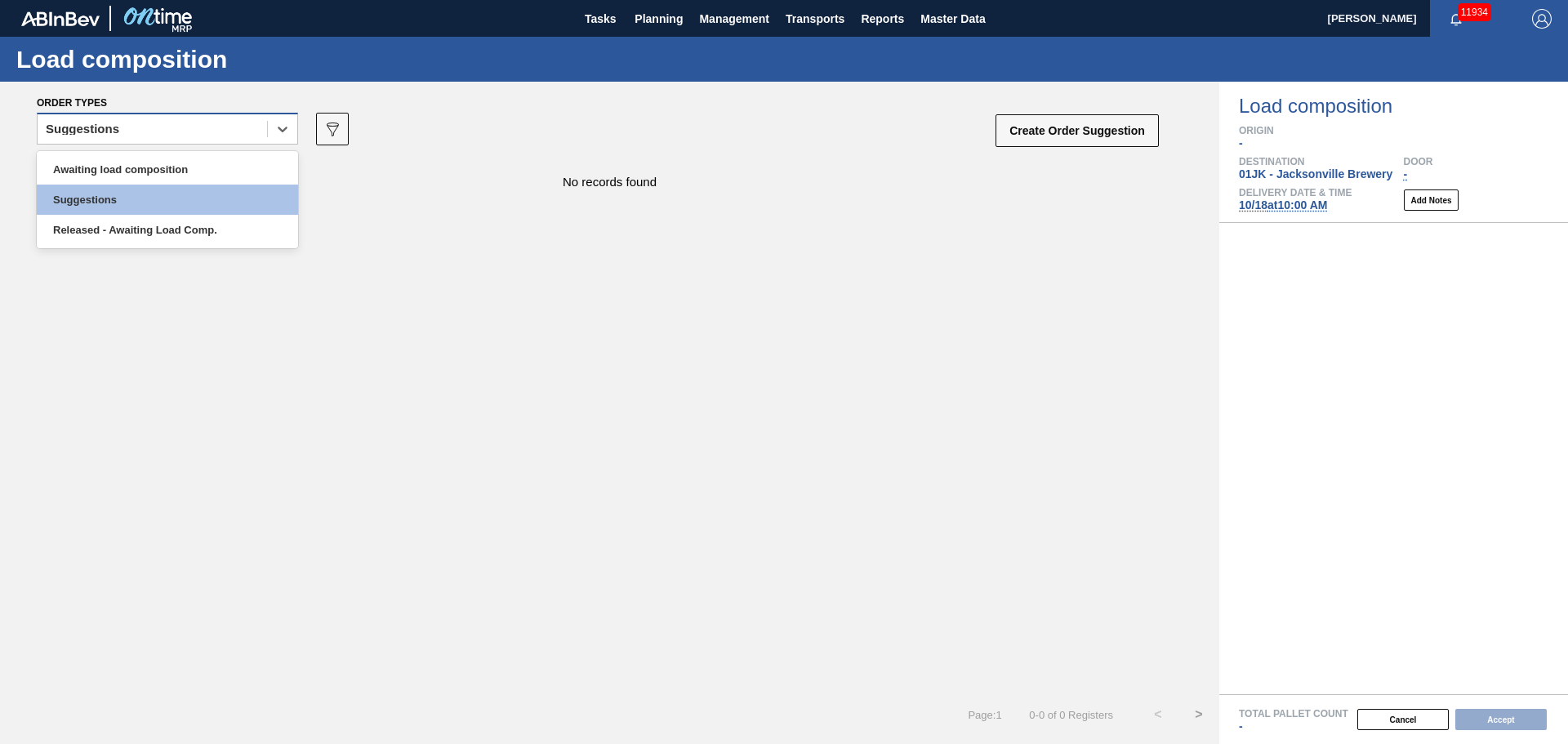
click at [126, 130] on div "Suggestions" at bounding box center [152, 130] width 230 height 24
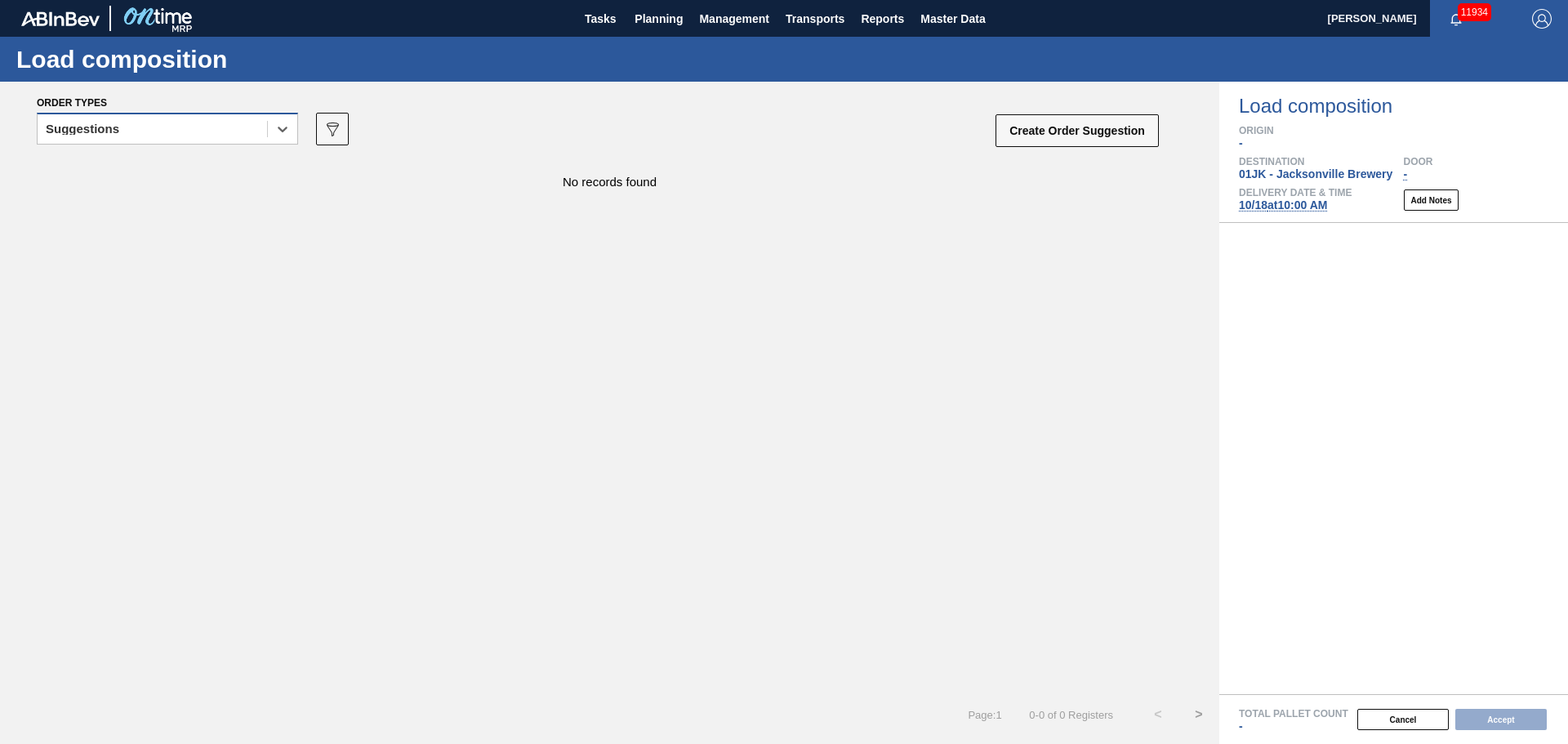
click at [169, 130] on div "Suggestions" at bounding box center [152, 130] width 230 height 24
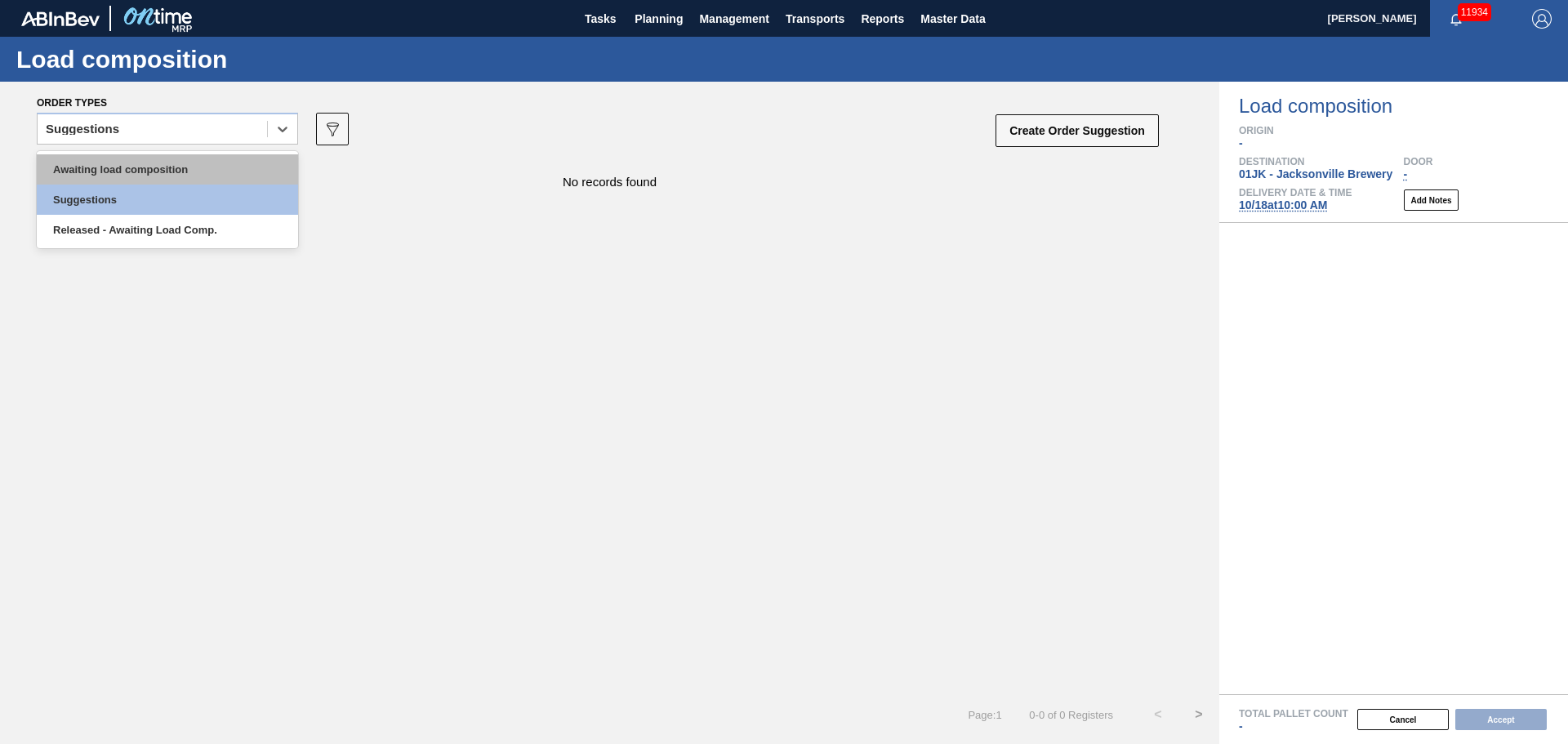
click at [169, 154] on div "Awaiting load composition" at bounding box center [167, 169] width 262 height 31
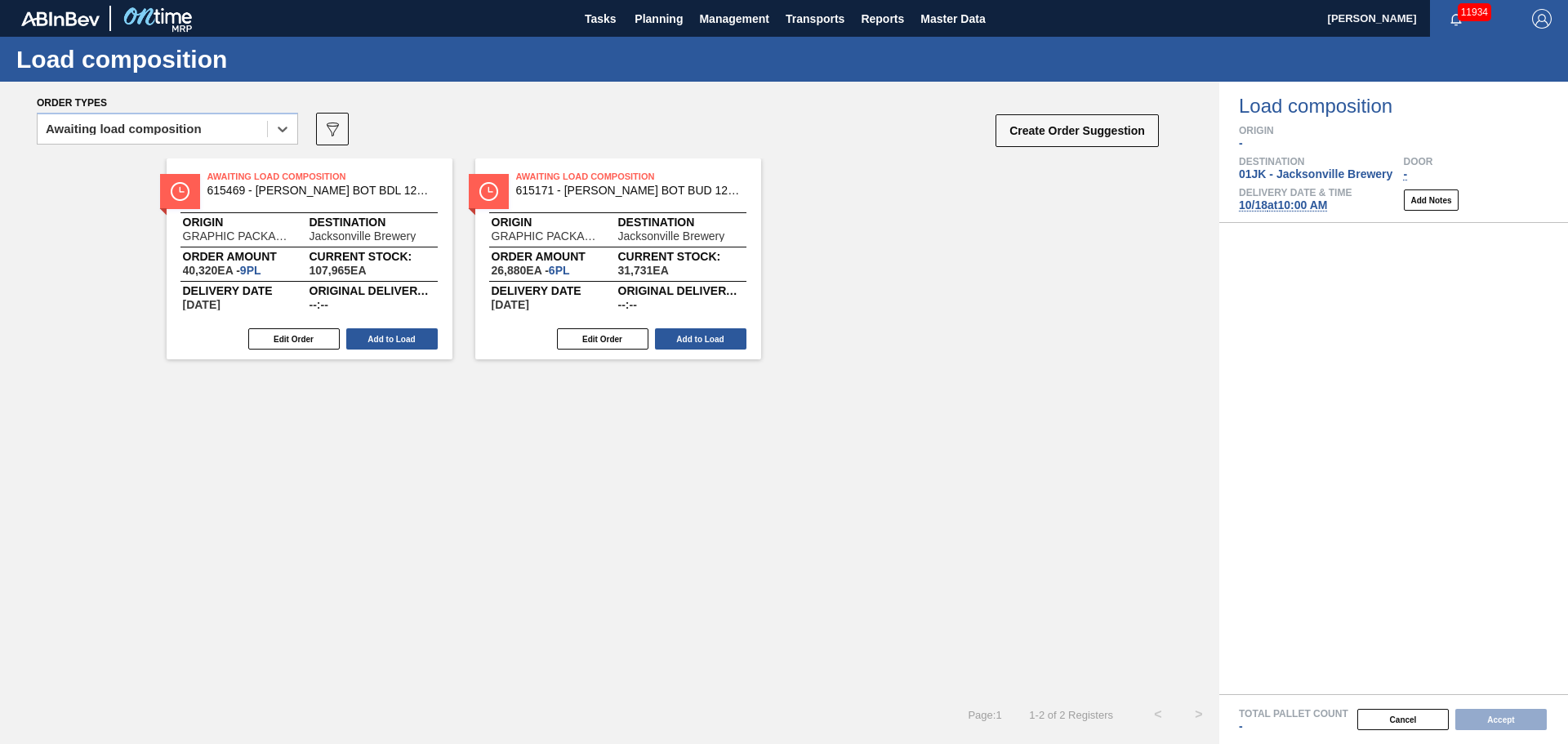
click at [418, 353] on div "Awaiting Load Composition 615469 - CARR BOT BDL 12OZ SNUG 12/12 12OZ BOT 09 Ori…" at bounding box center [309, 258] width 285 height 201
click at [386, 331] on button "Add to Load" at bounding box center [392, 339] width 91 height 21
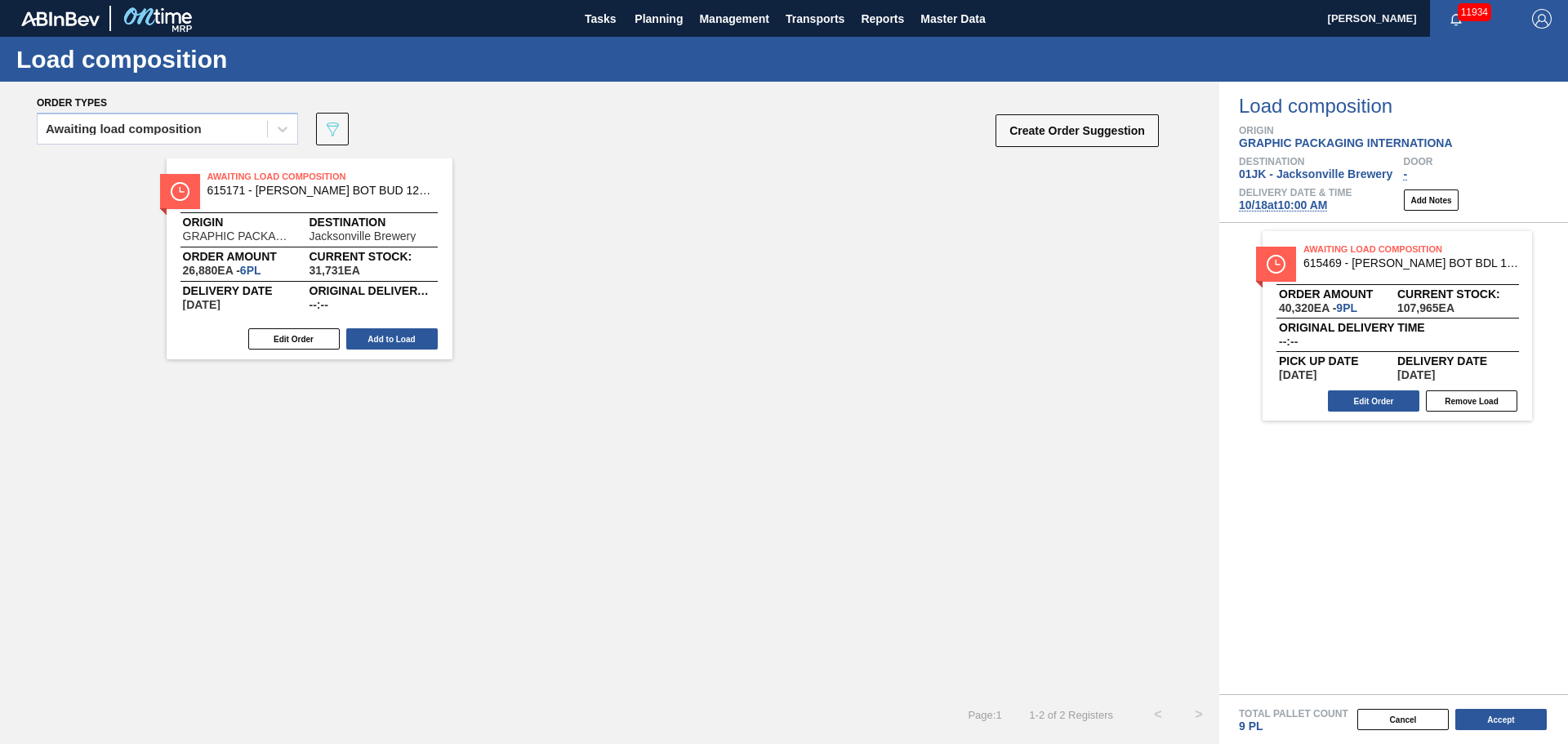
click at [403, 337] on button "Add to Load" at bounding box center [392, 339] width 91 height 21
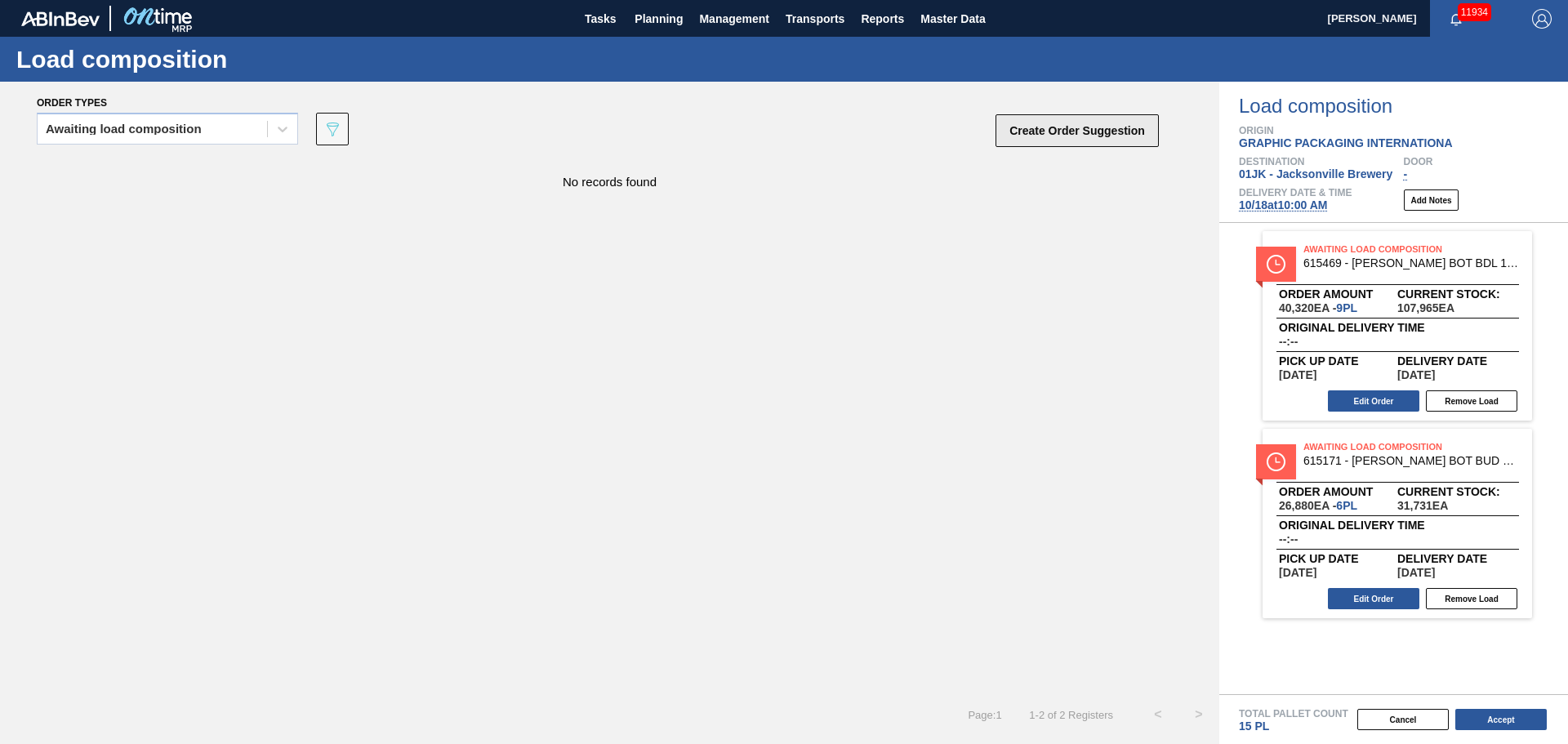
click at [1129, 123] on button "Create Order Suggestion" at bounding box center [1077, 130] width 163 height 33
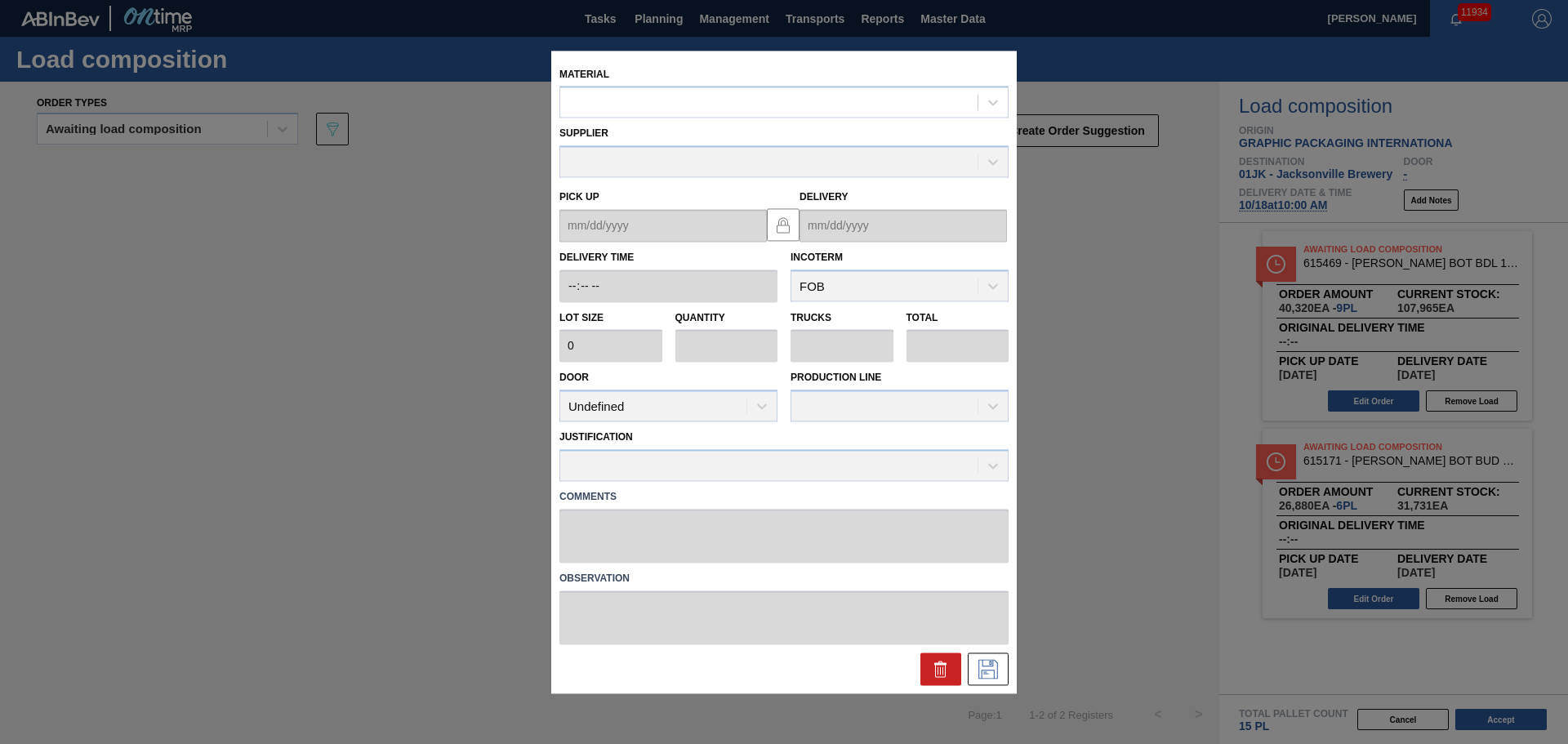
click at [740, 80] on div "Material" at bounding box center [784, 91] width 449 height 56
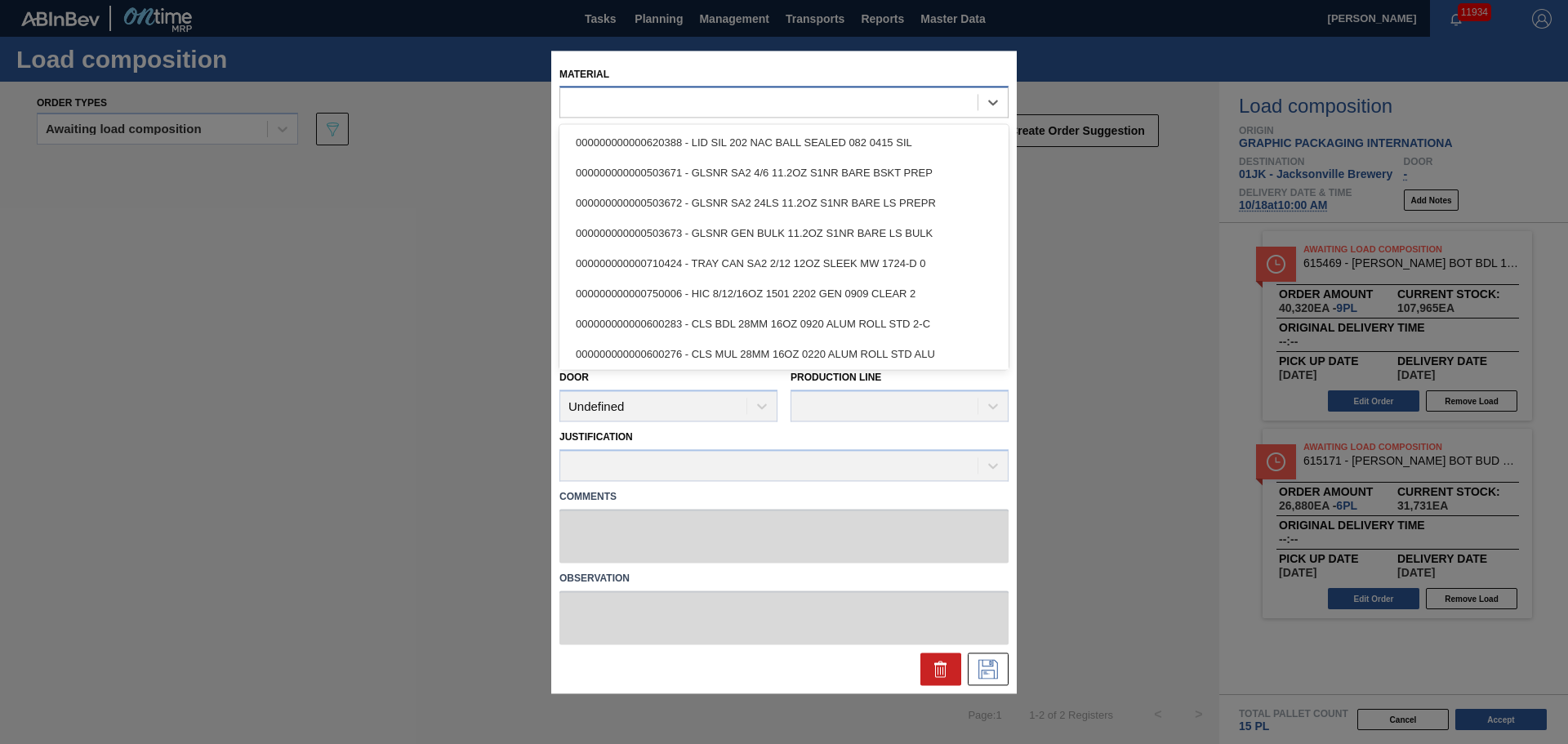
click at [739, 96] on div at bounding box center [768, 103] width 418 height 24
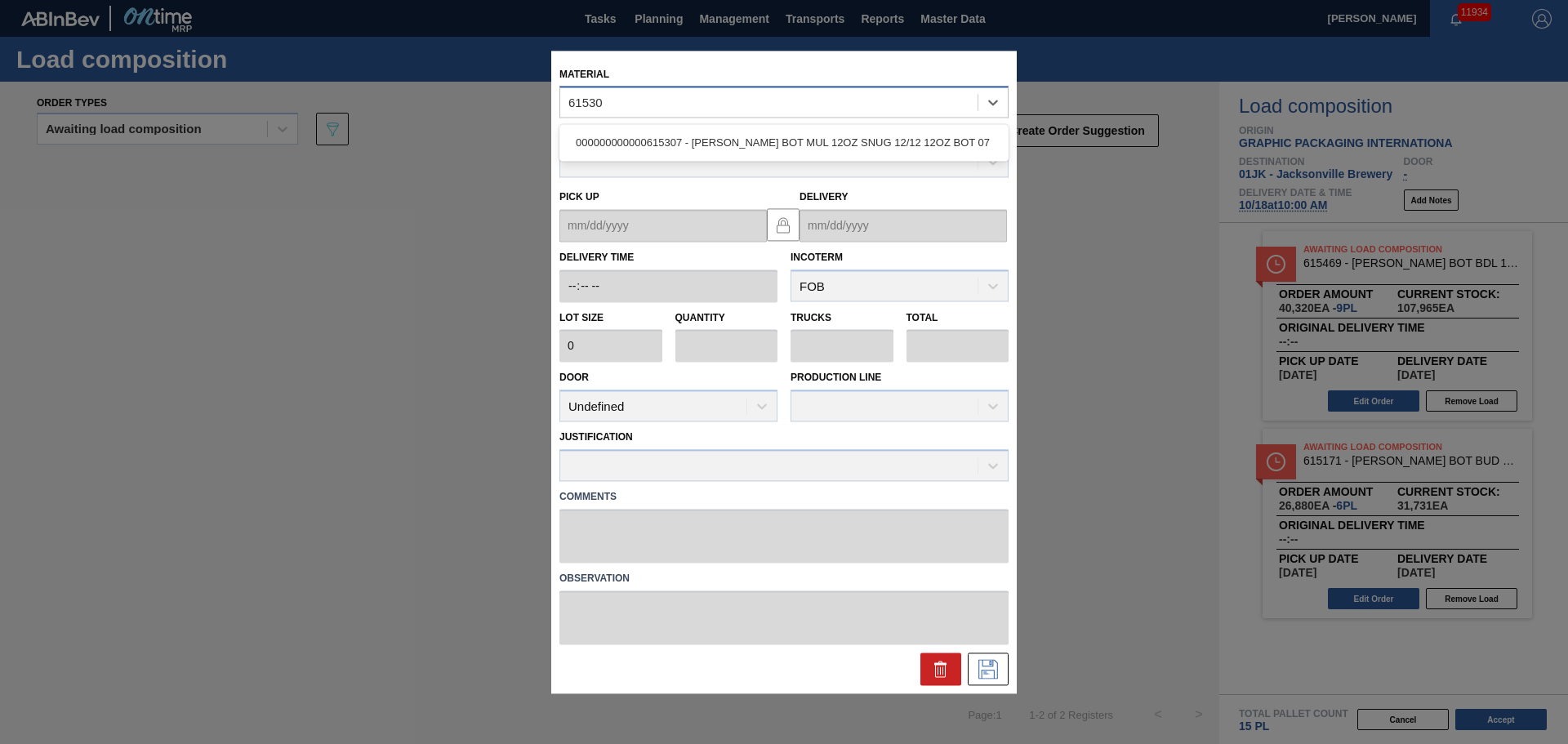
type input "615307"
click at [710, 136] on div "000000000000615307 - CARR BOT MUL 12OZ SNUG 12/12 12OZ BOT 07" at bounding box center [784, 143] width 449 height 31
type input "4,000"
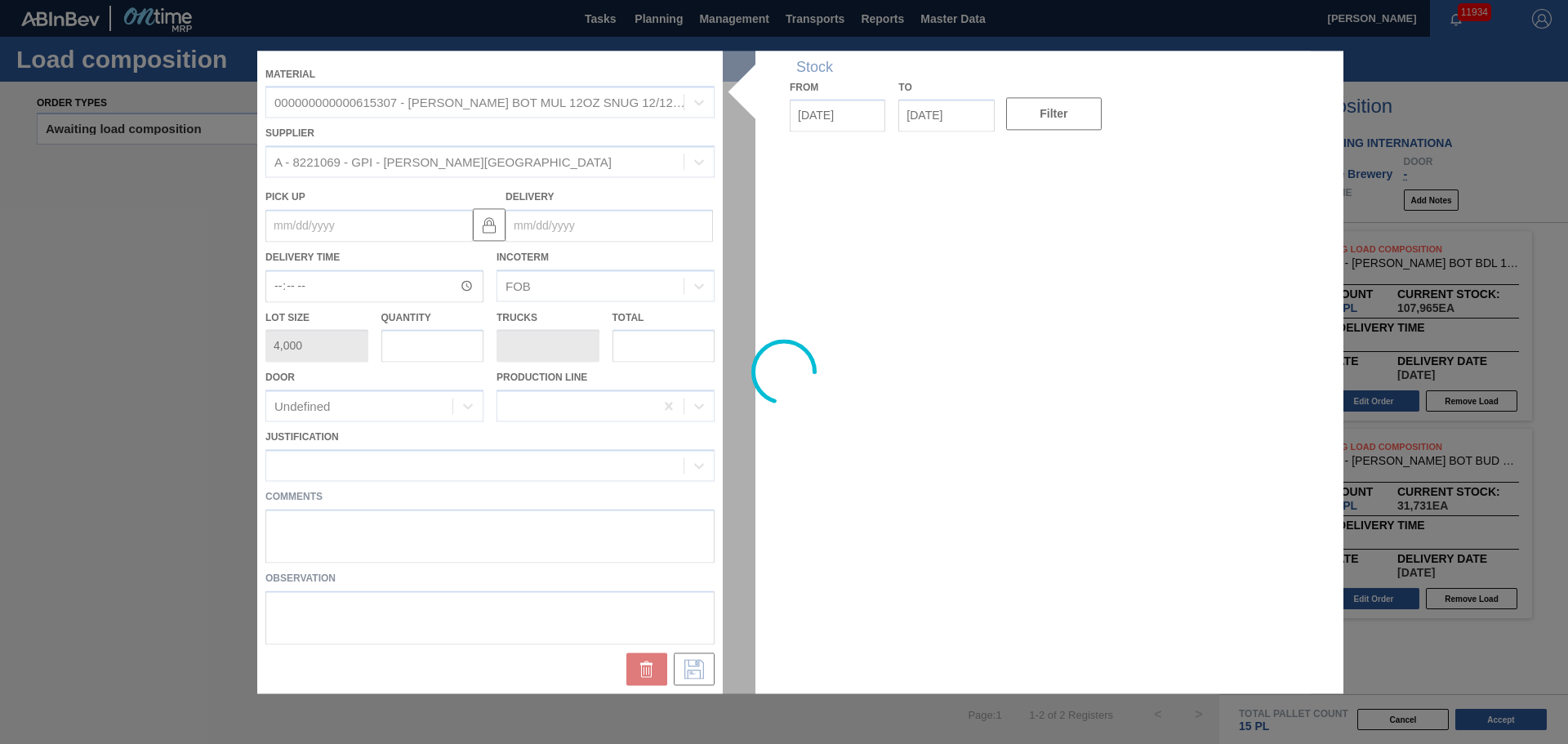
click at [452, 362] on div at bounding box center [784, 372] width 1054 height 643
click at [452, 345] on div at bounding box center [784, 372] width 1054 height 643
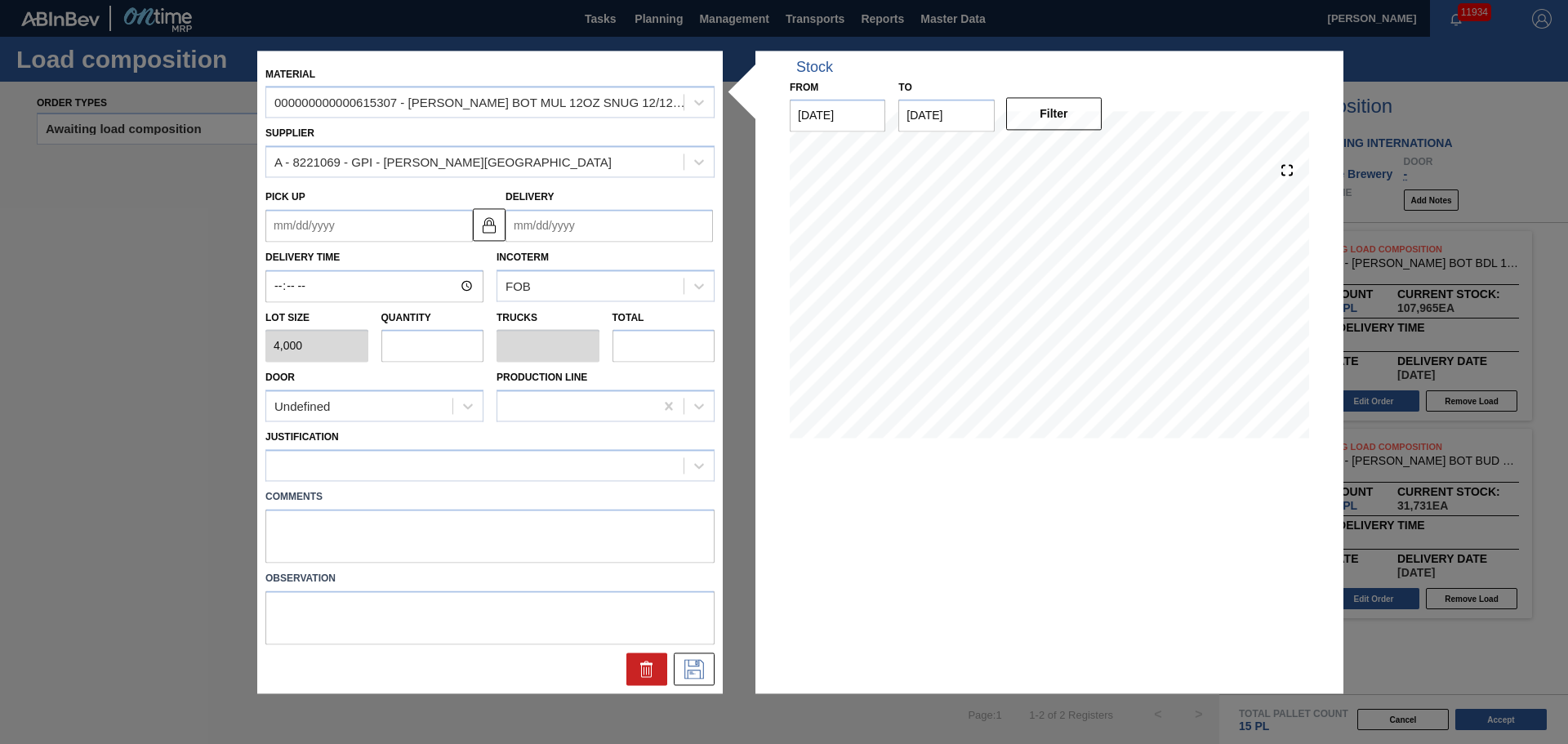
click at [435, 352] on input "text" at bounding box center [432, 347] width 103 height 33
type input "1"
type input "0.042"
type input "4,000"
type input "10"
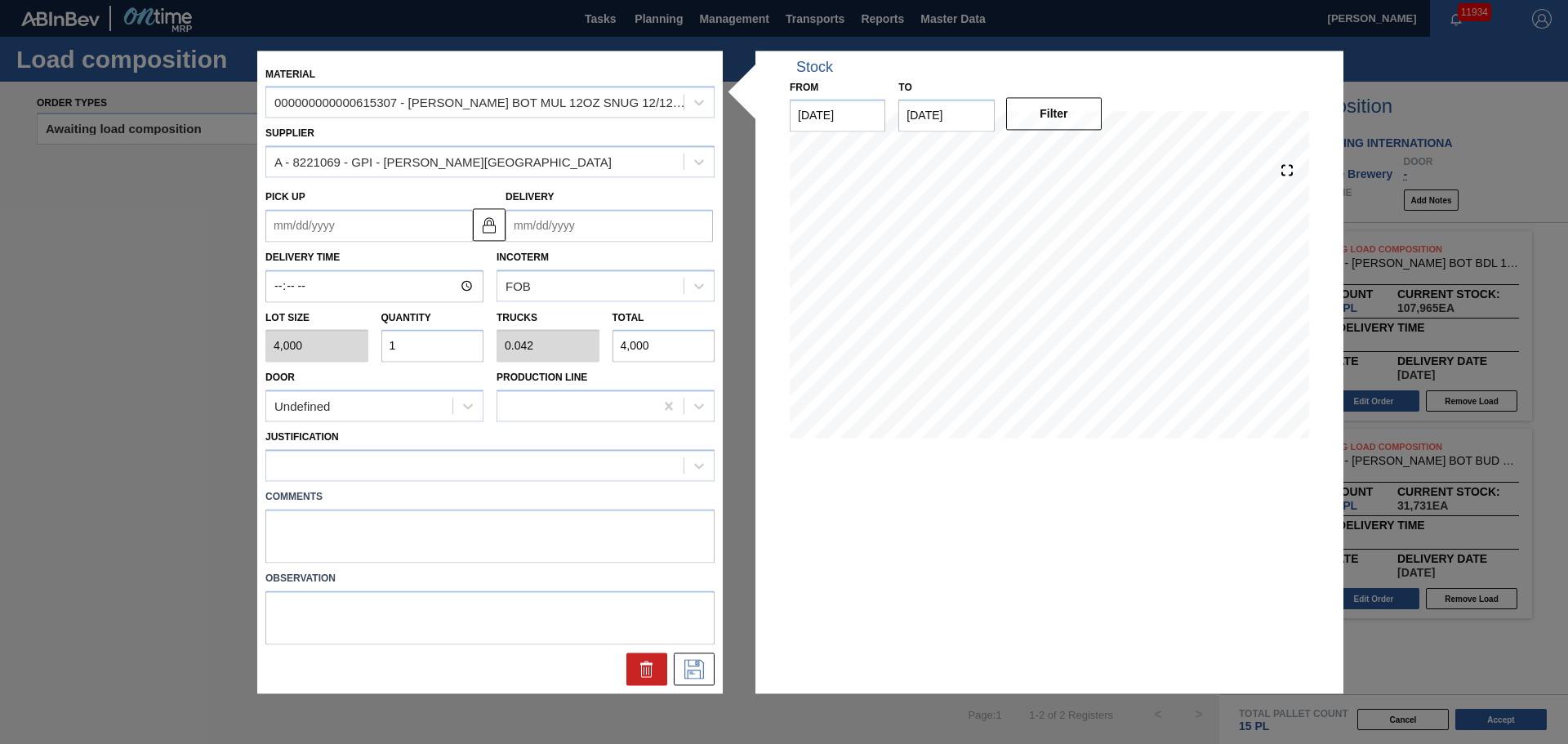
type input "0.417"
type input "40,000"
type input "10"
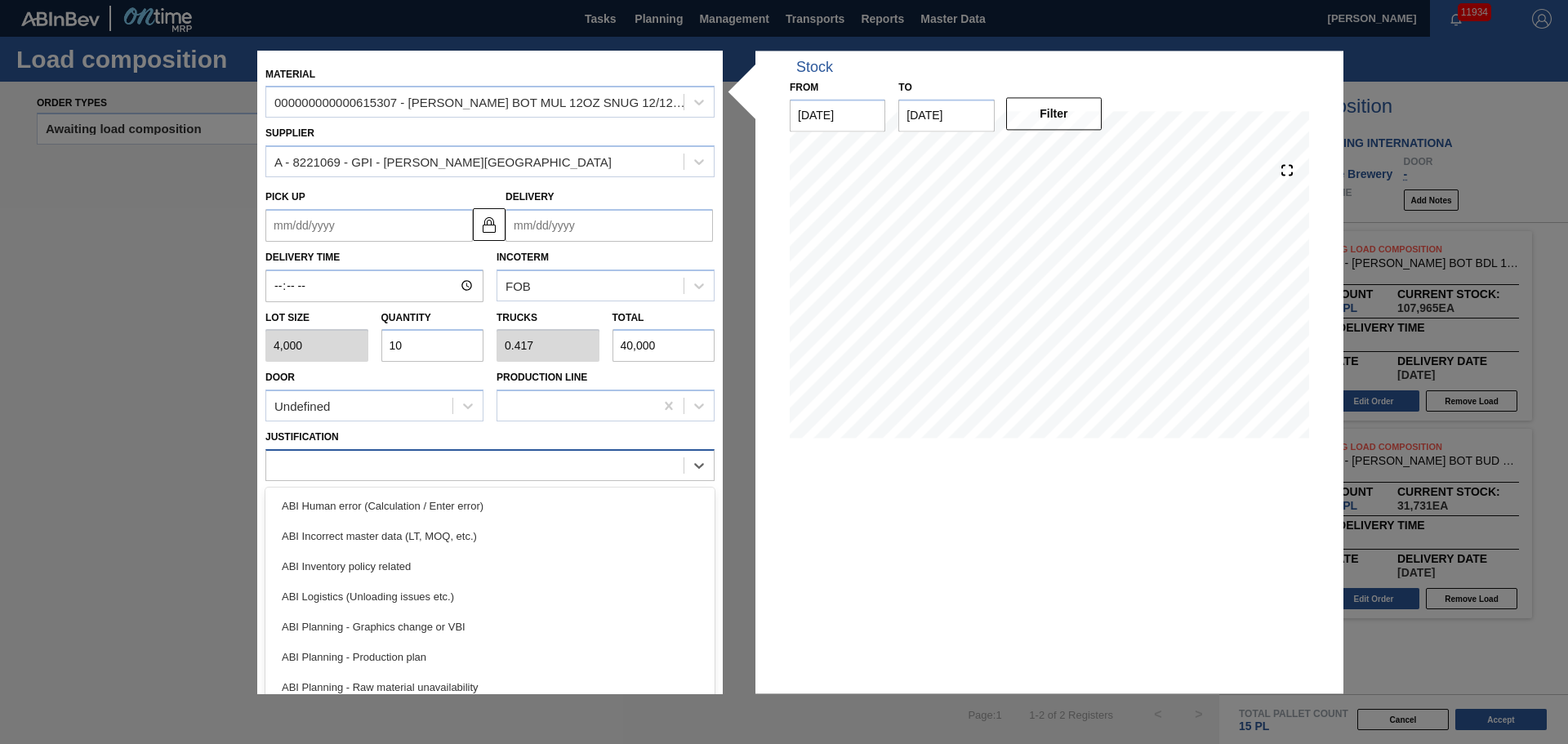
click at [420, 463] on div at bounding box center [474, 466] width 418 height 24
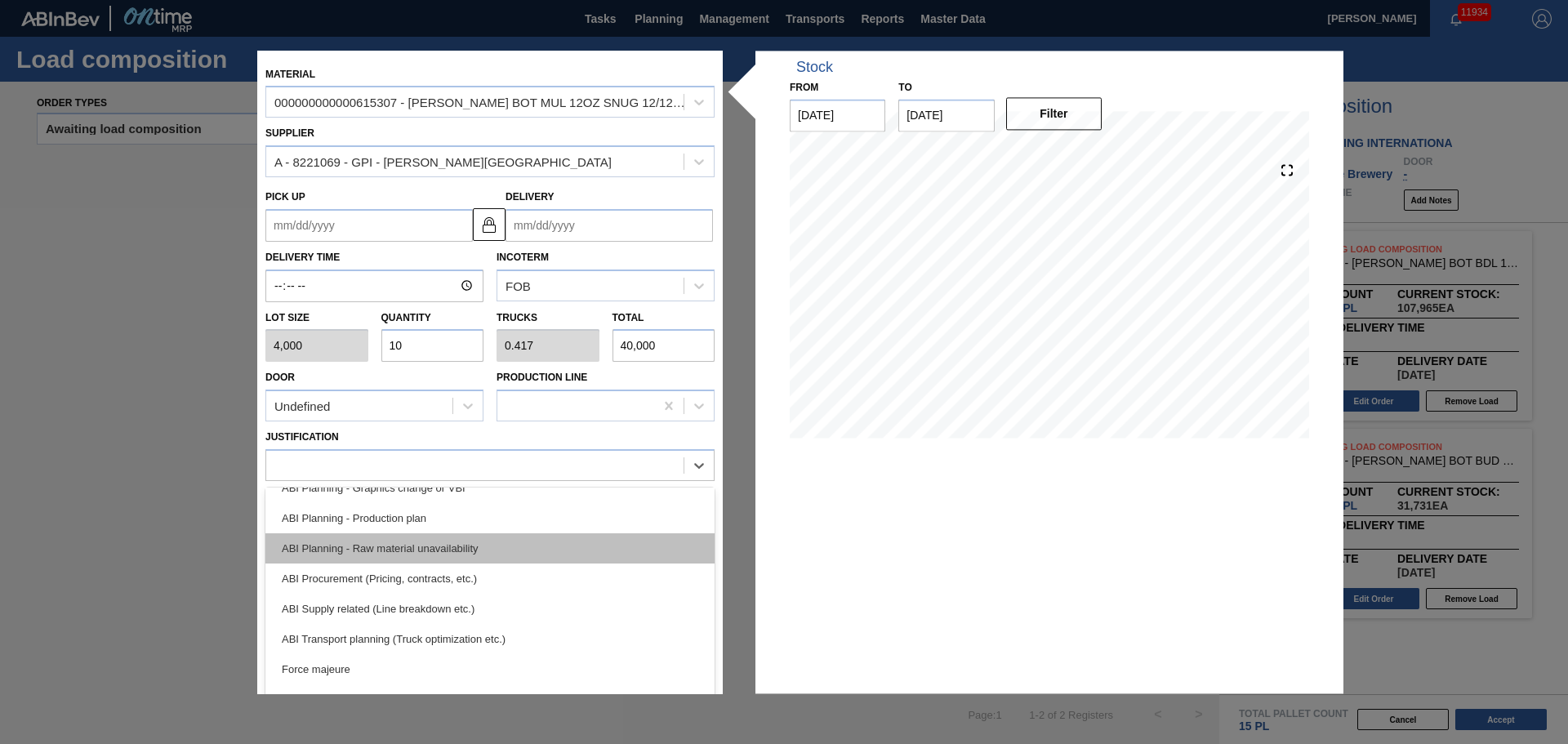
scroll to position [164, 0]
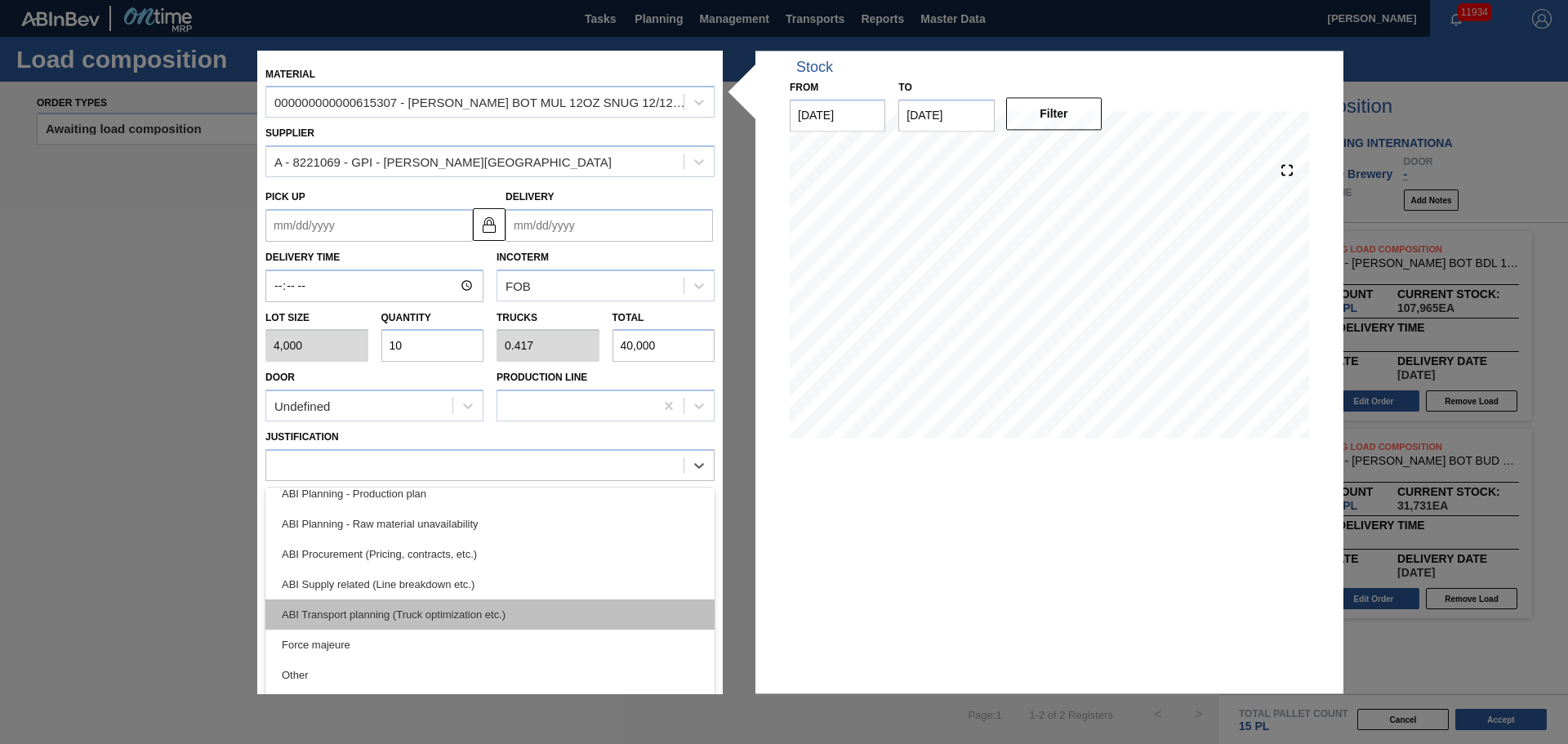
click at [487, 619] on div "ABI Transport planning (Truck optimization etc.)" at bounding box center [490, 615] width 449 height 31
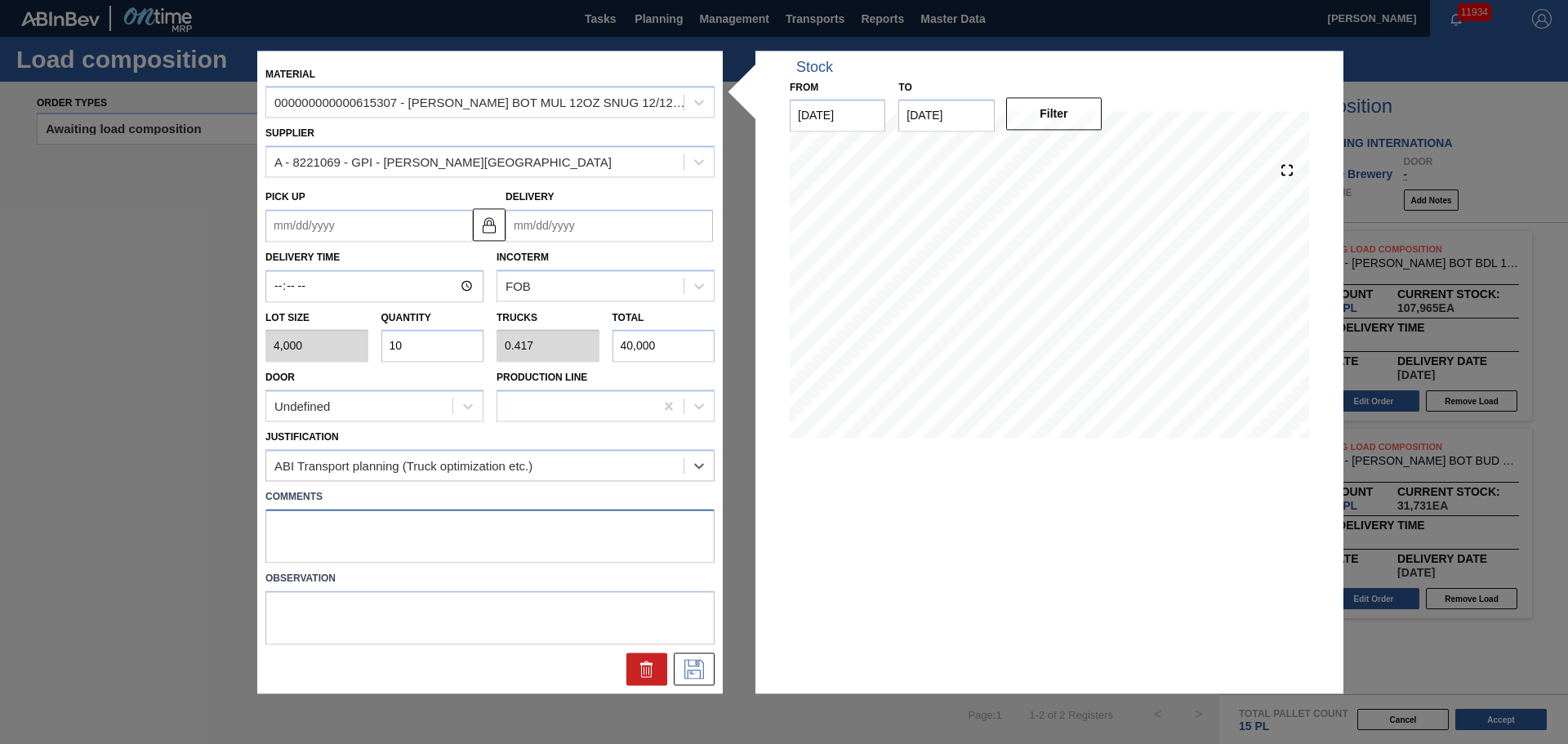
click at [435, 534] on textarea at bounding box center [490, 536] width 449 height 54
type textarea "NOSE, DROP"
click at [576, 219] on input "Delivery" at bounding box center [609, 225] width 208 height 33
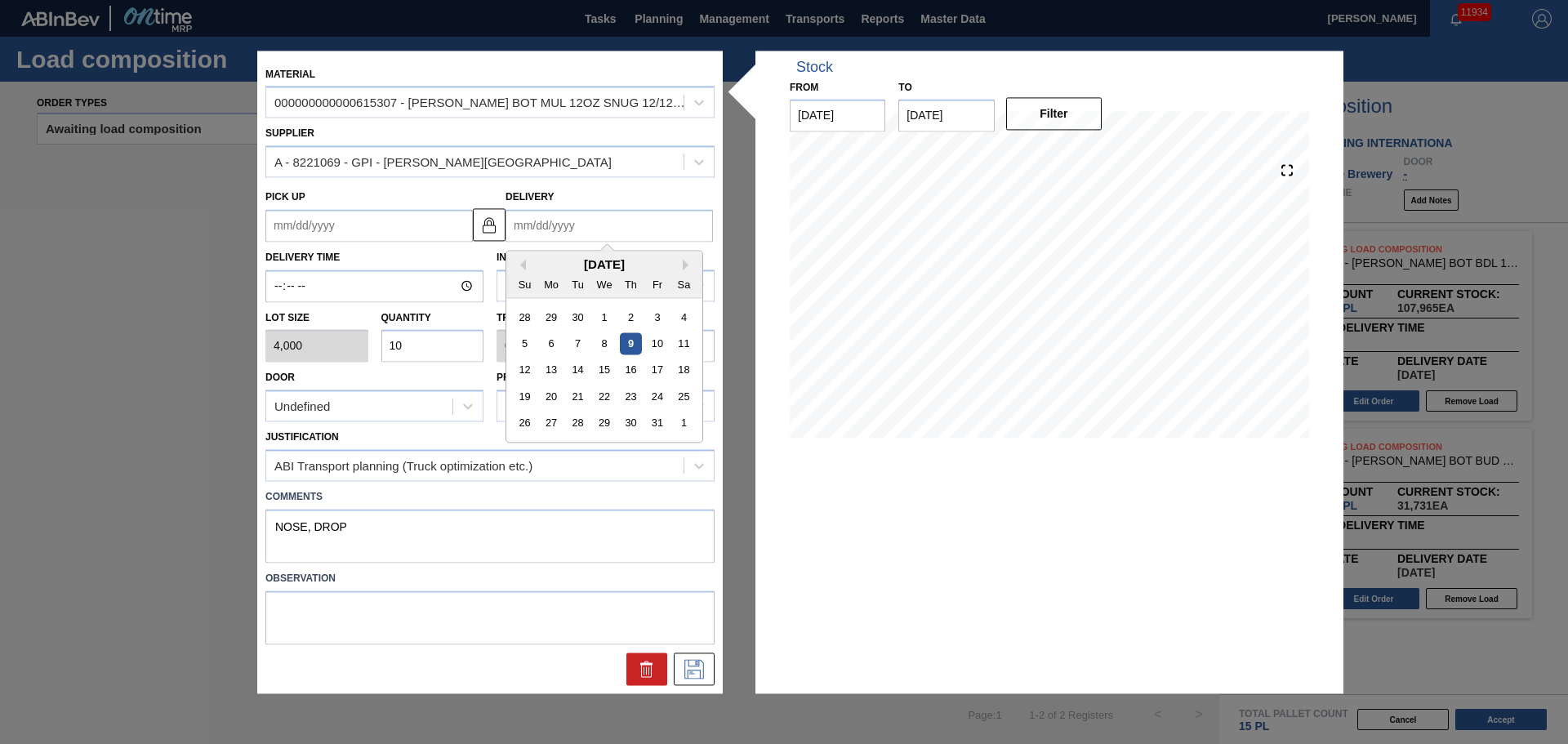
click at [551, 256] on div "October 2025 Su Mo Tu We Th Fr Sa" at bounding box center [604, 275] width 196 height 47
click at [621, 344] on div "9" at bounding box center [631, 343] width 22 height 22
type up "10/06/2025"
type input "[DATE]"
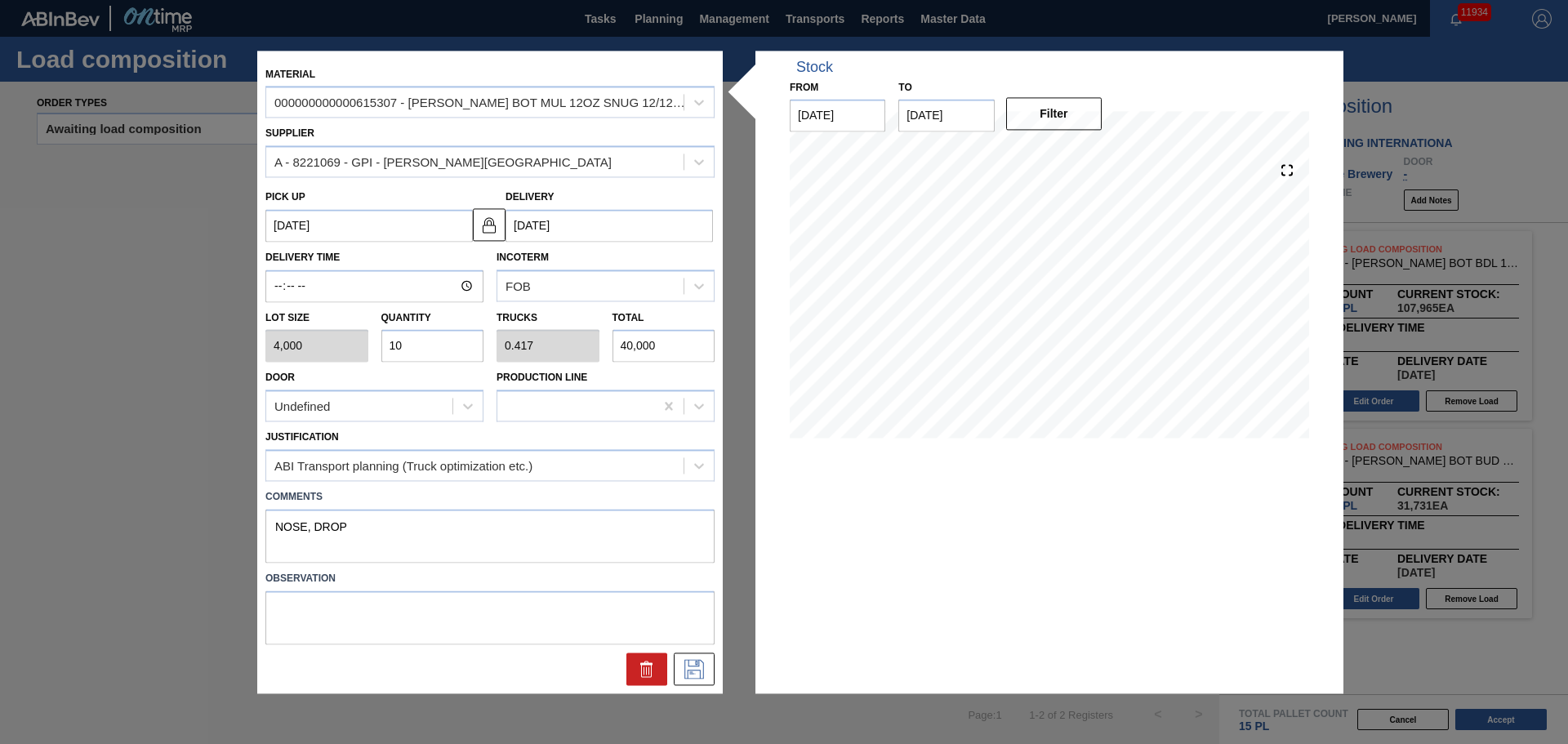
click at [421, 336] on input "10" at bounding box center [432, 347] width 103 height 33
type input "1"
type input "0.042"
type input "4,000"
type input "11"
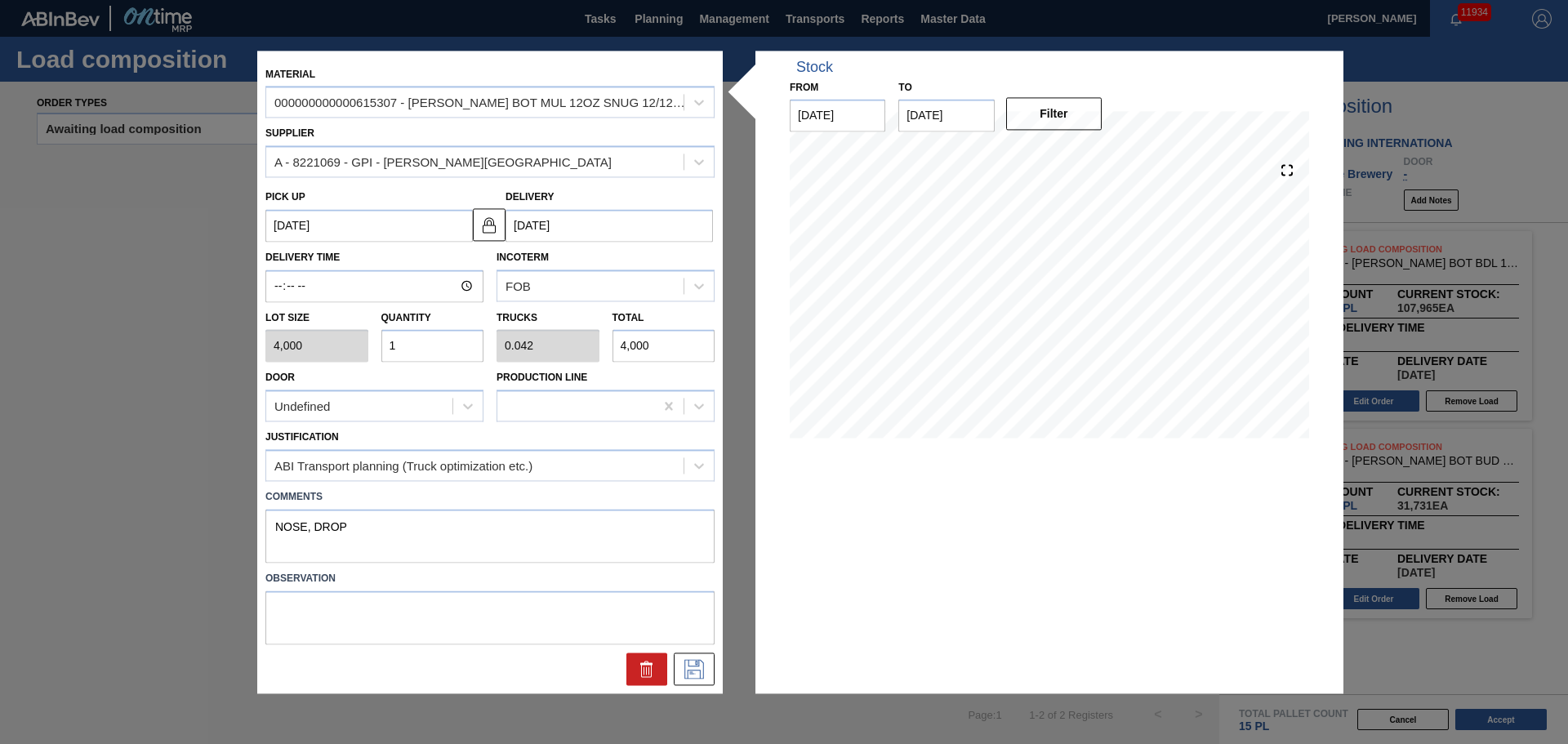
type input "0.458"
type input "44,000"
type input "11"
click at [699, 674] on icon at bounding box center [694, 669] width 26 height 19
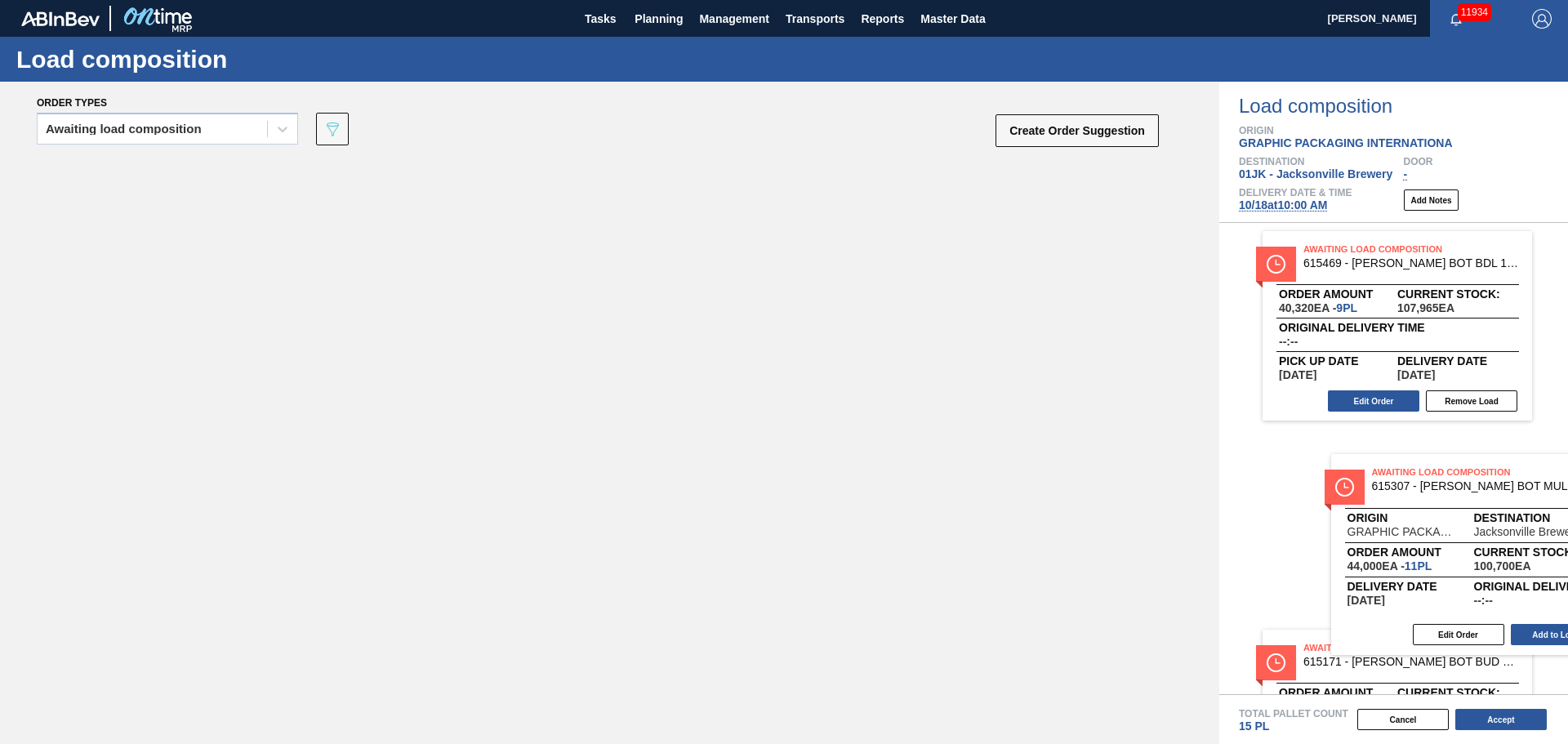
drag, startPoint x: 743, startPoint y: 451, endPoint x: 1442, endPoint y: 564, distance: 708.1
click at [1442, 564] on div "Order types Awaiting load composition 089F7B8B-B2A5-4AFE-B5C0-19BA573D28AC Crea…" at bounding box center [784, 413] width 1568 height 663
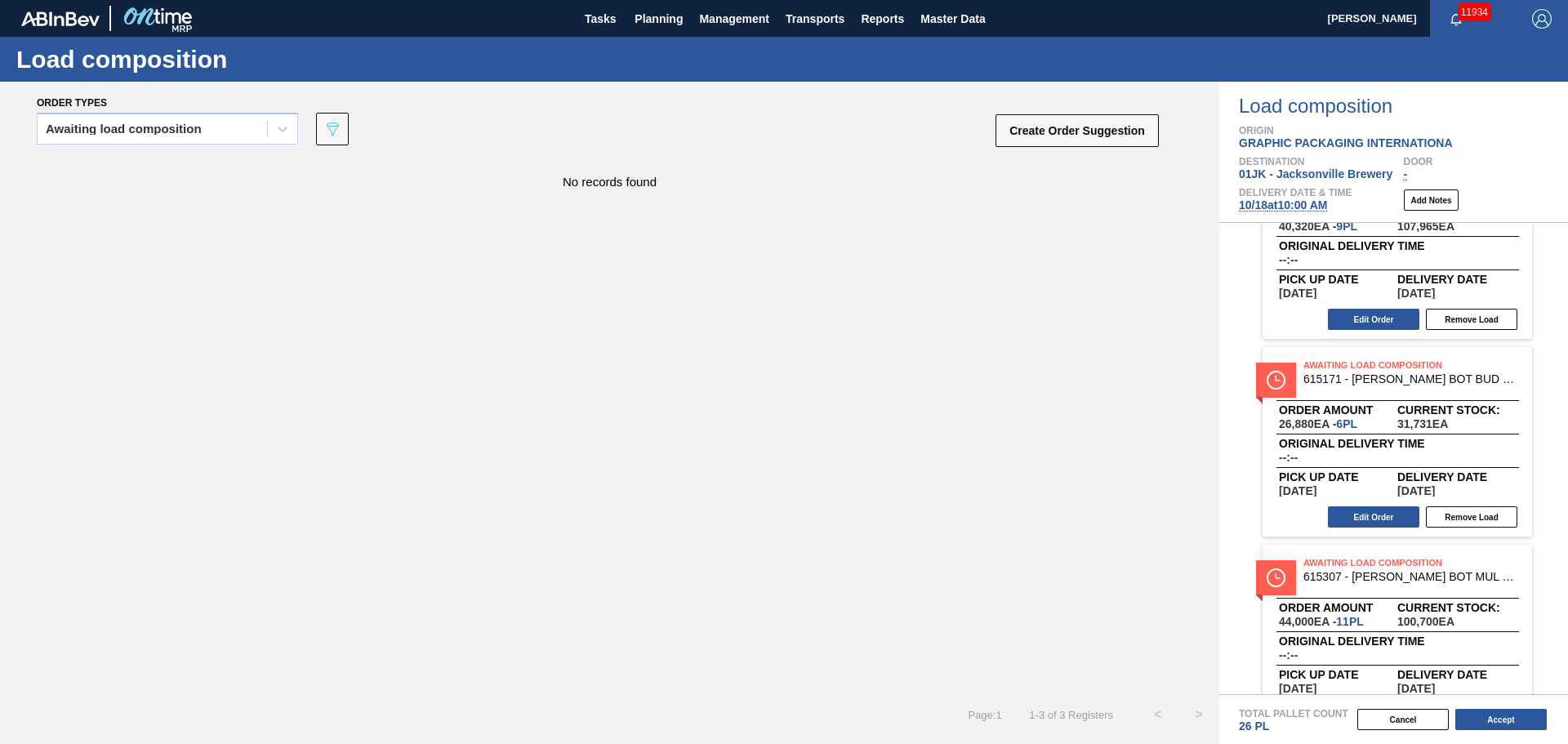
scroll to position [0, 0]
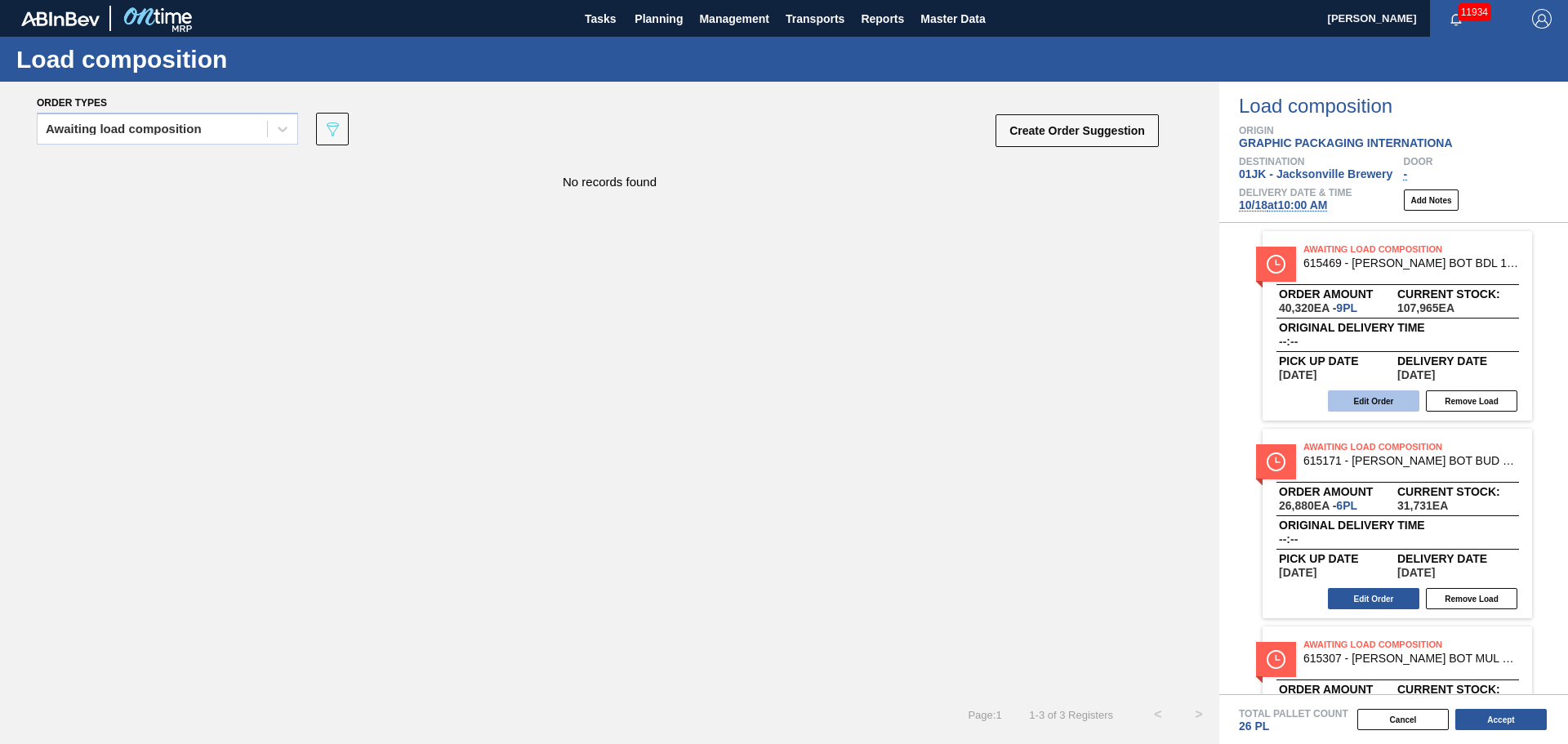
click at [1378, 406] on button "Edit Order" at bounding box center [1374, 401] width 91 height 21
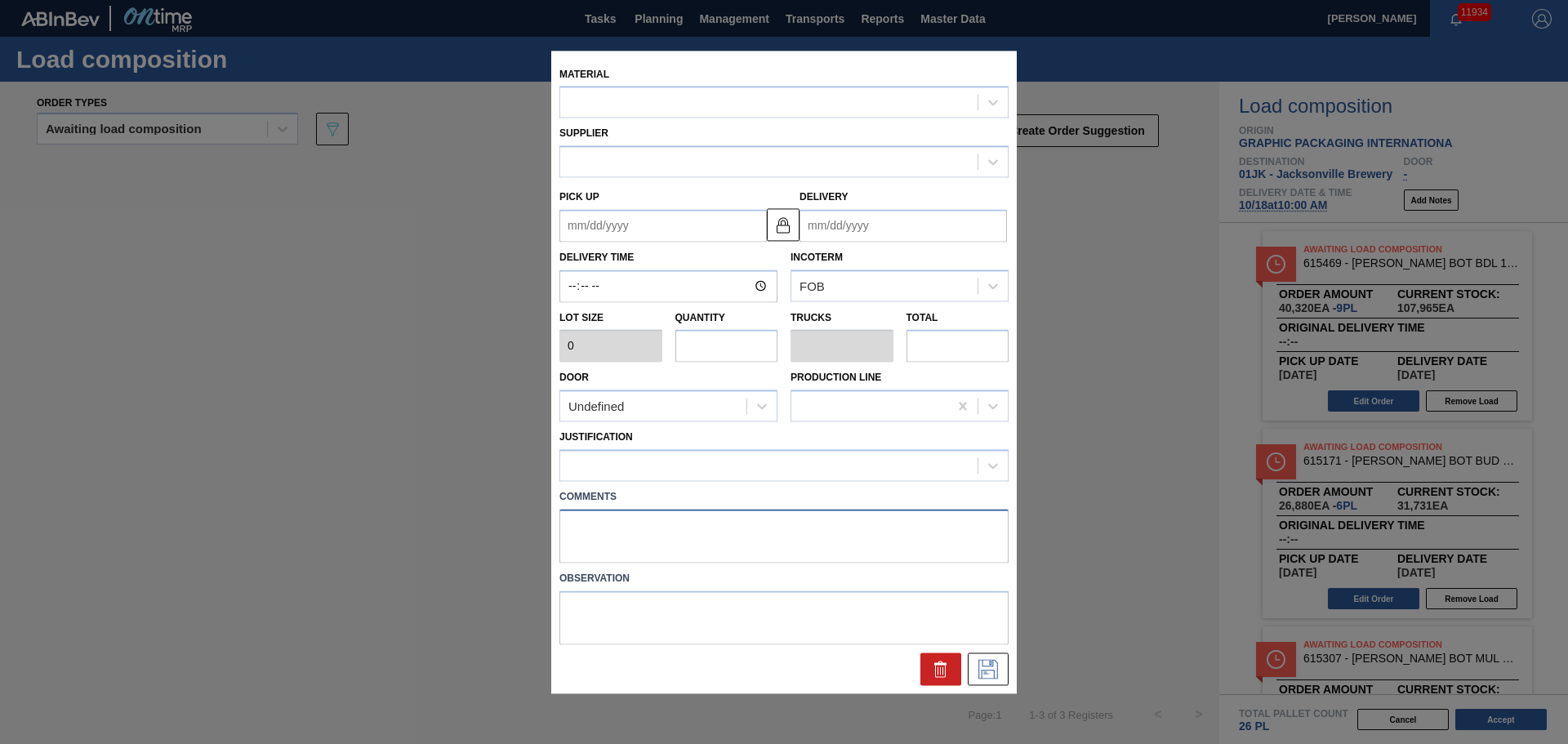
click at [650, 525] on textarea at bounding box center [784, 536] width 449 height 54
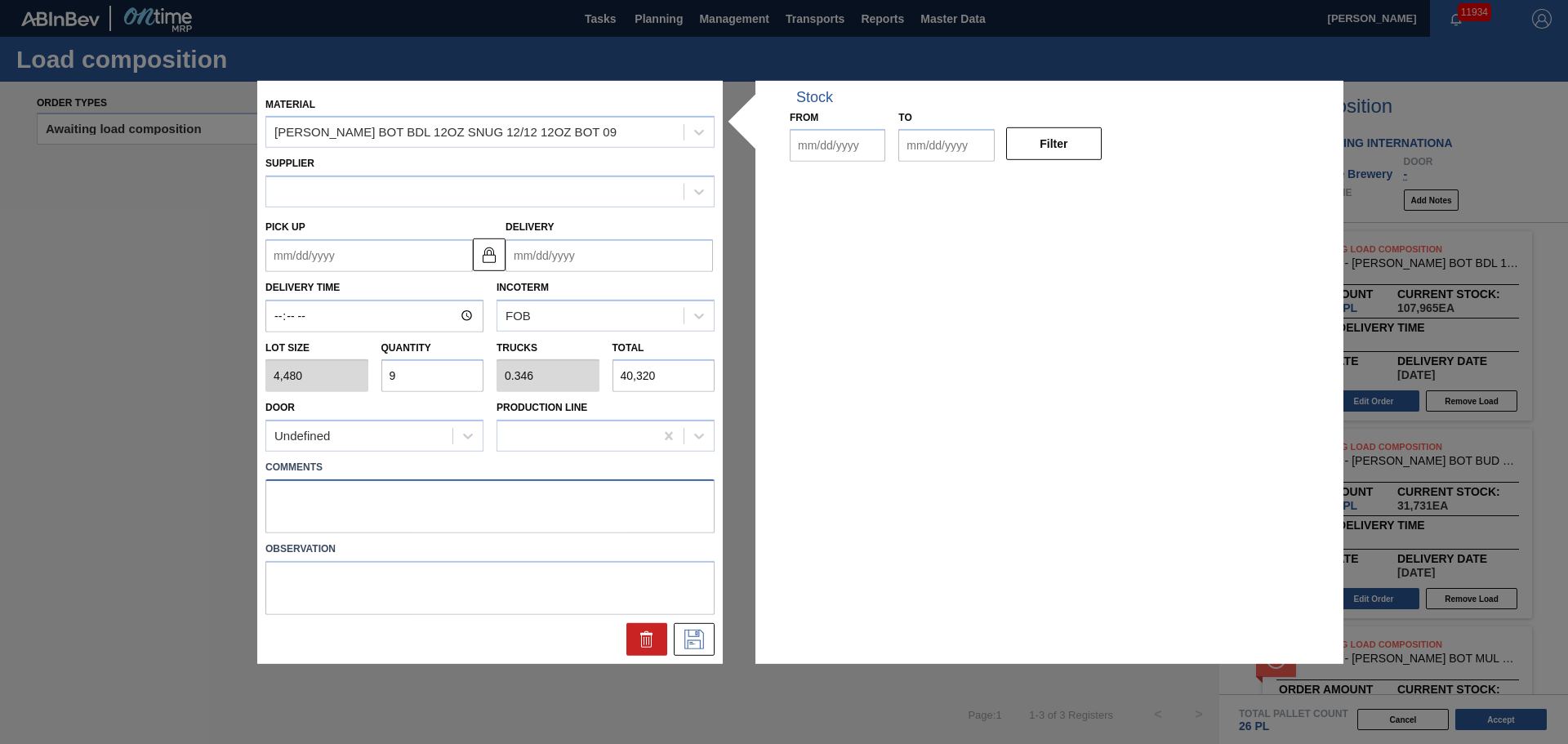
type input "4,480"
type input "9"
type input "0.346"
type input "40,320"
type up "[DATE]"
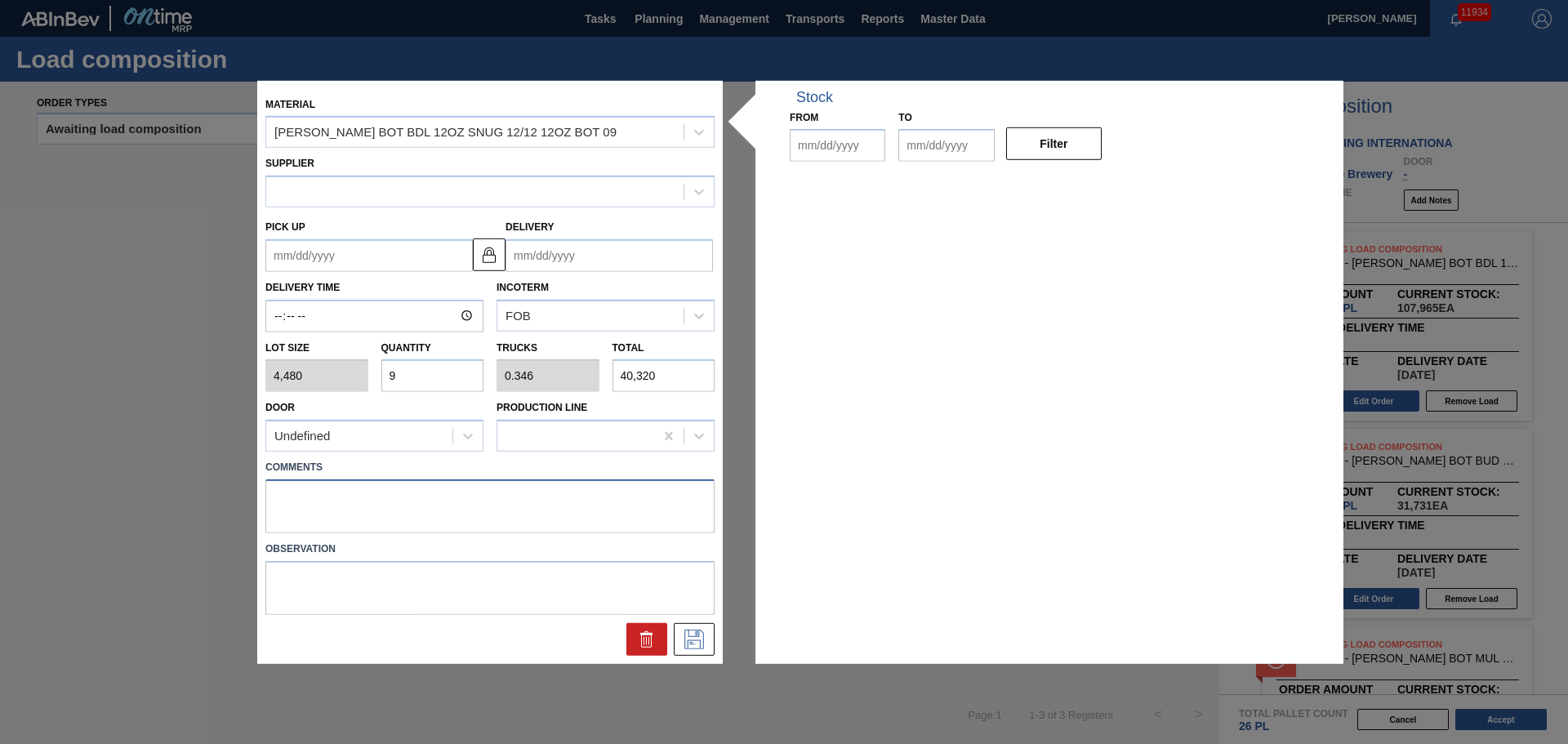
type input "[DATE]"
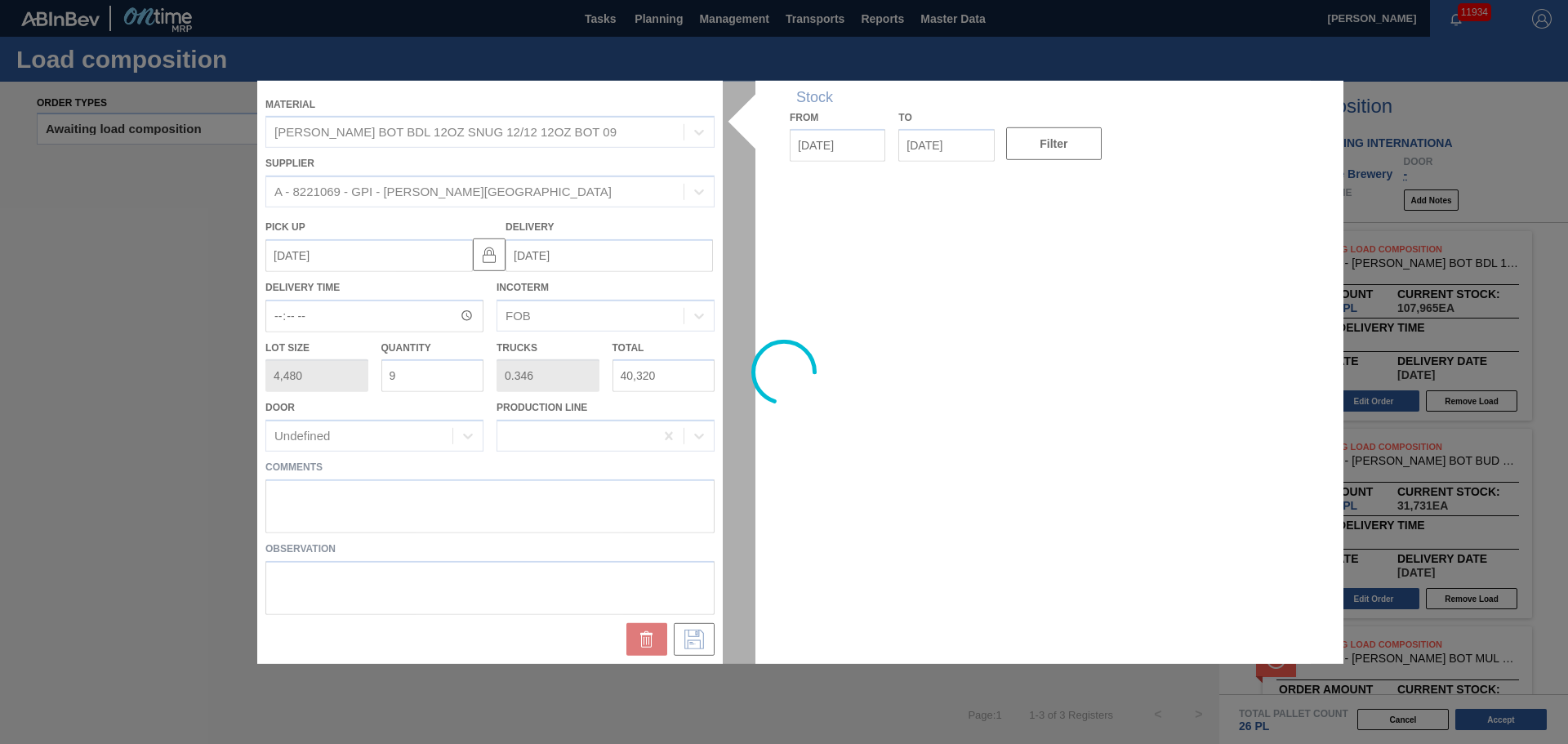
drag, startPoint x: 523, startPoint y: 531, endPoint x: 520, endPoint y: 494, distance: 37.1
click at [521, 525] on div at bounding box center [784, 371] width 1054 height 583
click at [520, 494] on textarea at bounding box center [490, 507] width 449 height 54
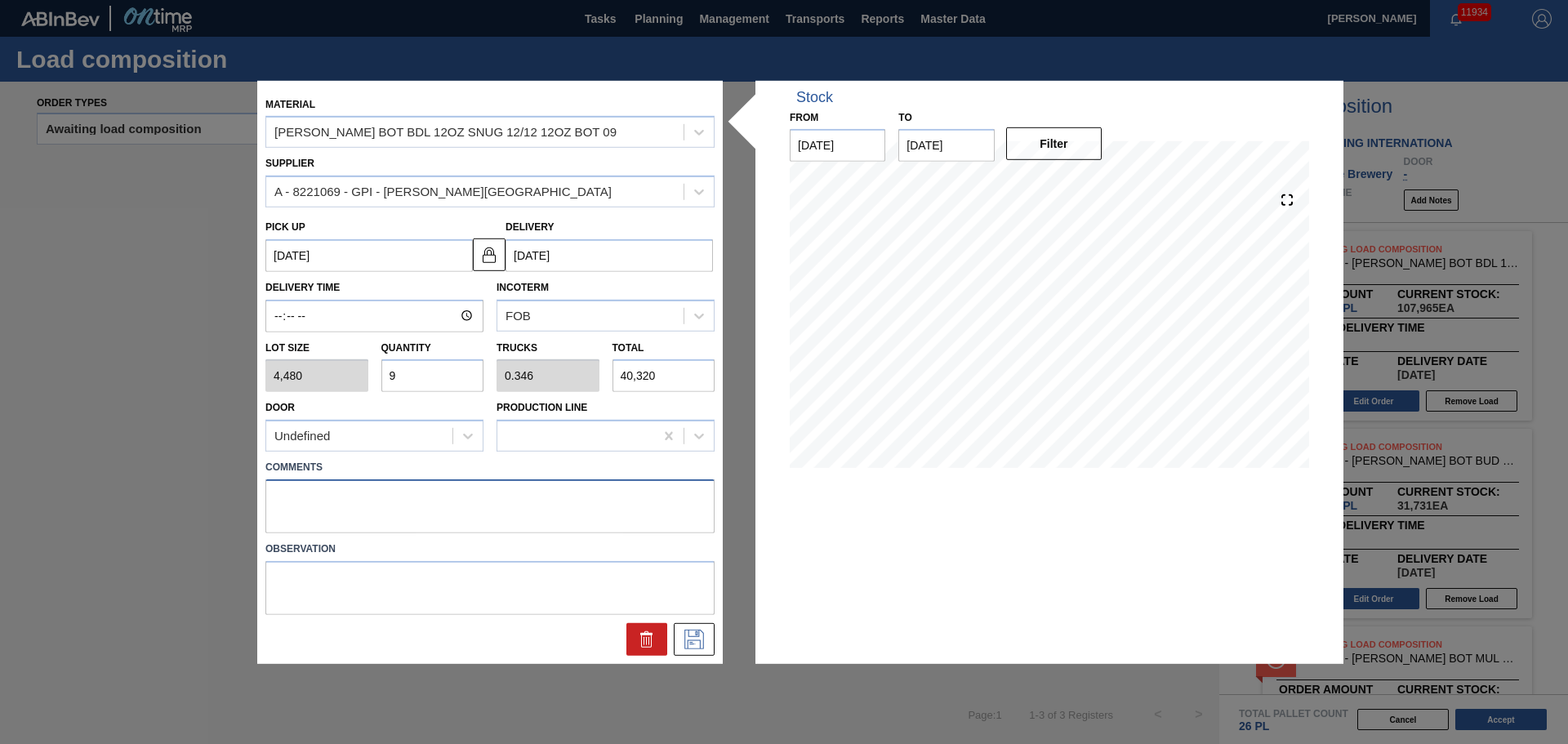
click at [520, 494] on textarea at bounding box center [490, 507] width 449 height 54
type textarea "MID, DROP"
click at [695, 634] on icon at bounding box center [694, 639] width 26 height 19
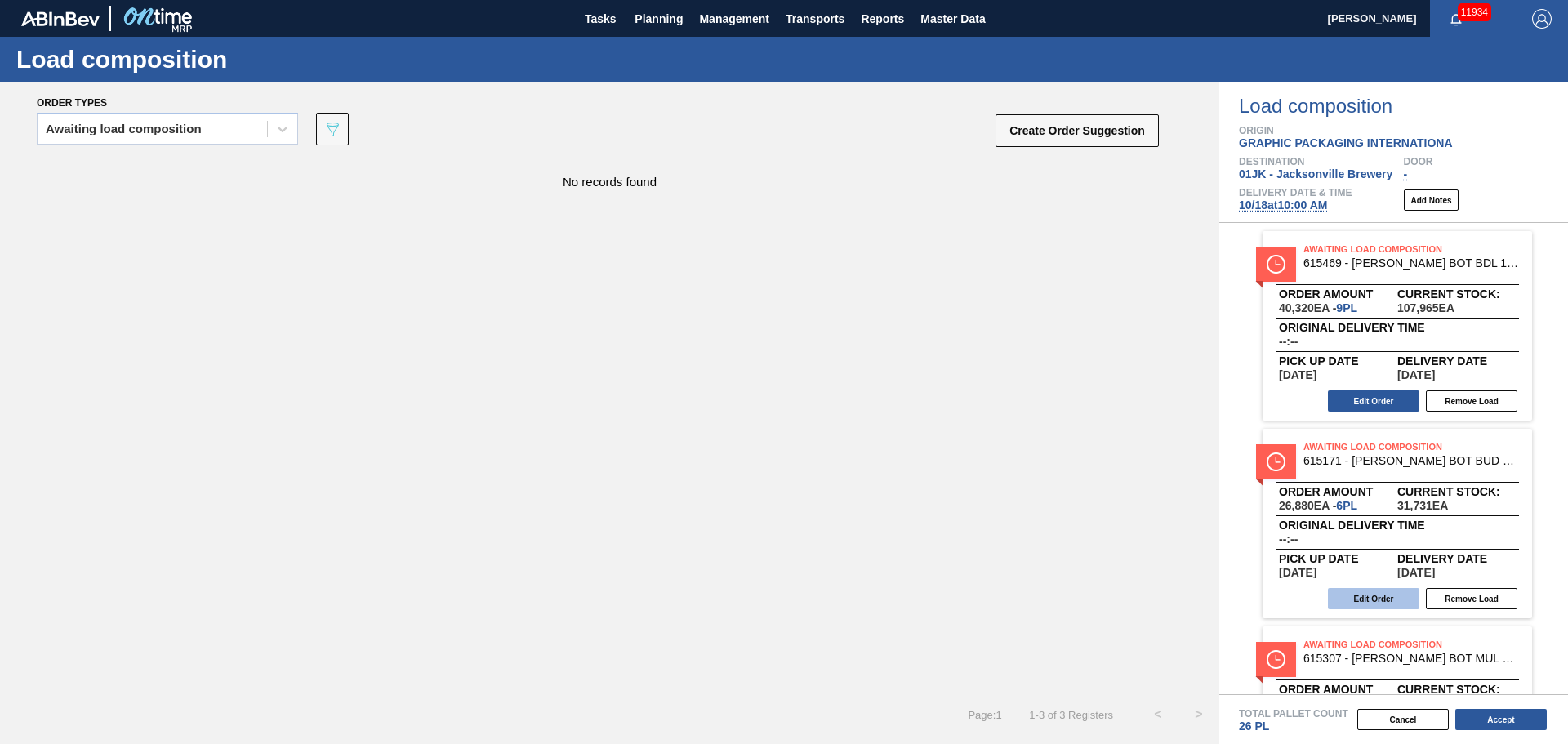
click at [1388, 598] on button "Edit Order" at bounding box center [1374, 598] width 91 height 21
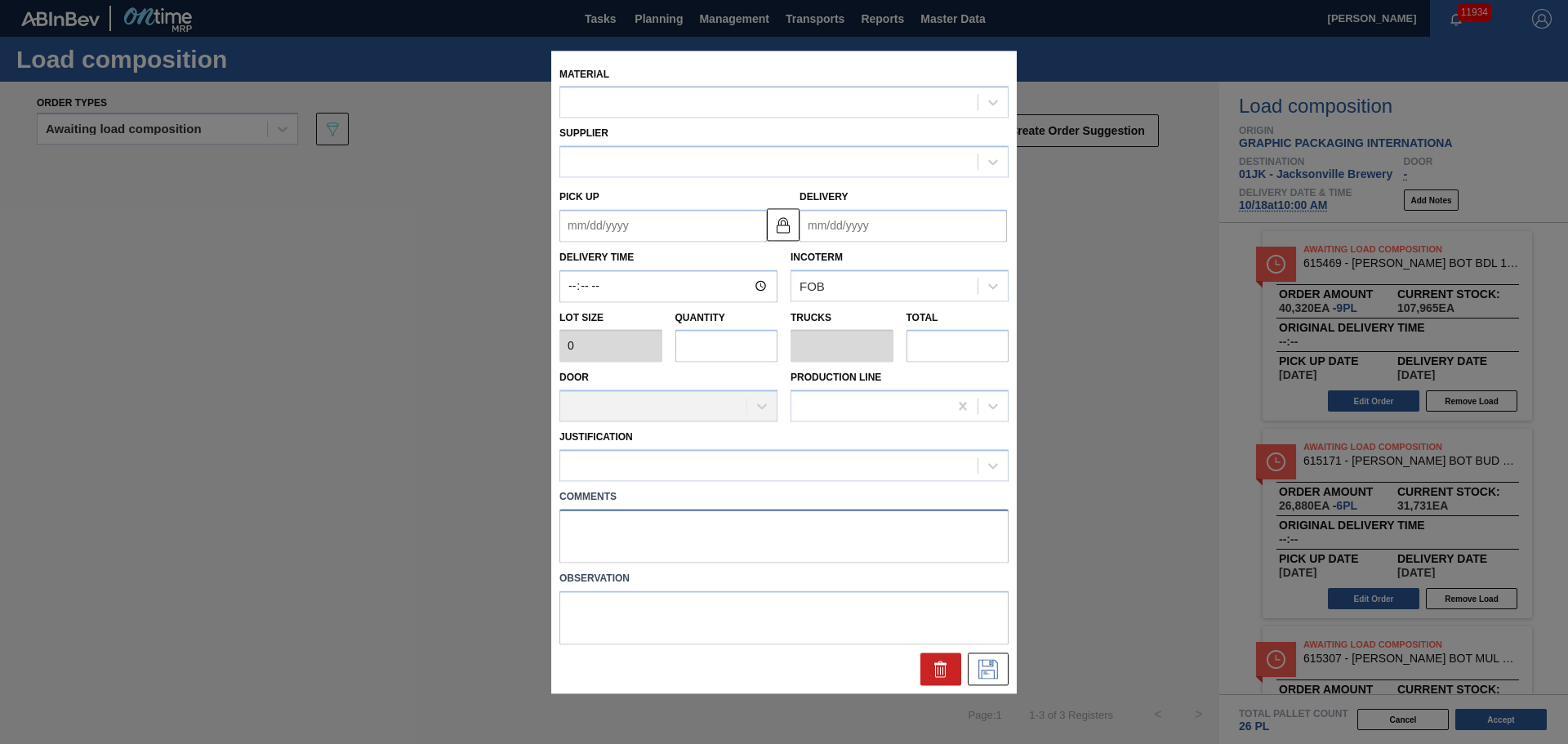
click at [734, 545] on textarea at bounding box center [784, 536] width 449 height 54
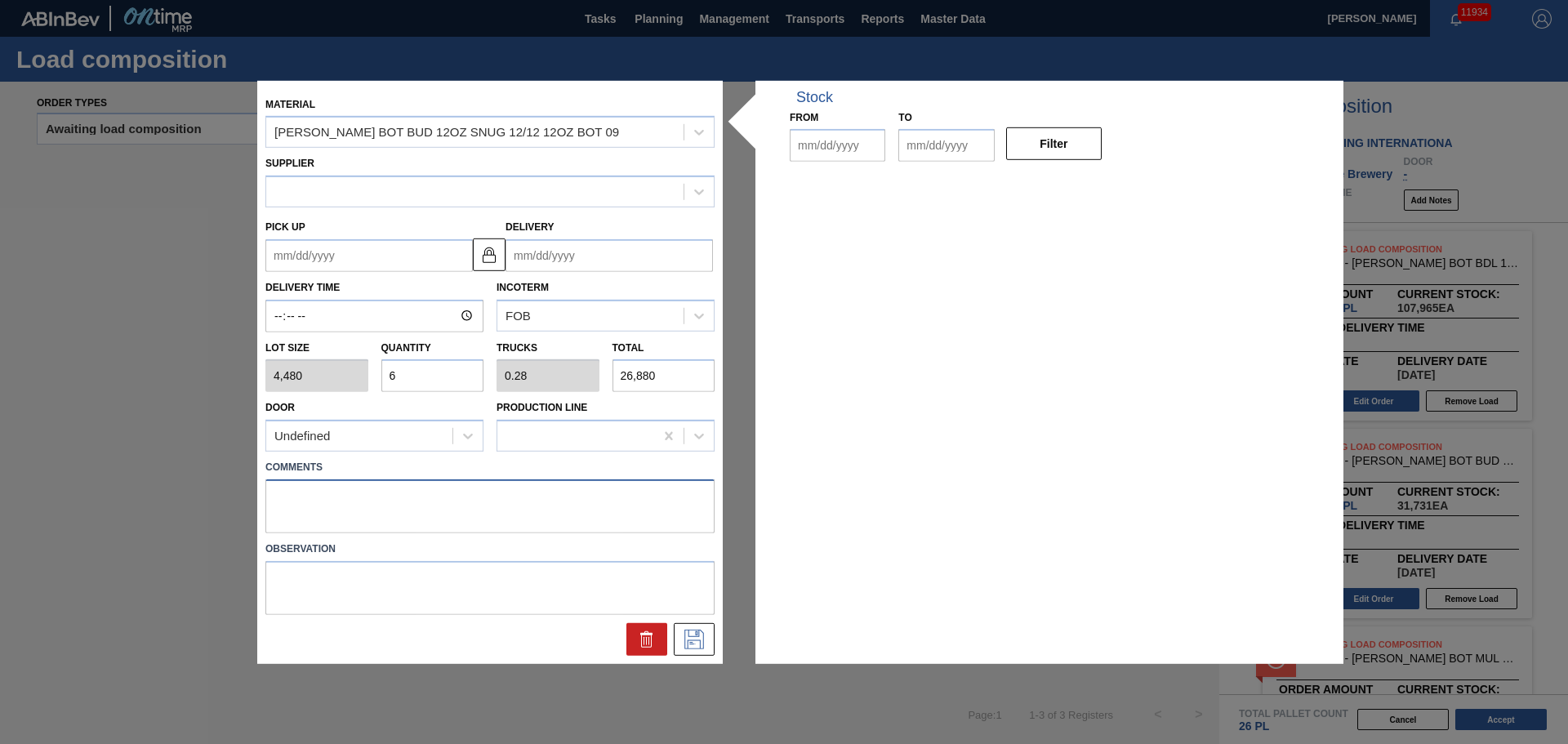
type input "4,480"
type input "6"
type input "0.28"
type input "26,880"
type up "[DATE]"
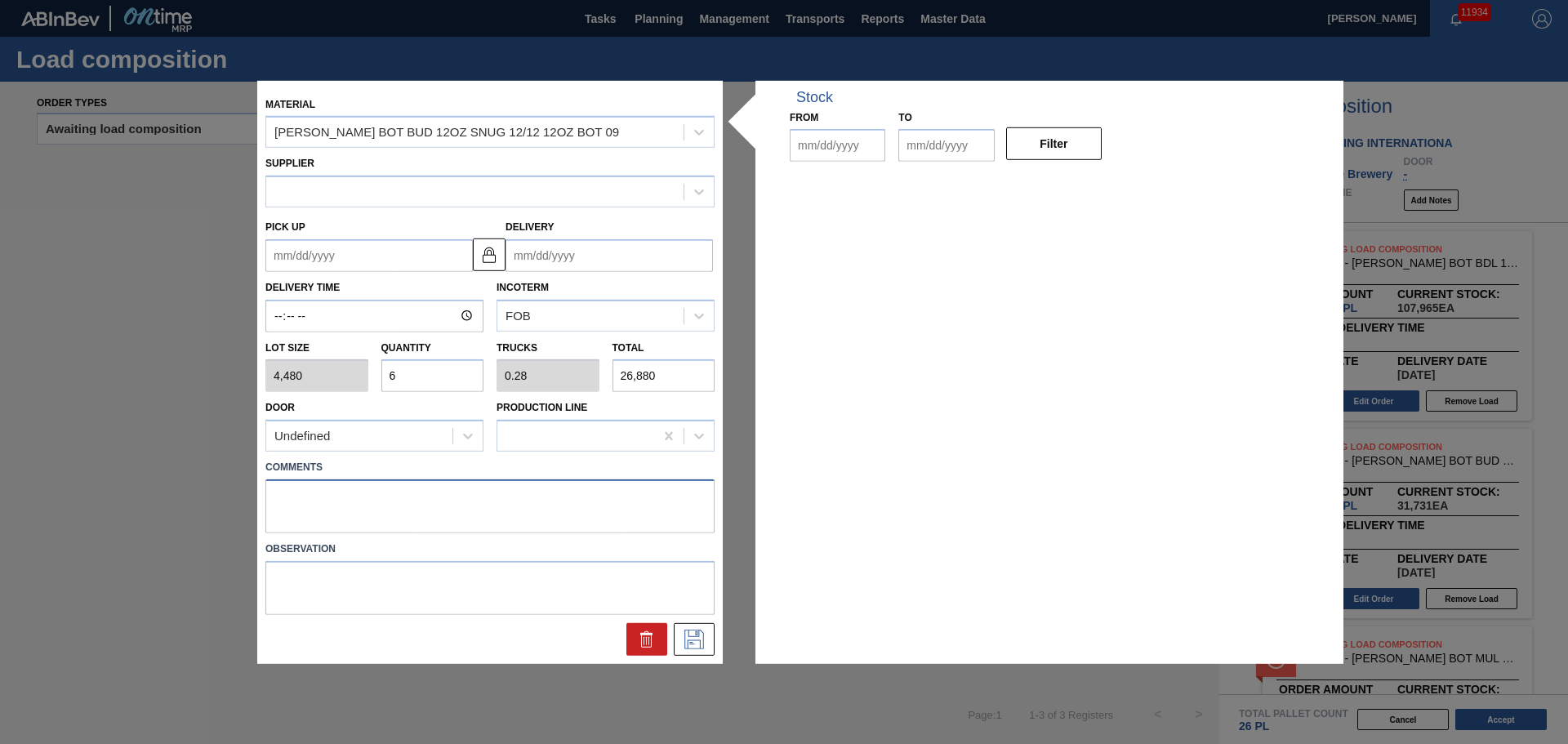
type input "[DATE]"
type textarea "TAIL, DROP"
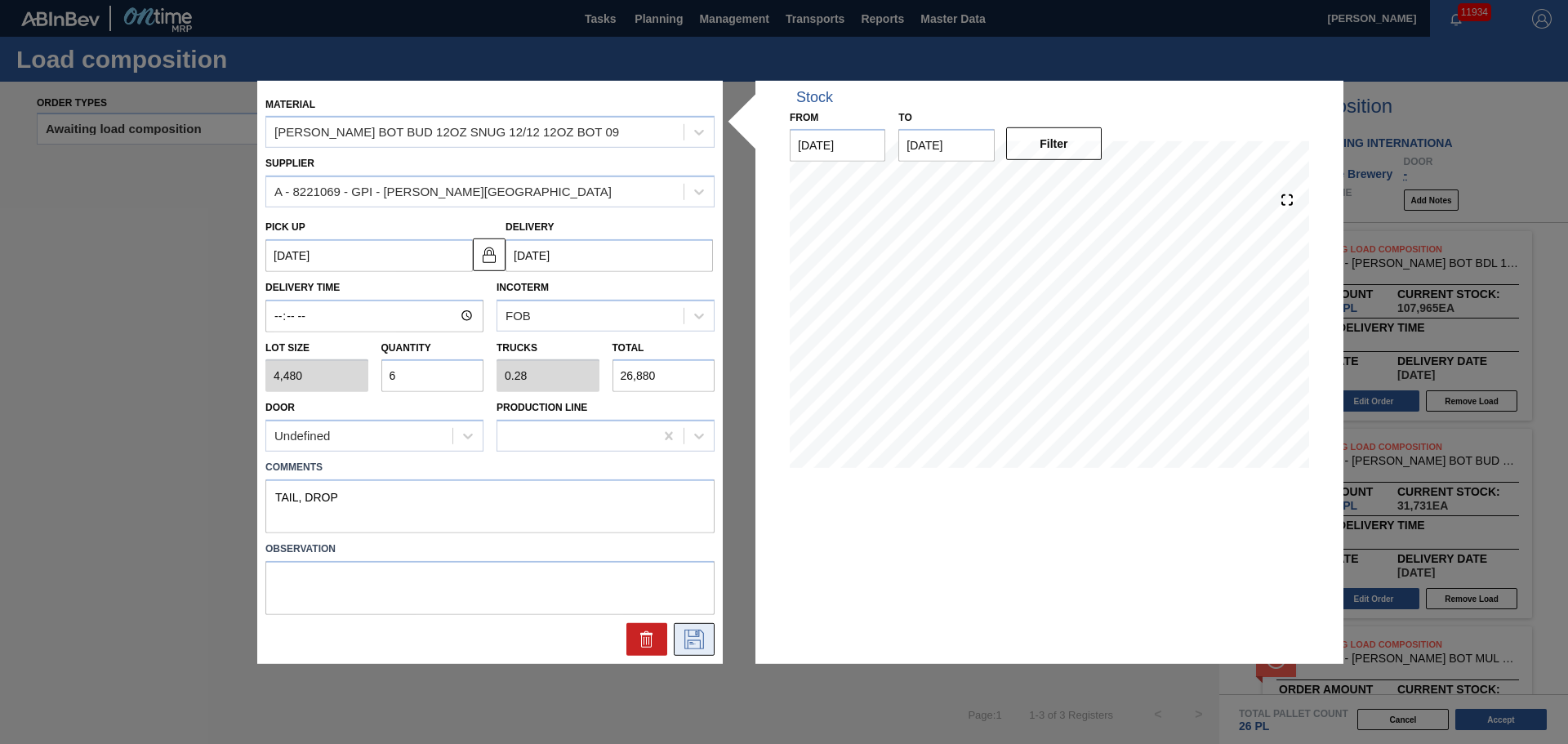
click at [700, 641] on icon at bounding box center [694, 639] width 19 height 19
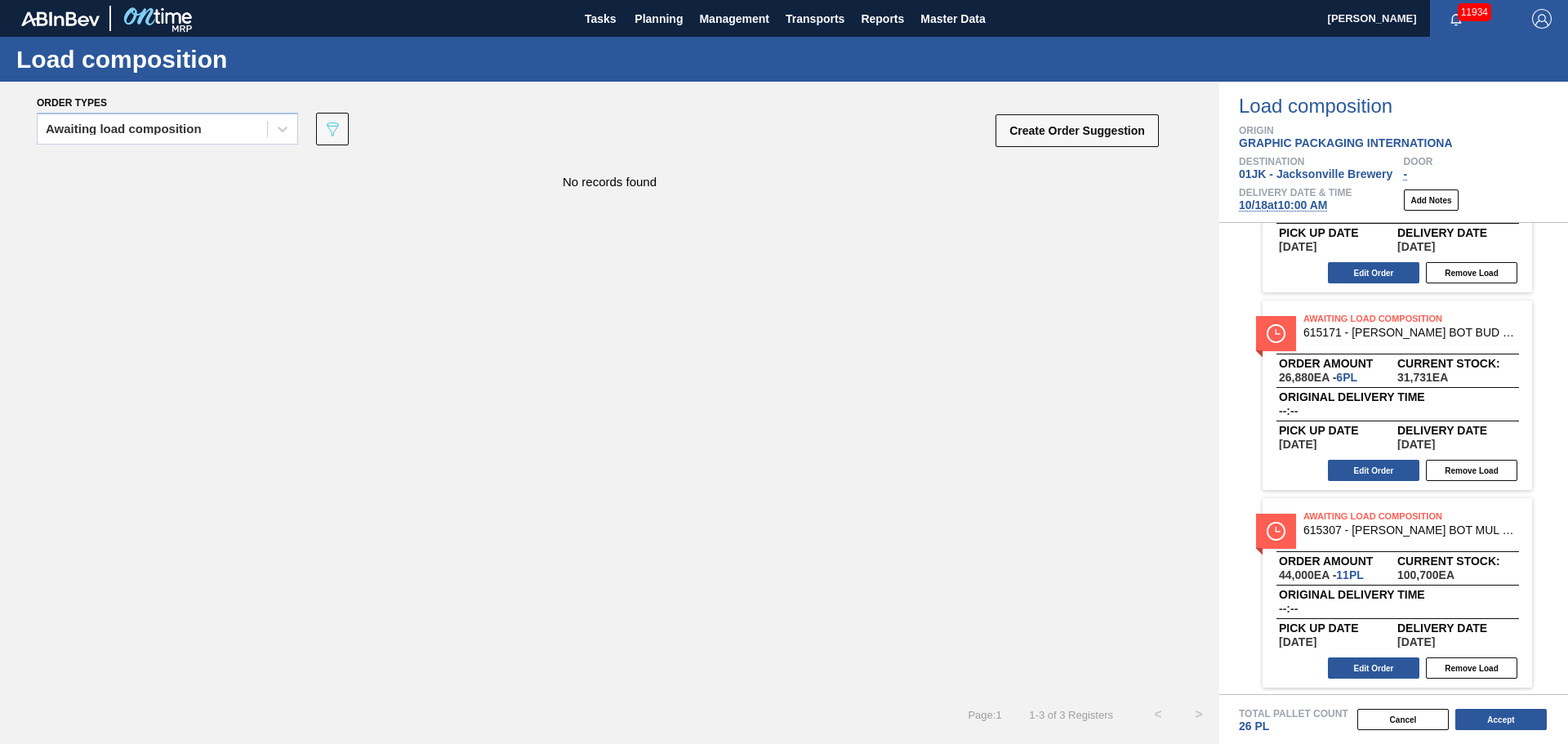
scroll to position [130, 0]
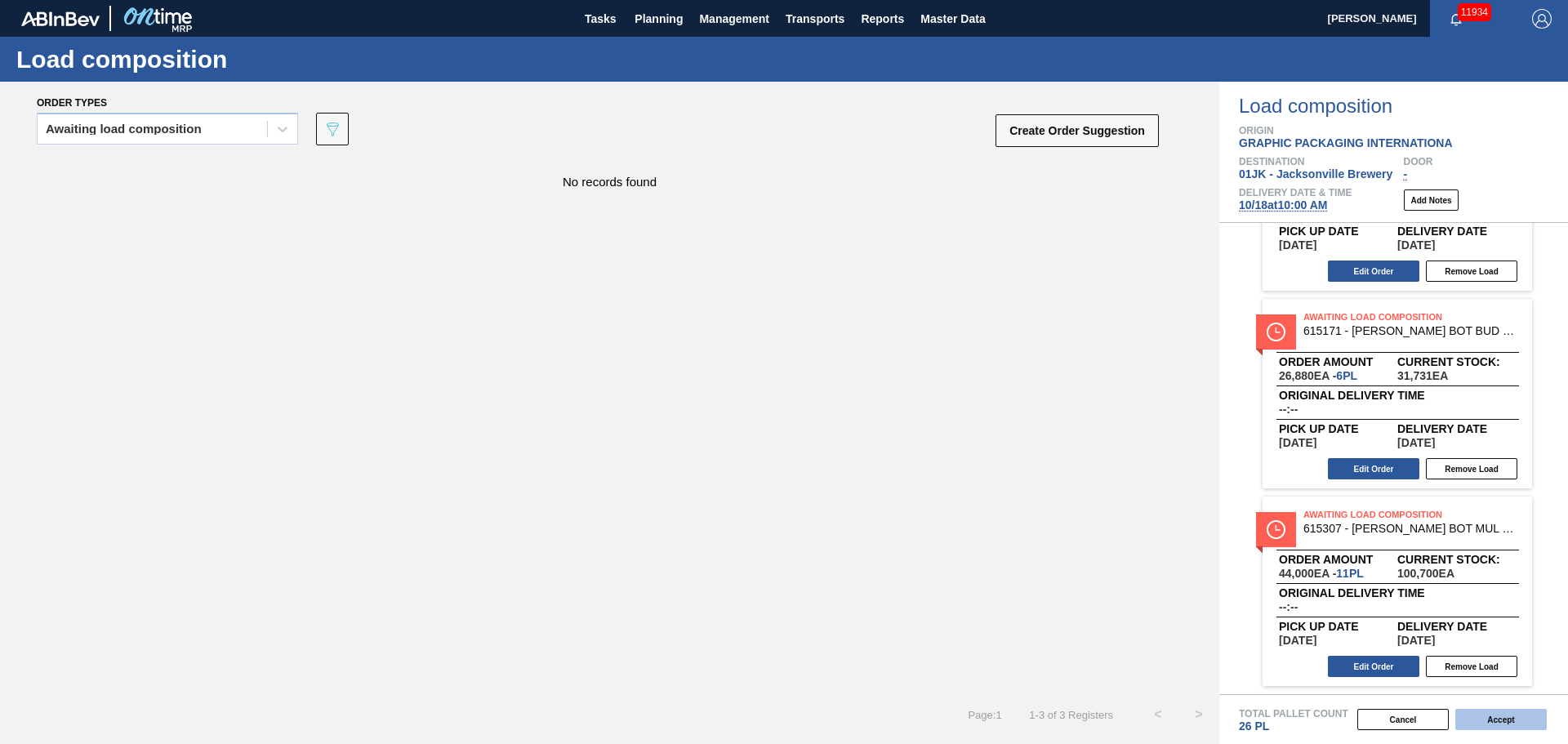
click at [1519, 723] on button "Accept" at bounding box center [1501, 719] width 91 height 21
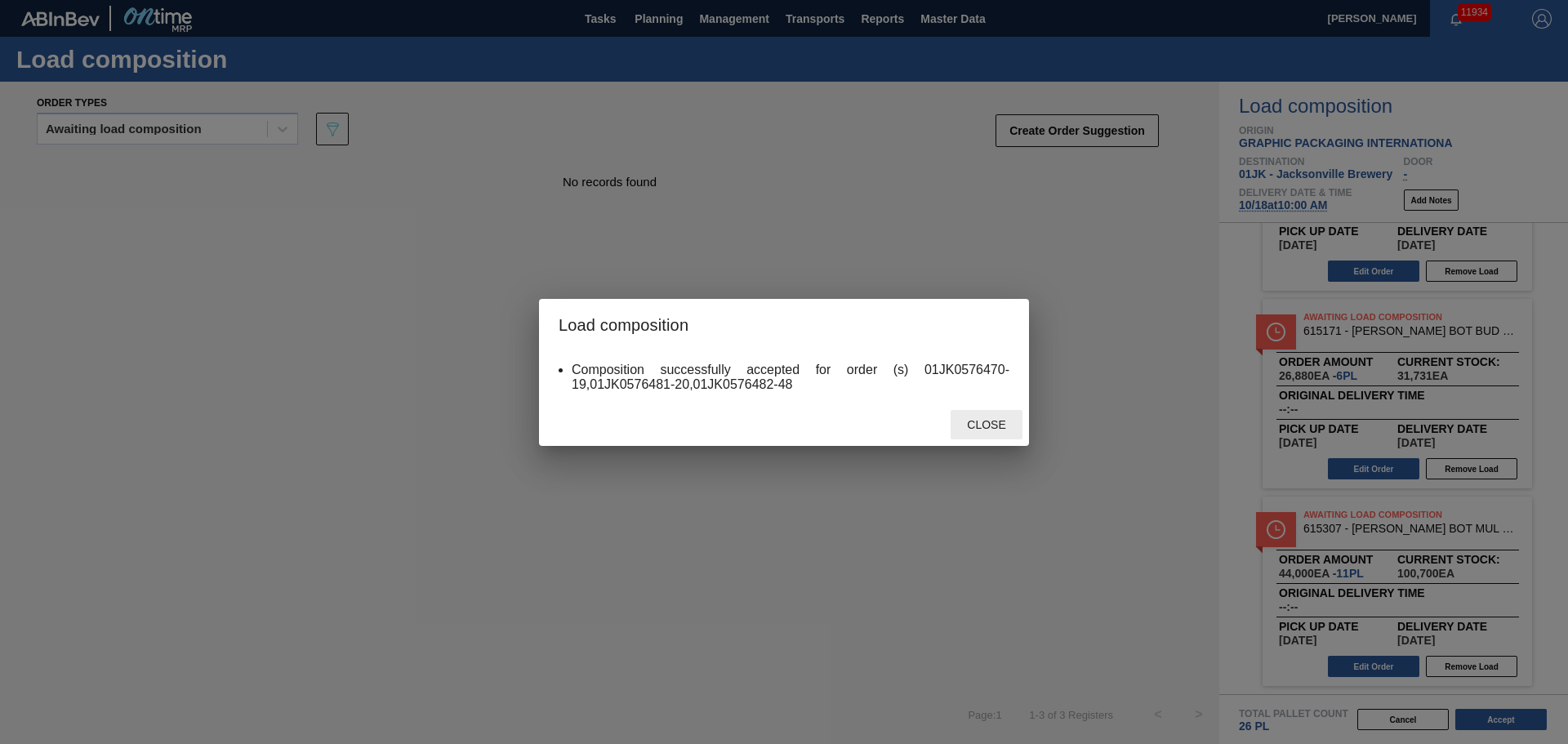
click at [971, 426] on span "Close" at bounding box center [986, 425] width 64 height 13
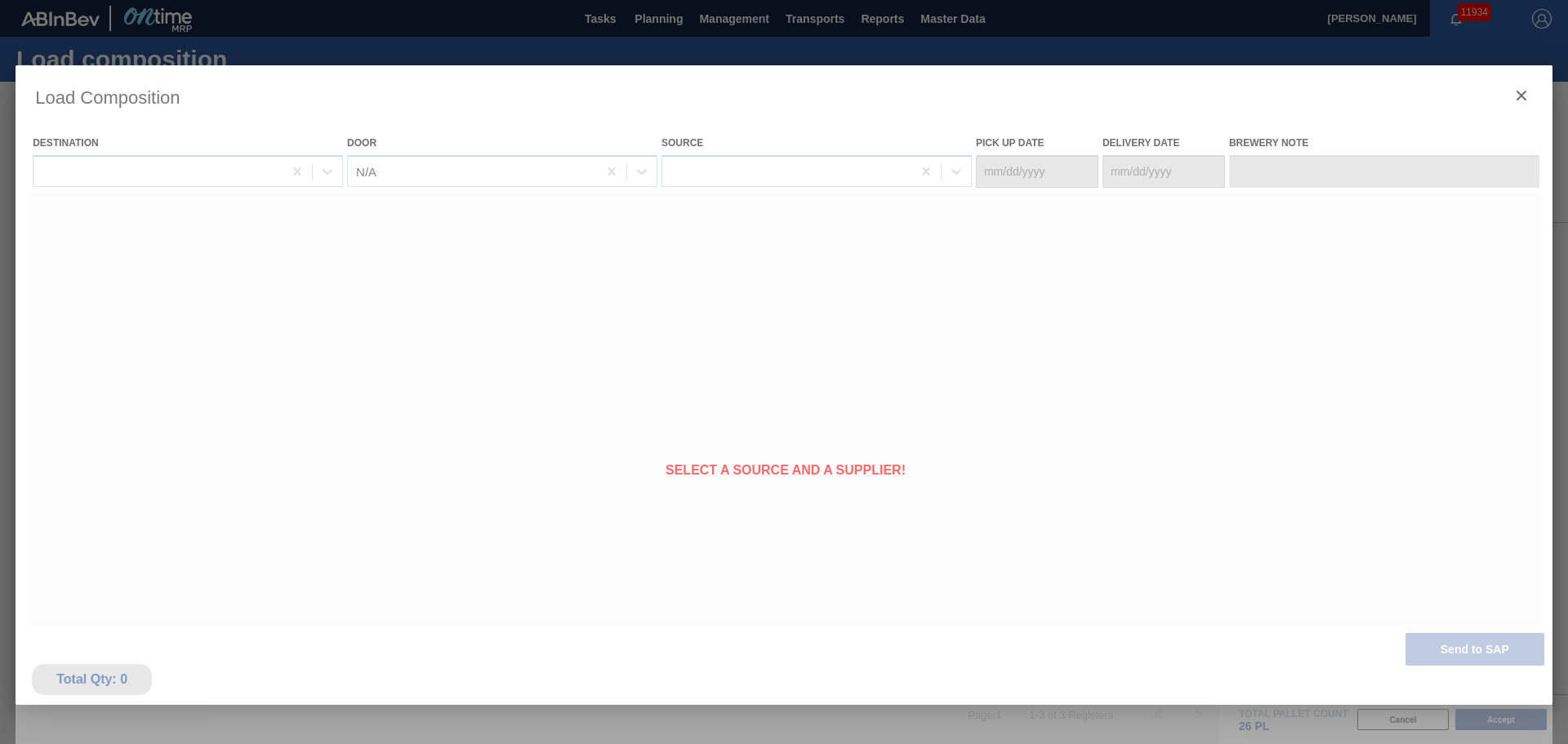
type Date "[DATE]"
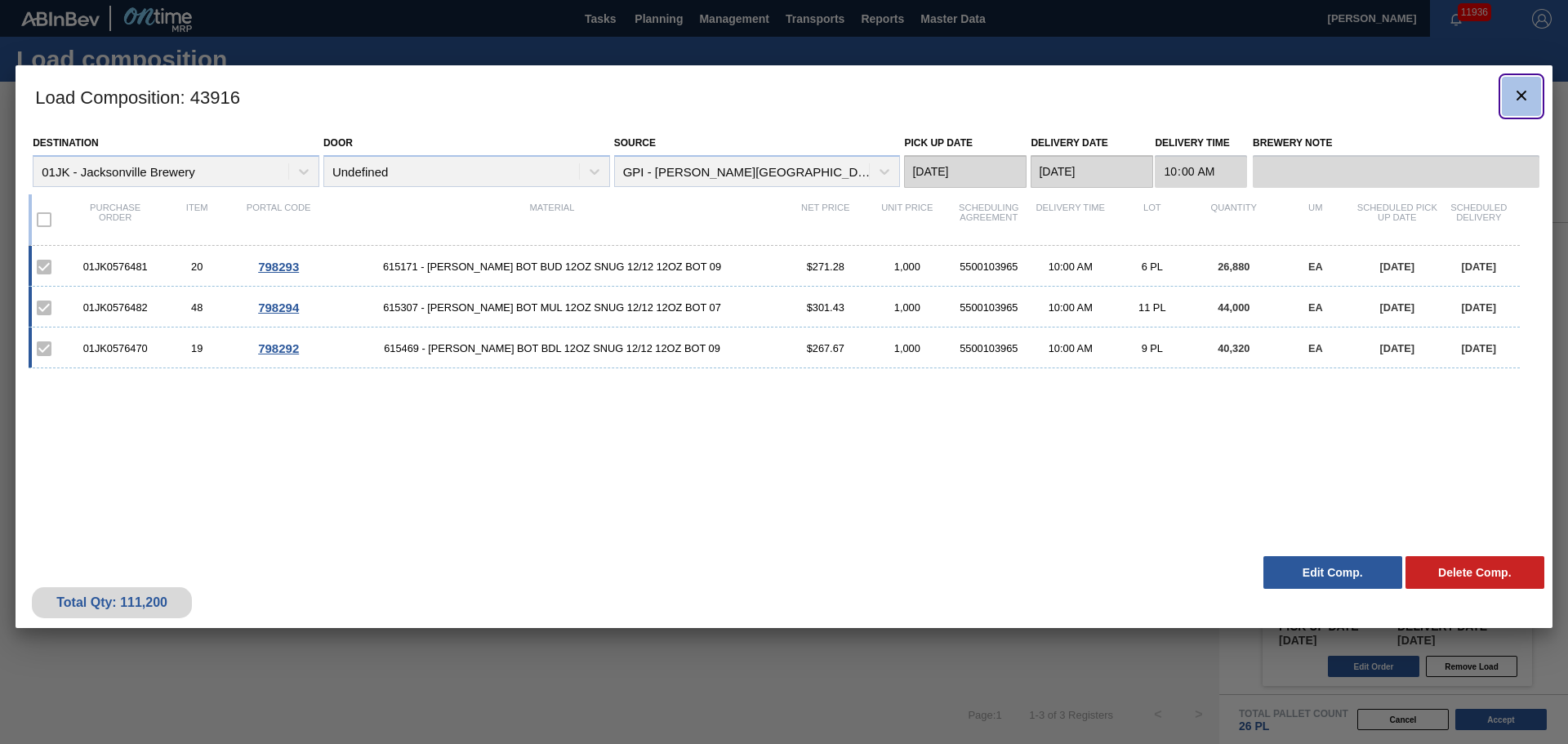
click at [1523, 100] on icon "botão de ícone" at bounding box center [1521, 95] width 19 height 19
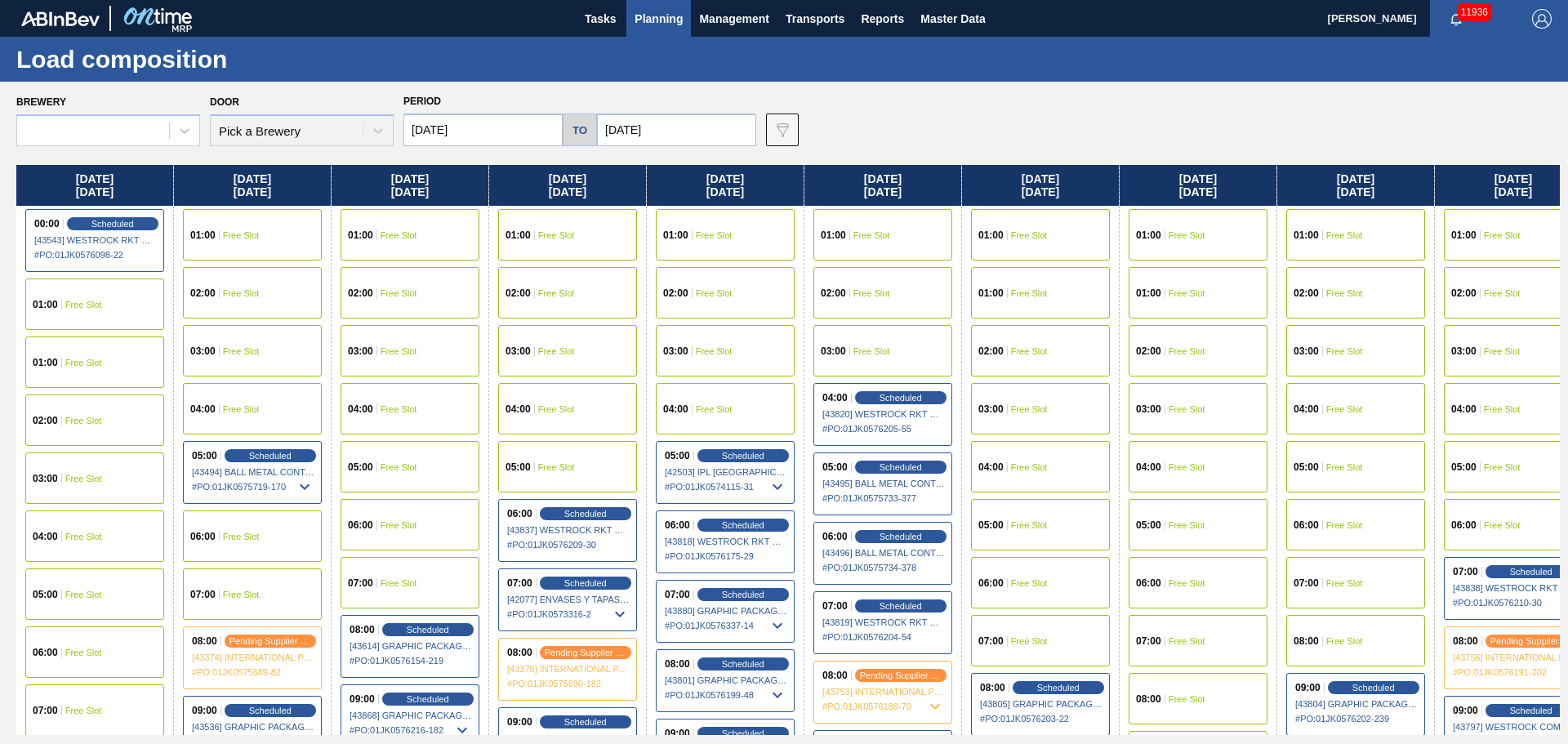
click at [664, 17] on span "Planning" at bounding box center [658, 19] width 48 height 19
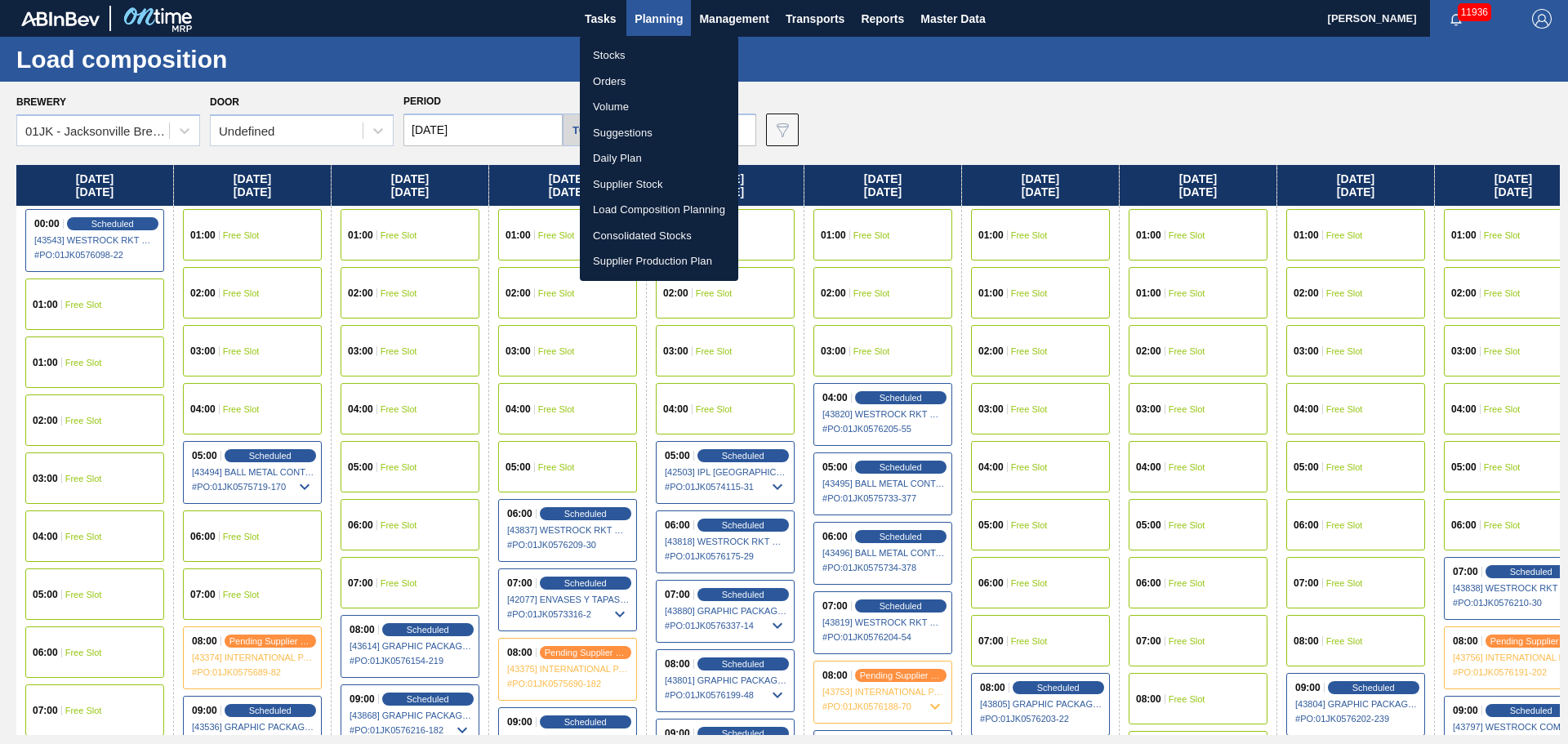
click at [874, 65] on div at bounding box center [784, 372] width 1568 height 744
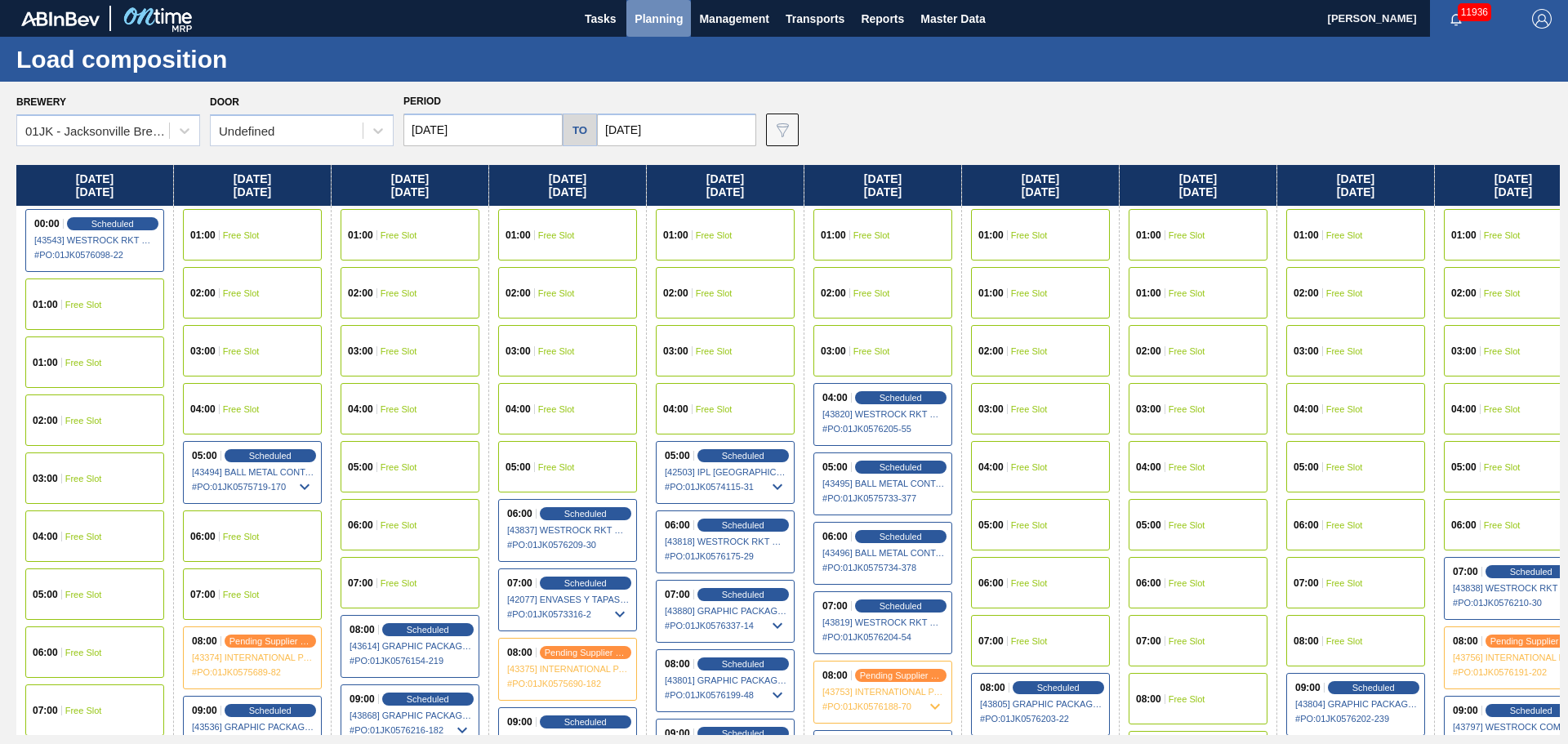
click at [676, 19] on span "Planning" at bounding box center [658, 19] width 48 height 19
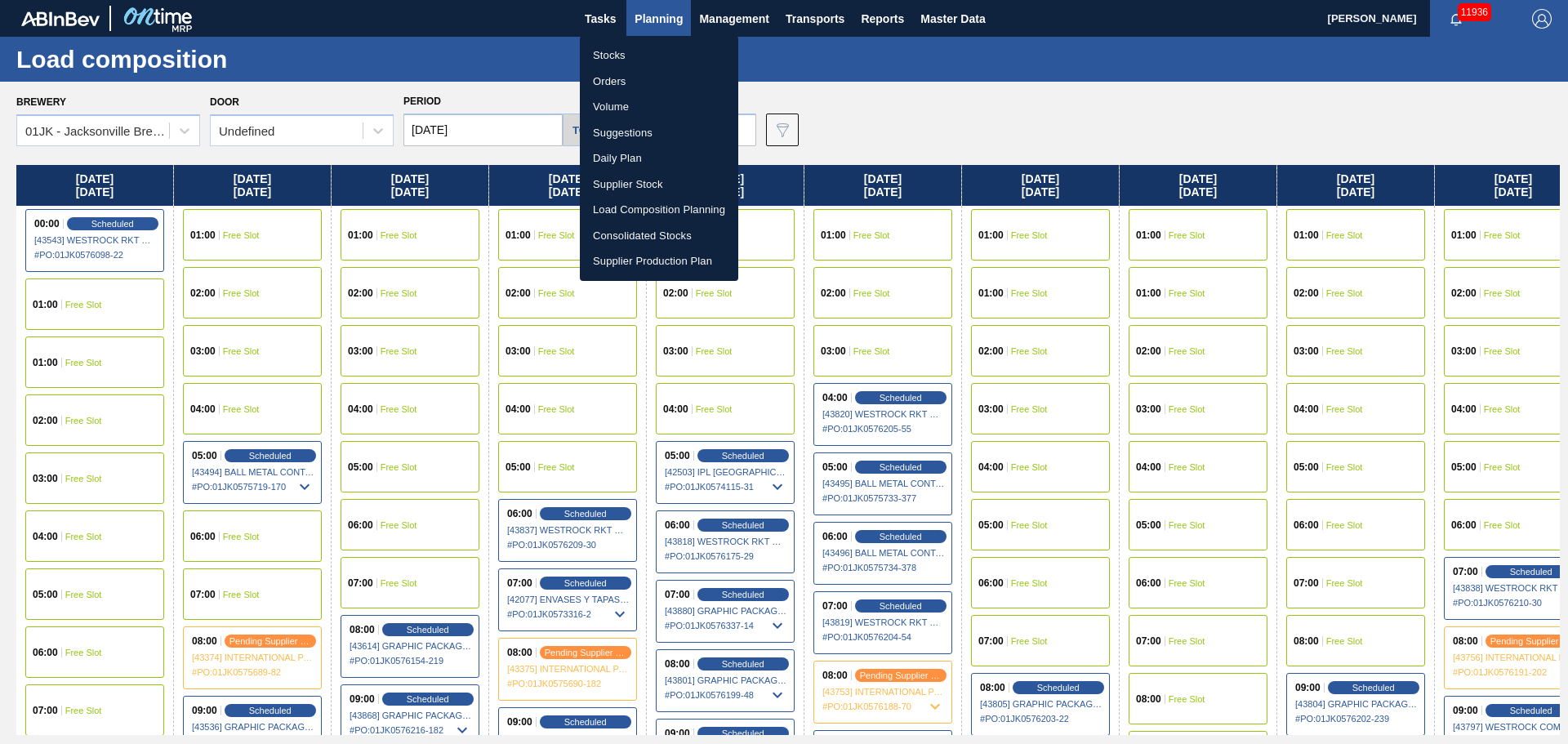
drag, startPoint x: 647, startPoint y: 137, endPoint x: 1027, endPoint y: 136, distance: 380.0
click at [647, 137] on li "Suggestions" at bounding box center [659, 133] width 158 height 26
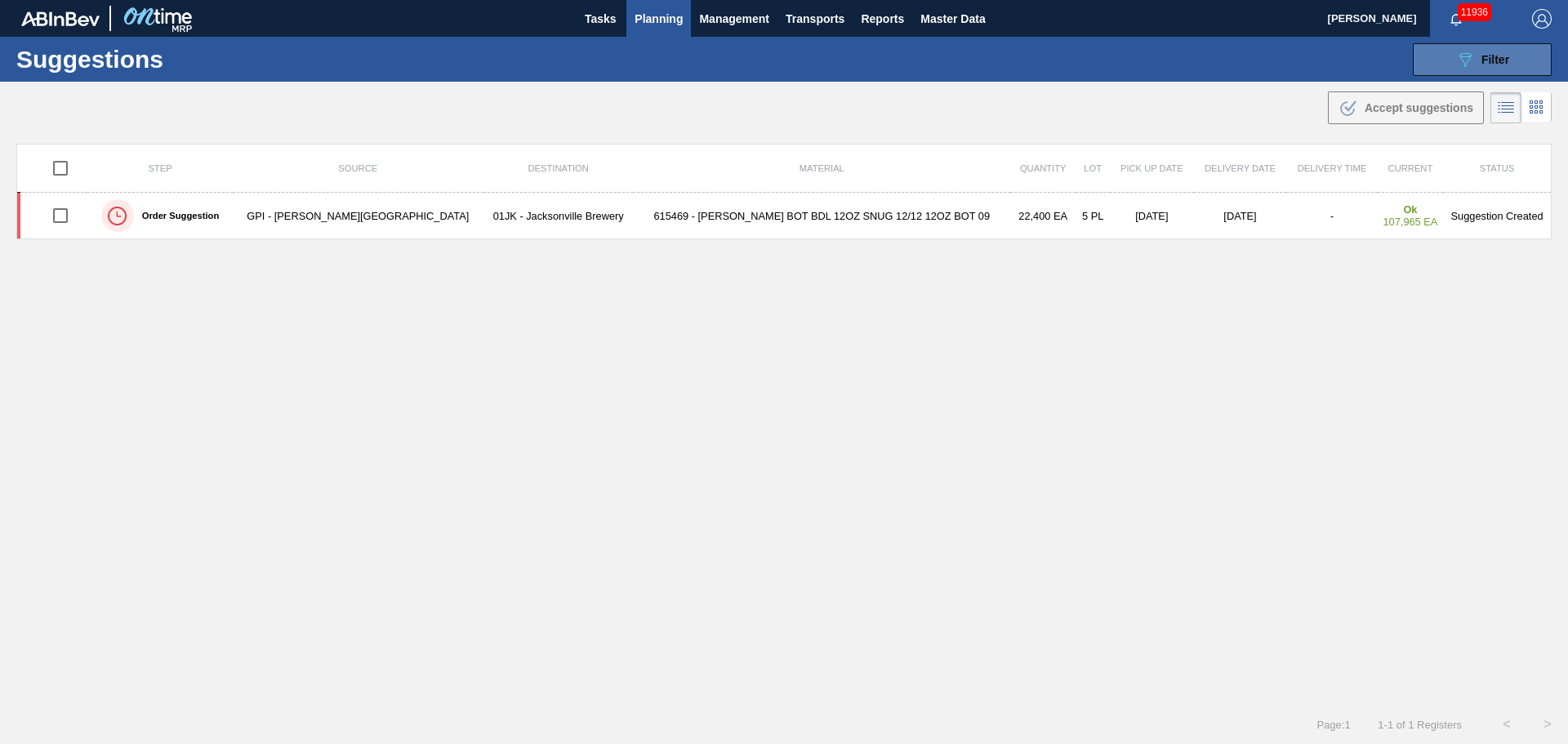
click at [1448, 58] on button "089F7B8B-B2A5-4AFE-B5C0-19BA573D28AC Filter" at bounding box center [1482, 59] width 139 height 33
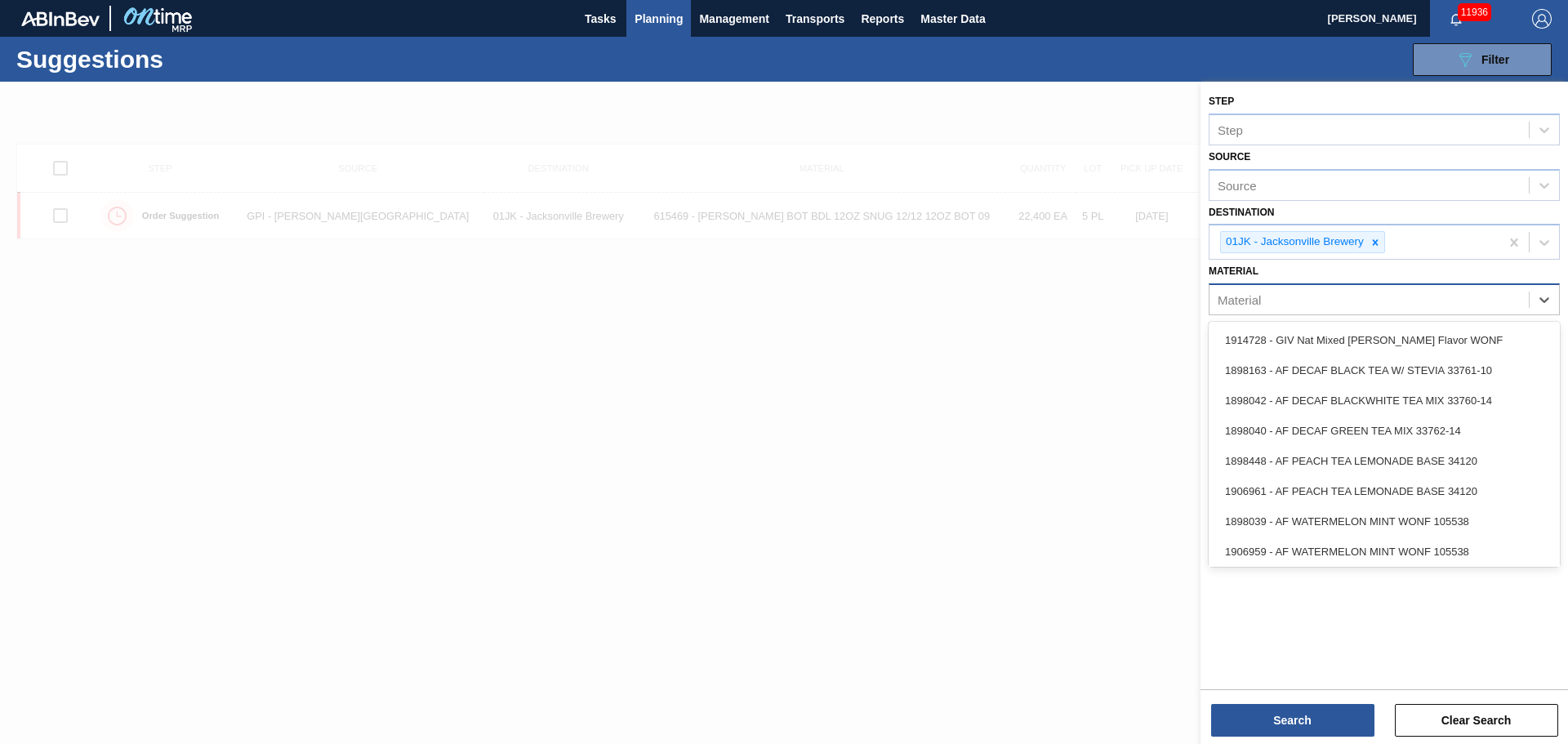
click at [1415, 297] on div "Material" at bounding box center [1369, 300] width 319 height 24
type input "878636"
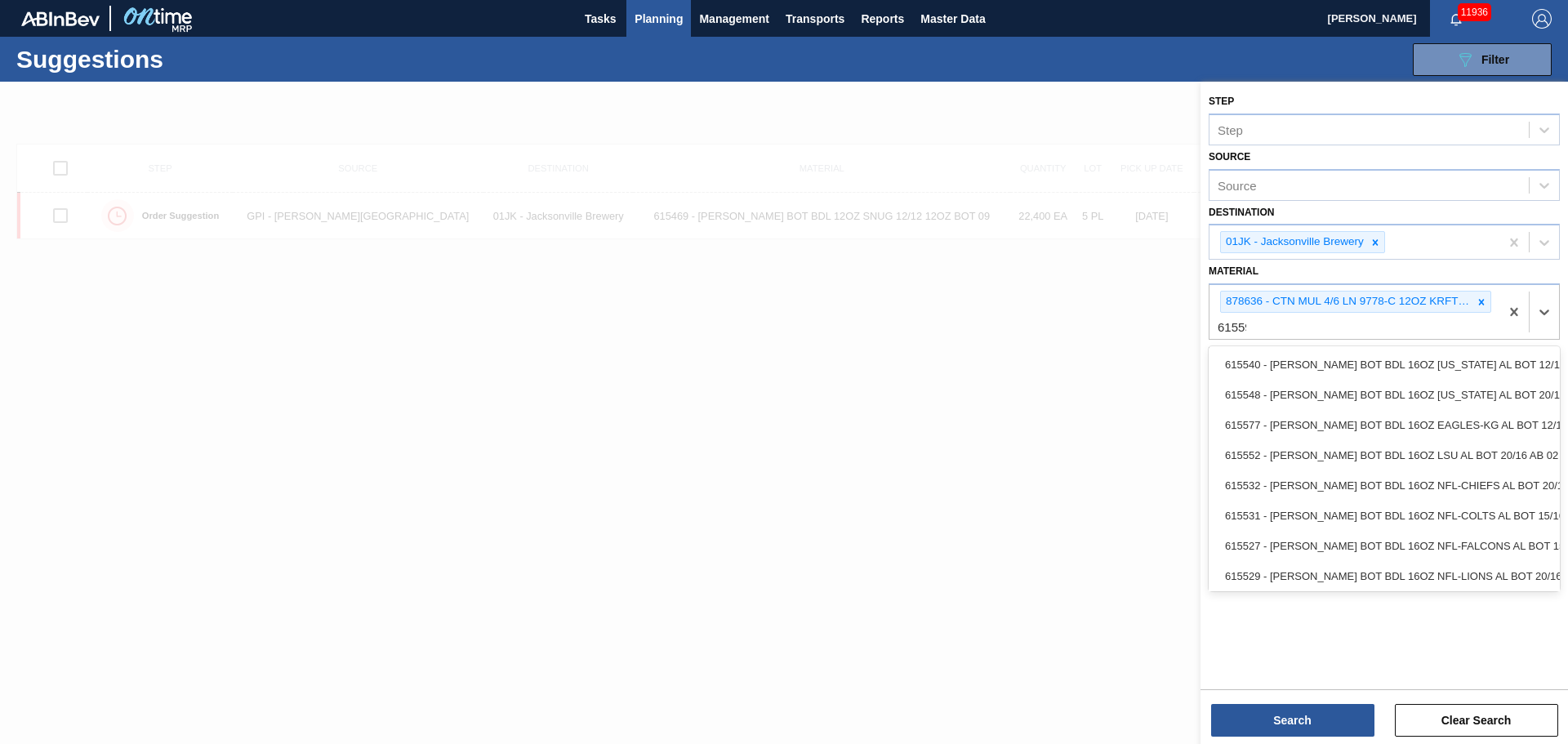
type input "615597"
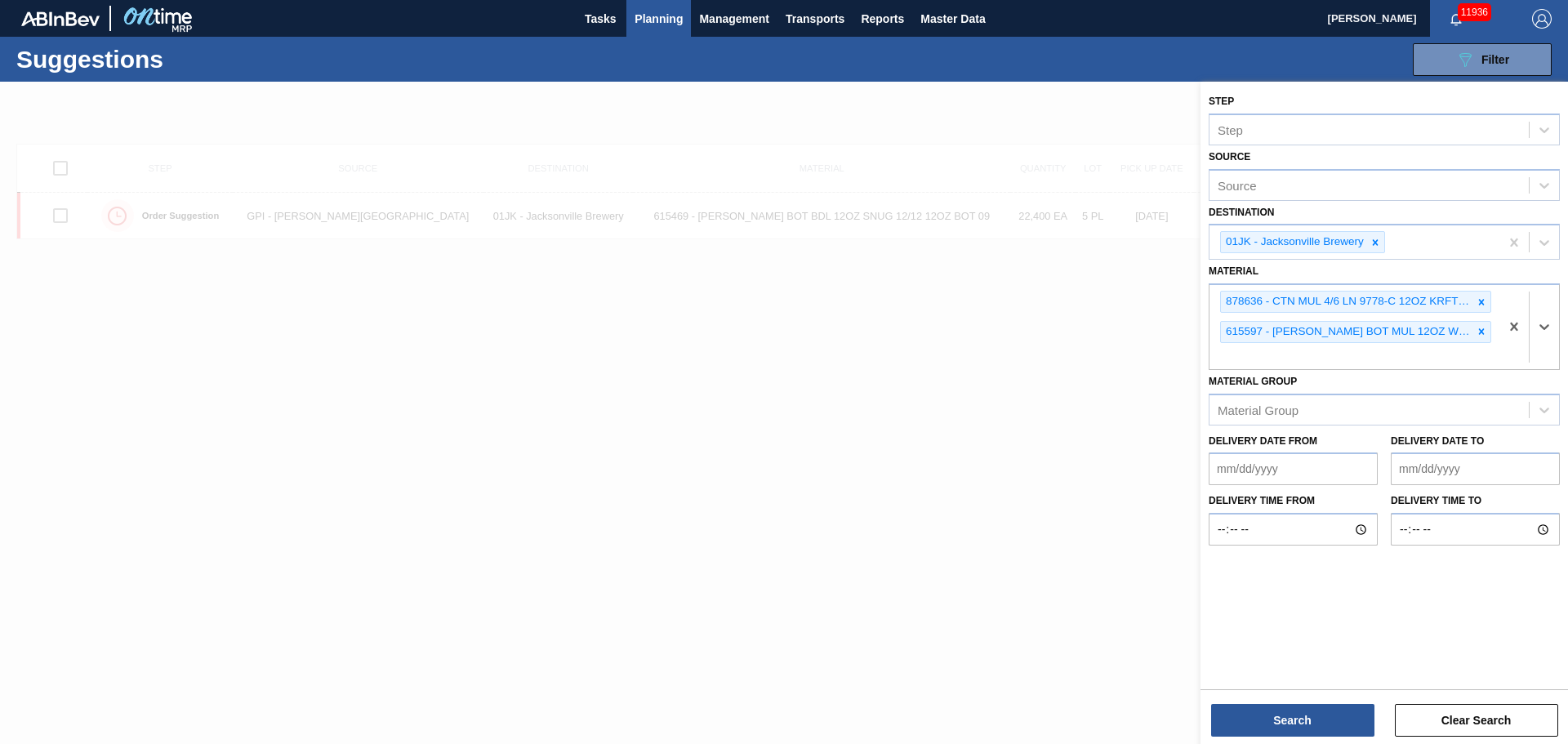
click at [947, 602] on div at bounding box center [784, 453] width 1568 height 744
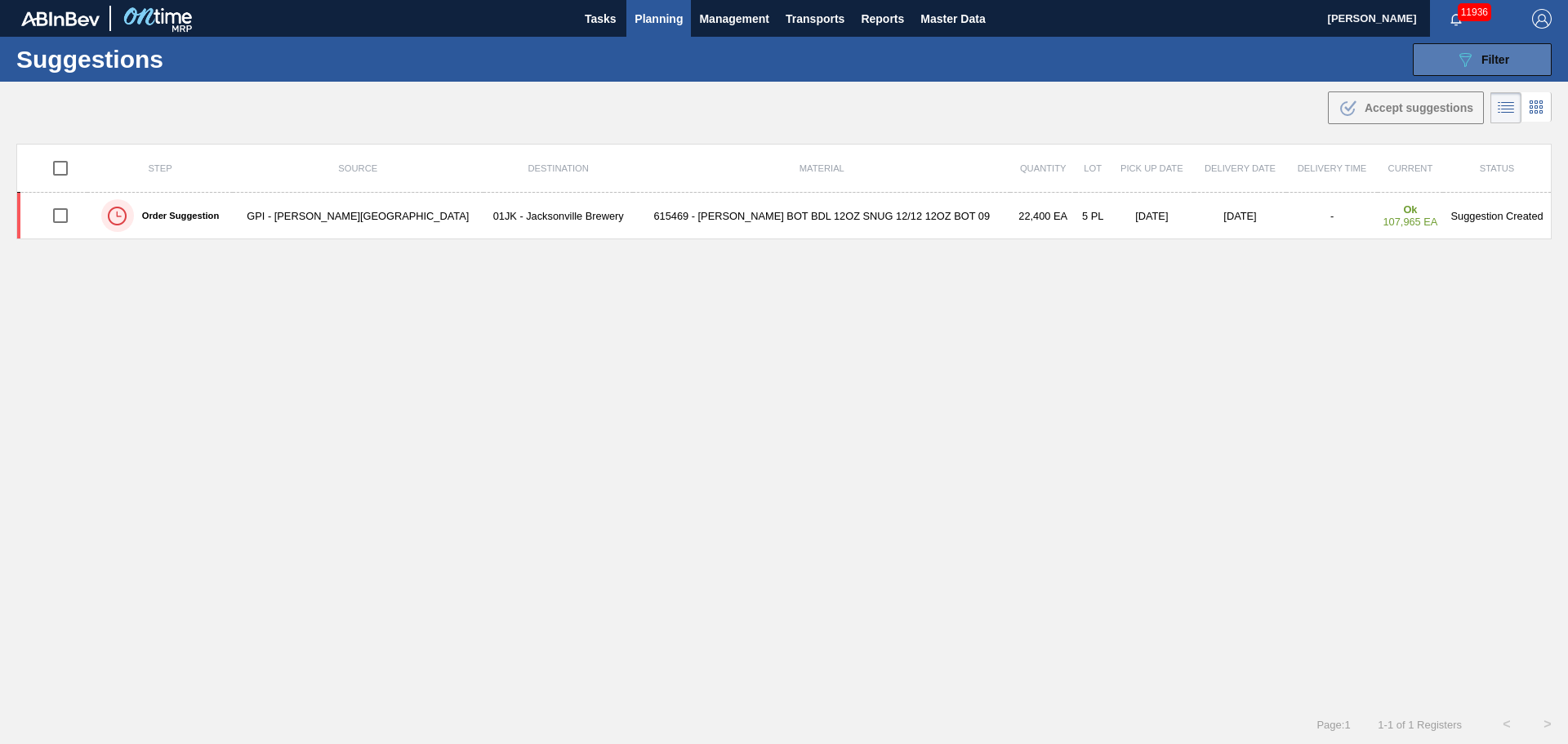
click at [1455, 64] on icon "089F7B8B-B2A5-4AFE-B5C0-19BA573D28AC" at bounding box center [1465, 59] width 19 height 19
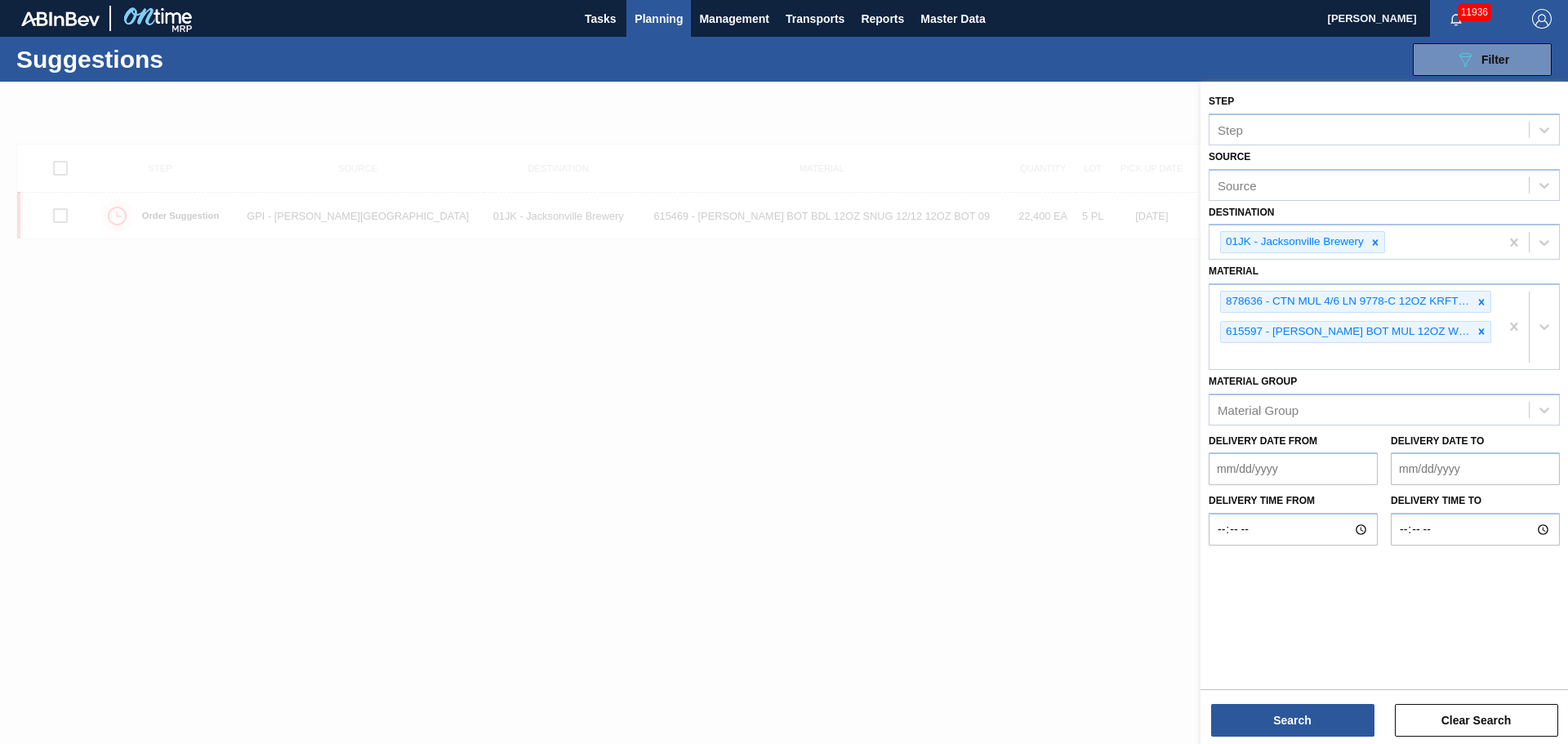
click at [1320, 702] on div "Search Clear Search" at bounding box center [1384, 713] width 368 height 46
click at [1321, 731] on button "Search" at bounding box center [1293, 720] width 163 height 33
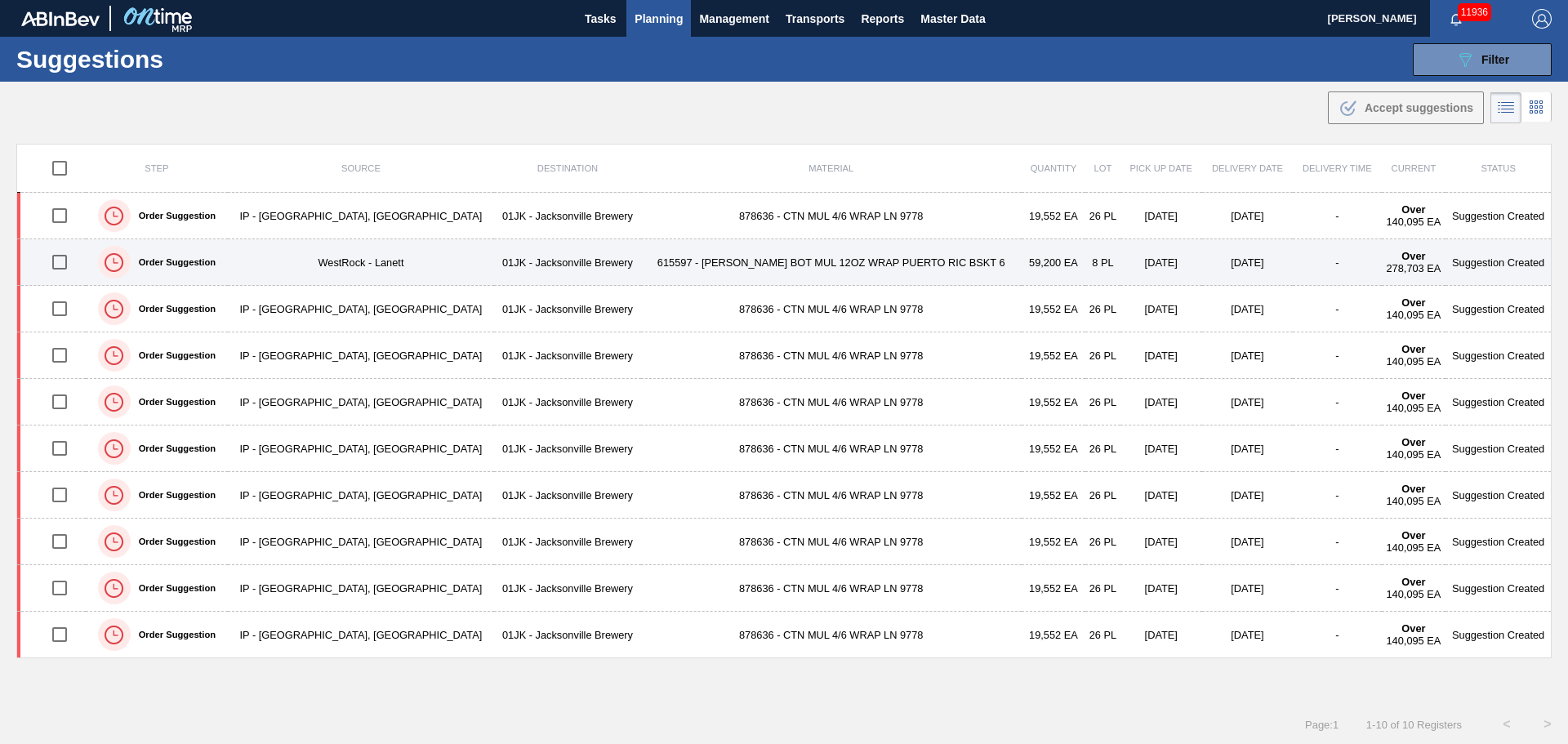
click at [1022, 263] on td "59,200 EA" at bounding box center [1053, 263] width 64 height 47
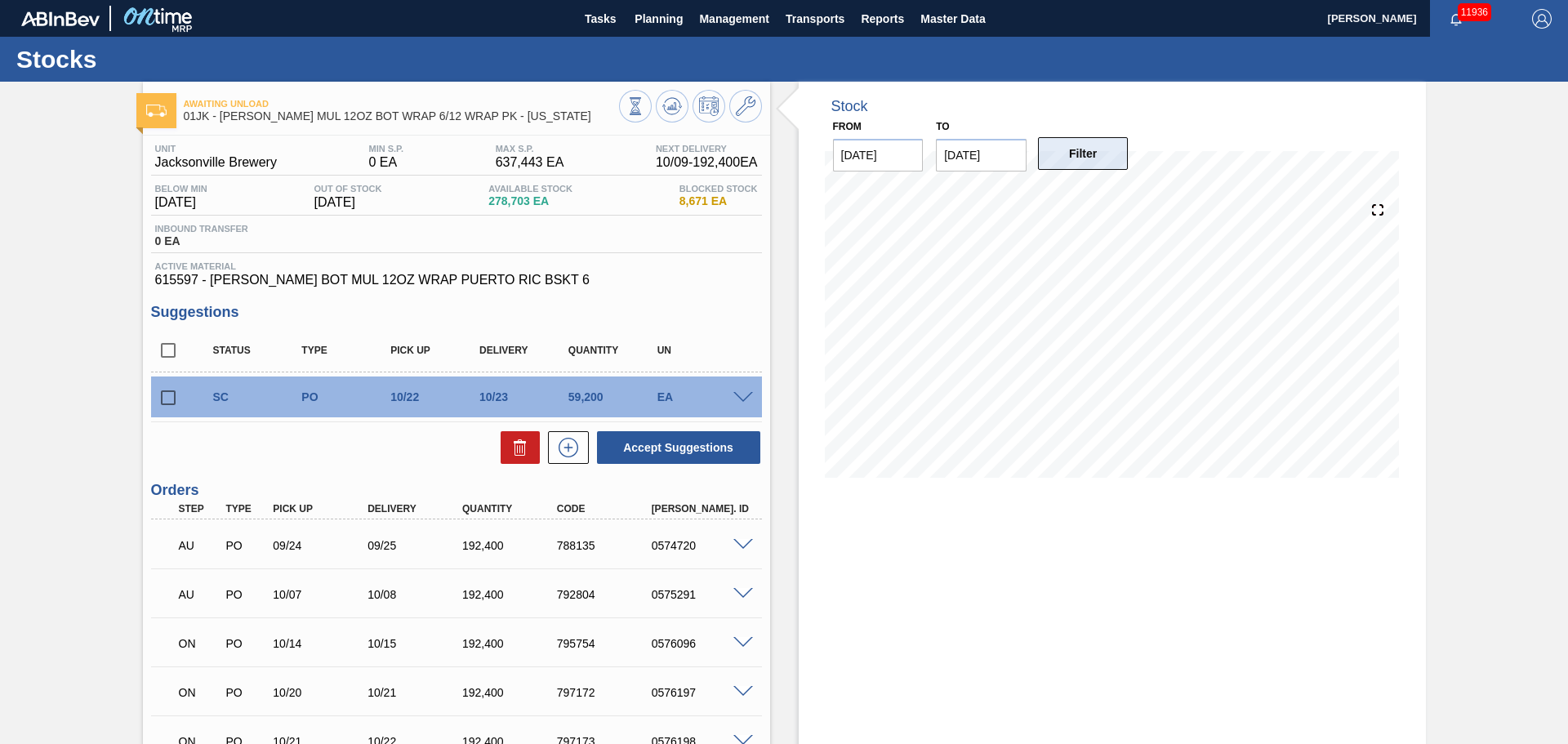
click at [1080, 139] on button "Filter" at bounding box center [1083, 153] width 91 height 33
click at [1076, 148] on button "Filter" at bounding box center [1083, 153] width 91 height 33
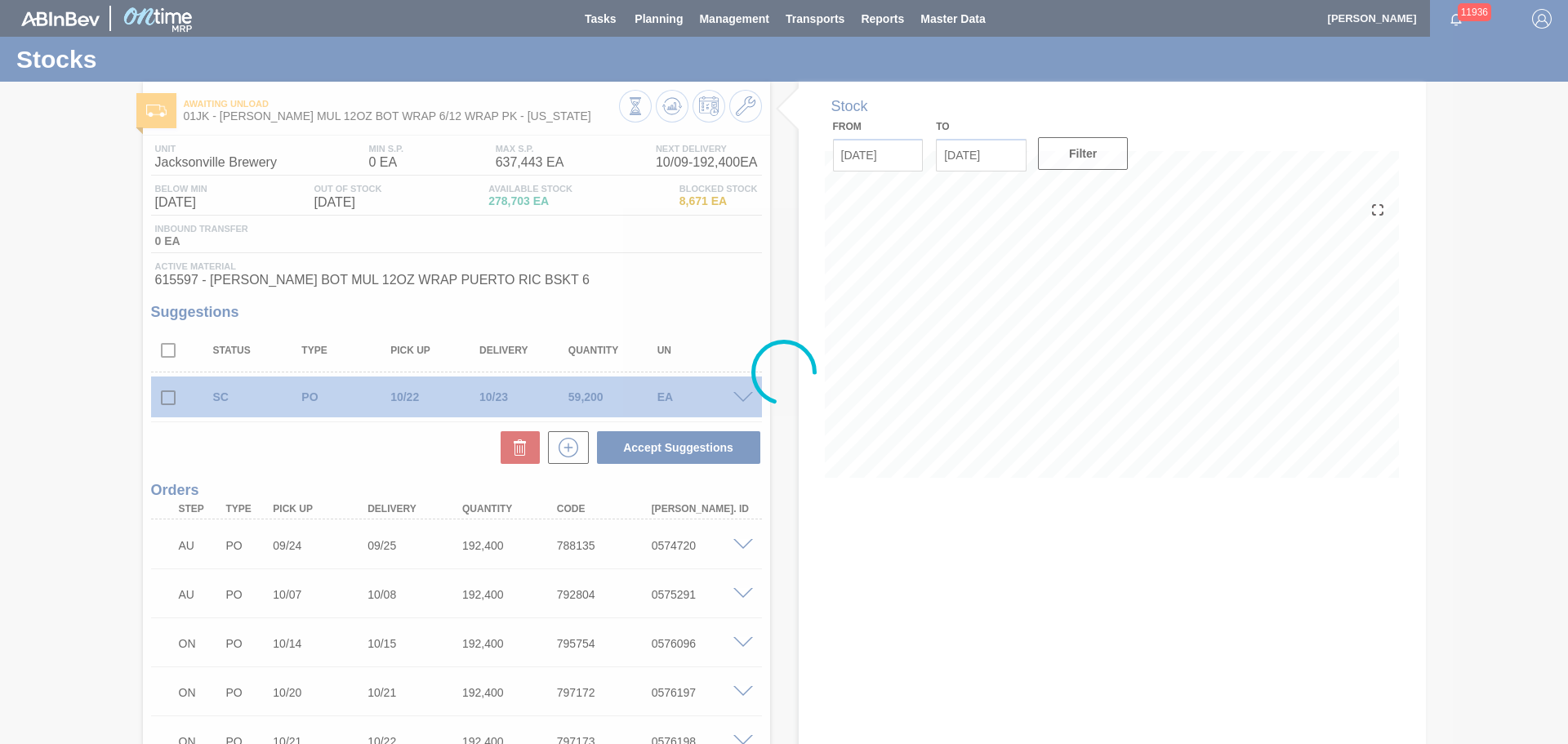
click at [998, 159] on div at bounding box center [784, 372] width 1568 height 744
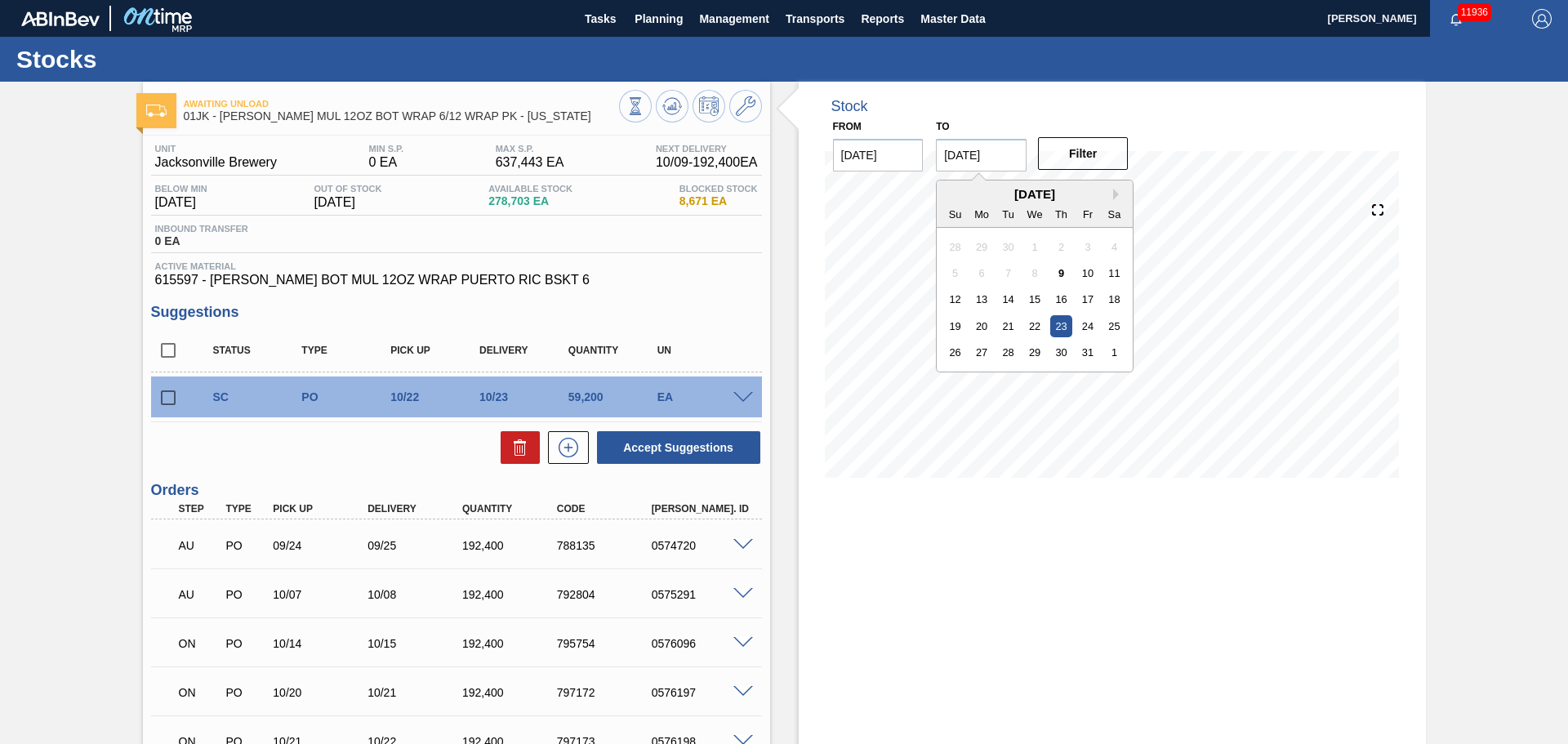
click at [1013, 160] on input "[DATE]" at bounding box center [981, 155] width 91 height 33
click at [1113, 192] on button "Next Month" at bounding box center [1118, 194] width 11 height 11
click at [1116, 194] on button "Next Month" at bounding box center [1118, 194] width 11 height 11
click at [1039, 350] on div "31" at bounding box center [1035, 353] width 22 height 22
type input "12/31/2025"
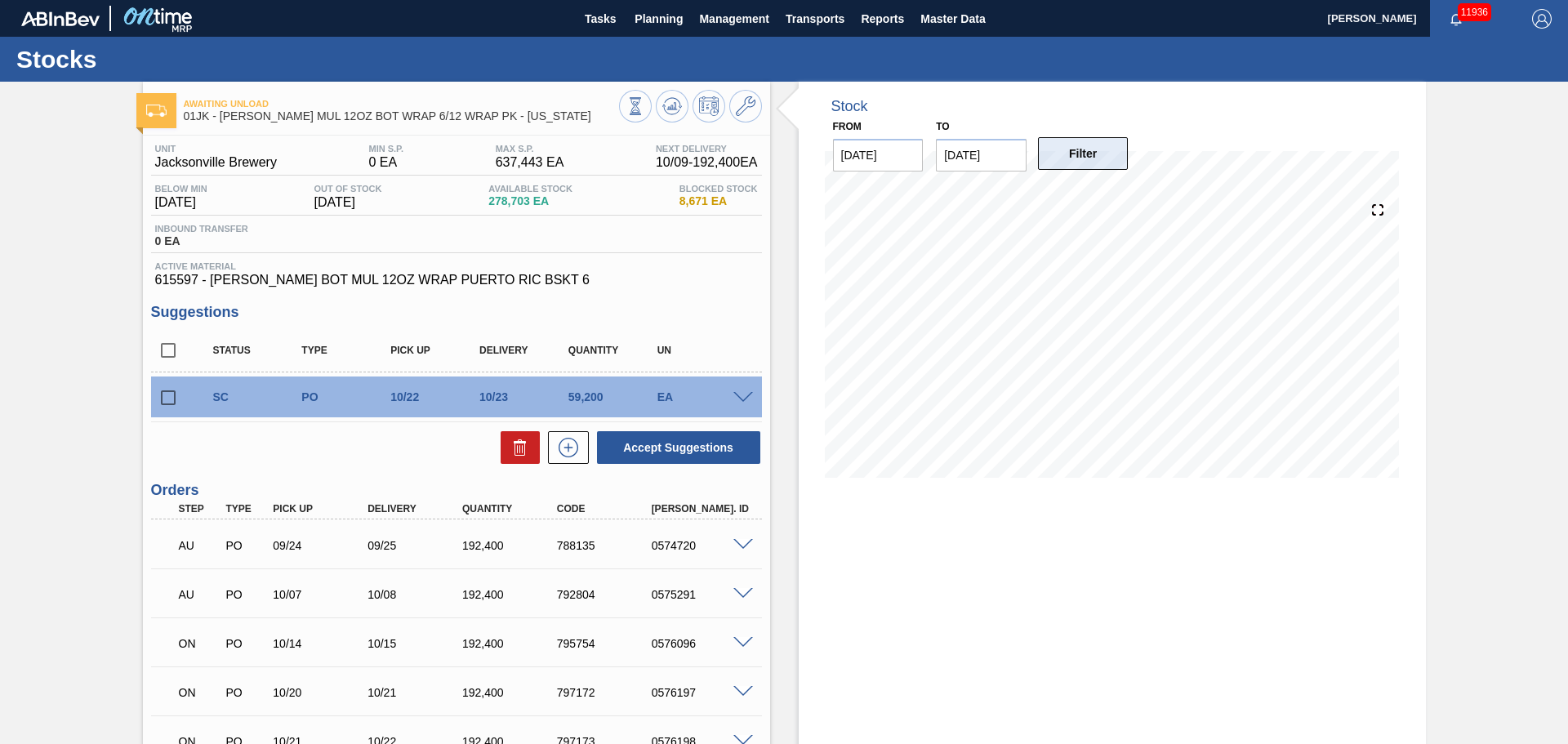
click at [1060, 142] on button "Filter" at bounding box center [1083, 153] width 91 height 33
